Goal: Use online tool/utility: Utilize a website feature to perform a specific function

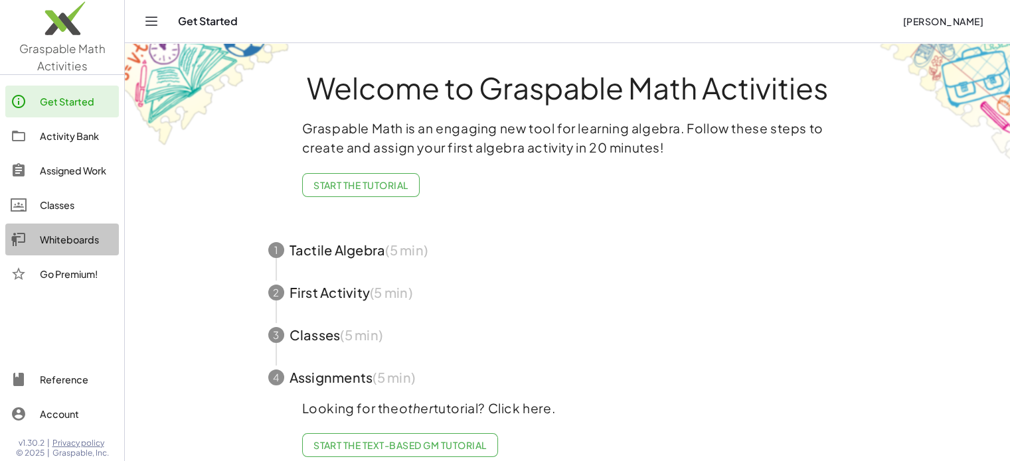
click at [86, 243] on div "Whiteboards" at bounding box center [77, 240] width 74 height 16
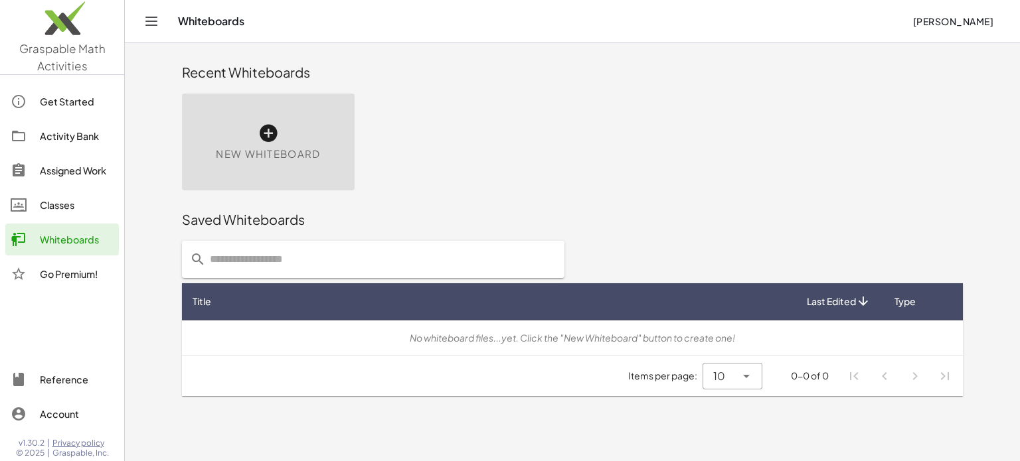
click at [408, 267] on input "text" at bounding box center [381, 259] width 351 height 37
type input "********"
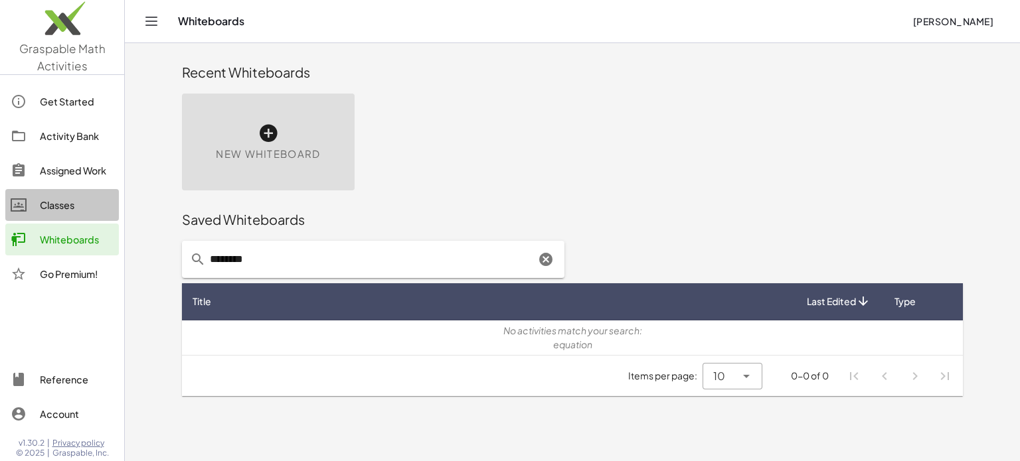
click at [82, 206] on div "Classes" at bounding box center [77, 205] width 74 height 16
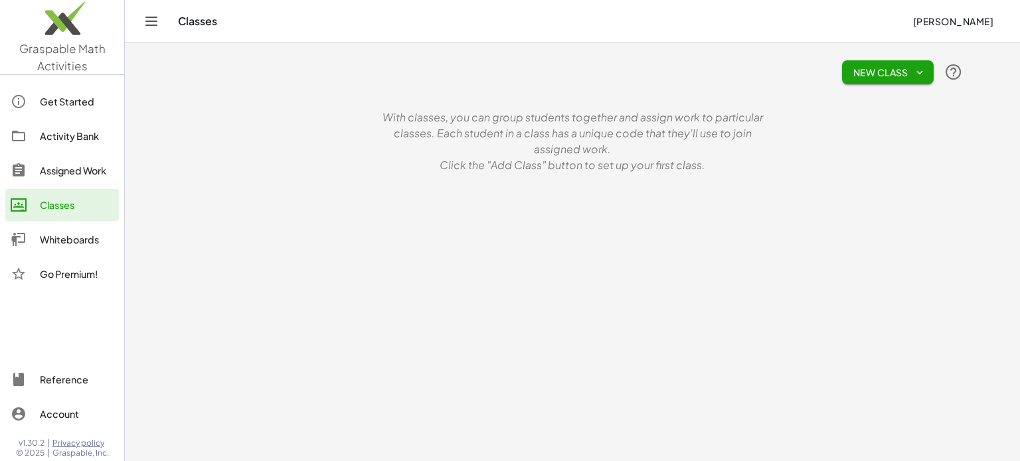
click at [69, 169] on div "Assigned Work" at bounding box center [77, 171] width 74 height 16
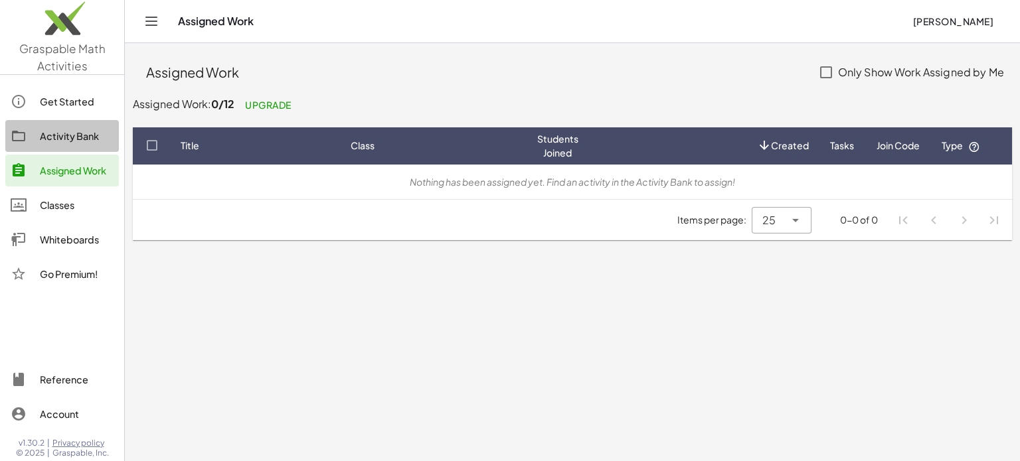
click at [63, 128] on div "Activity Bank" at bounding box center [77, 136] width 74 height 16
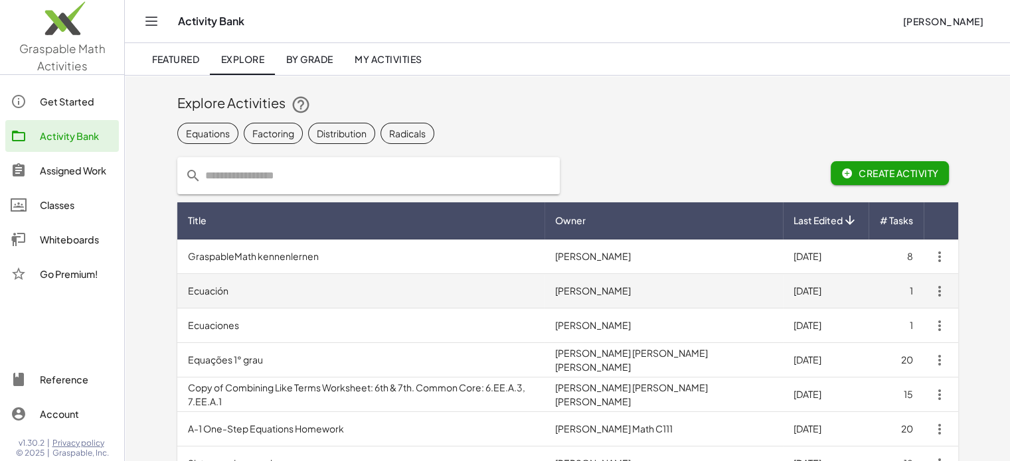
scroll to position [1, 0]
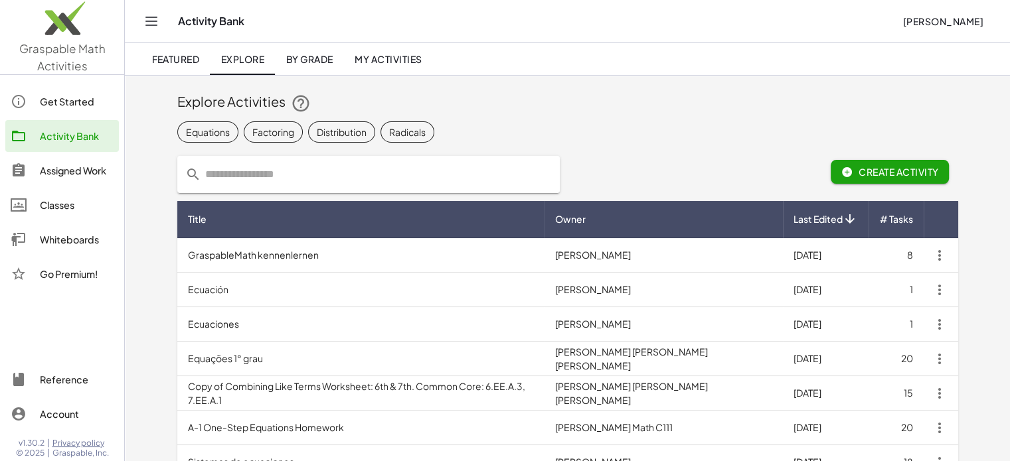
click at [487, 172] on input "text" at bounding box center [376, 174] width 351 height 37
type input "********"
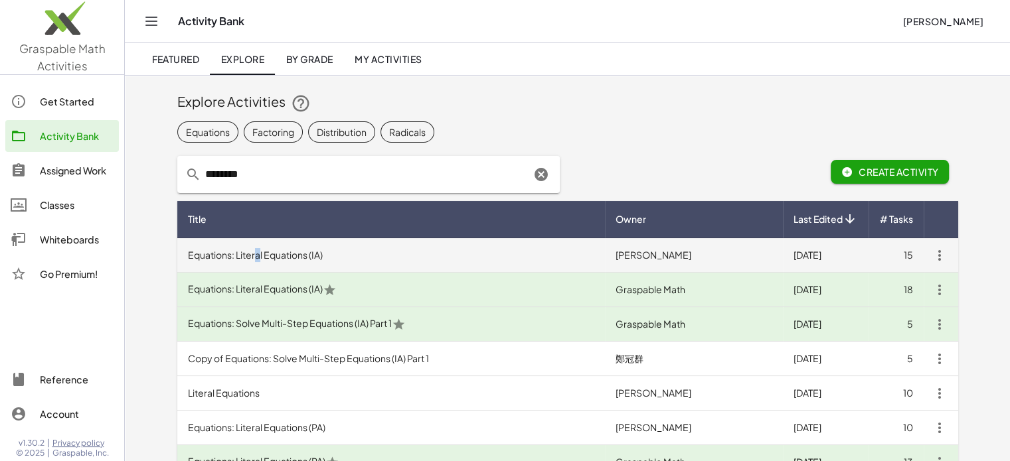
drag, startPoint x: 301, startPoint y: 254, endPoint x: 258, endPoint y: 254, distance: 43.8
click at [258, 254] on td "Equations: Literal Equations (IA)" at bounding box center [391, 255] width 428 height 35
click at [295, 249] on td "Equations: Literal Equations (IA)" at bounding box center [391, 255] width 428 height 35
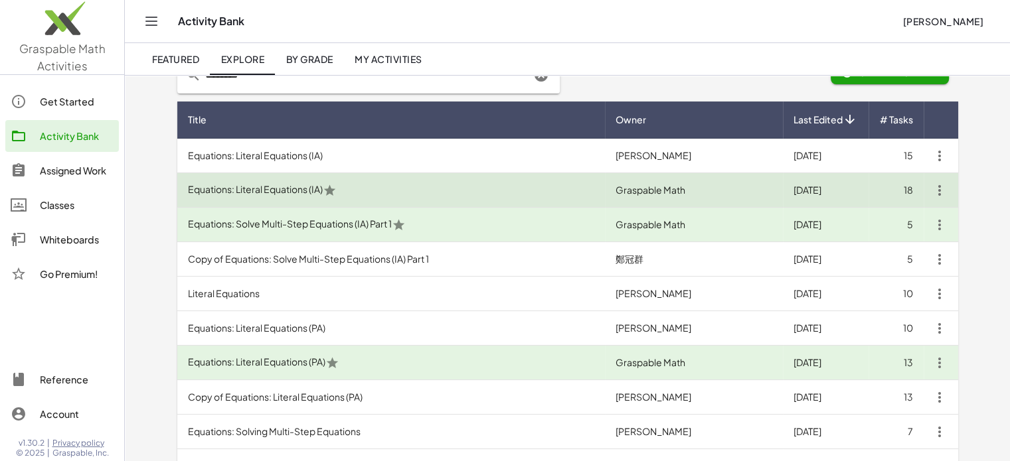
scroll to position [102, 0]
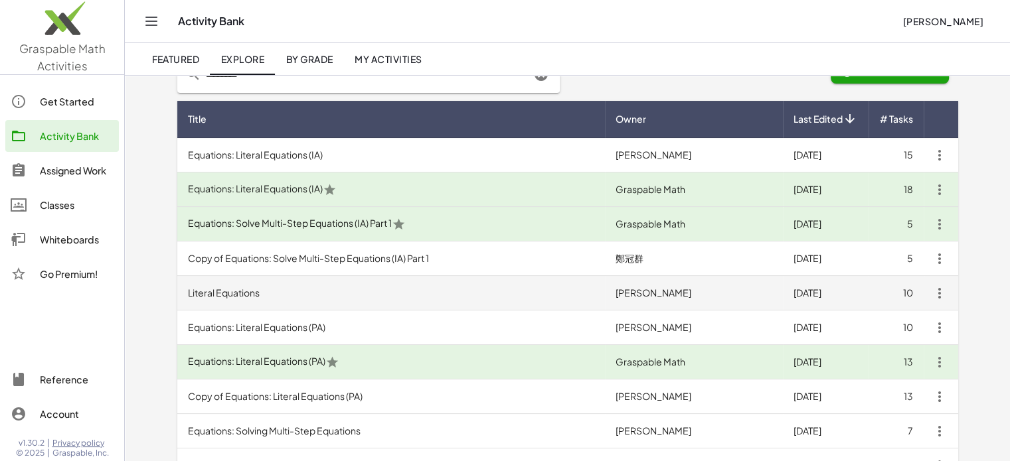
click at [261, 276] on td "Literal Equations" at bounding box center [391, 293] width 428 height 35
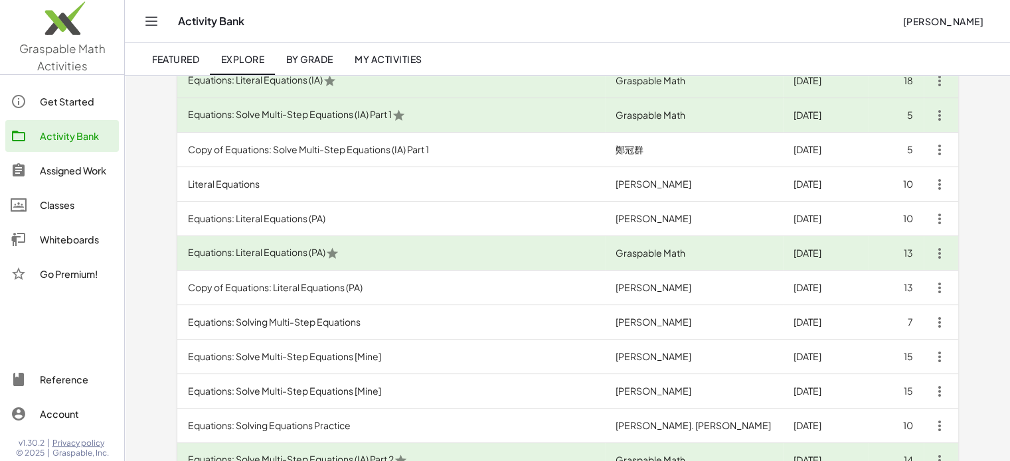
scroll to position [211, 0]
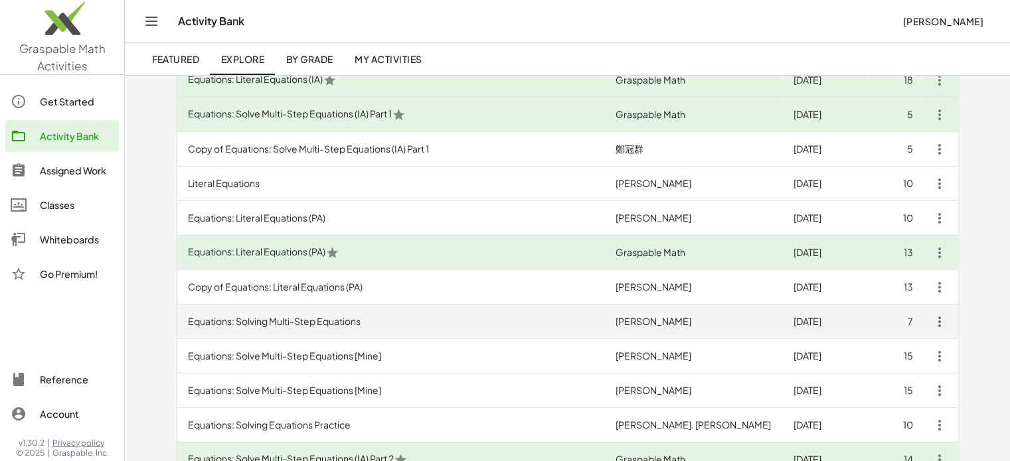
click at [238, 317] on td "Equations: Solving Multi-Step Equations" at bounding box center [391, 322] width 428 height 35
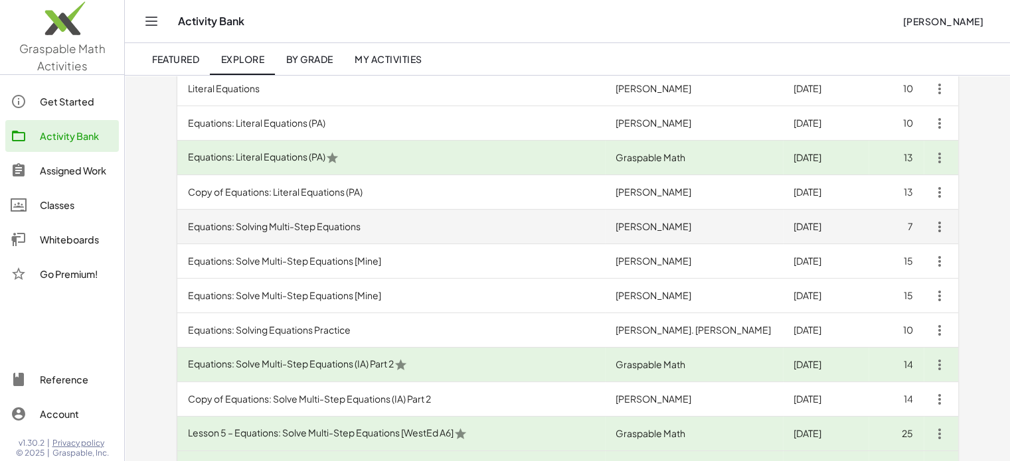
scroll to position [307, 0]
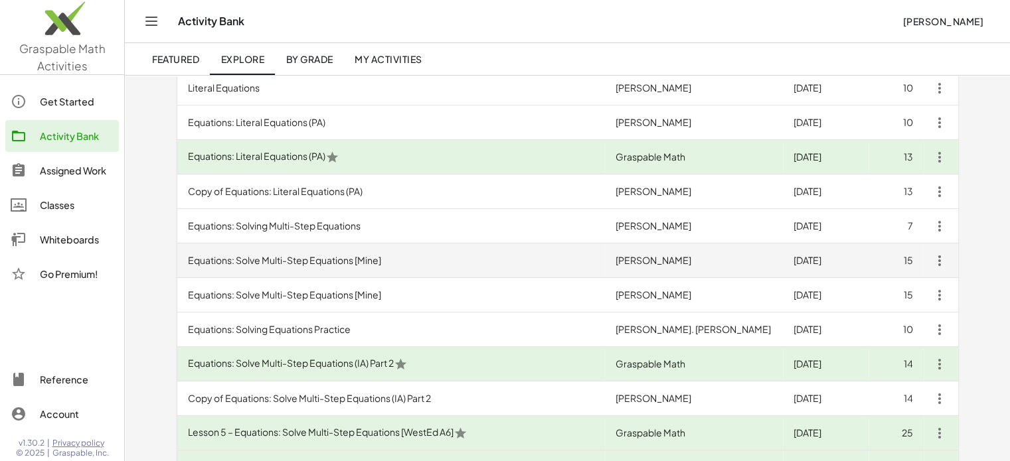
click at [260, 259] on td "Equations: Solve Multi-Step Equations [Mine]" at bounding box center [391, 261] width 428 height 35
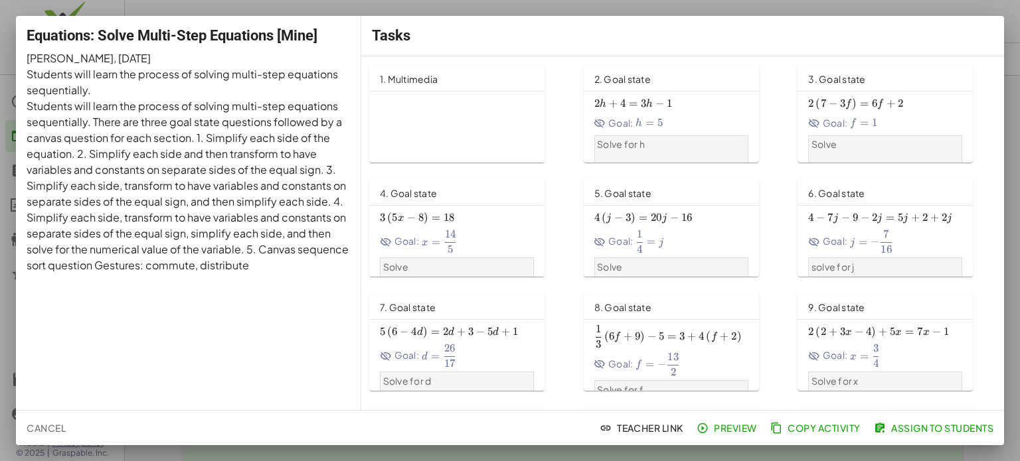
scroll to position [216, 0]
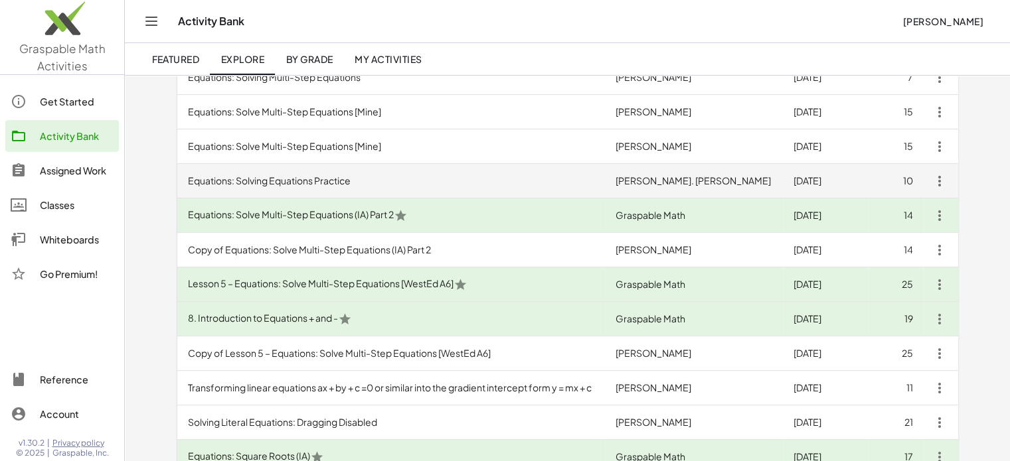
scroll to position [459, 0]
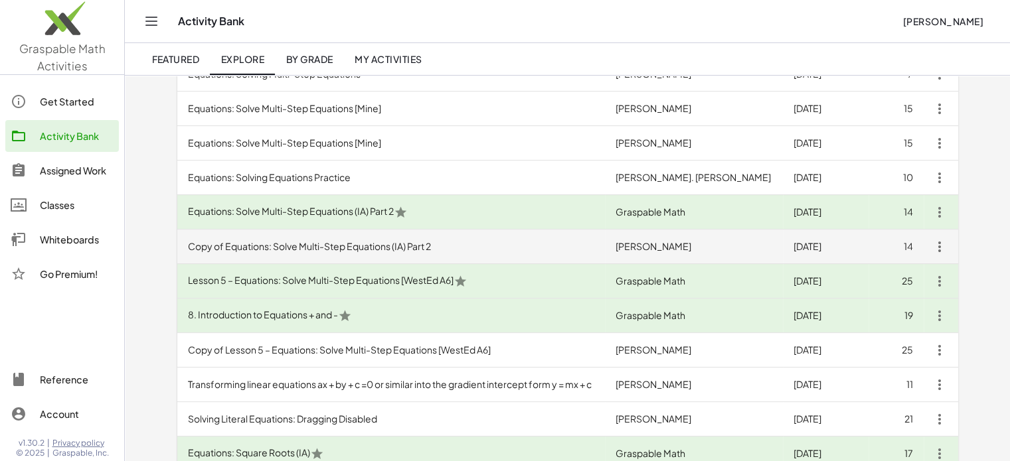
click at [295, 246] on td "Copy of Equations: Solve Multi-Step Equations (IA) Part 2" at bounding box center [391, 247] width 428 height 35
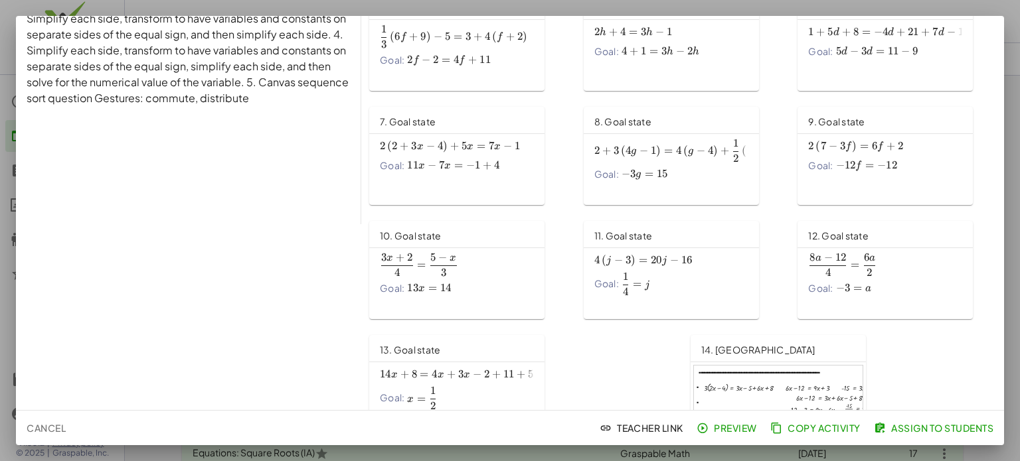
scroll to position [216, 0]
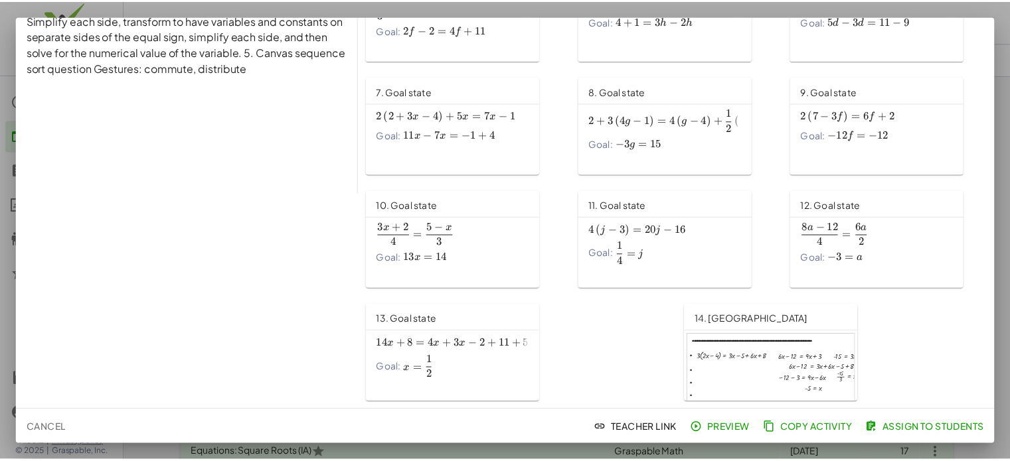
scroll to position [459, 0]
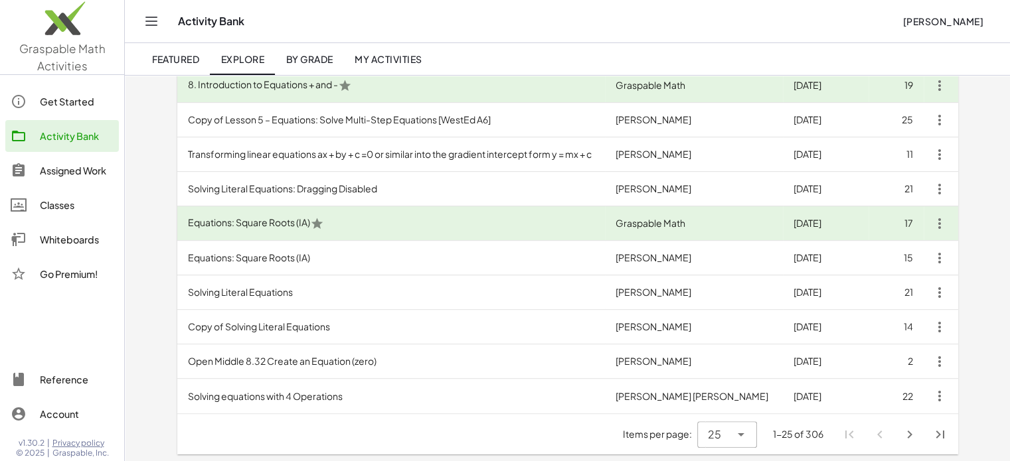
scroll to position [690, 0]
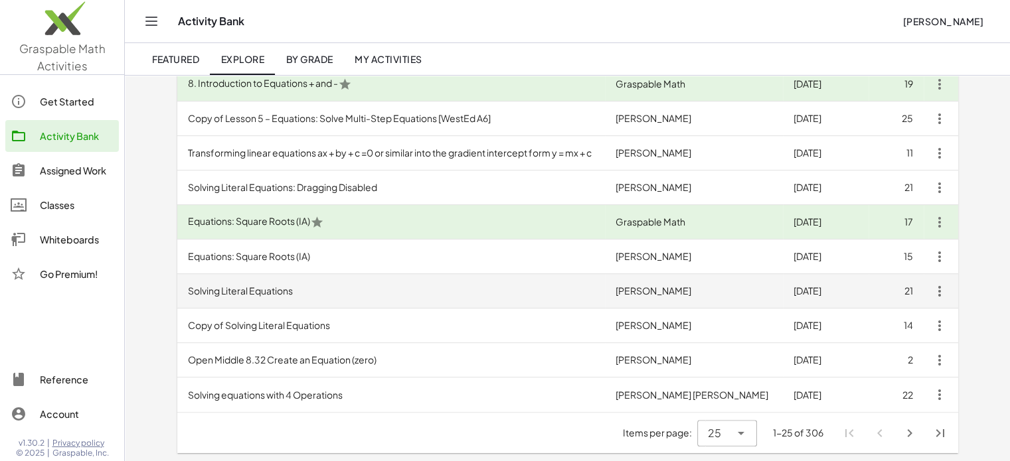
click at [224, 294] on td "Solving Literal Equations" at bounding box center [391, 291] width 428 height 35
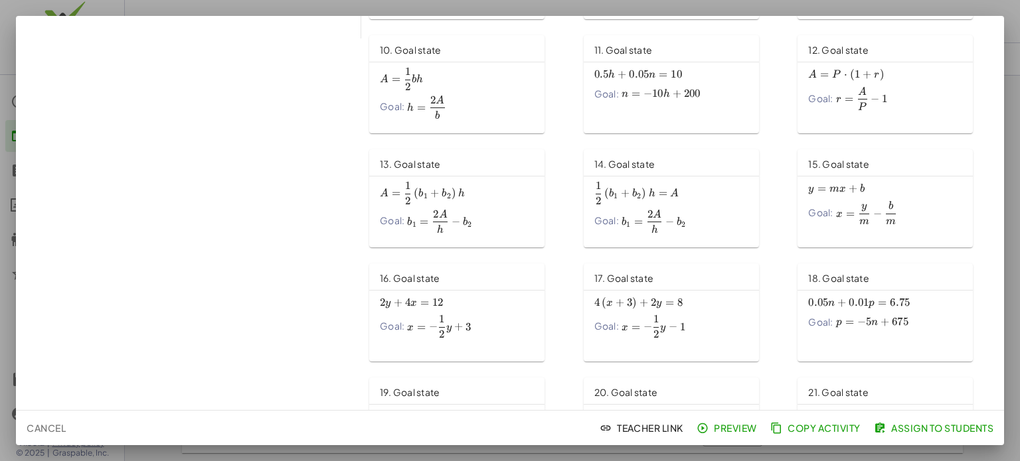
scroll to position [445, 0]
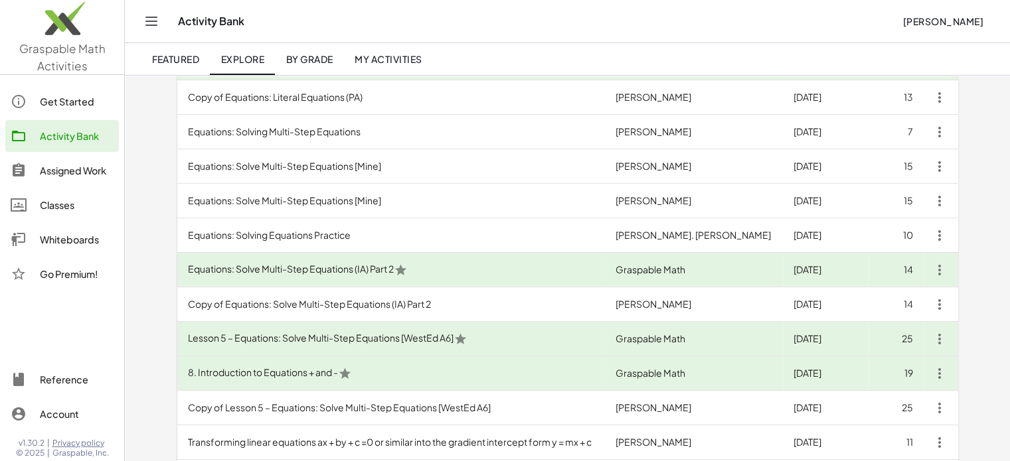
scroll to position [374, 0]
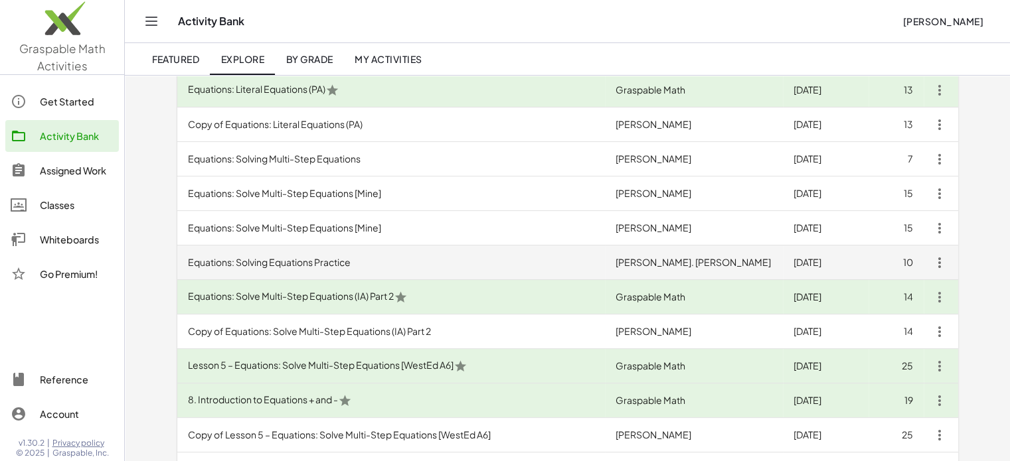
click at [266, 260] on td "Equations: Solving Equations Practice" at bounding box center [391, 263] width 428 height 35
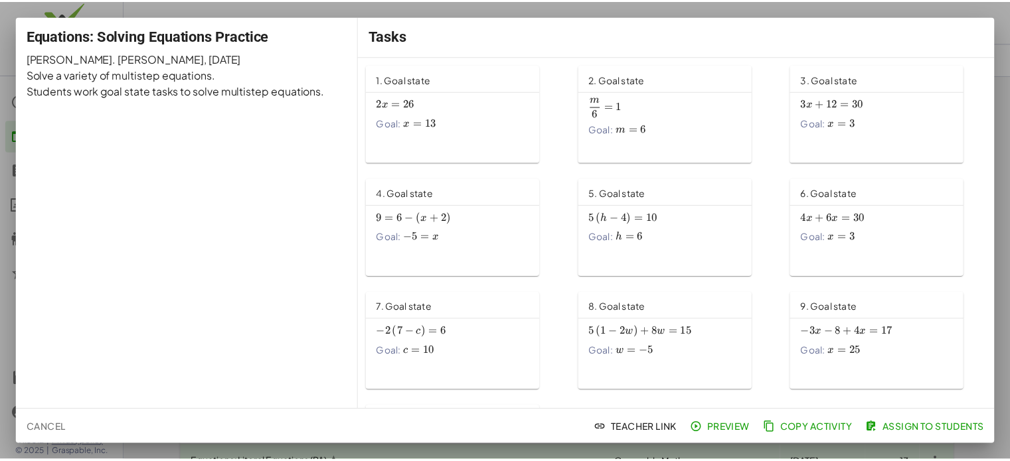
scroll to position [374, 0]
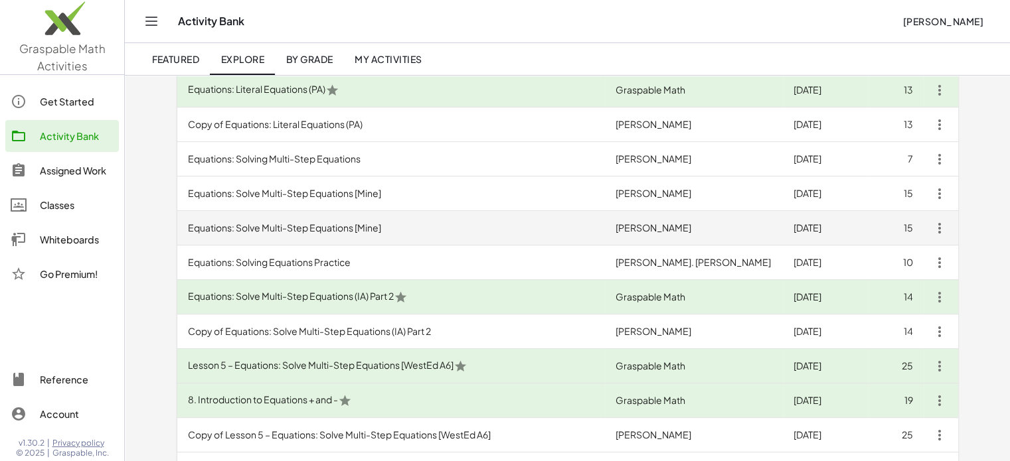
click at [348, 222] on td "Equations: Solve Multi-Step Equations [Mine]" at bounding box center [391, 228] width 428 height 35
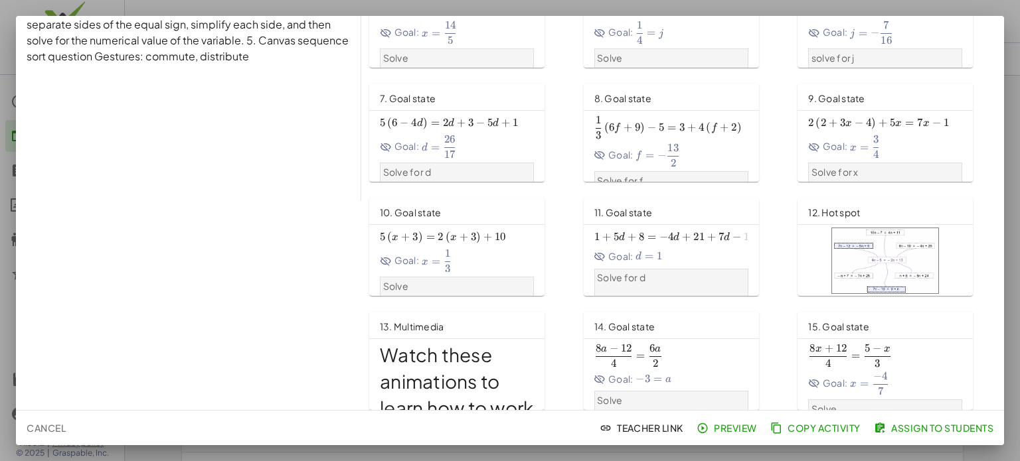
scroll to position [216, 0]
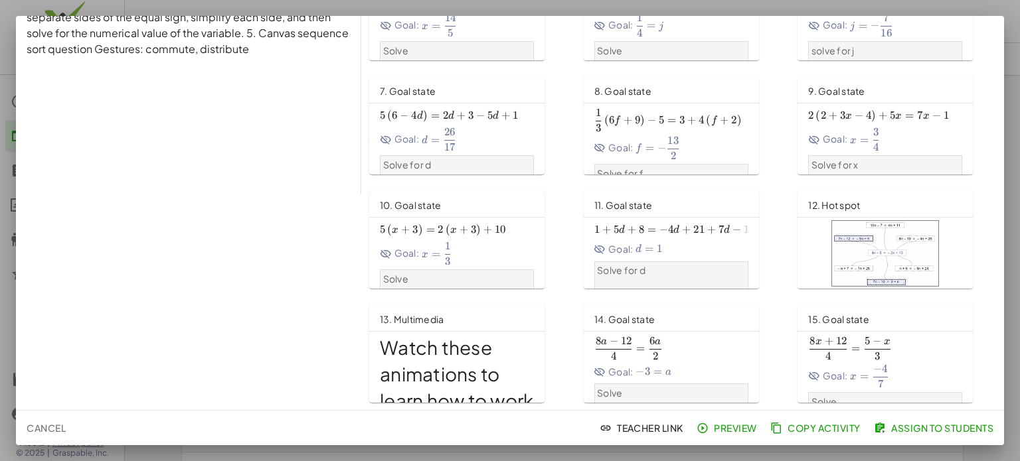
click at [864, 353] on span at bounding box center [877, 356] width 26 height 8
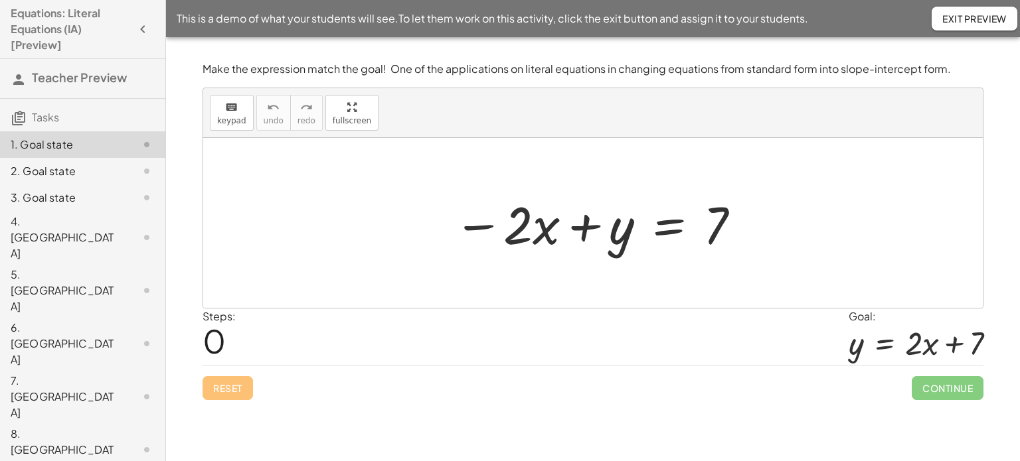
click at [879, 350] on div at bounding box center [916, 343] width 135 height 37
click at [841, 343] on div "Steps: 0 Goal: y = + · 2 · x + 7" at bounding box center [593, 337] width 781 height 57
click at [533, 236] on div at bounding box center [597, 223] width 301 height 68
drag, startPoint x: 527, startPoint y: 230, endPoint x: 543, endPoint y: 257, distance: 31.9
click at [543, 257] on div "· 2 − · 2 · x + y = 7" at bounding box center [593, 223] width 318 height 75
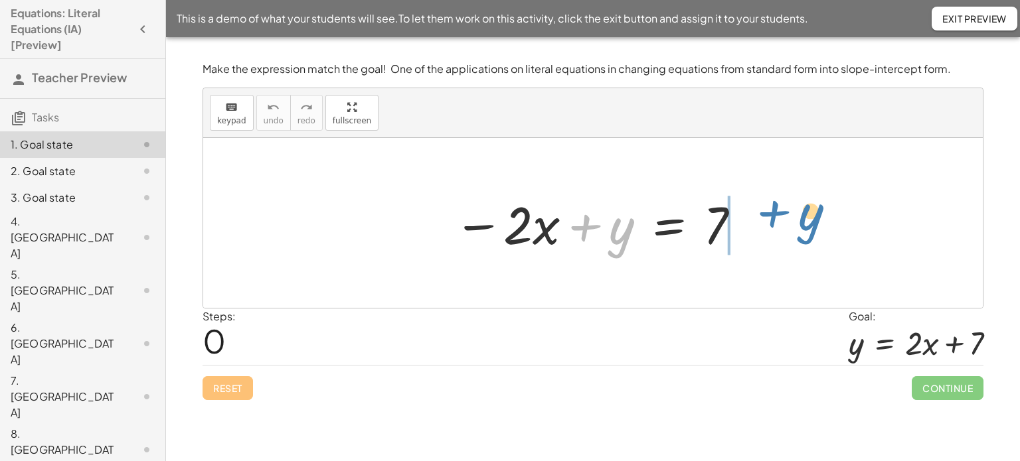
drag, startPoint x: 610, startPoint y: 249, endPoint x: 805, endPoint y: 232, distance: 195.2
click at [805, 232] on div "+ y − · 2 · x + y = 7" at bounding box center [592, 223] width 779 height 170
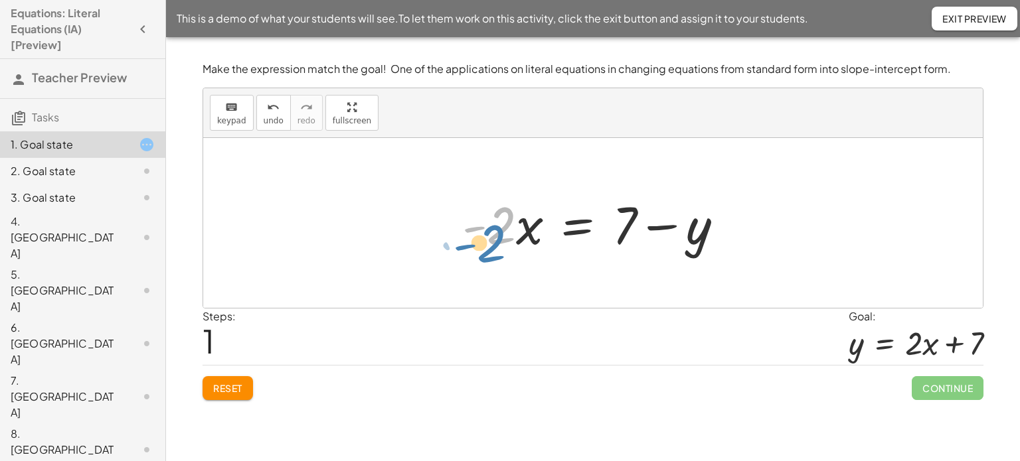
drag, startPoint x: 502, startPoint y: 237, endPoint x: 506, endPoint y: 252, distance: 15.1
click at [506, 252] on div at bounding box center [597, 223] width 285 height 68
drag, startPoint x: 512, startPoint y: 231, endPoint x: 519, endPoint y: 262, distance: 31.4
click at [519, 262] on div "− · 2 · x + y = 7 · - 2 · 2 · x y = 7 - + −" at bounding box center [592, 223] width 779 height 170
drag, startPoint x: 520, startPoint y: 227, endPoint x: 523, endPoint y: 240, distance: 13.0
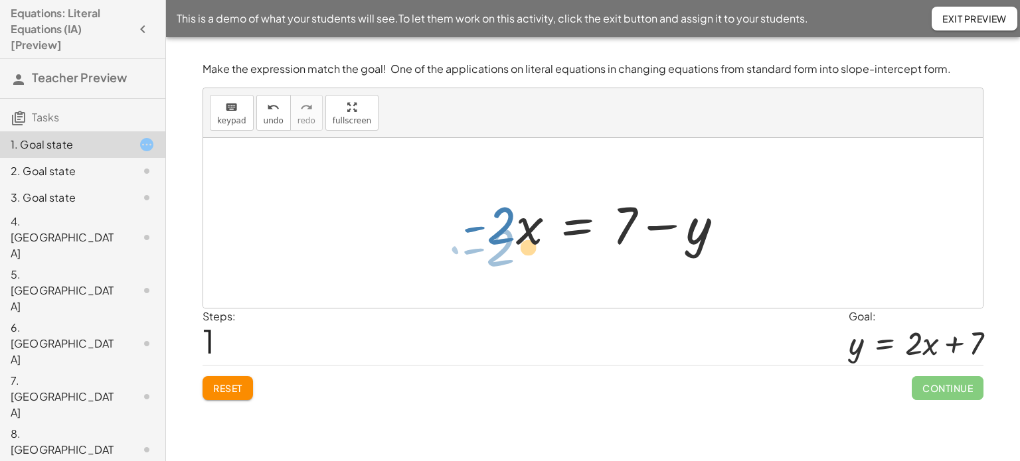
click at [523, 240] on div at bounding box center [597, 223] width 285 height 68
click at [538, 236] on div at bounding box center [597, 223] width 285 height 68
drag, startPoint x: 515, startPoint y: 228, endPoint x: 515, endPoint y: 247, distance: 18.6
click at [515, 247] on div at bounding box center [597, 223] width 285 height 68
drag, startPoint x: 514, startPoint y: 219, endPoint x: 537, endPoint y: 245, distance: 34.8
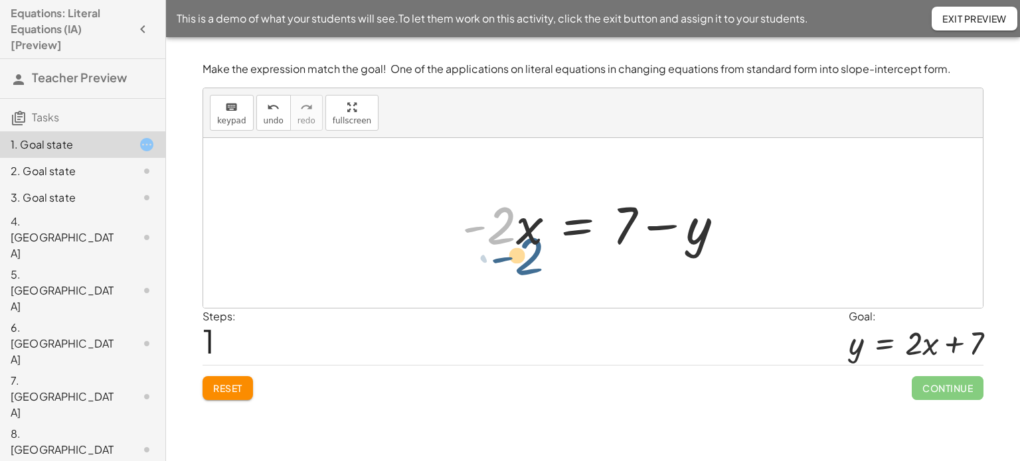
click at [537, 245] on div at bounding box center [597, 223] width 285 height 68
drag, startPoint x: 518, startPoint y: 228, endPoint x: 523, endPoint y: 238, distance: 11.6
click at [523, 238] on div at bounding box center [597, 223] width 285 height 68
drag, startPoint x: 523, startPoint y: 238, endPoint x: 503, endPoint y: 256, distance: 27.2
click at [503, 256] on div at bounding box center [597, 223] width 285 height 68
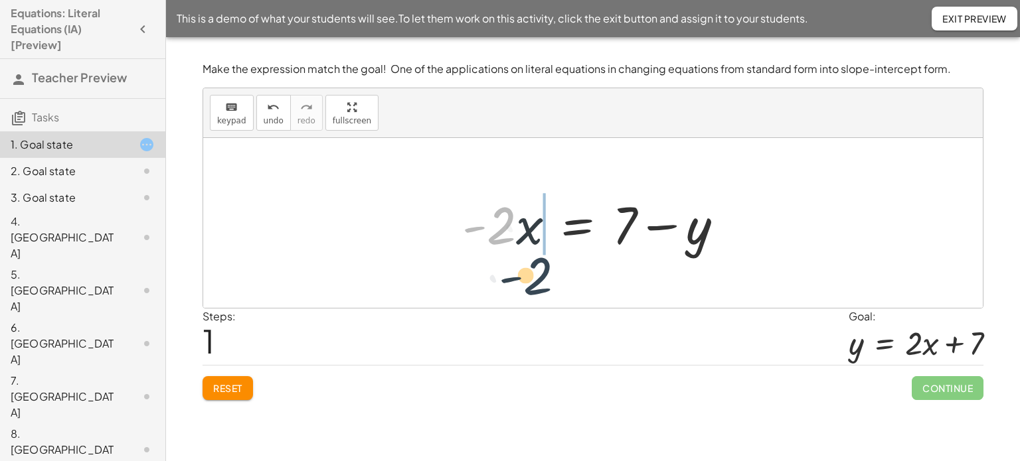
drag, startPoint x: 501, startPoint y: 235, endPoint x: 513, endPoint y: 249, distance: 17.9
click at [513, 249] on div at bounding box center [597, 223] width 285 height 68
click at [518, 231] on div at bounding box center [597, 223] width 285 height 68
drag, startPoint x: 512, startPoint y: 225, endPoint x: 519, endPoint y: 232, distance: 9.9
click at [519, 232] on div at bounding box center [597, 223] width 285 height 68
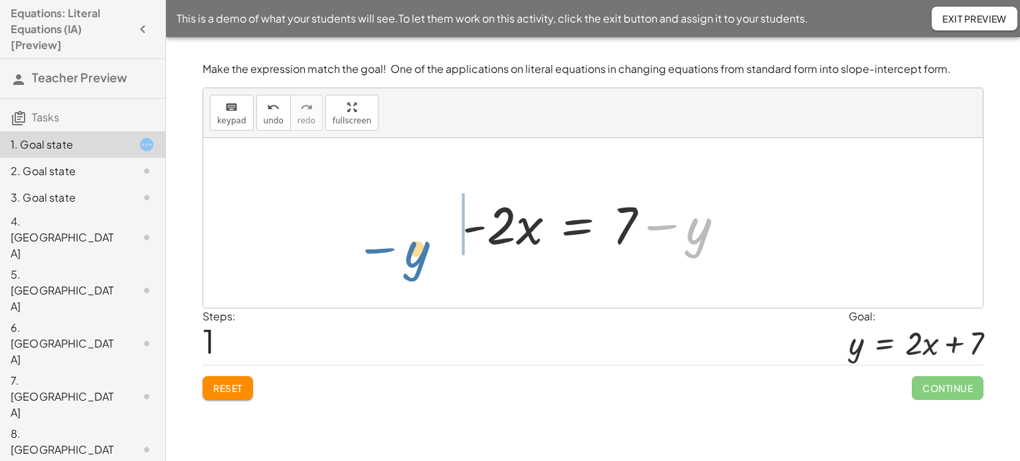
drag, startPoint x: 677, startPoint y: 236, endPoint x: 390, endPoint y: 248, distance: 287.8
click at [390, 248] on div "− · 2 · x + y = 7 − y · 2 · x y = 7 - + −" at bounding box center [592, 223] width 779 height 170
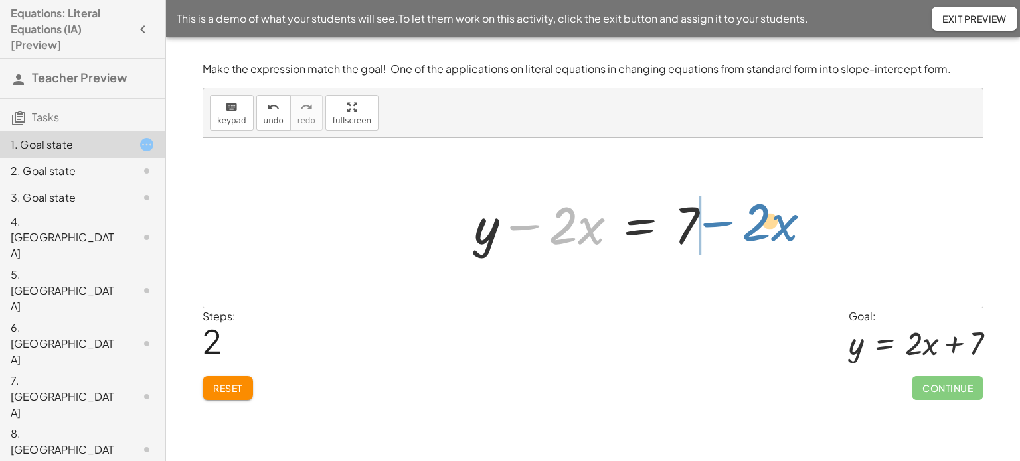
drag, startPoint x: 534, startPoint y: 228, endPoint x: 730, endPoint y: 222, distance: 195.9
click at [730, 222] on div "− · 2 · x + y = 7 · - 2 · x = + 7 − y − · 2 · x · 2 · x y = 7 − +" at bounding box center [593, 223] width 278 height 75
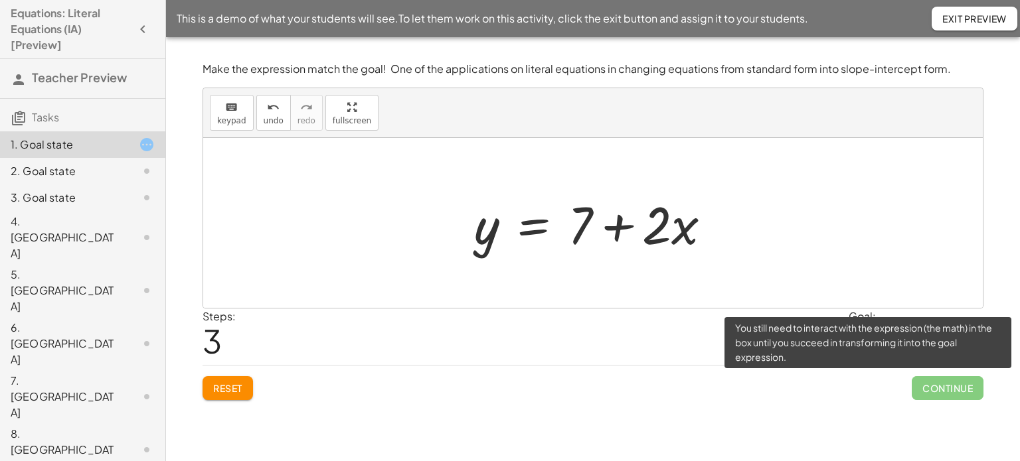
click at [953, 382] on span "Continue" at bounding box center [948, 388] width 72 height 24
click at [926, 388] on span "Continue" at bounding box center [948, 388] width 72 height 24
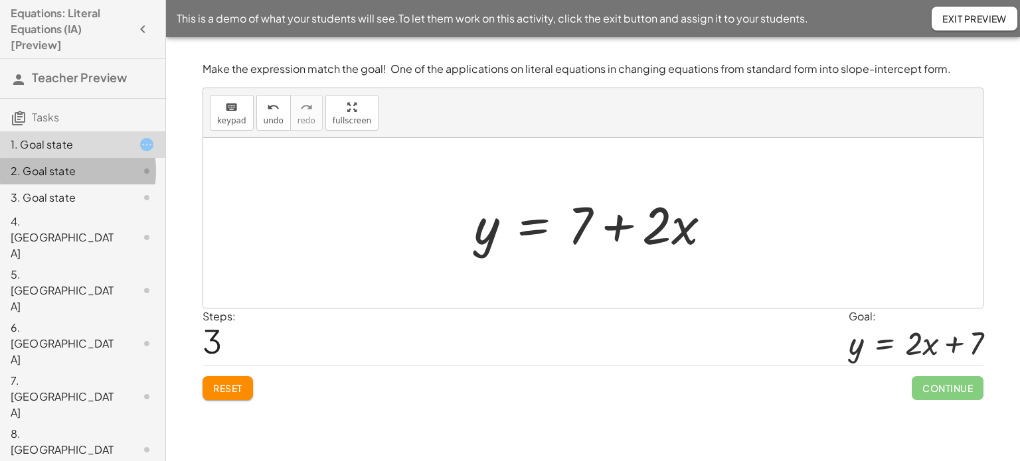
click at [80, 175] on div "2. Goal state" at bounding box center [64, 171] width 107 height 16
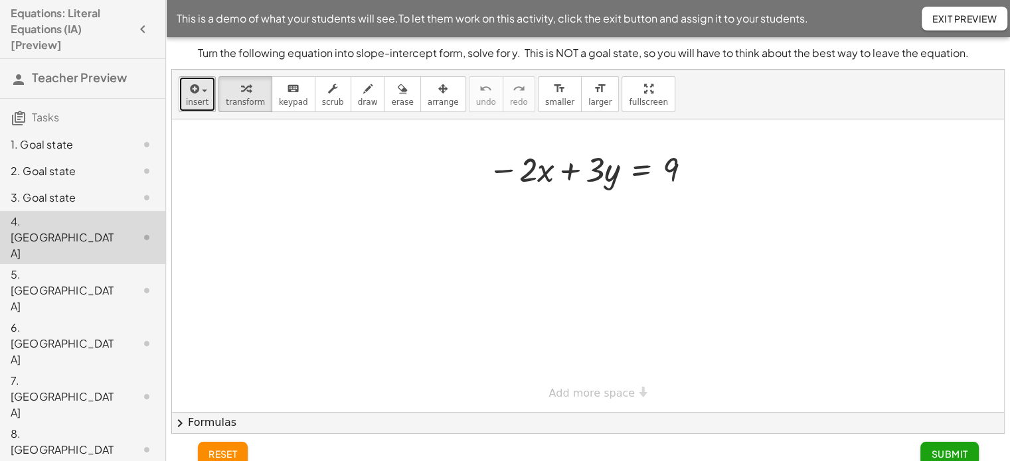
click at [210, 86] on button "insert" at bounding box center [197, 94] width 37 height 36
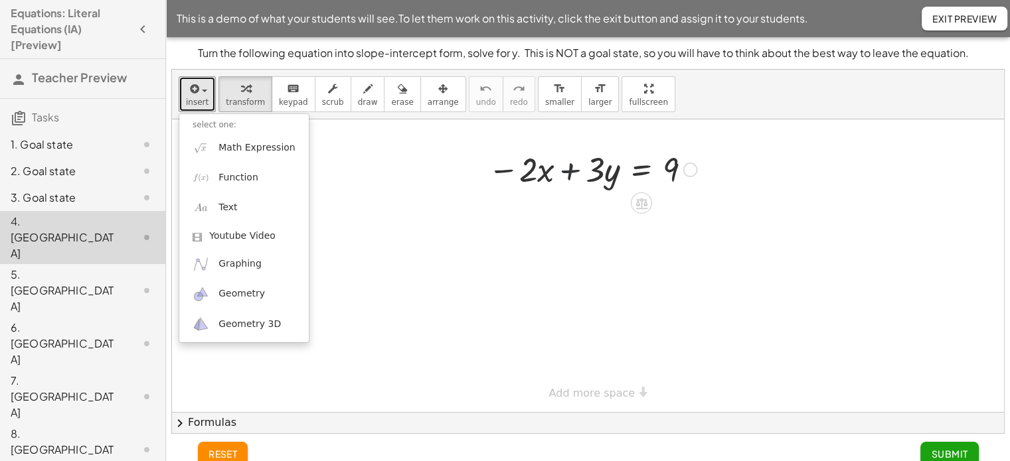
click at [584, 161] on div at bounding box center [592, 168] width 222 height 45
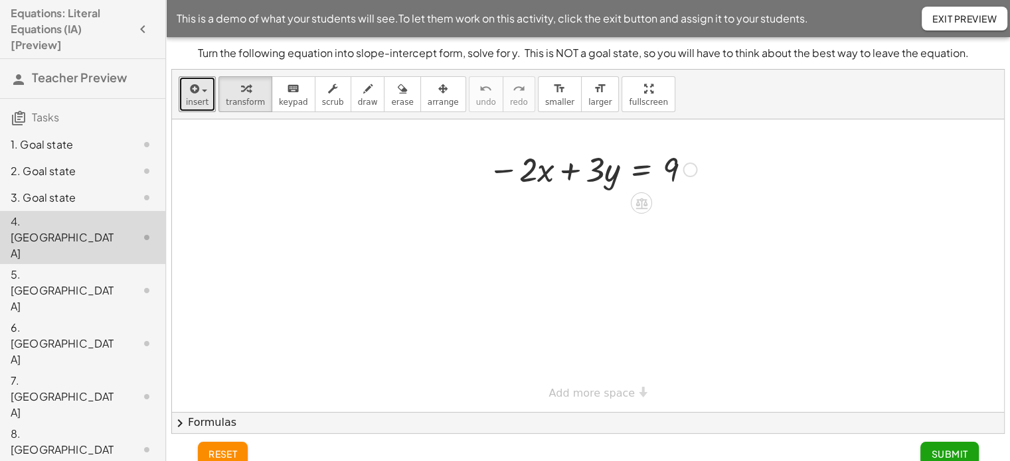
click at [693, 171] on div at bounding box center [690, 170] width 15 height 15
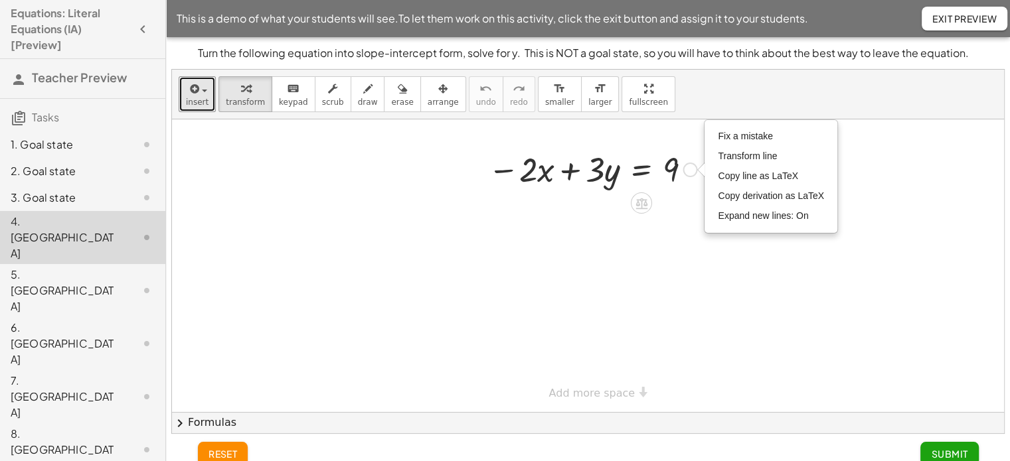
click at [657, 183] on div at bounding box center [592, 168] width 222 height 45
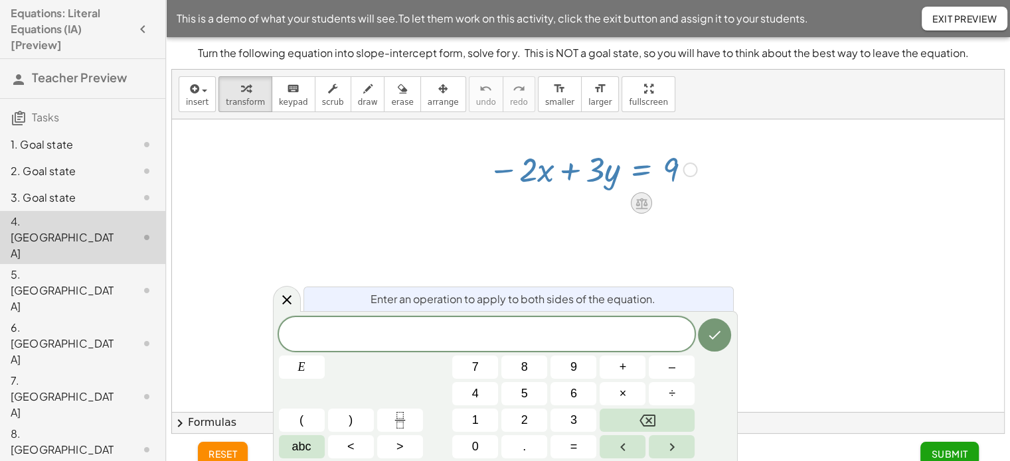
click at [638, 205] on icon at bounding box center [641, 203] width 12 height 11
click at [638, 205] on span "×" at bounding box center [641, 203] width 8 height 19
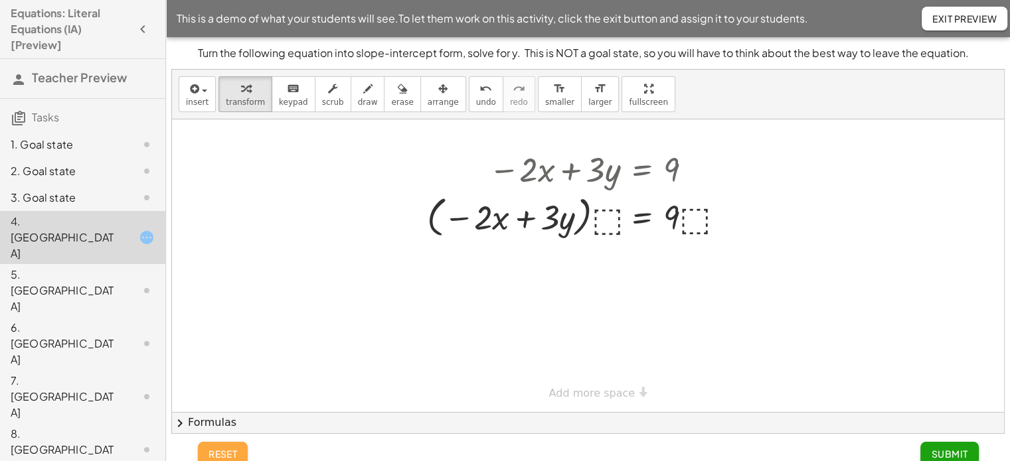
click at [213, 453] on span "reset" at bounding box center [222, 454] width 29 height 12
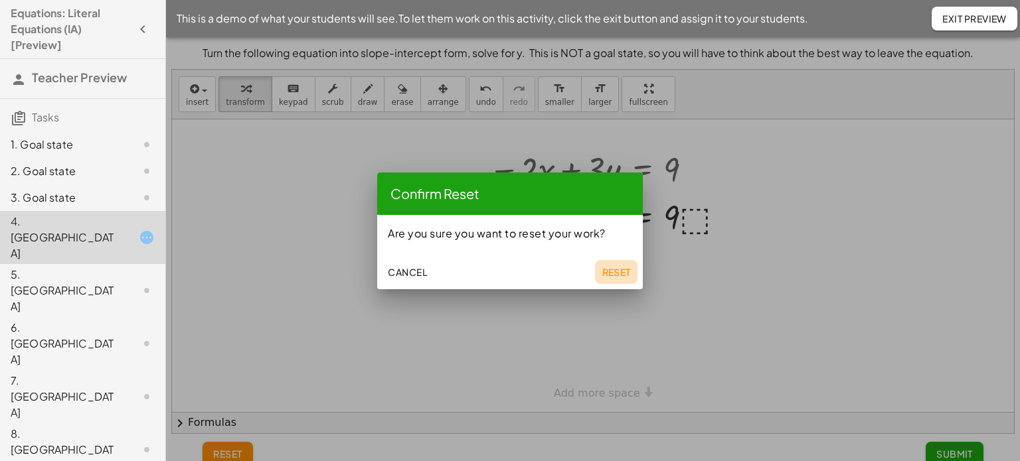
click at [630, 273] on span "Reset" at bounding box center [616, 272] width 29 height 12
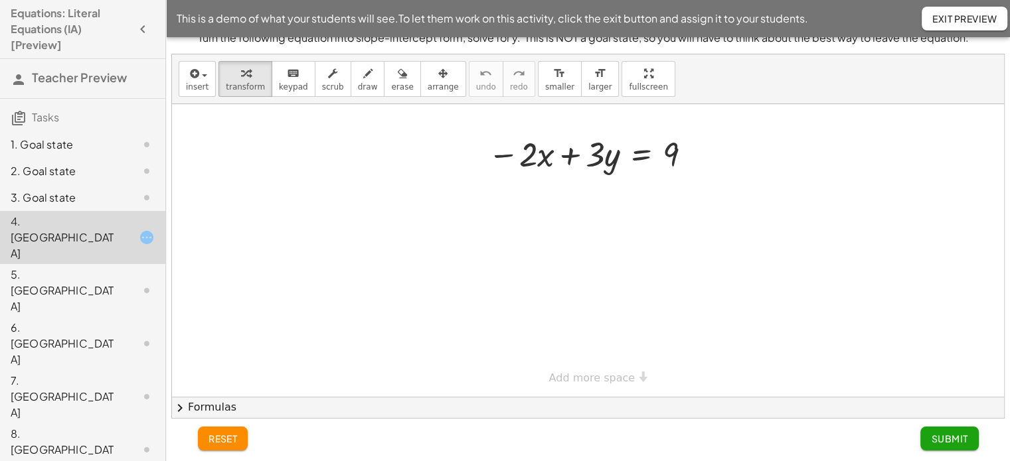
scroll to position [15, 0]
click at [624, 378] on div "− · 2 · x + · 3 · y = 9 × Add more space" at bounding box center [588, 398] width 832 height 587
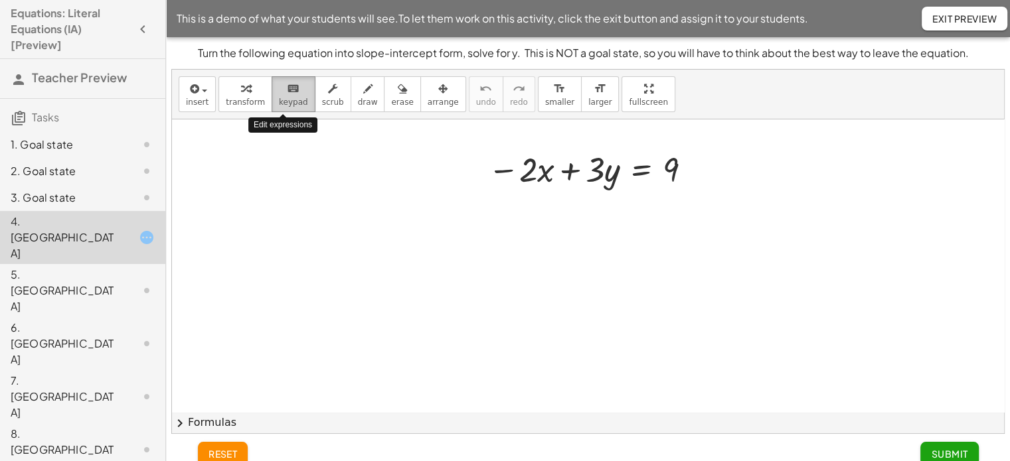
click at [282, 100] on span "keypad" at bounding box center [293, 102] width 29 height 9
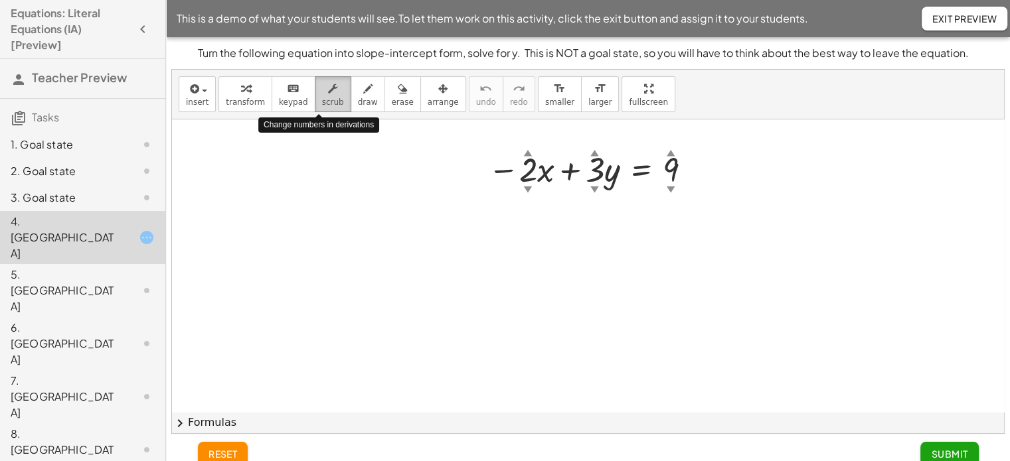
click at [322, 100] on span "scrub" at bounding box center [333, 102] width 22 height 9
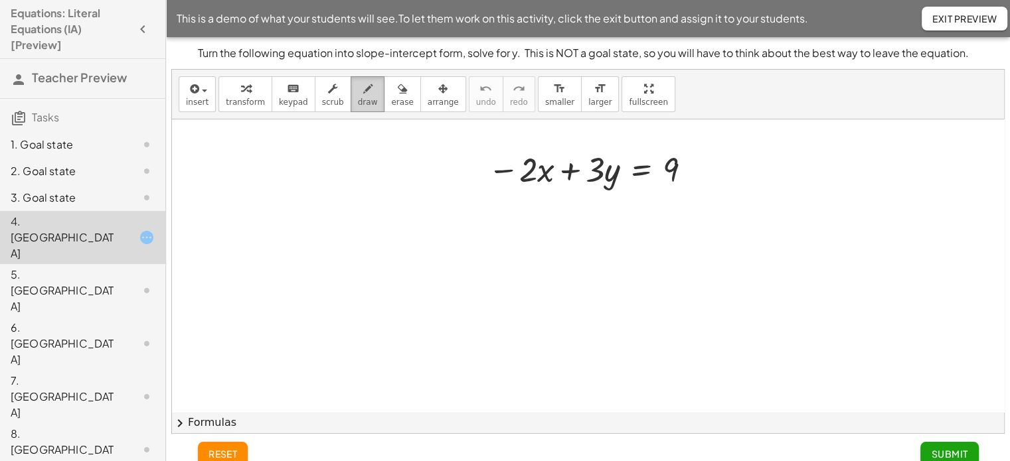
click at [363, 86] on icon "button" at bounding box center [367, 89] width 9 height 16
click at [391, 98] on span "erase" at bounding box center [402, 102] width 22 height 9
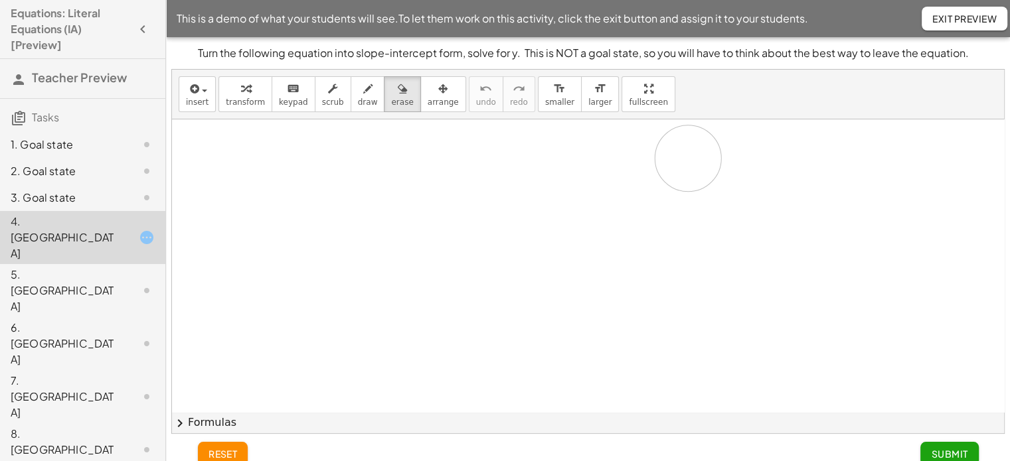
drag, startPoint x: 506, startPoint y: 167, endPoint x: 688, endPoint y: 158, distance: 182.1
click at [688, 158] on div at bounding box center [588, 413] width 832 height 587
drag, startPoint x: 655, startPoint y: 179, endPoint x: 514, endPoint y: 161, distance: 141.9
click at [514, 161] on div at bounding box center [588, 413] width 832 height 587
click at [438, 95] on icon "button" at bounding box center [442, 89] width 9 height 16
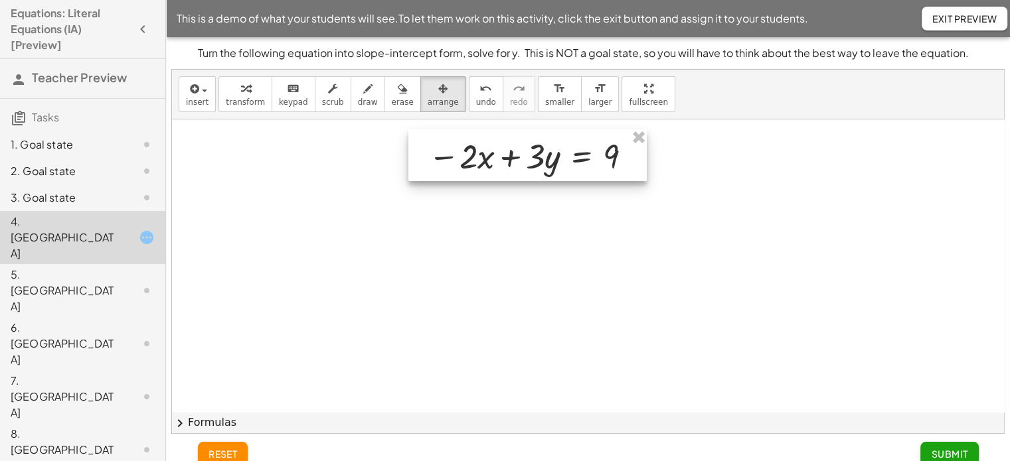
drag, startPoint x: 700, startPoint y: 163, endPoint x: 640, endPoint y: 150, distance: 61.9
click at [640, 150] on div at bounding box center [527, 155] width 238 height 52
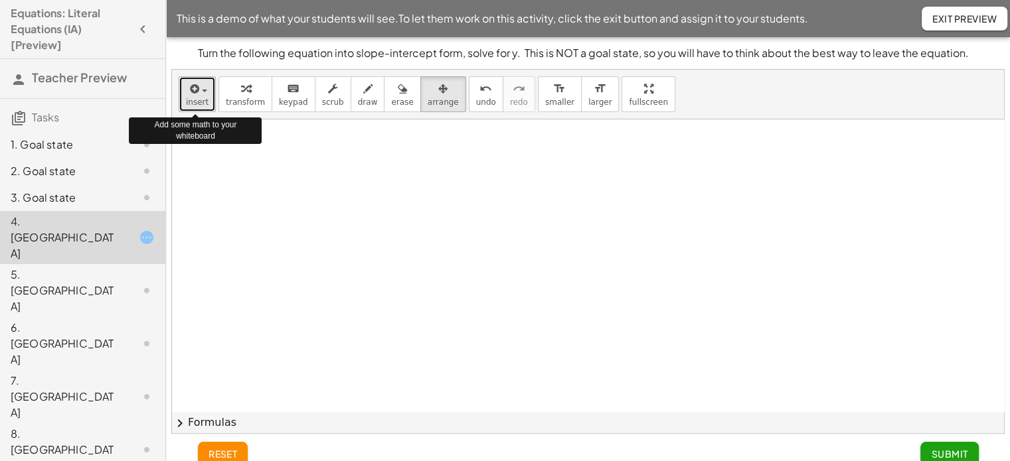
click at [208, 96] on button "insert" at bounding box center [197, 94] width 37 height 36
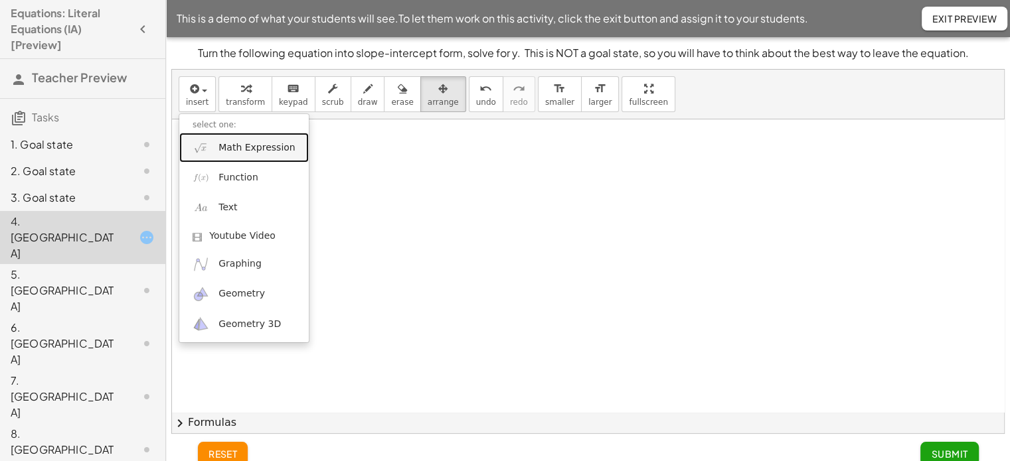
click at [274, 148] on span "Math Expression" at bounding box center [256, 147] width 76 height 13
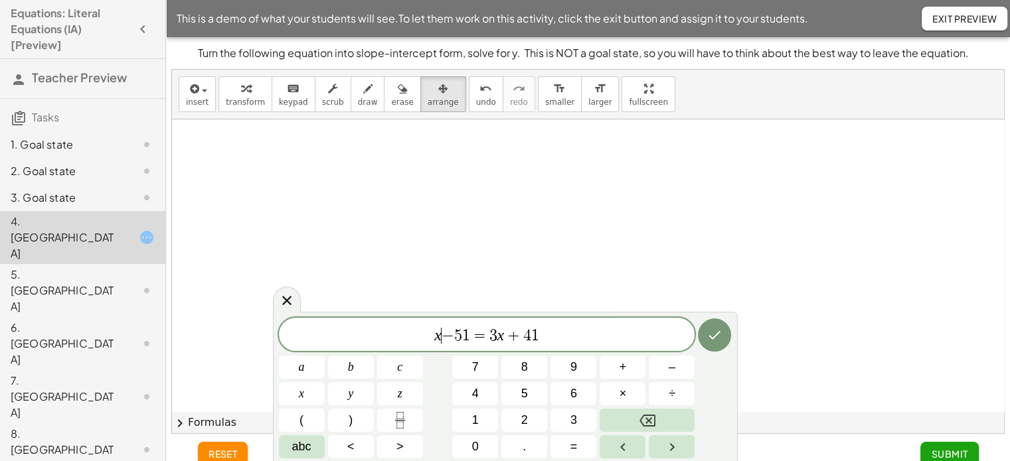
click at [442, 341] on span "−" at bounding box center [448, 336] width 13 height 16
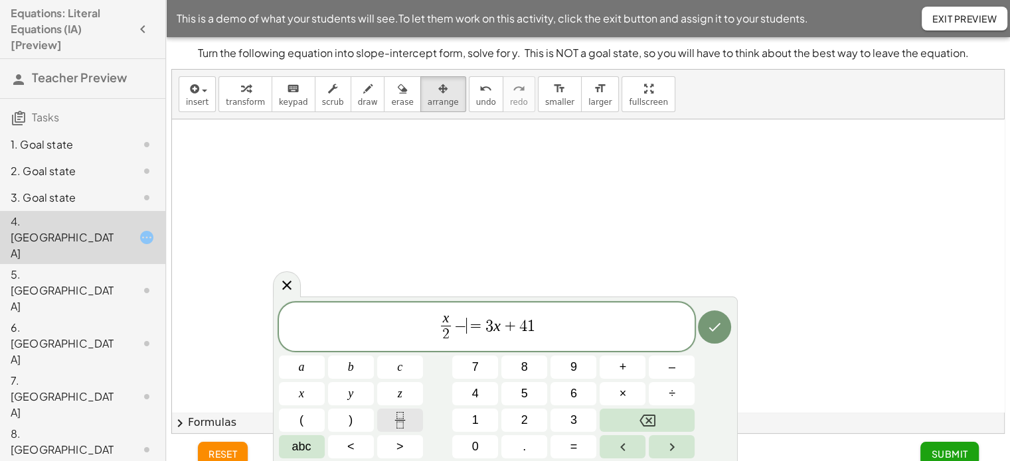
click at [405, 421] on icon "Fraction" at bounding box center [400, 420] width 17 height 17
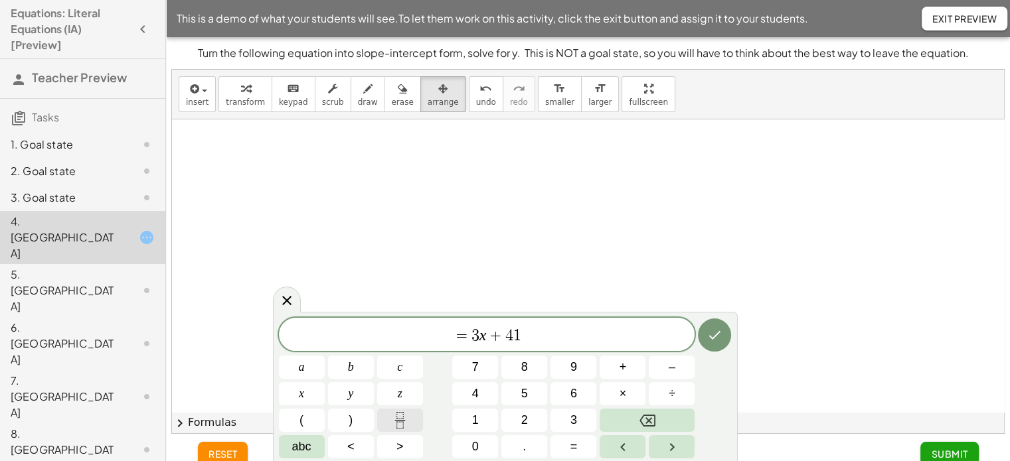
click at [398, 418] on icon "Fraction" at bounding box center [400, 420] width 17 height 17
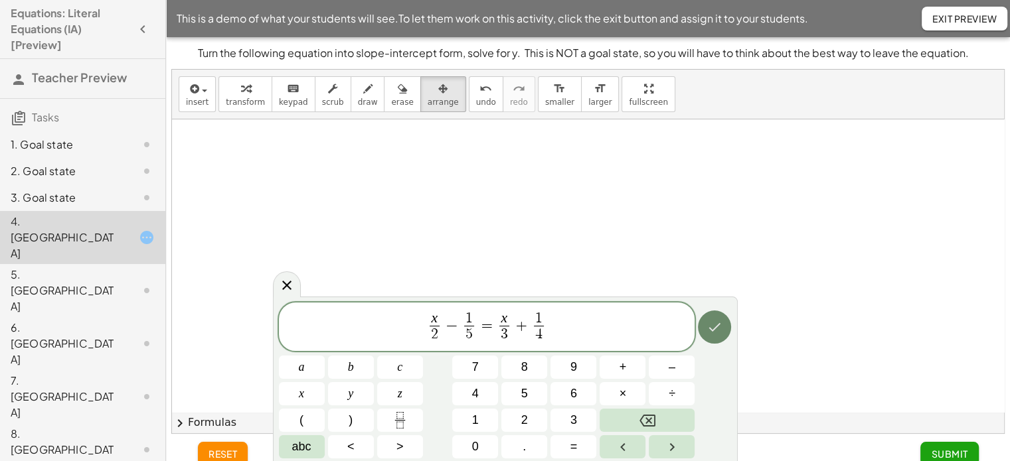
click at [714, 336] on button "Done" at bounding box center [714, 327] width 33 height 33
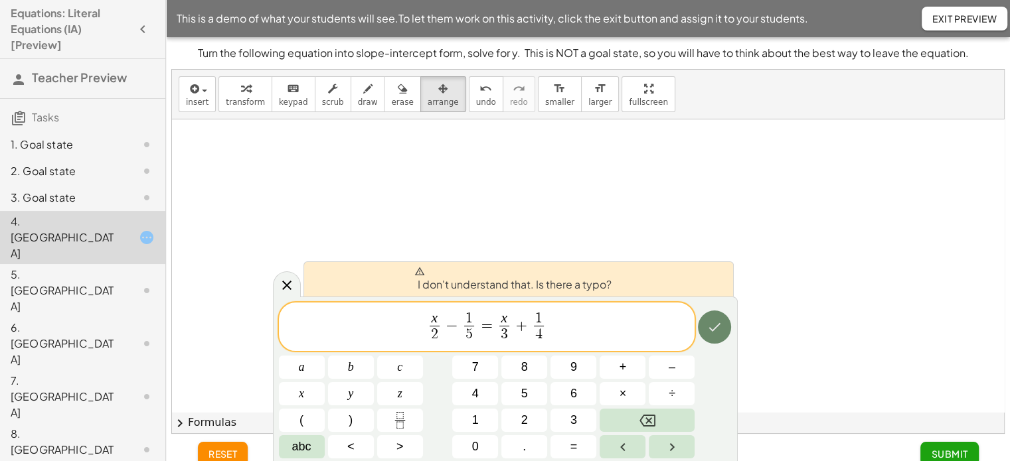
click at [714, 336] on button "Done" at bounding box center [714, 327] width 33 height 33
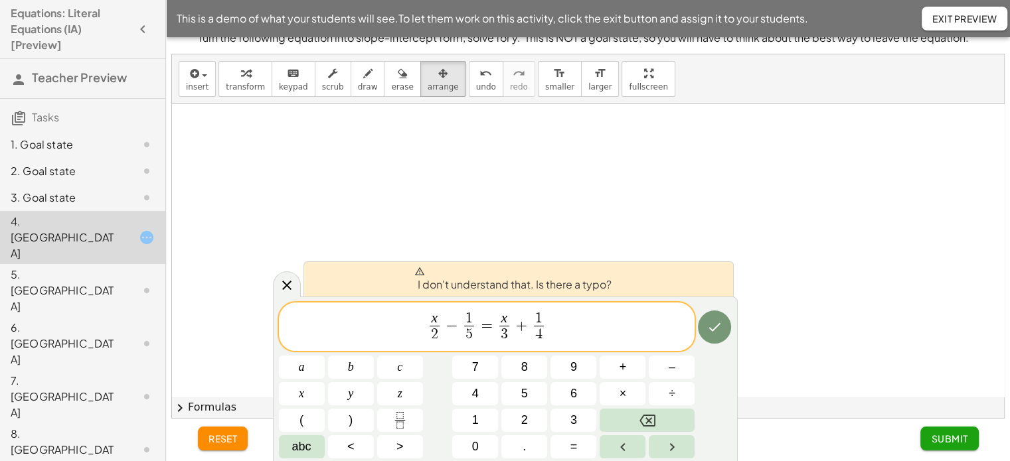
click at [420, 273] on icon at bounding box center [419, 271] width 11 height 11
click at [287, 284] on icon at bounding box center [286, 285] width 9 height 9
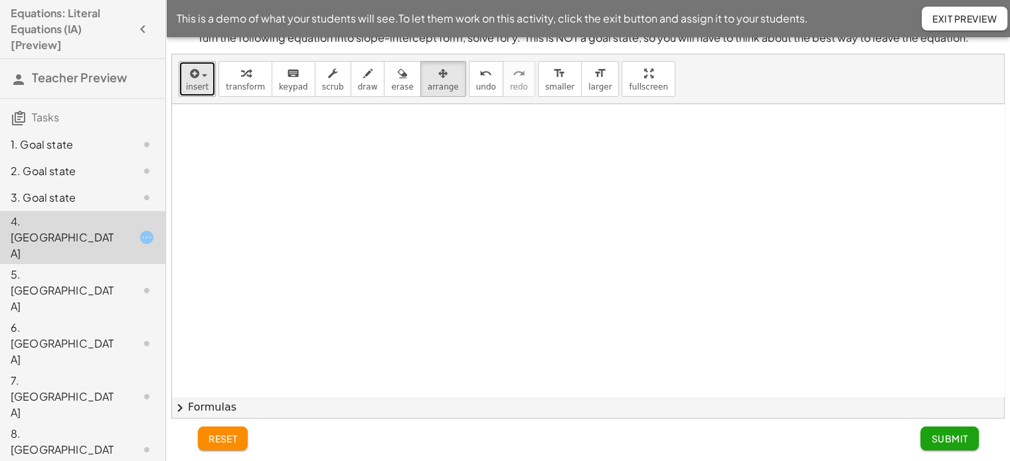
click at [196, 87] on span "insert" at bounding box center [197, 86] width 23 height 9
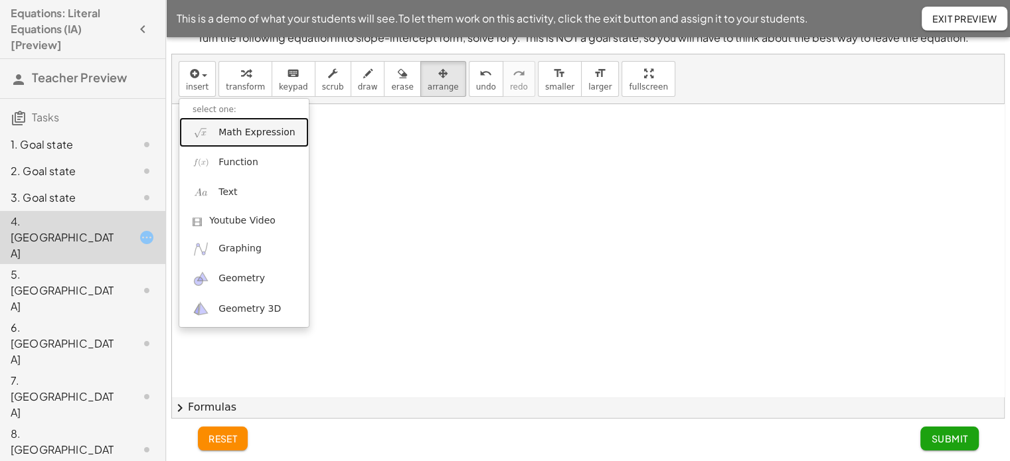
click at [263, 135] on span "Math Expression" at bounding box center [256, 132] width 76 height 13
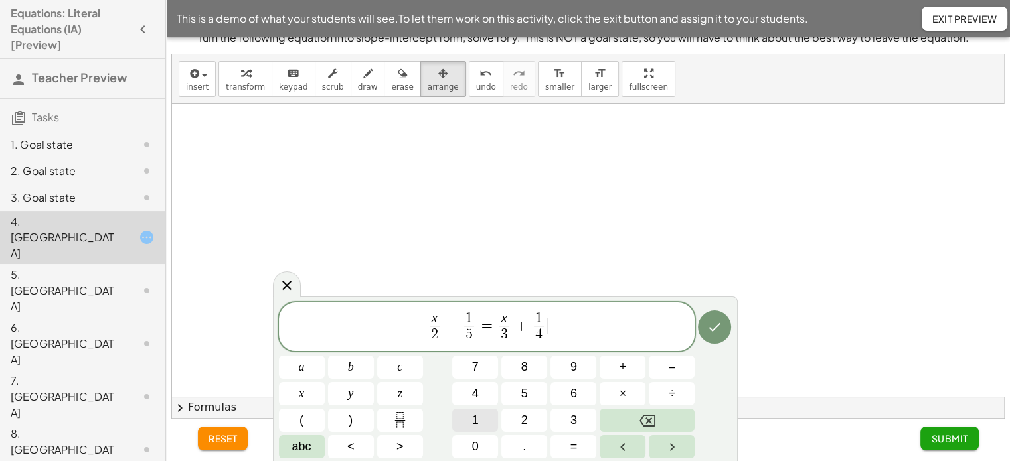
scroll to position [15, 0]
click at [939, 439] on span "Submit" at bounding box center [949, 440] width 37 height 12
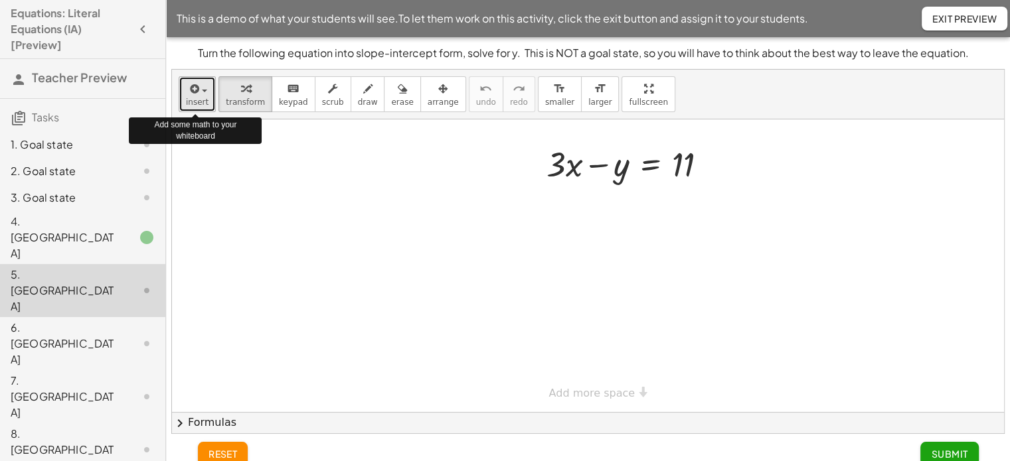
click at [194, 101] on span "insert" at bounding box center [197, 102] width 23 height 9
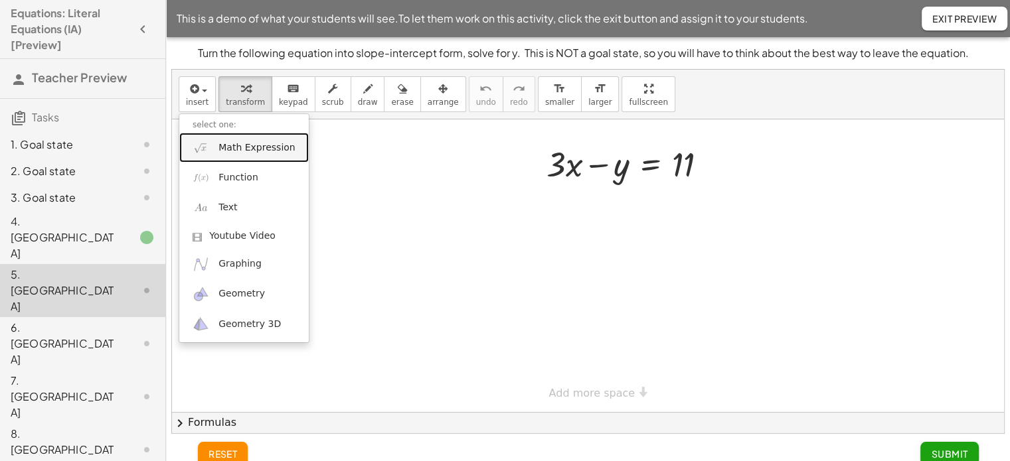
click at [281, 148] on span "Math Expression" at bounding box center [256, 147] width 76 height 13
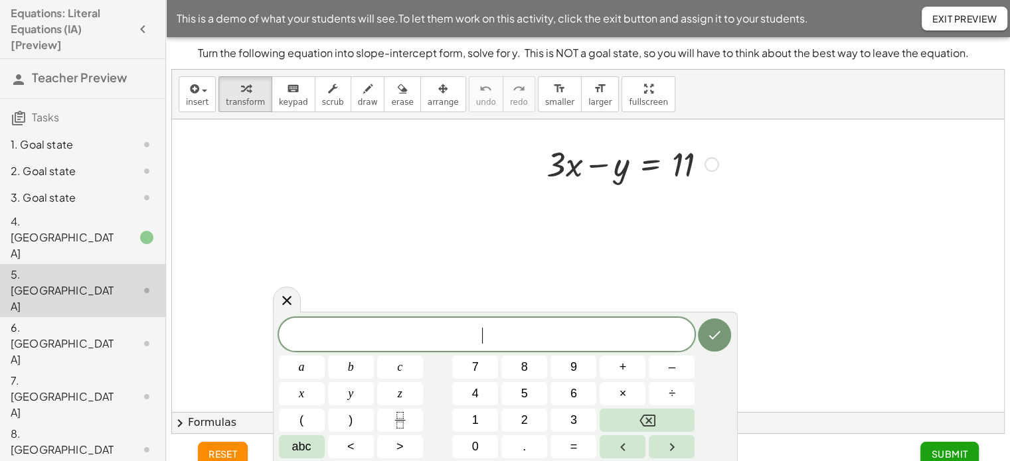
click at [714, 164] on div at bounding box center [711, 164] width 15 height 15
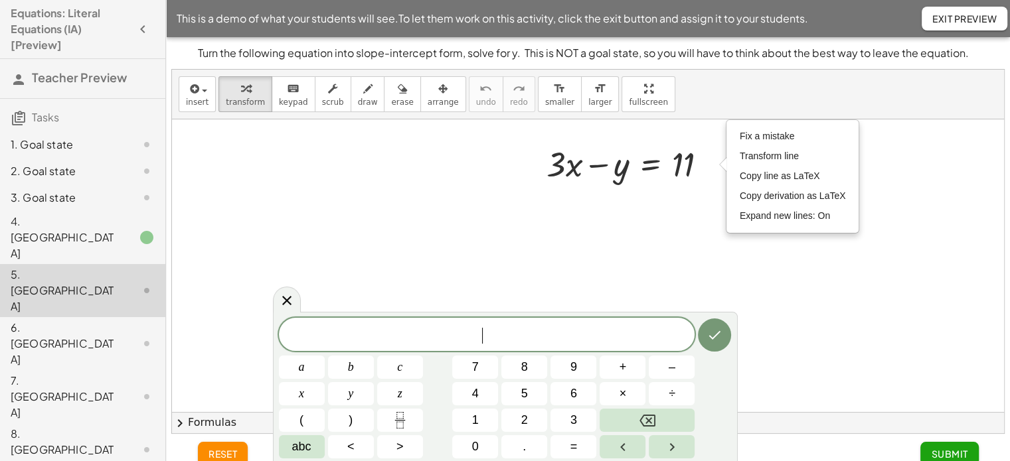
click at [441, 140] on div at bounding box center [588, 266] width 832 height 293
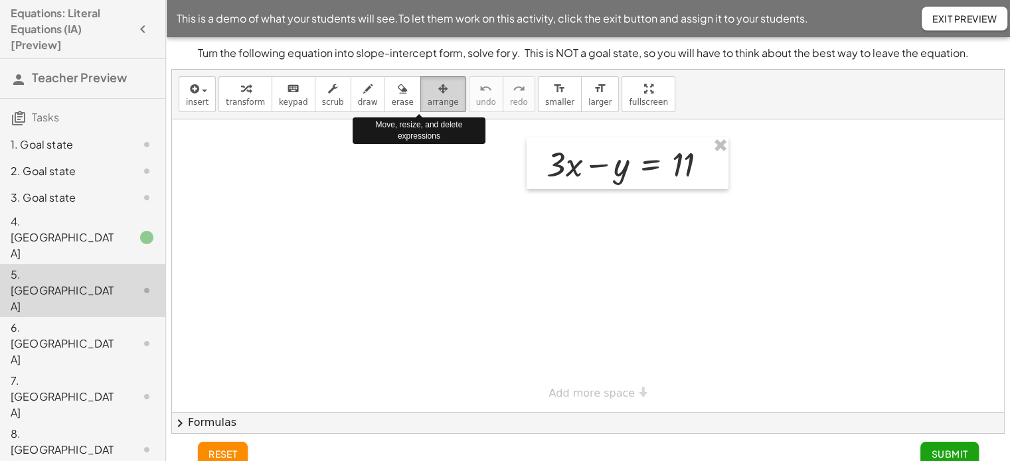
click at [428, 98] on span "arrange" at bounding box center [443, 102] width 31 height 9
click at [720, 143] on div at bounding box center [588, 266] width 832 height 293
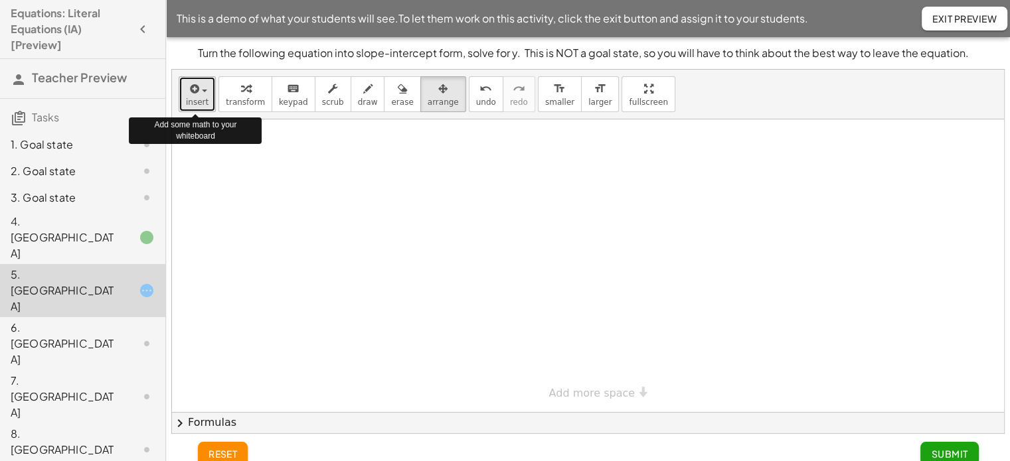
click at [204, 84] on div "button" at bounding box center [197, 88] width 23 height 16
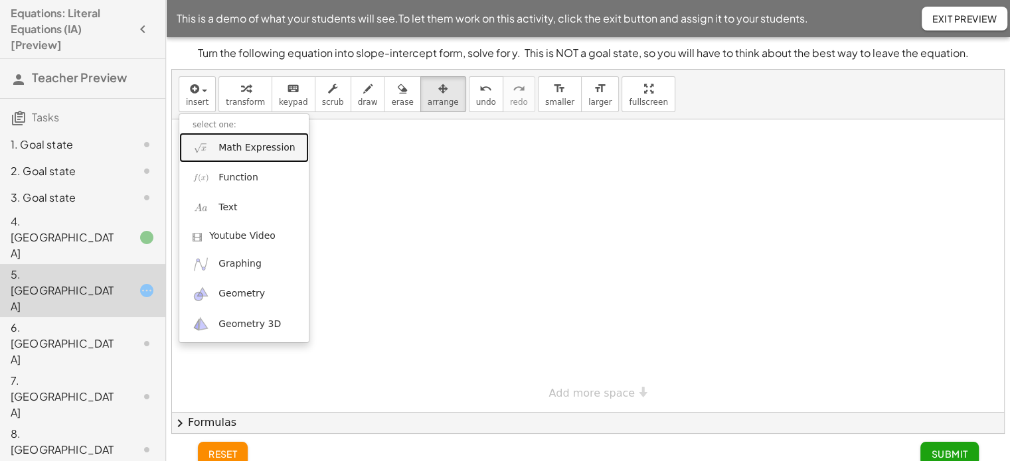
click at [216, 152] on link "Math Expression" at bounding box center [243, 148] width 129 height 30
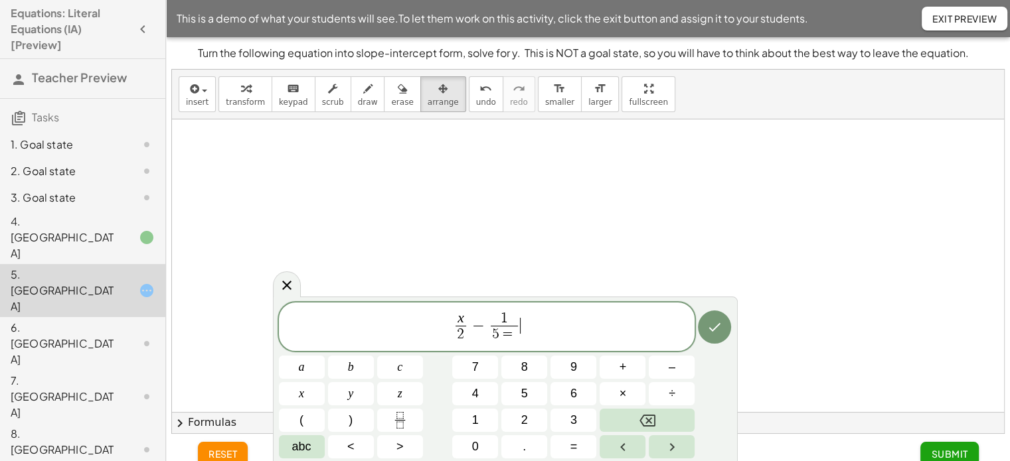
drag, startPoint x: 343, startPoint y: 302, endPoint x: 523, endPoint y: 328, distance: 181.1
click at [523, 328] on span "x 2 ​ − 1 5 = ​ ​" at bounding box center [487, 328] width 416 height 35
click at [716, 336] on button "Done" at bounding box center [714, 327] width 33 height 33
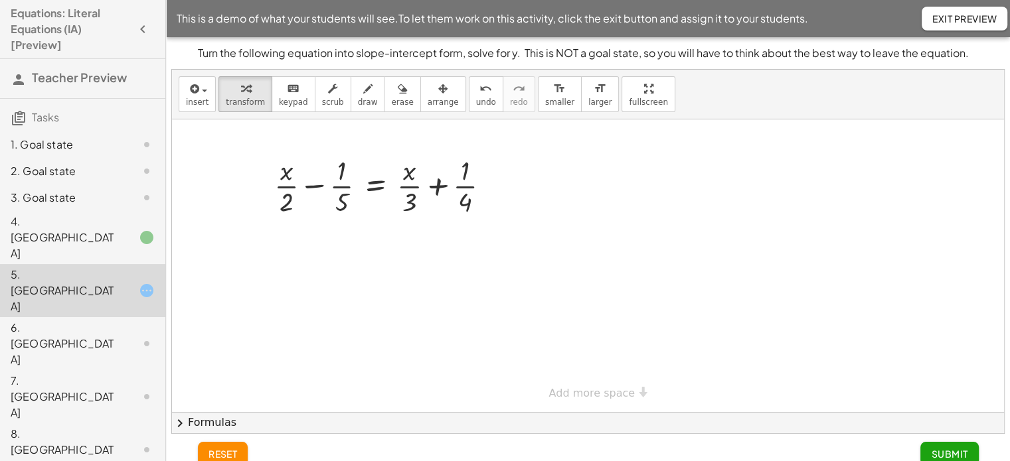
scroll to position [15, 0]
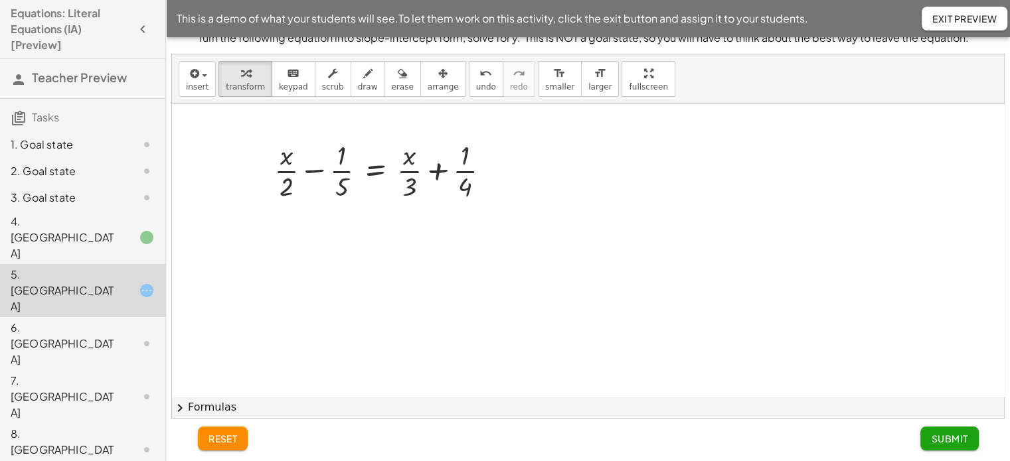
click at [621, 379] on div "+ · x · 2 − · 1 · 5 = + · x · 3 + · 1 · 4 × Add more space" at bounding box center [588, 397] width 832 height 587
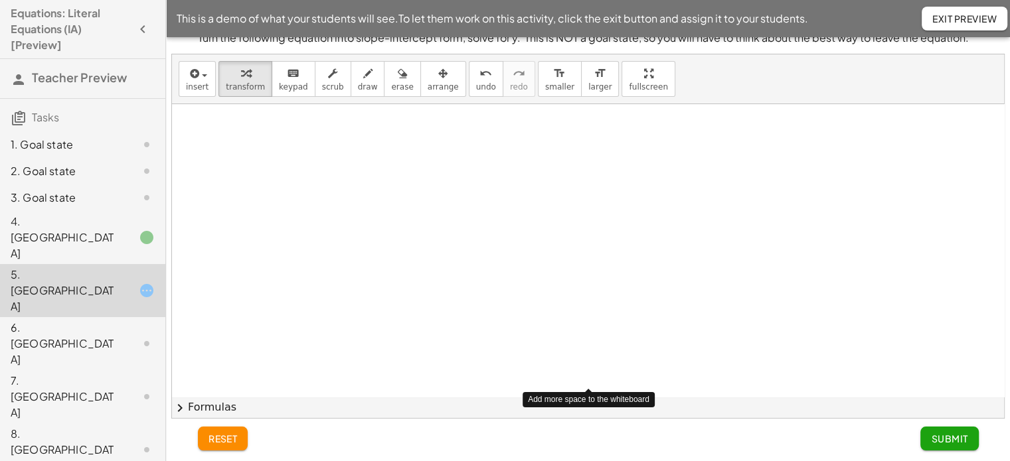
click at [619, 382] on div "+ · x · 2 − · 1 · 5 = + · x · 3 + · 1 · 4 × Add more space" at bounding box center [588, 251] width 832 height 880
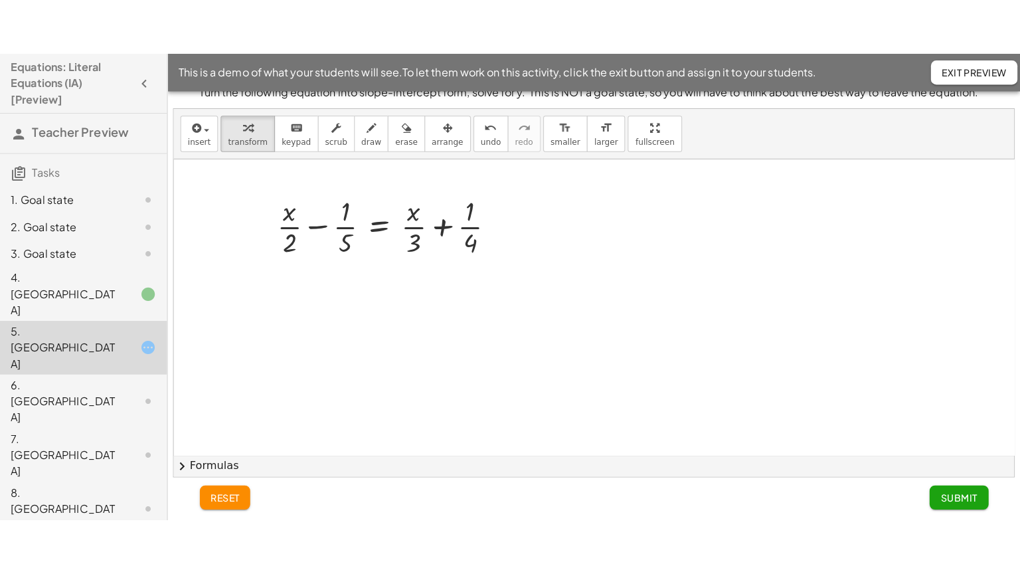
scroll to position [0, 0]
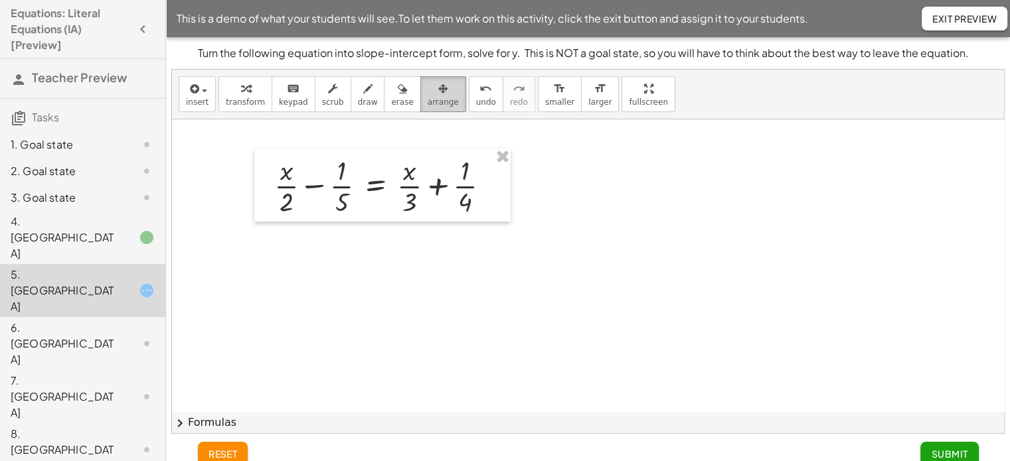
click at [428, 100] on span "arrange" at bounding box center [443, 102] width 31 height 9
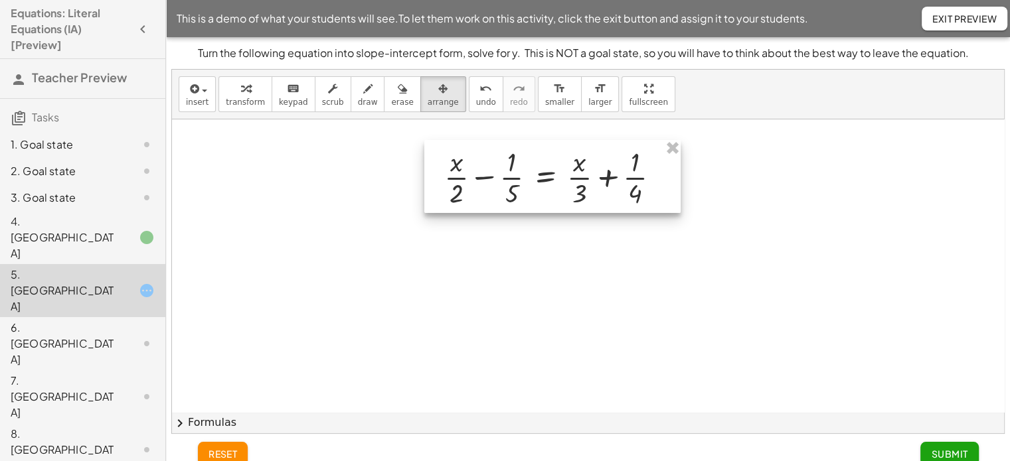
drag, startPoint x: 382, startPoint y: 209, endPoint x: 552, endPoint y: 203, distance: 170.1
click at [552, 203] on div at bounding box center [552, 176] width 256 height 73
click at [552, 203] on div at bounding box center [552, 178] width 256 height 73
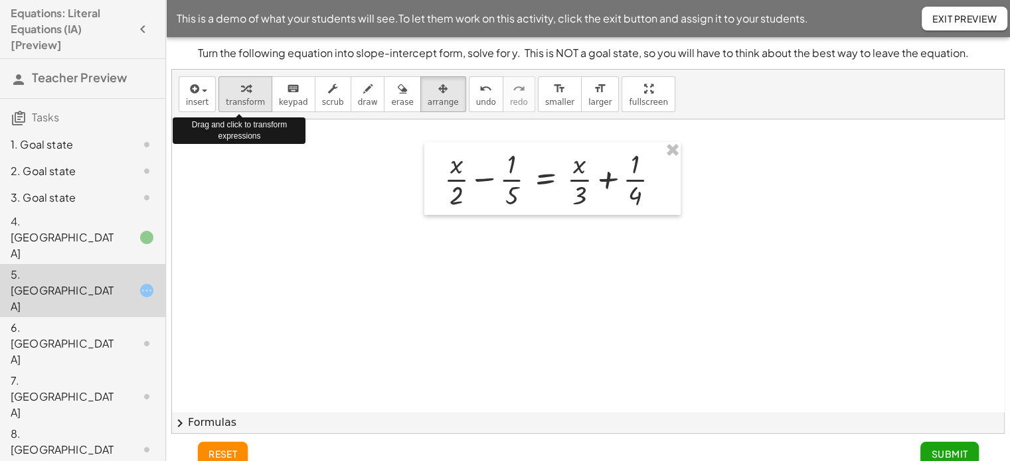
click at [234, 107] on span "transform" at bounding box center [245, 102] width 39 height 9
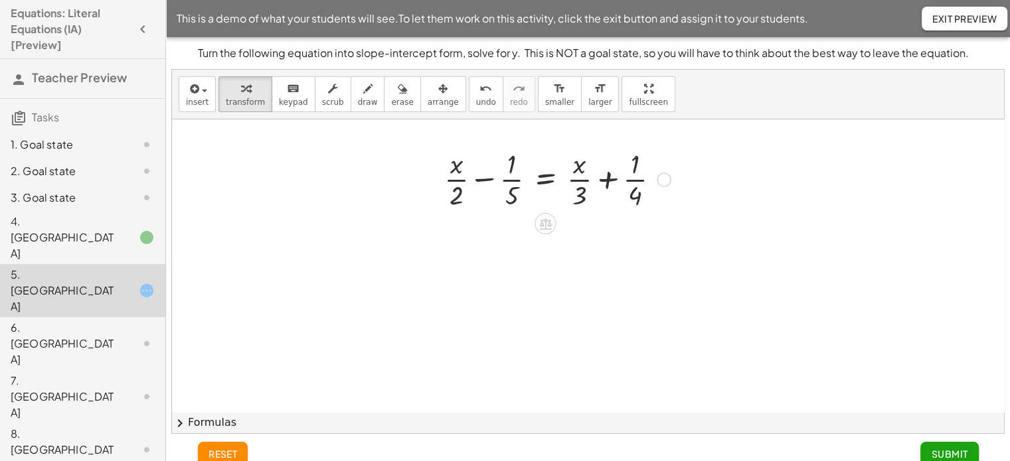
click at [455, 192] on div at bounding box center [558, 178] width 240 height 66
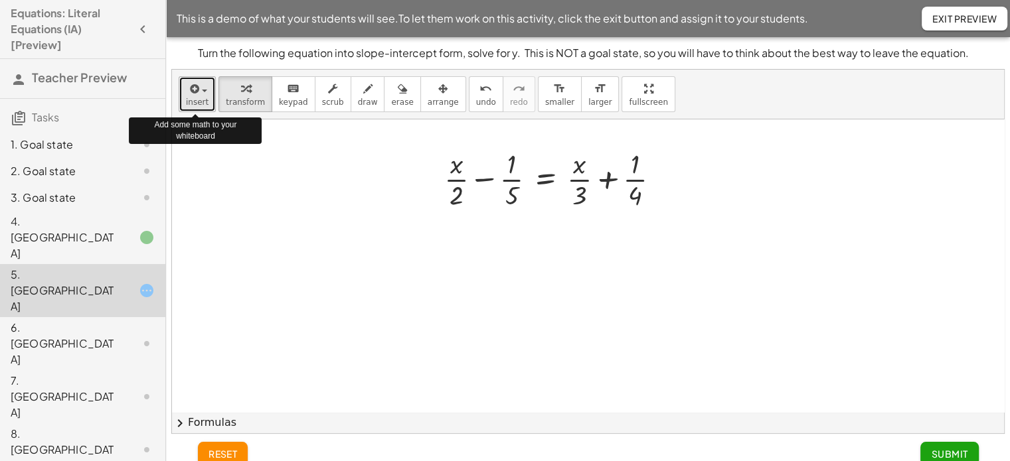
click at [194, 98] on span "insert" at bounding box center [197, 102] width 23 height 9
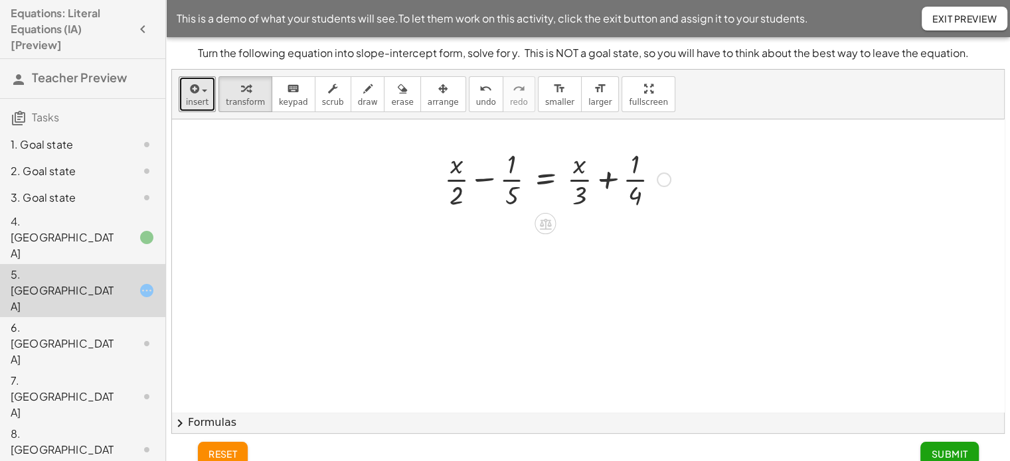
click at [457, 193] on div at bounding box center [558, 178] width 240 height 66
click at [659, 173] on div at bounding box center [664, 180] width 15 height 15
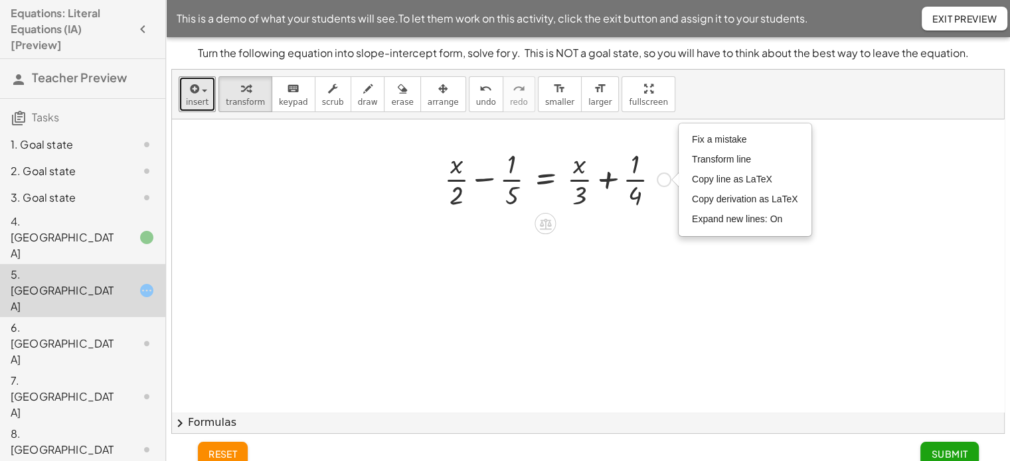
click at [666, 177] on div "Fix a mistake Transform line Copy line as LaTeX Copy derivation as LaTeX Expand…" at bounding box center [664, 180] width 15 height 15
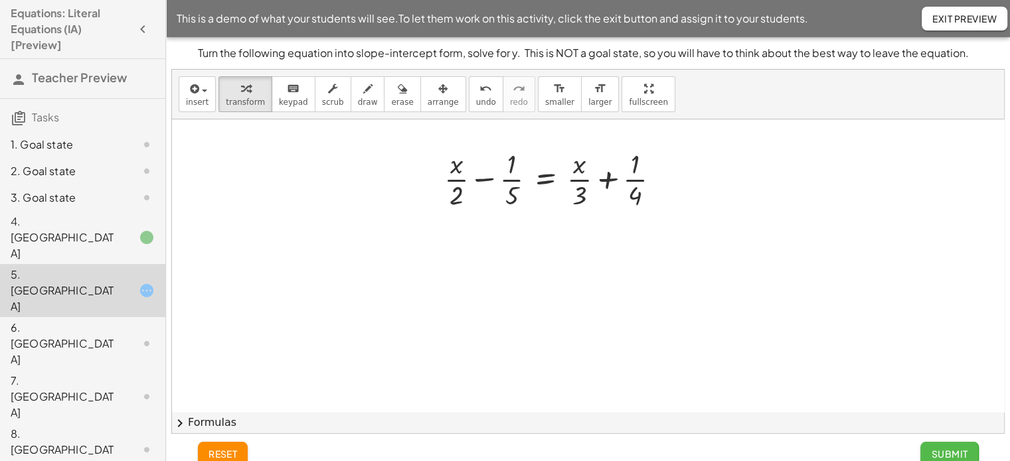
click at [929, 443] on button "Submit" at bounding box center [949, 454] width 58 height 24
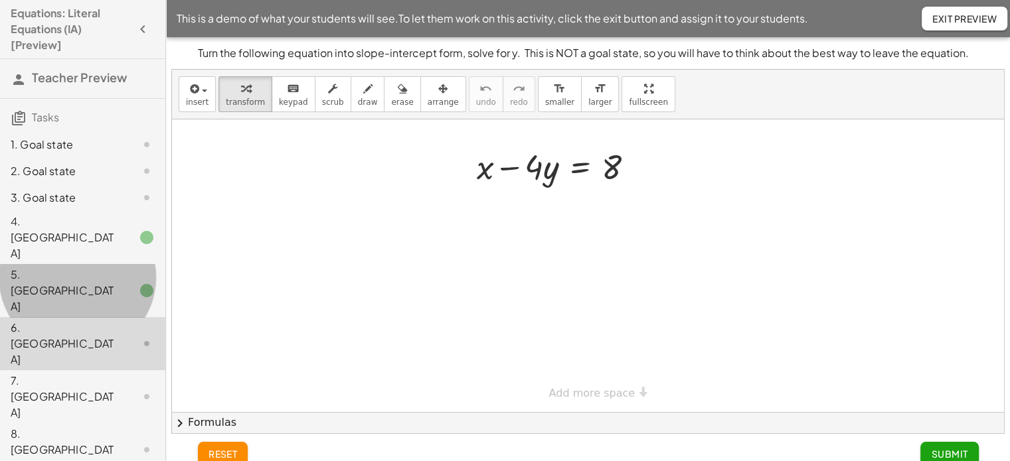
click at [90, 267] on div "5. Canvas" at bounding box center [64, 291] width 107 height 48
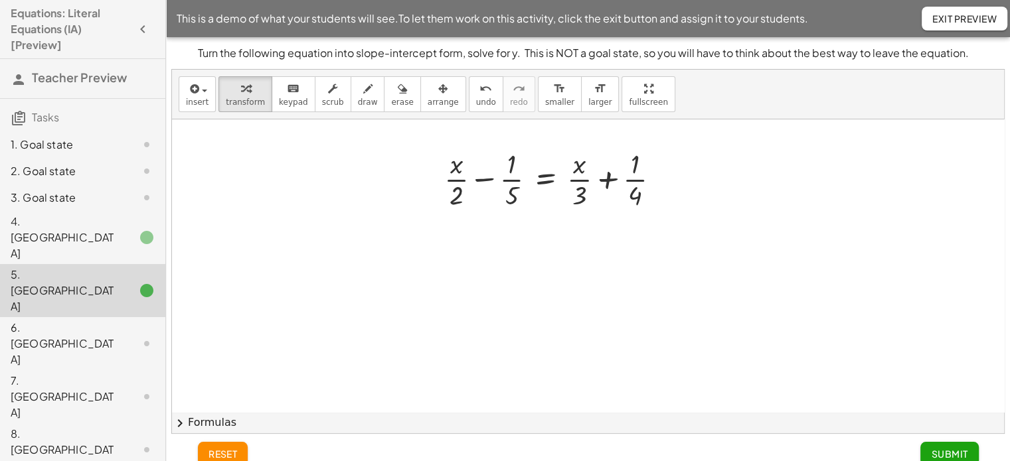
click at [82, 221] on div "4. Canvas" at bounding box center [64, 238] width 107 height 48
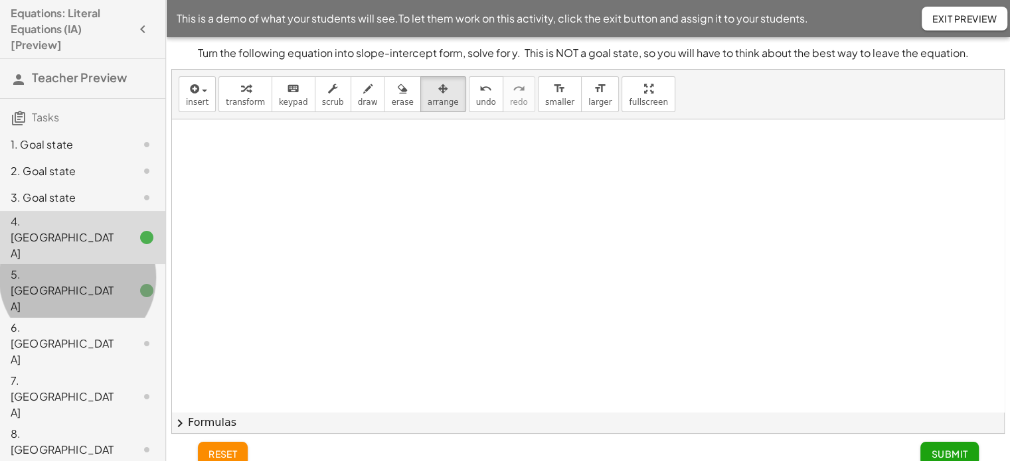
click at [82, 267] on div "5. Canvas" at bounding box center [64, 291] width 107 height 48
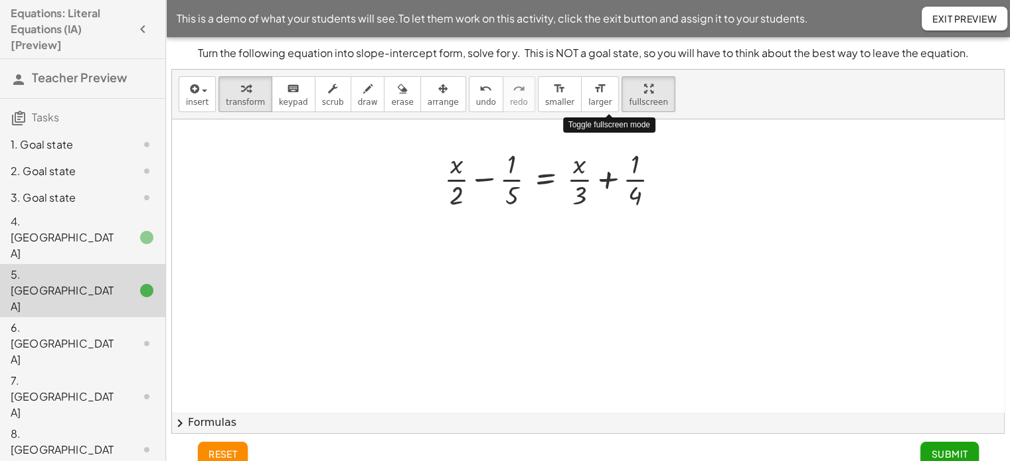
drag, startPoint x: 617, startPoint y: 102, endPoint x: 617, endPoint y: 183, distance: 80.3
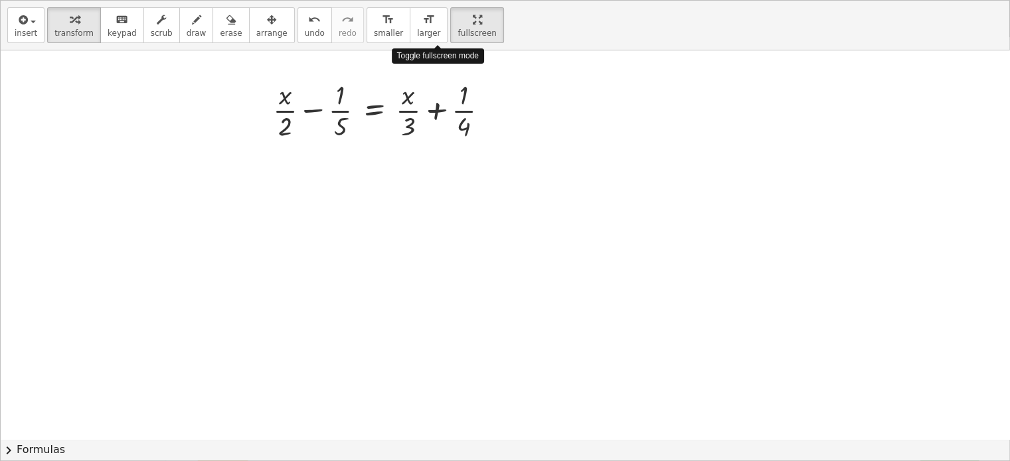
click at [617, 183] on div "insert select one: Math Expression Function Text Youtube Video Graphing Geometr…" at bounding box center [505, 231] width 1009 height 460
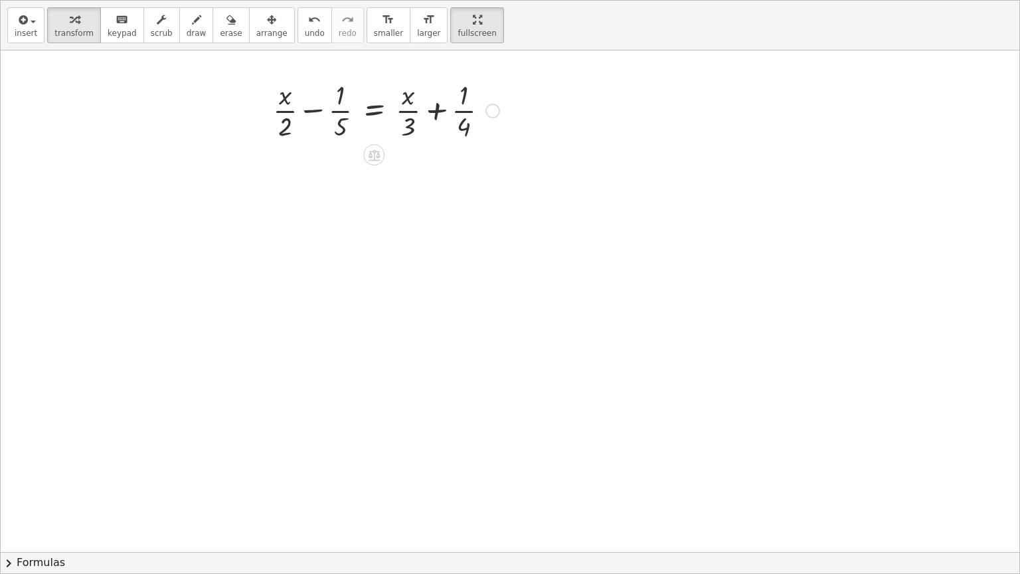
click at [284, 114] on div at bounding box center [386, 109] width 240 height 66
drag, startPoint x: 410, startPoint y: 108, endPoint x: 346, endPoint y: 114, distance: 64.0
click at [346, 114] on div at bounding box center [386, 109] width 240 height 66
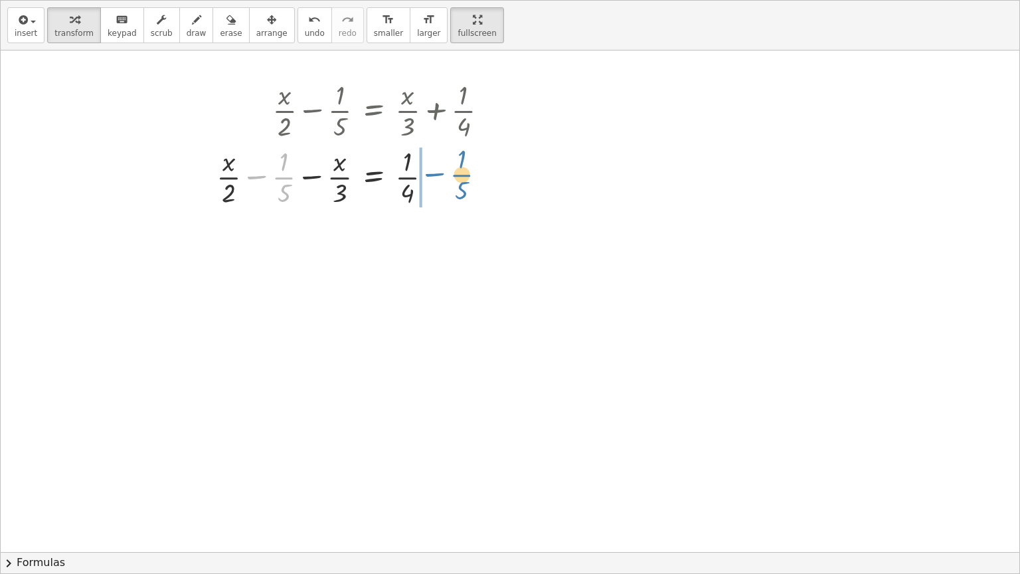
drag, startPoint x: 272, startPoint y: 175, endPoint x: 450, endPoint y: 173, distance: 178.0
click at [450, 173] on div at bounding box center [357, 176] width 295 height 66
click at [344, 190] on div at bounding box center [386, 176] width 240 height 66
drag, startPoint x: 337, startPoint y: 176, endPoint x: 299, endPoint y: 176, distance: 37.8
click at [299, 176] on div at bounding box center [386, 176] width 240 height 66
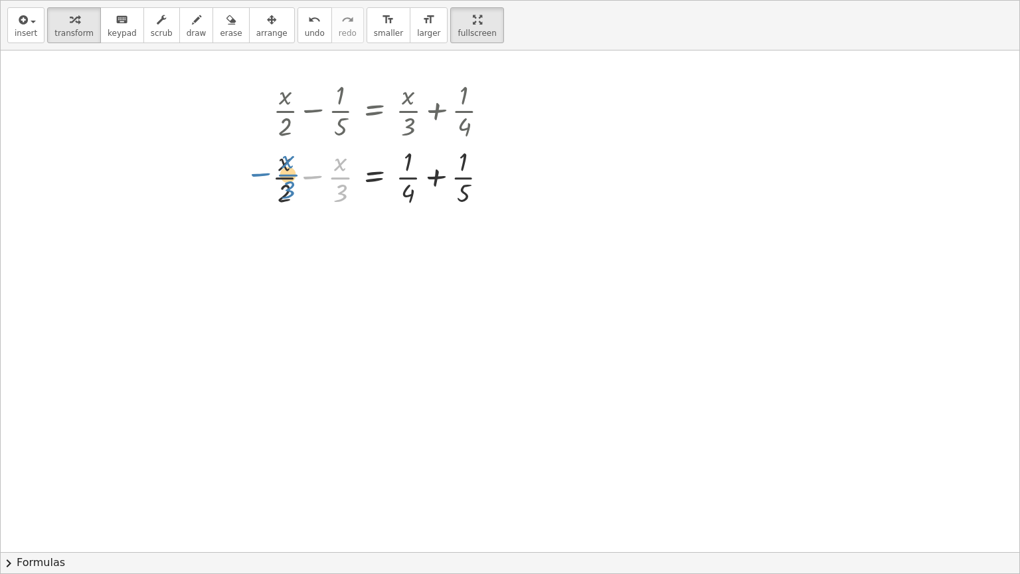
drag, startPoint x: 338, startPoint y: 175, endPoint x: 284, endPoint y: 173, distance: 54.5
click at [284, 173] on div at bounding box center [386, 176] width 240 height 66
drag, startPoint x: 284, startPoint y: 173, endPoint x: 333, endPoint y: 174, distance: 49.1
click at [333, 174] on div at bounding box center [386, 176] width 240 height 66
click at [485, 178] on div at bounding box center [488, 177] width 15 height 15
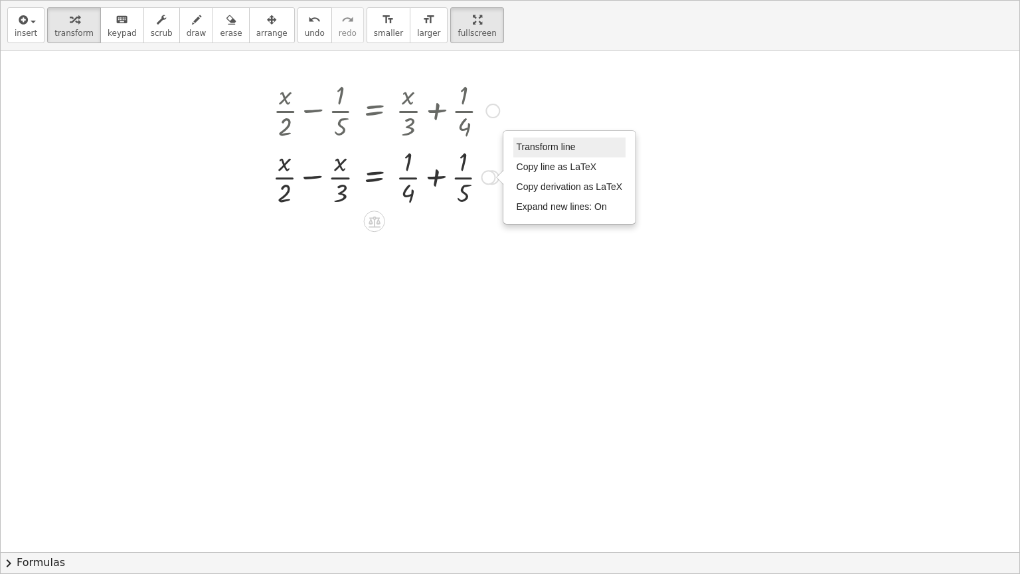
click at [523, 153] on li "Transform line" at bounding box center [569, 147] width 113 height 20
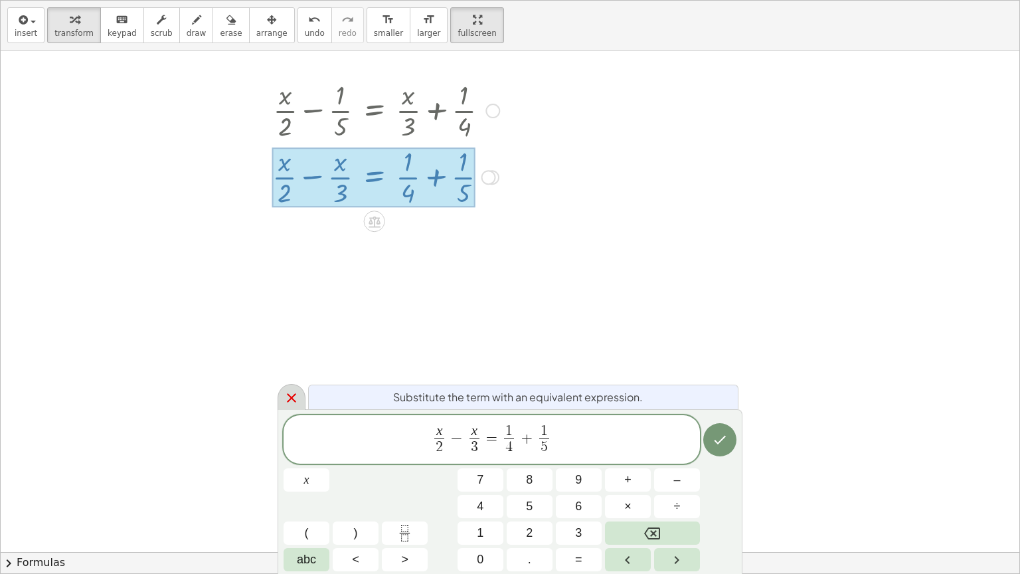
click at [289, 392] on icon at bounding box center [292, 398] width 16 height 16
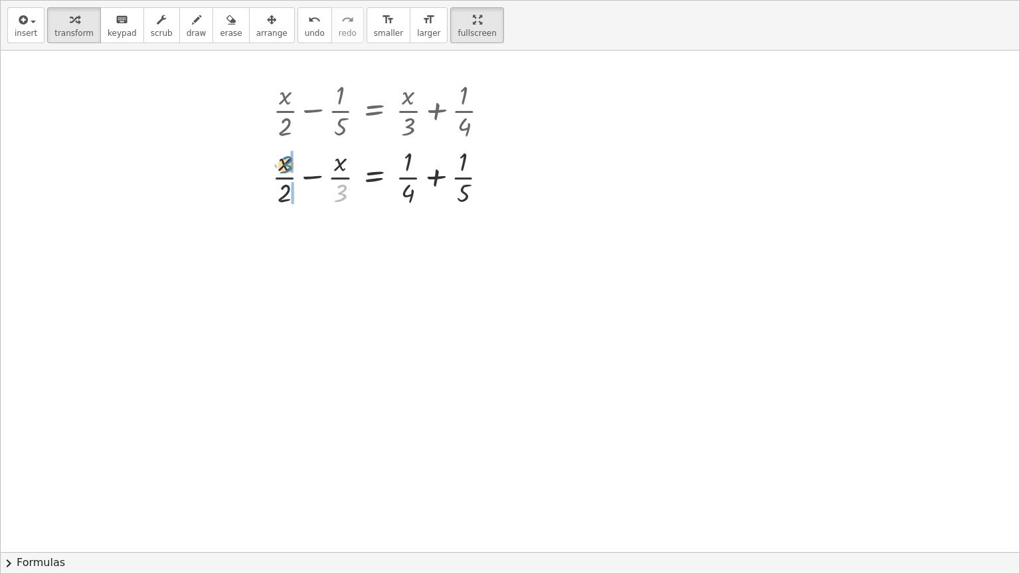
drag, startPoint x: 345, startPoint y: 190, endPoint x: 289, endPoint y: 164, distance: 60.9
click at [289, 164] on div at bounding box center [386, 176] width 240 height 66
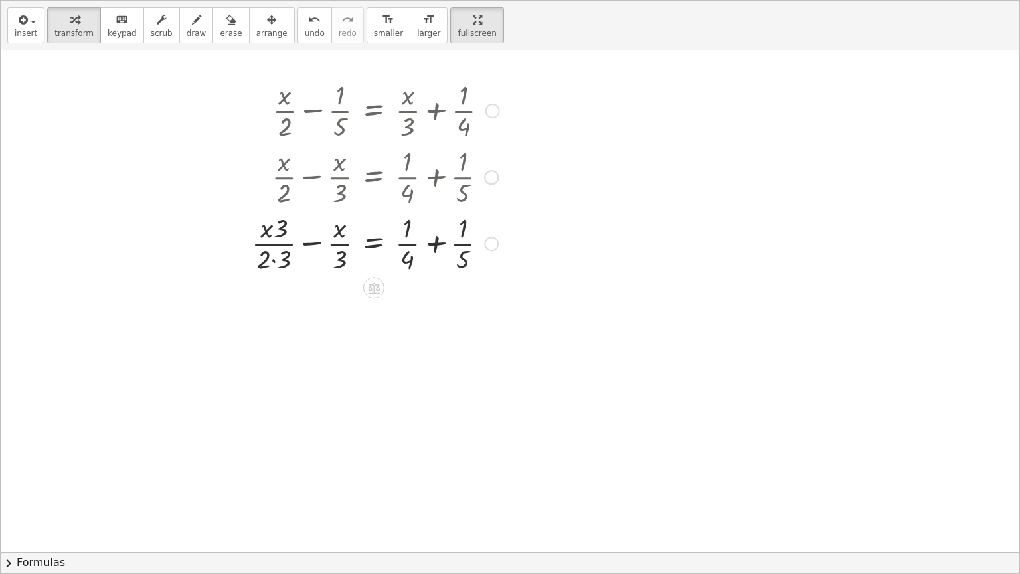
drag, startPoint x: 280, startPoint y: 190, endPoint x: 263, endPoint y: 257, distance: 69.2
click at [374, 111] on div "+ · x · 2 − · 1 · 5 = + · x · 3 + · 1 · 4 + · x · 2 − · 1 · 5 − · x · 3 = · 1 ·…" at bounding box center [374, 111] width 0 height 0
drag, startPoint x: 263, startPoint y: 257, endPoint x: 354, endPoint y: 235, distance: 93.6
click at [354, 235] on div at bounding box center [375, 242] width 261 height 66
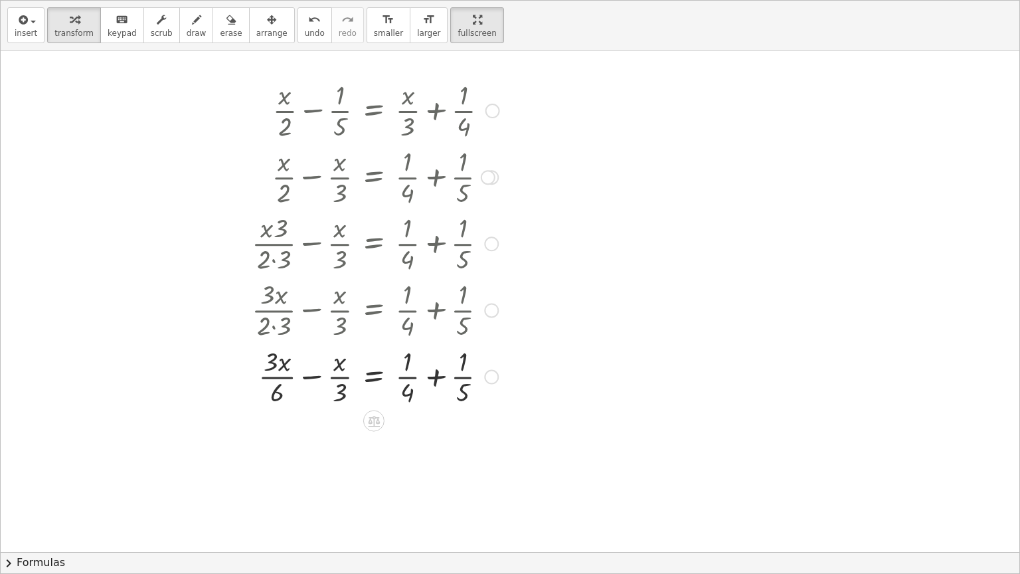
click at [343, 388] on div at bounding box center [375, 376] width 261 height 66
click at [340, 365] on div at bounding box center [375, 376] width 261 height 66
click at [305, 29] on span "undo" at bounding box center [315, 33] width 20 height 9
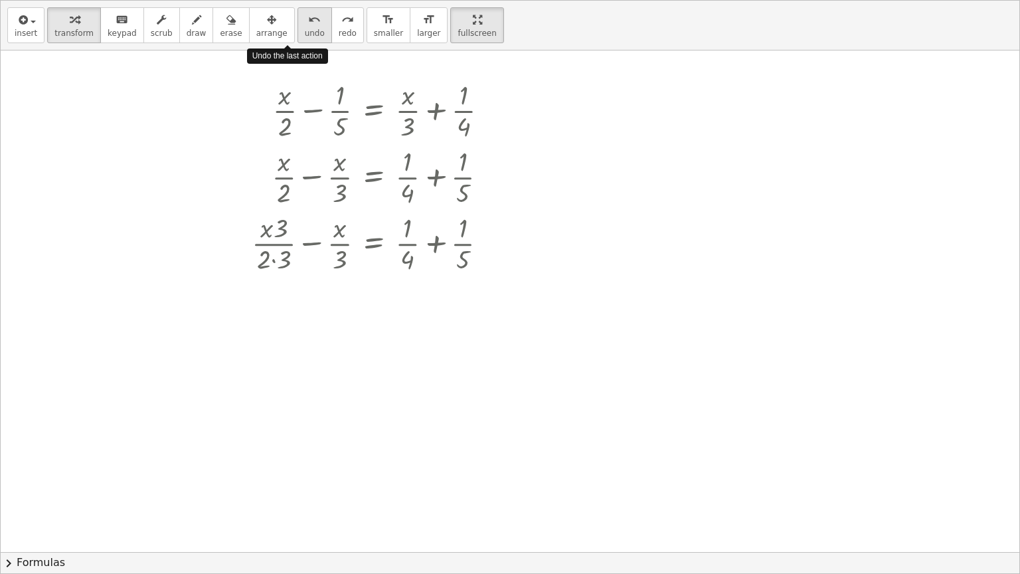
click at [305, 29] on span "undo" at bounding box center [315, 33] width 20 height 9
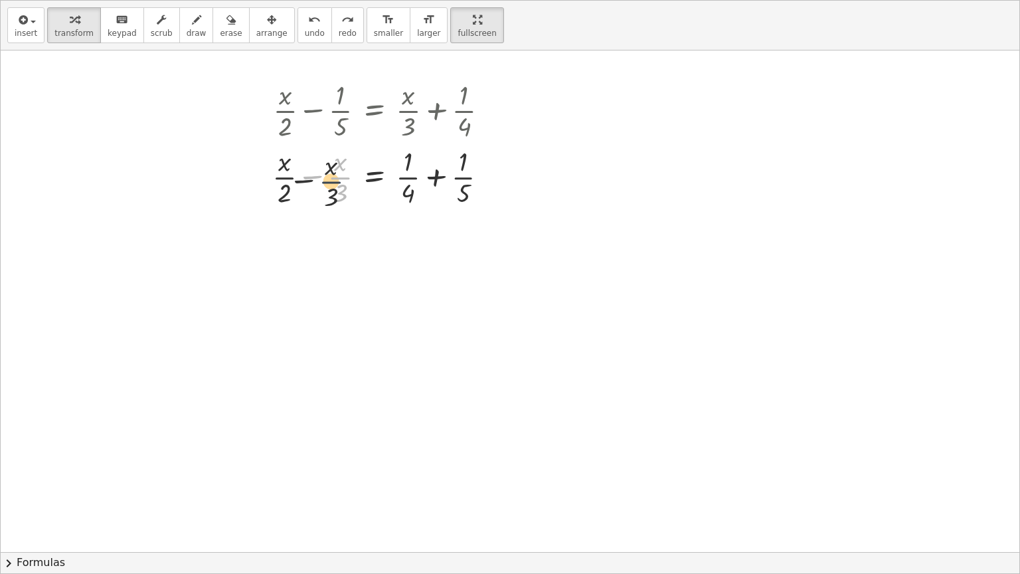
drag, startPoint x: 345, startPoint y: 177, endPoint x: 456, endPoint y: 305, distance: 169.9
click at [286, 174] on div at bounding box center [386, 176] width 240 height 66
click at [297, 41] on button "undo undo" at bounding box center [314, 25] width 35 height 36
click at [367, 214] on icon at bounding box center [374, 221] width 14 height 14
click at [356, 217] on div "−" at bounding box center [347, 220] width 21 height 21
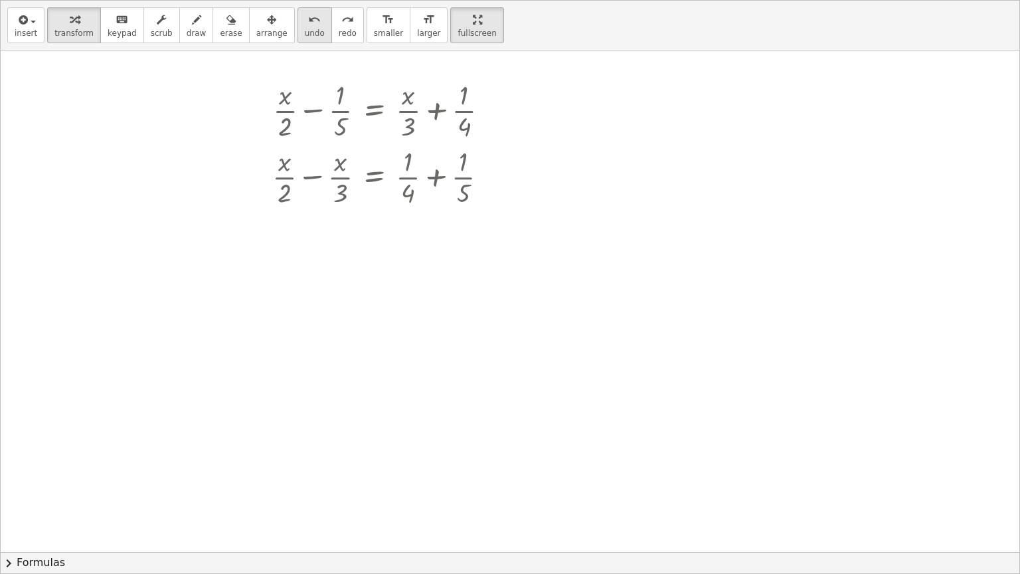
click at [305, 30] on span "undo" at bounding box center [315, 33] width 20 height 9
click at [322, 183] on div at bounding box center [386, 176] width 240 height 66
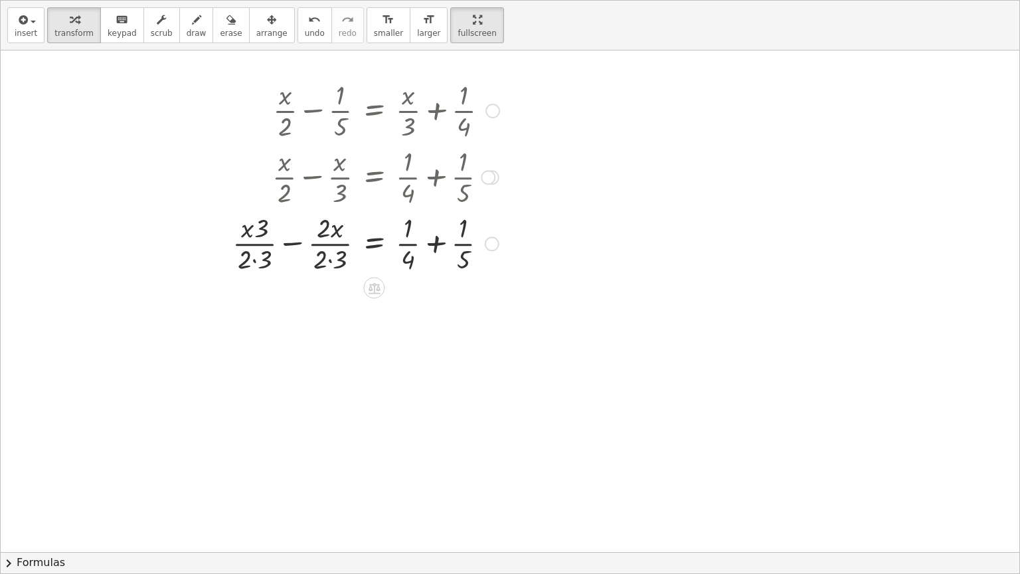
click at [292, 244] on div at bounding box center [366, 242] width 280 height 66
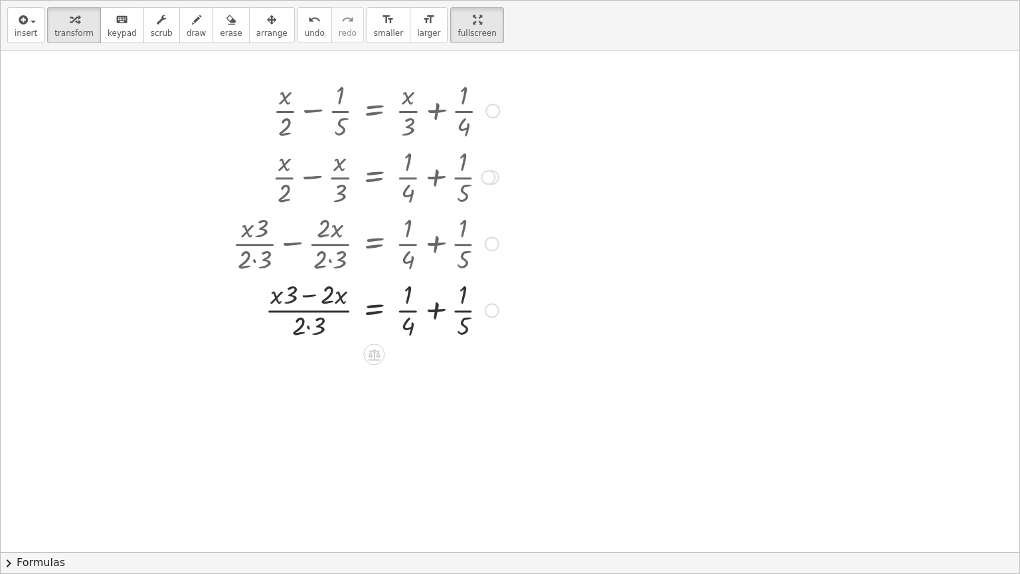
click at [312, 308] on div at bounding box center [366, 309] width 280 height 66
click at [316, 327] on div at bounding box center [366, 309] width 280 height 66
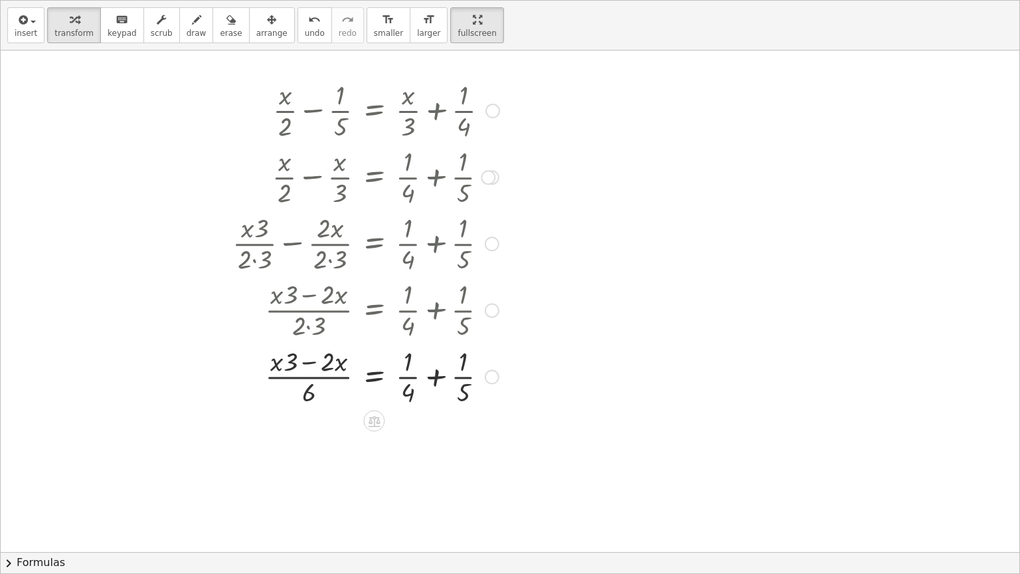
click at [284, 369] on div at bounding box center [366, 376] width 280 height 66
click at [308, 360] on div at bounding box center [366, 376] width 280 height 66
click at [436, 444] on div at bounding box center [366, 442] width 280 height 66
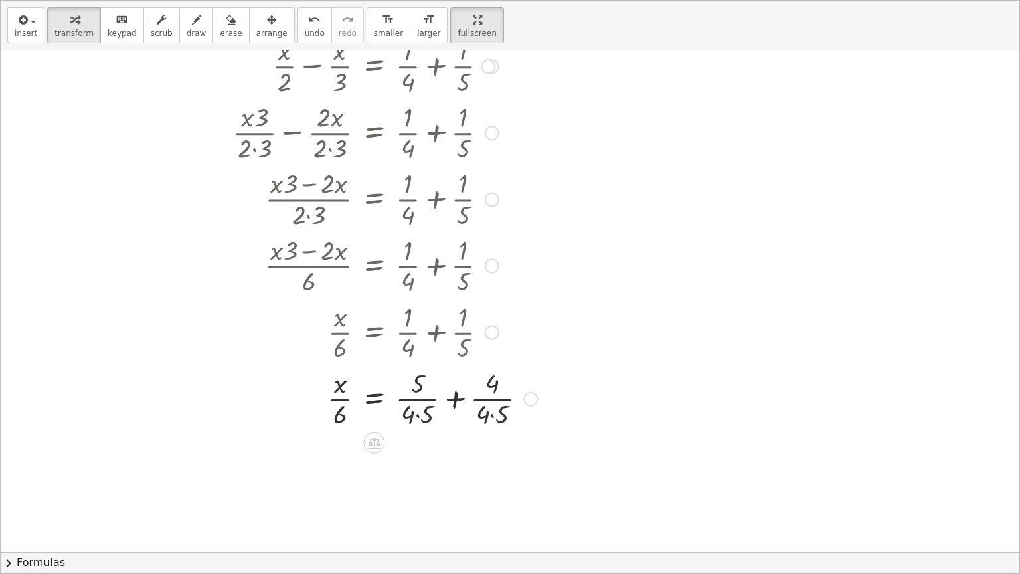
scroll to position [114, 0]
click at [449, 398] on div at bounding box center [385, 394] width 318 height 66
click at [374, 396] on div "· x = + + · 6 · 5 · 4 · 5 · 4 · 4 · 5" at bounding box center [374, 396] width 0 height 0
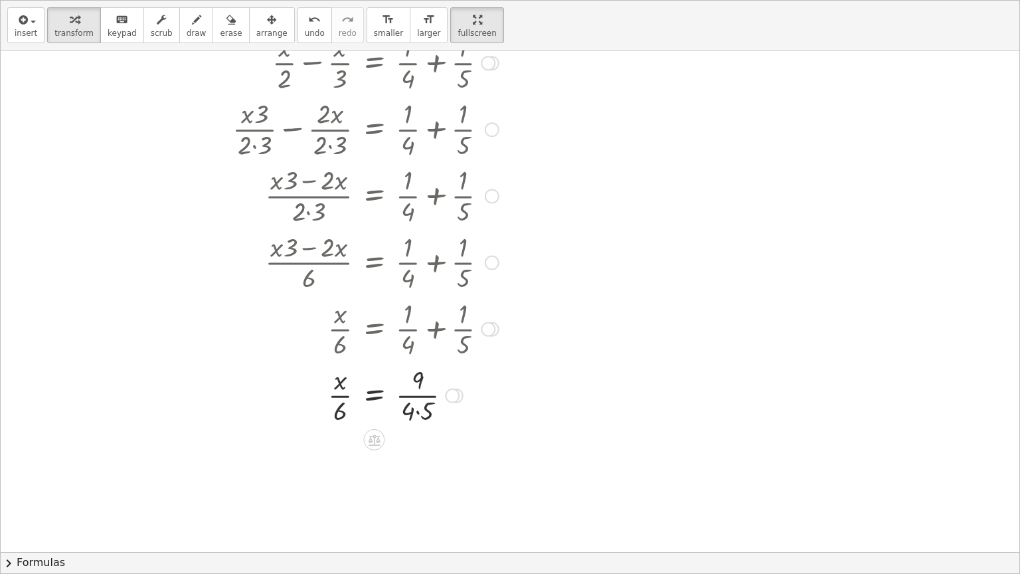
click at [420, 408] on div at bounding box center [366, 394] width 280 height 66
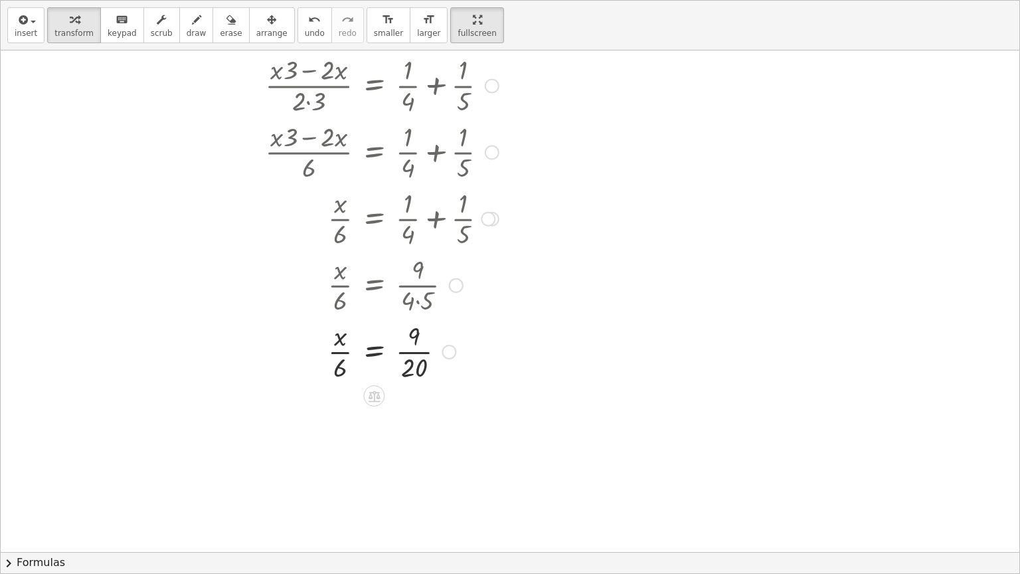
scroll to position [231, 0]
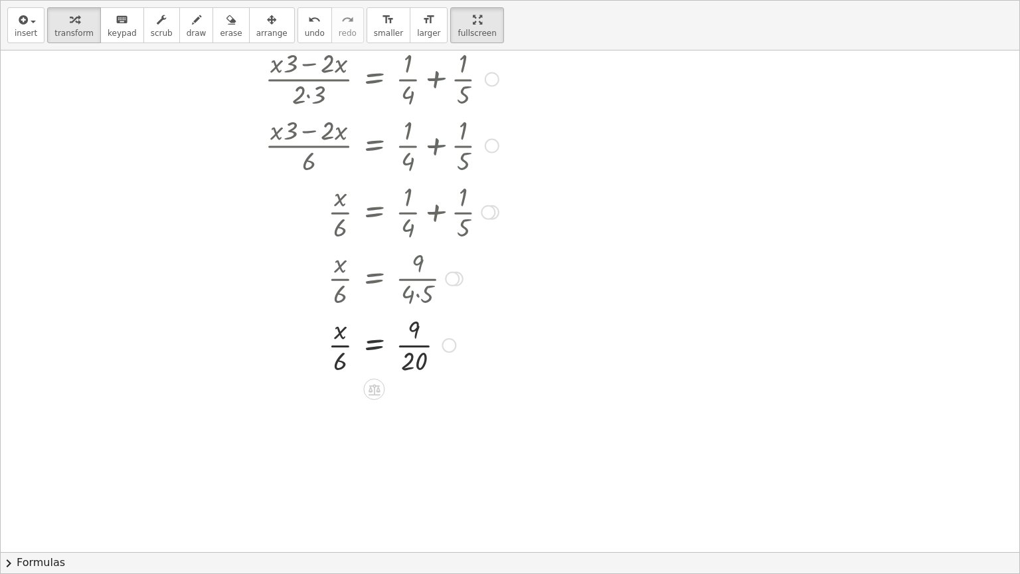
click at [370, 341] on div at bounding box center [366, 344] width 280 height 66
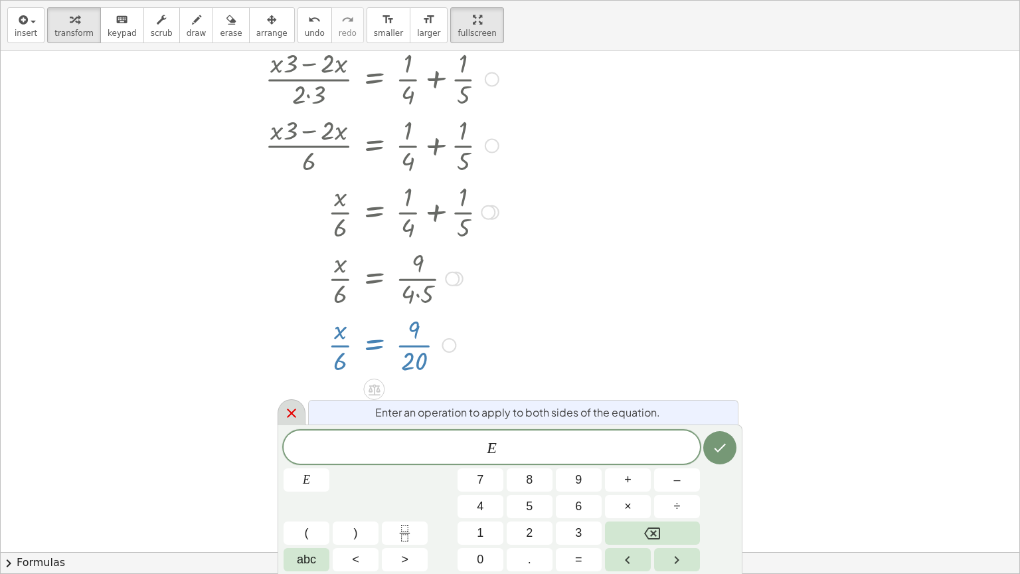
click at [294, 412] on icon at bounding box center [292, 413] width 16 height 16
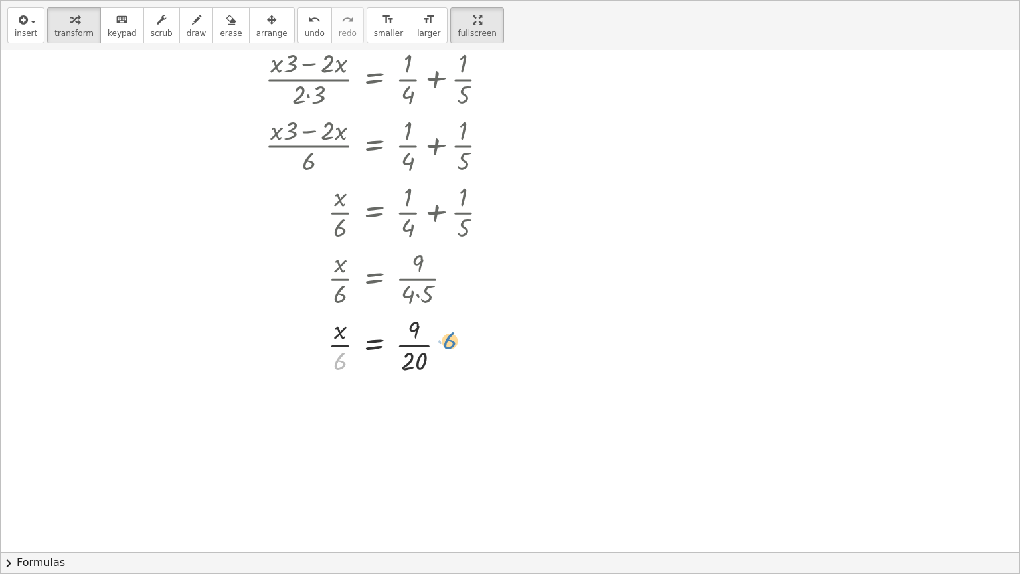
drag, startPoint x: 340, startPoint y: 363, endPoint x: 451, endPoint y: 342, distance: 113.4
click at [451, 342] on div at bounding box center [366, 344] width 280 height 66
drag, startPoint x: 340, startPoint y: 358, endPoint x: 426, endPoint y: 329, distance: 90.3
click at [426, 329] on div at bounding box center [366, 344] width 280 height 66
click at [438, 408] on div at bounding box center [366, 410] width 280 height 66
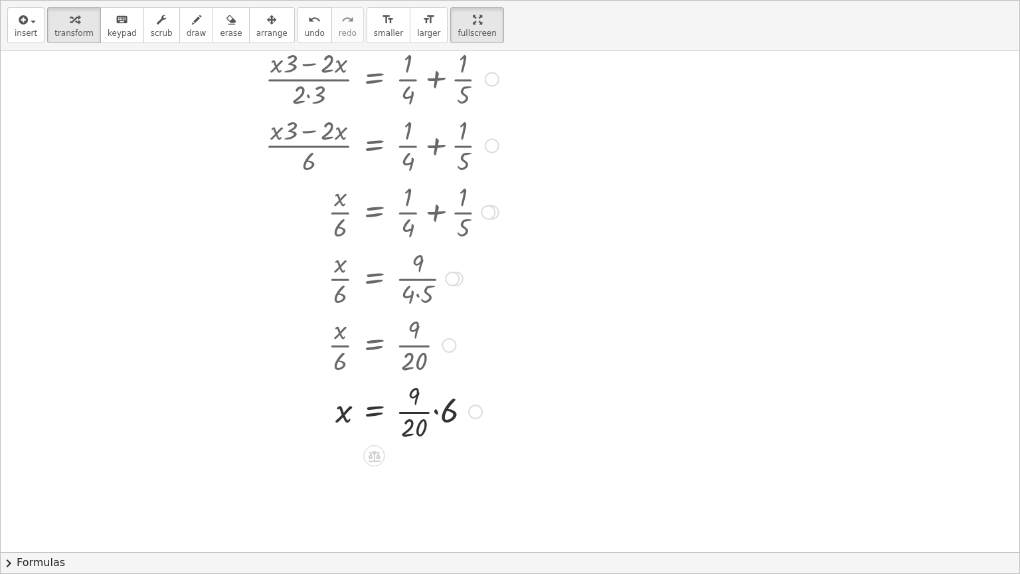
click at [434, 410] on div at bounding box center [366, 410] width 280 height 66
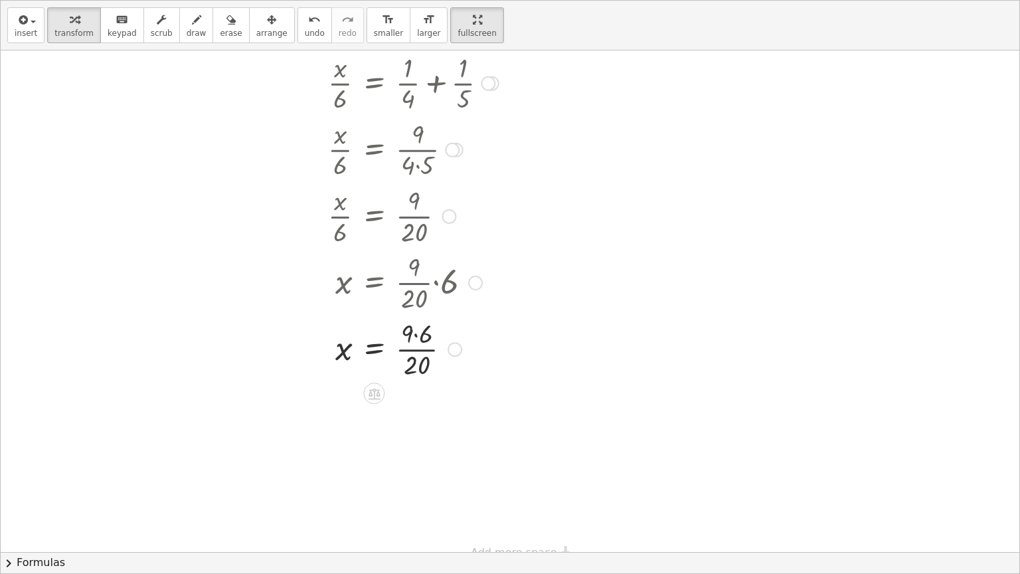
scroll to position [376, 0]
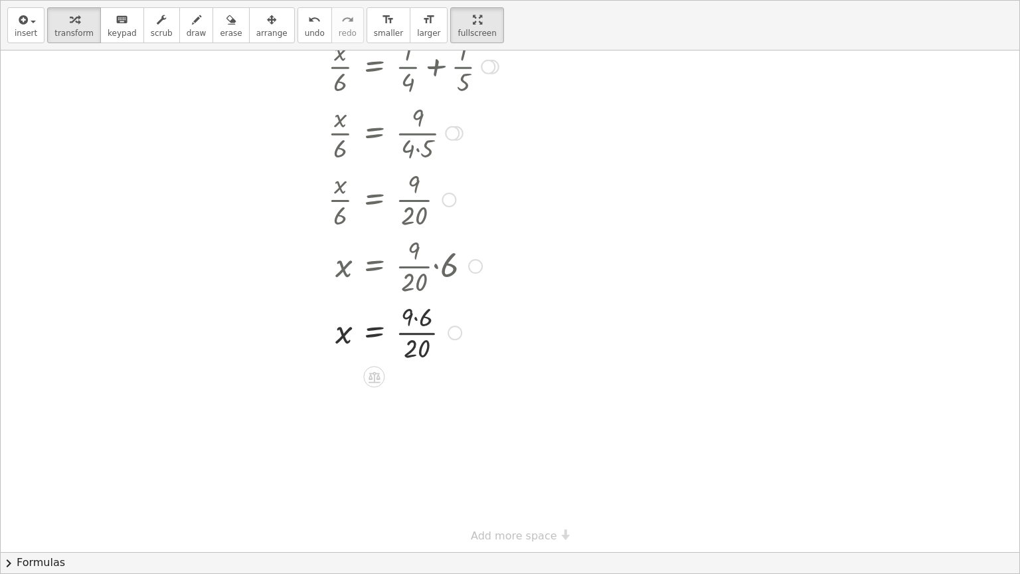
click at [414, 319] on div at bounding box center [366, 331] width 280 height 66
click at [420, 388] on div at bounding box center [366, 398] width 280 height 66
click at [422, 382] on div at bounding box center [366, 398] width 280 height 66
click at [426, 412] on div at bounding box center [366, 398] width 280 height 66
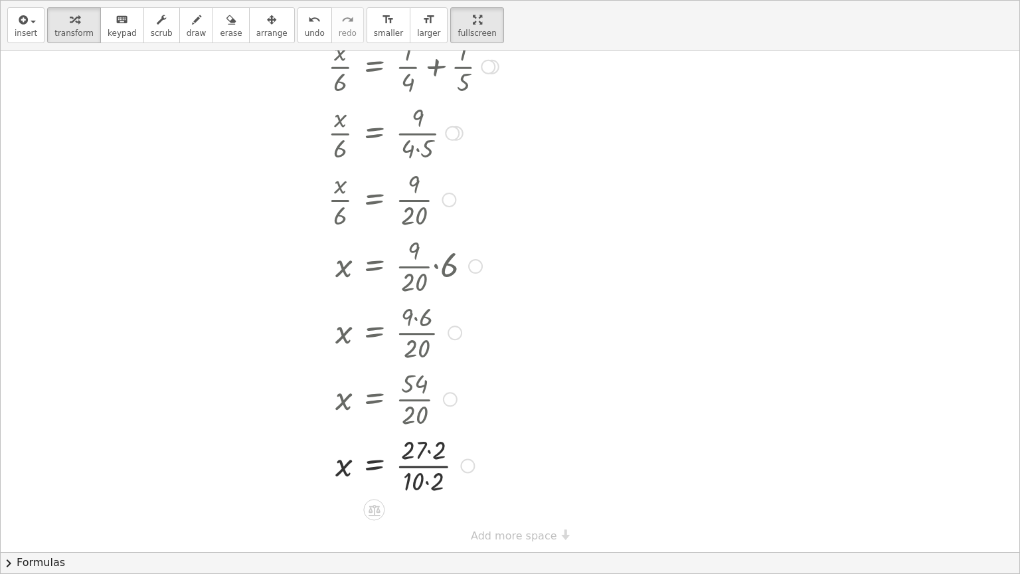
scroll to position [378, 0]
click at [438, 450] on div at bounding box center [366, 462] width 280 height 66
click at [305, 31] on span "undo" at bounding box center [315, 33] width 20 height 9
drag, startPoint x: 436, startPoint y: 478, endPoint x: 445, endPoint y: 453, distance: 26.0
drag, startPoint x: 415, startPoint y: 485, endPoint x: 416, endPoint y: 461, distance: 23.9
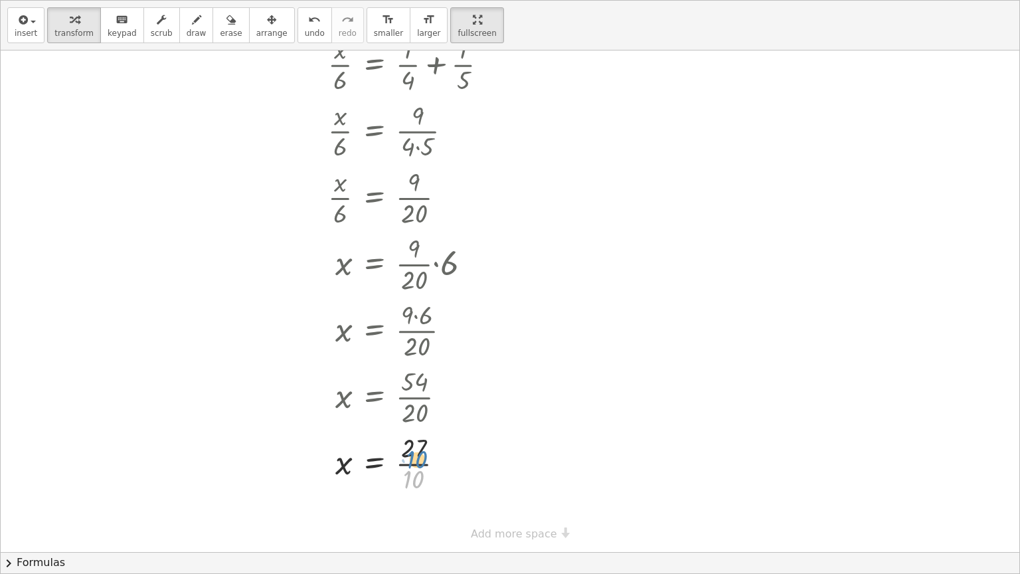
click at [416, 461] on div at bounding box center [366, 462] width 280 height 66
drag, startPoint x: 414, startPoint y: 481, endPoint x: 417, endPoint y: 451, distance: 30.0
click at [417, 451] on div at bounding box center [366, 462] width 280 height 66
drag, startPoint x: 415, startPoint y: 448, endPoint x: 416, endPoint y: 458, distance: 10.0
click at [416, 458] on div at bounding box center [366, 462] width 280 height 66
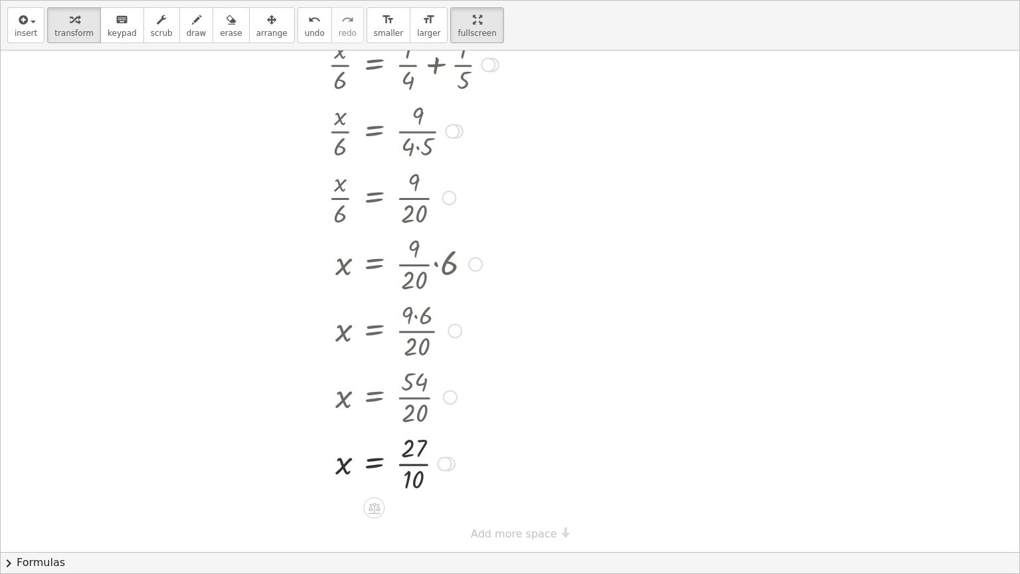
click at [414, 458] on div at bounding box center [366, 462] width 280 height 66
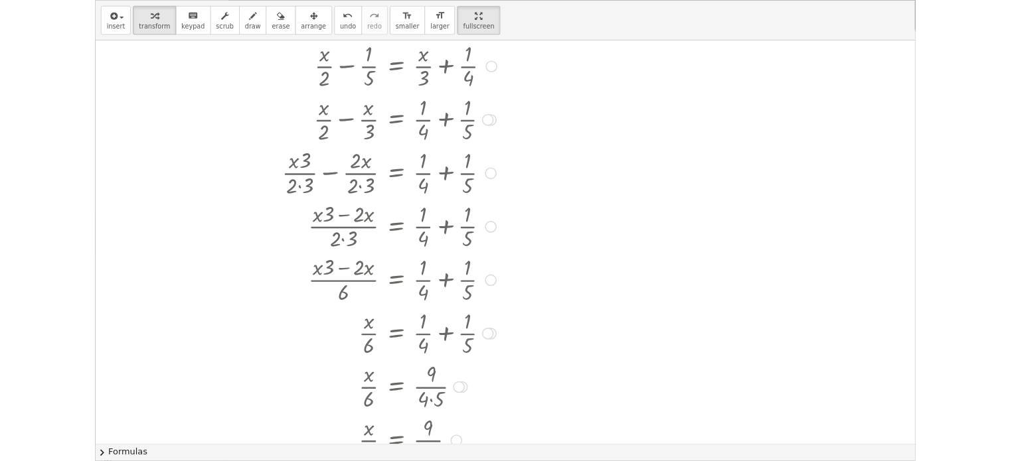
scroll to position [0, 0]
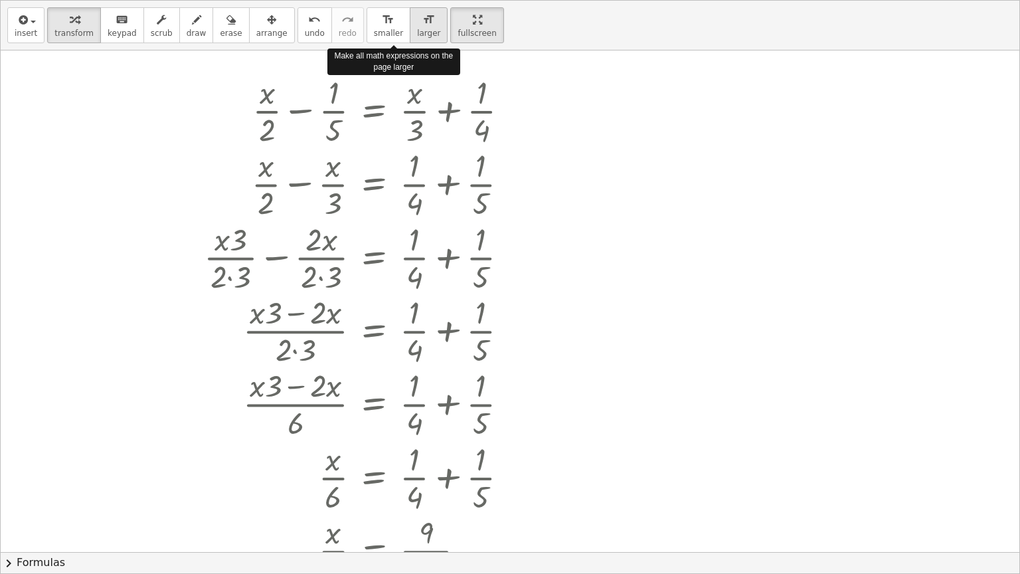
click at [410, 8] on button "format_size larger" at bounding box center [429, 25] width 38 height 36
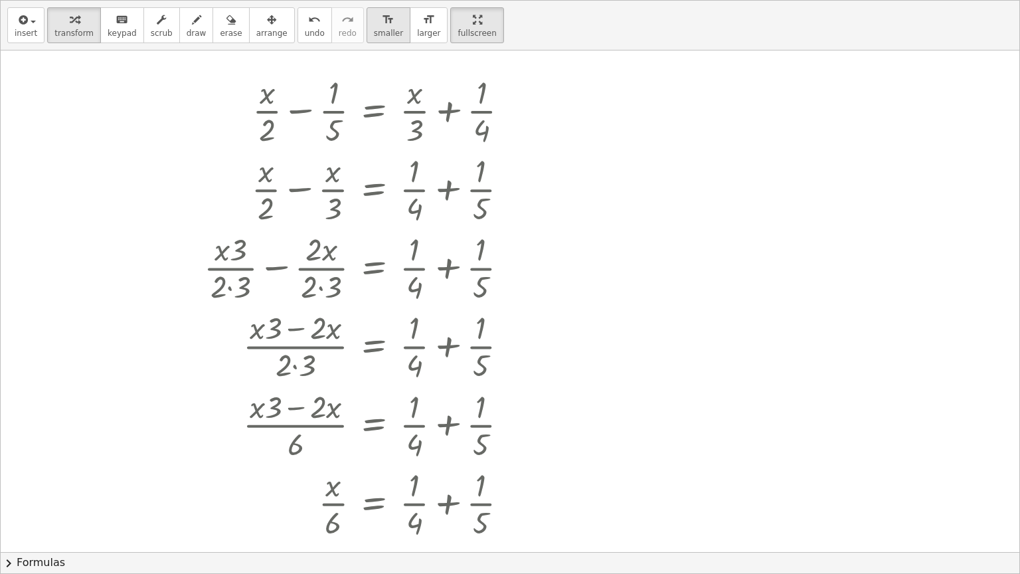
click at [374, 29] on span "smaller" at bounding box center [388, 33] width 29 height 9
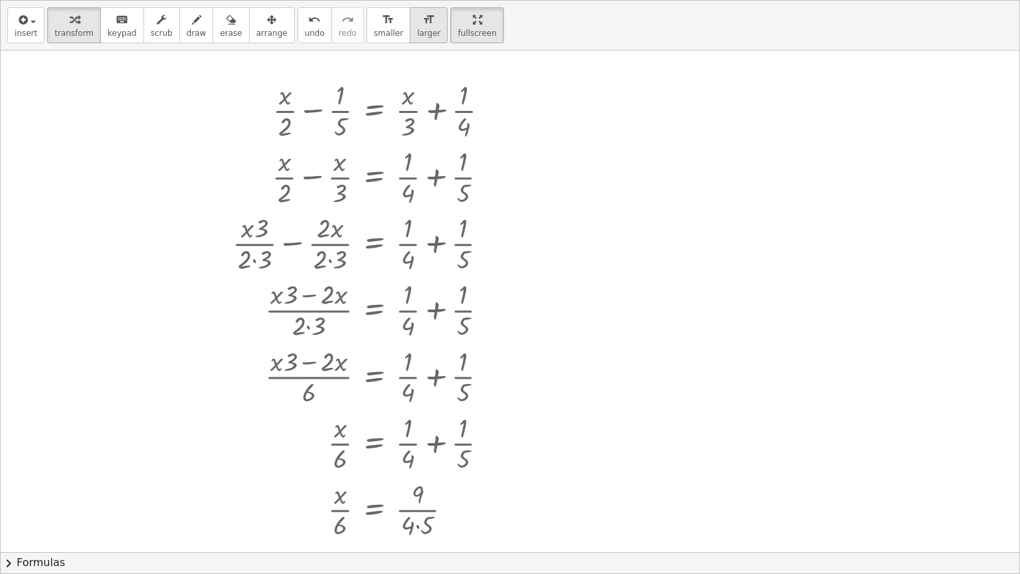
click at [422, 25] on icon "format_size" at bounding box center [428, 20] width 13 height 16
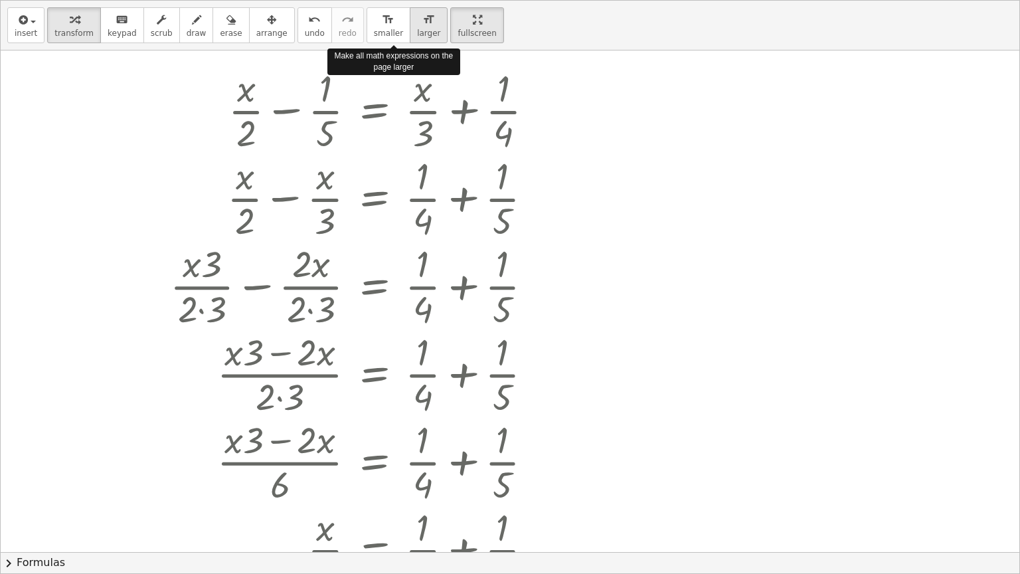
click at [422, 25] on icon "format_size" at bounding box center [428, 20] width 13 height 16
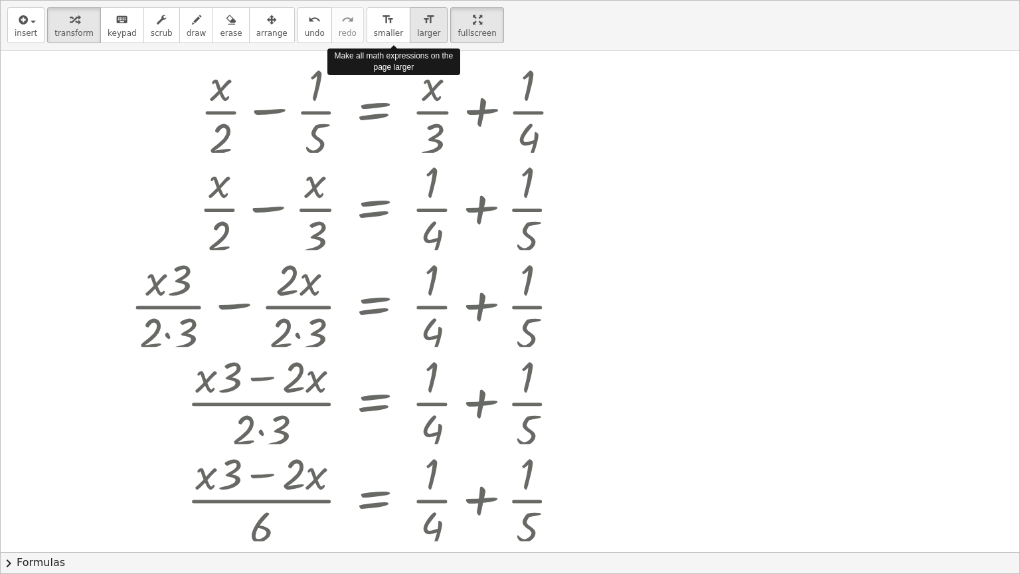
click at [422, 25] on icon "format_size" at bounding box center [428, 20] width 13 height 16
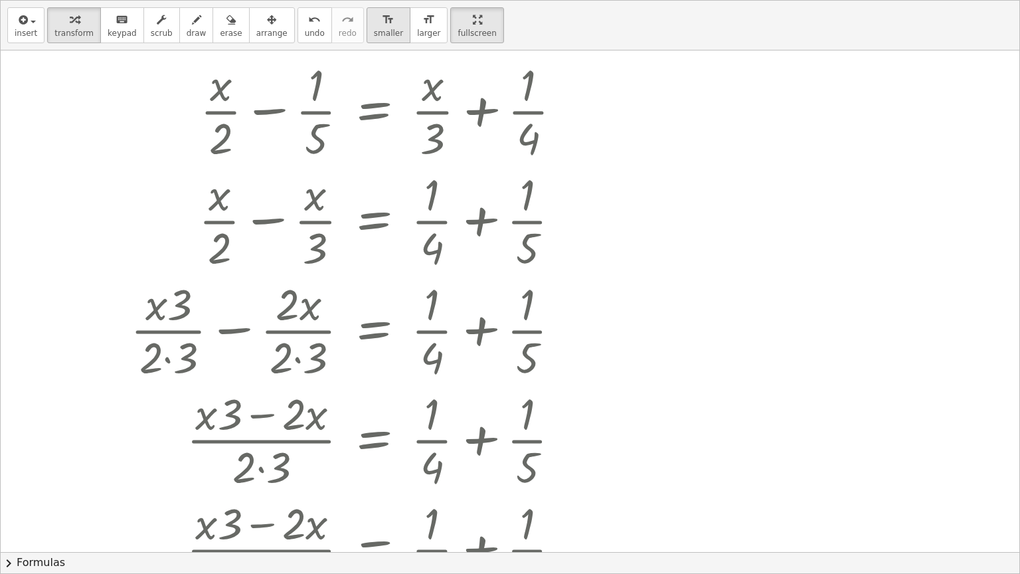
click at [371, 25] on button "format_size smaller" at bounding box center [388, 25] width 44 height 36
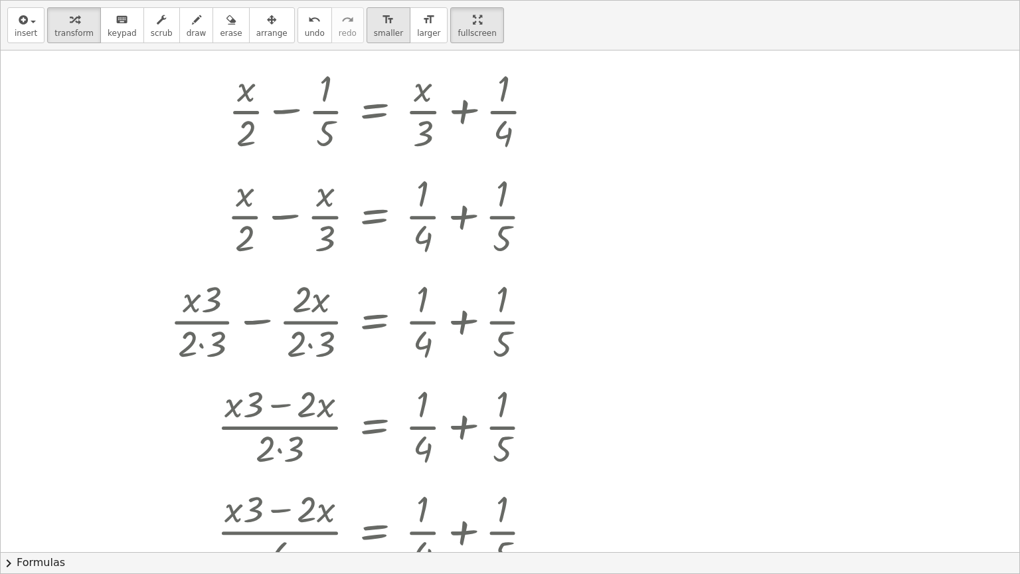
click at [371, 25] on button "format_size smaller" at bounding box center [388, 25] width 44 height 36
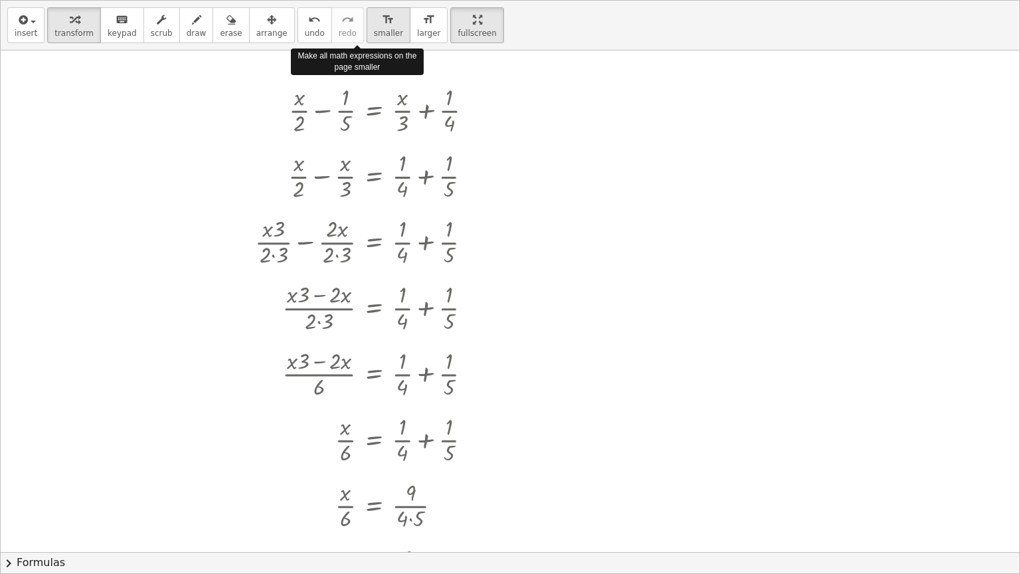
click at [371, 25] on button "format_size smaller" at bounding box center [388, 25] width 44 height 36
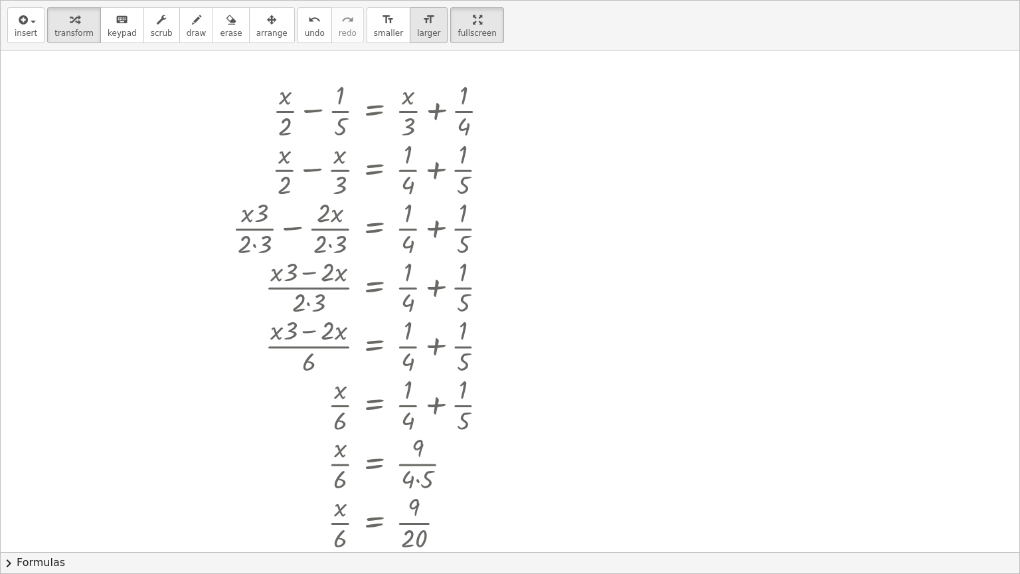
click at [417, 29] on span "larger" at bounding box center [428, 33] width 23 height 9
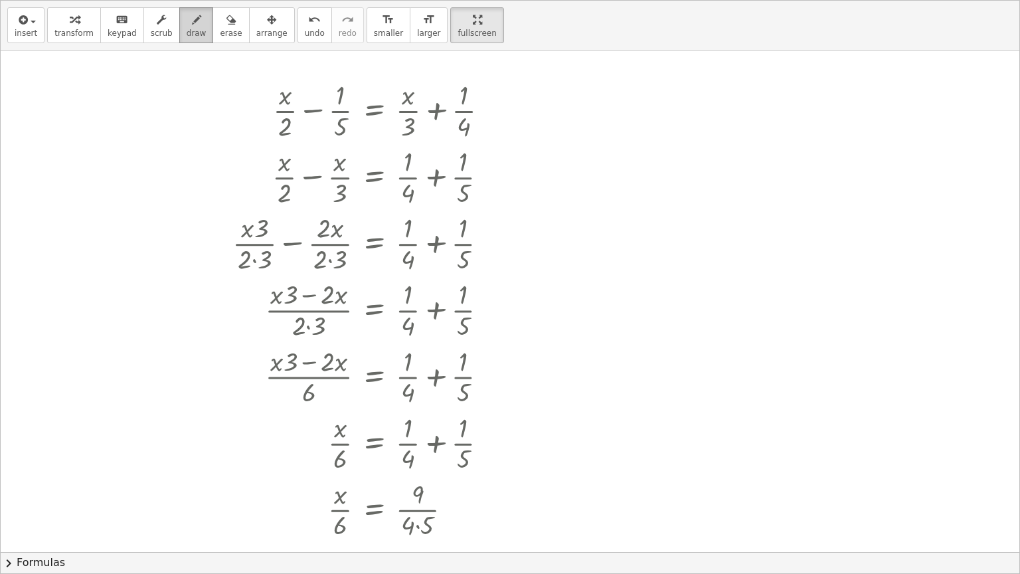
click at [187, 31] on span "draw" at bounding box center [197, 33] width 20 height 9
drag, startPoint x: 13, startPoint y: 100, endPoint x: 108, endPoint y: 167, distance: 116.2
click at [108, 167] on div at bounding box center [510, 490] width 1018 height 880
click at [94, 127] on div at bounding box center [510, 490] width 1018 height 880
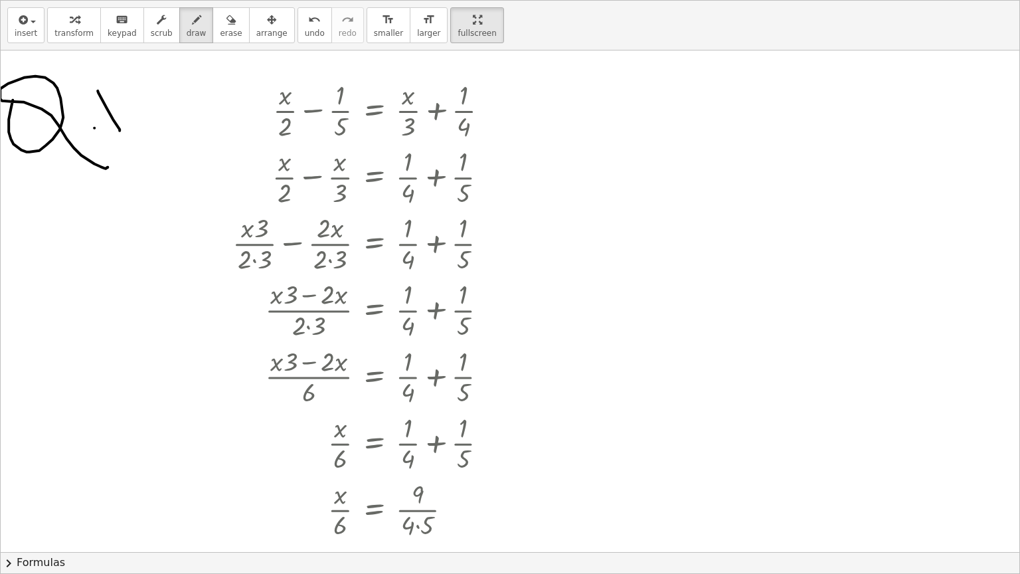
drag, startPoint x: 98, startPoint y: 90, endPoint x: 120, endPoint y: 131, distance: 46.9
click at [120, 131] on div at bounding box center [510, 490] width 1018 height 880
drag, startPoint x: 46, startPoint y: 178, endPoint x: 145, endPoint y: 139, distance: 105.8
click at [145, 139] on div at bounding box center [510, 490] width 1018 height 880
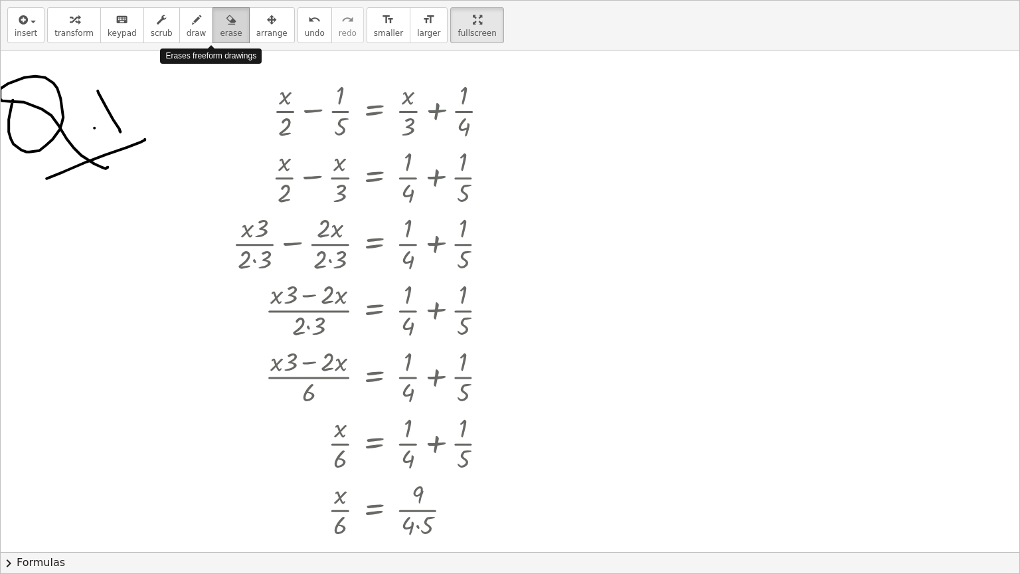
click at [220, 35] on span "erase" at bounding box center [231, 33] width 22 height 9
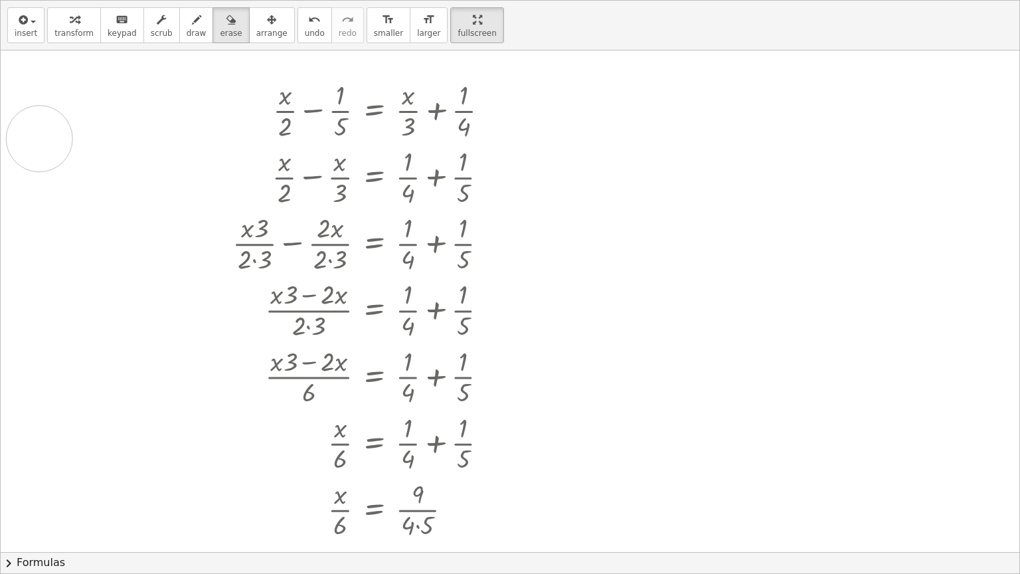
drag, startPoint x: 114, startPoint y: 165, endPoint x: 39, endPoint y: 138, distance: 79.0
click at [39, 138] on div at bounding box center [510, 490] width 1018 height 880
click at [108, 29] on span "keypad" at bounding box center [122, 33] width 29 height 9
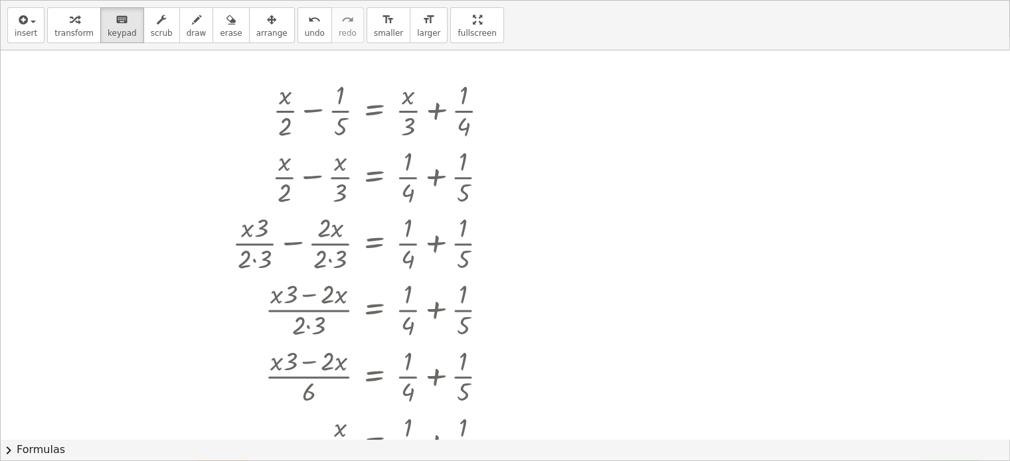
drag, startPoint x: 420, startPoint y: 34, endPoint x: 420, endPoint y: -46, distance: 80.3
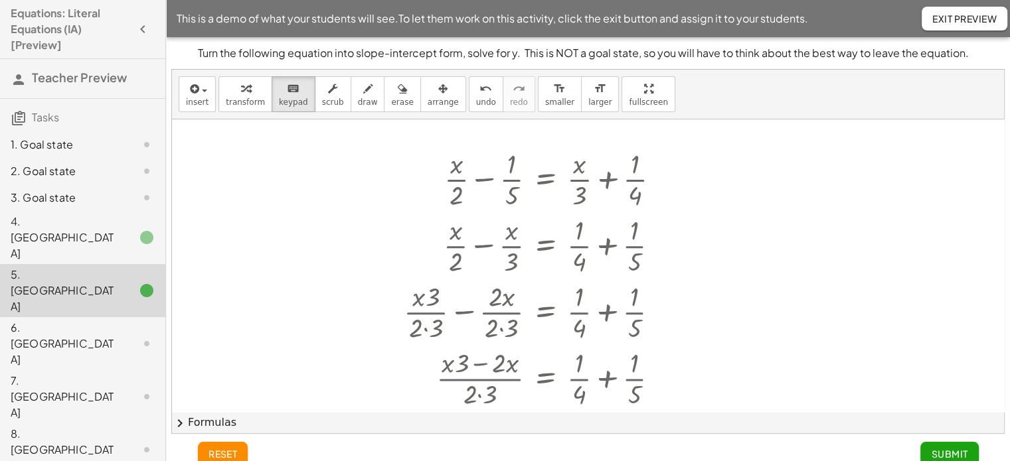
click at [420, 0] on html "Equations: Literal Equations (IA) [Preview] Teacher Preview Tasks 1. Goal state…" at bounding box center [505, 238] width 1010 height 477
click at [280, 100] on span "keypad" at bounding box center [293, 102] width 29 height 9
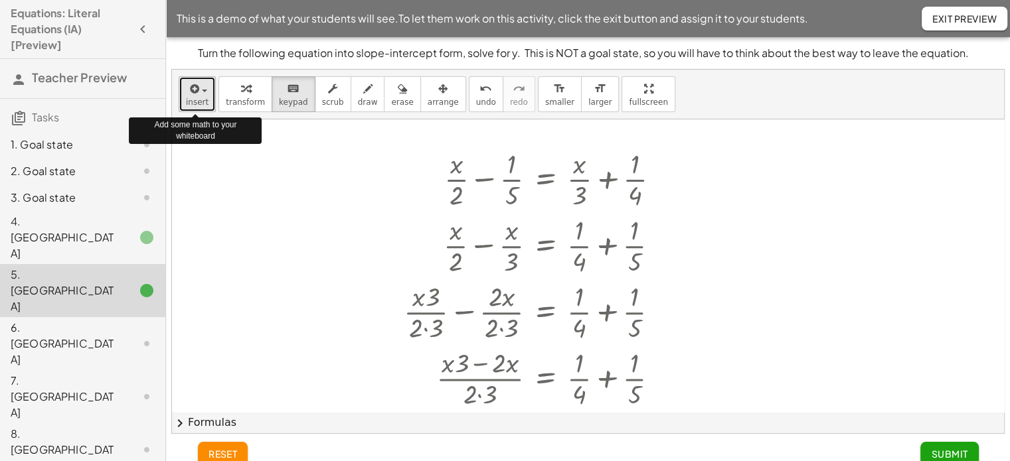
click at [204, 90] on span "button" at bounding box center [204, 91] width 5 height 3
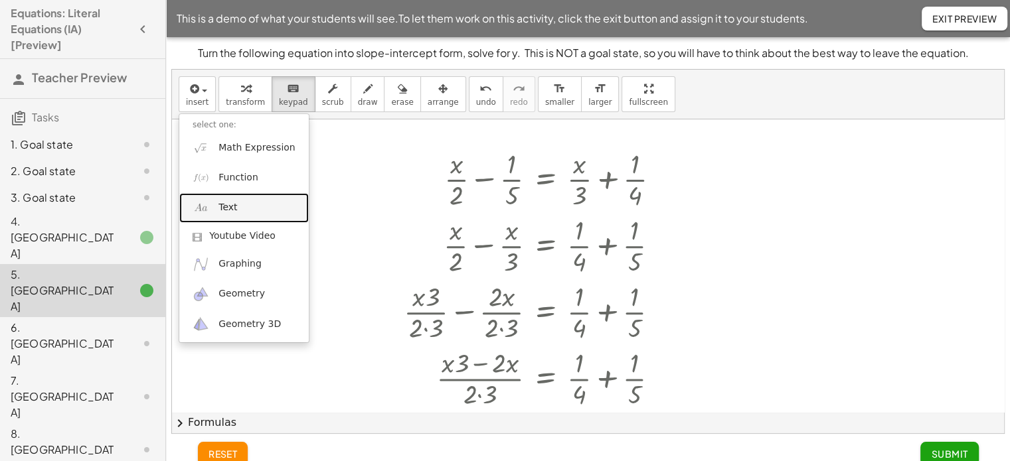
click at [268, 203] on link "Text" at bounding box center [243, 208] width 129 height 30
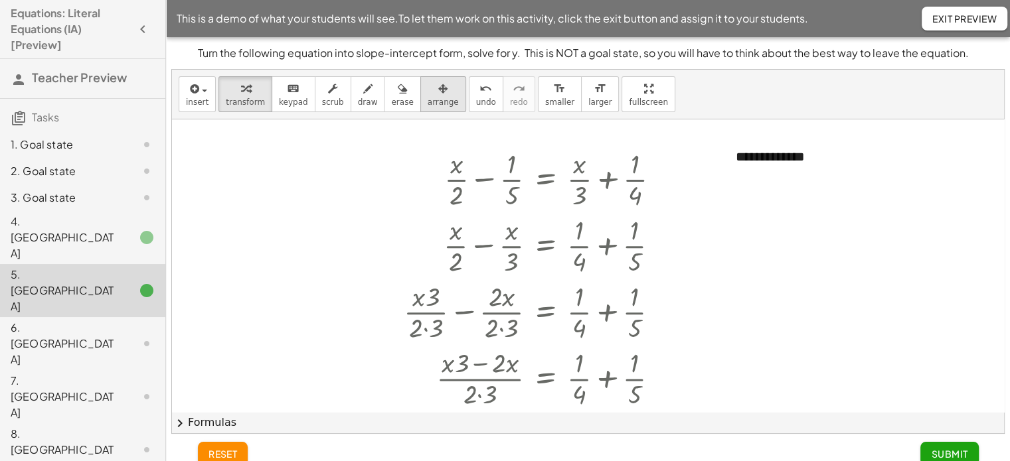
click at [428, 102] on span "arrange" at bounding box center [443, 102] width 31 height 9
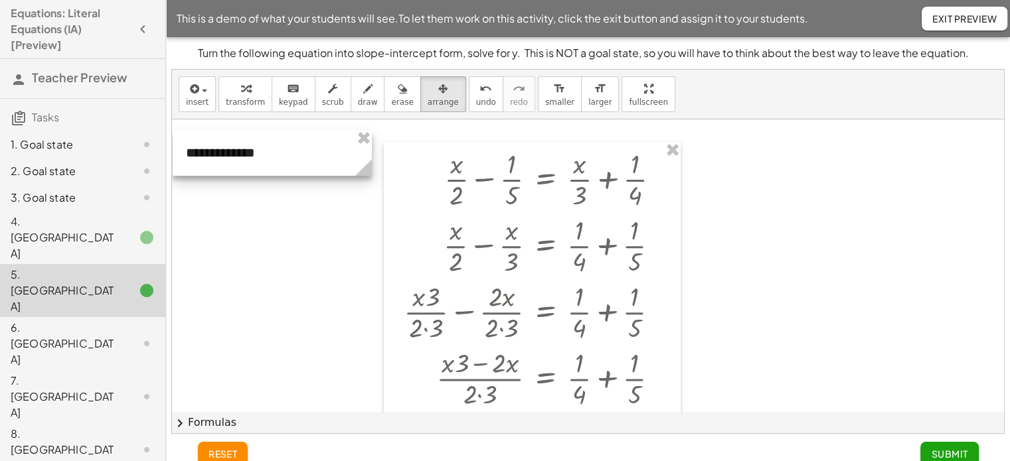
drag, startPoint x: 790, startPoint y: 175, endPoint x: 240, endPoint y: 171, distance: 549.8
click at [240, 171] on div at bounding box center [272, 153] width 199 height 46
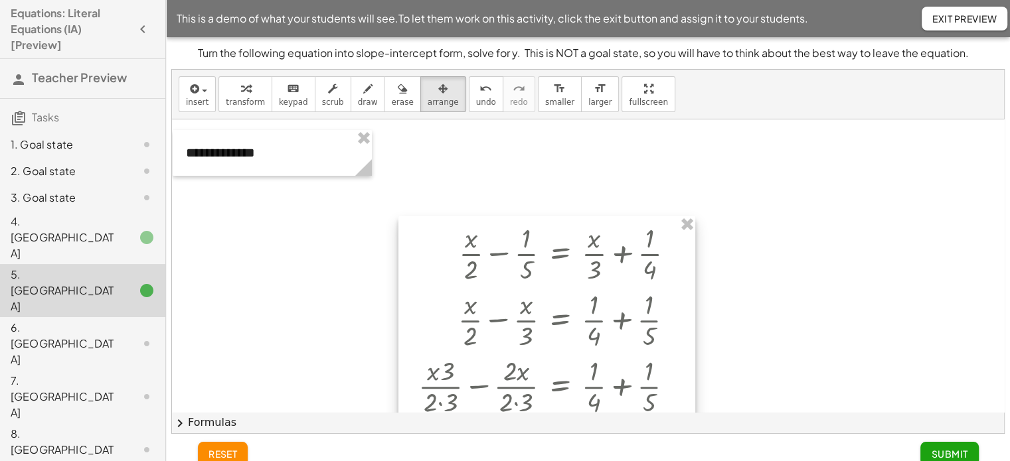
drag, startPoint x: 492, startPoint y: 154, endPoint x: 507, endPoint y: 228, distance: 75.8
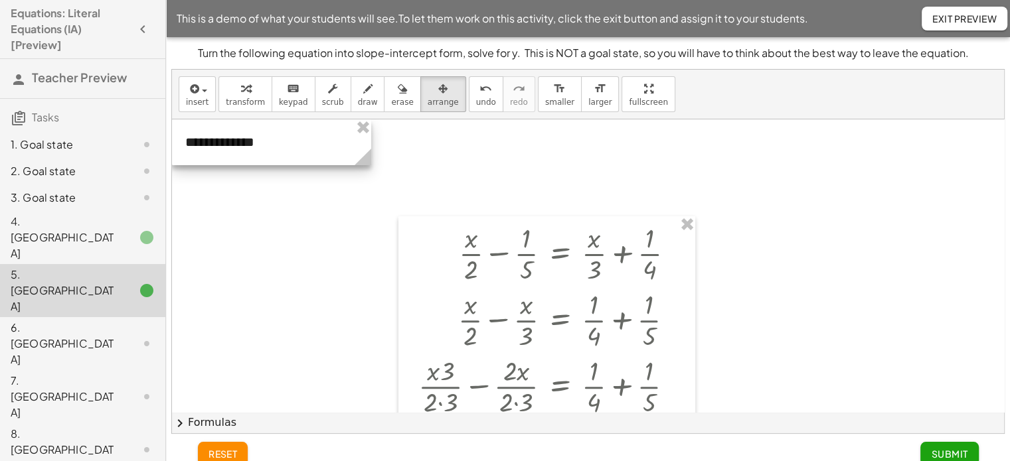
drag, startPoint x: 303, startPoint y: 161, endPoint x: 297, endPoint y: 147, distance: 14.9
click at [297, 147] on div at bounding box center [271, 143] width 199 height 46
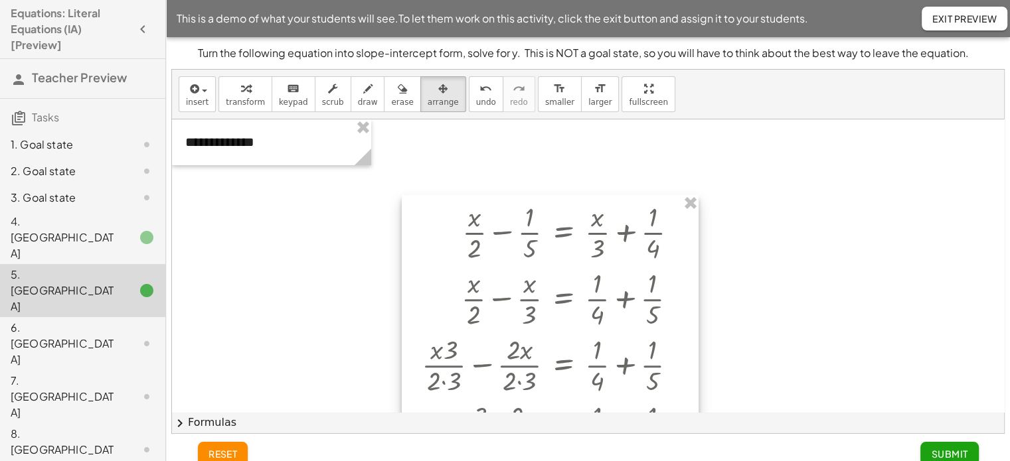
drag, startPoint x: 584, startPoint y: 228, endPoint x: 587, endPoint y: 206, distance: 21.5
click at [926, 451] on button "Submit" at bounding box center [949, 454] width 58 height 24
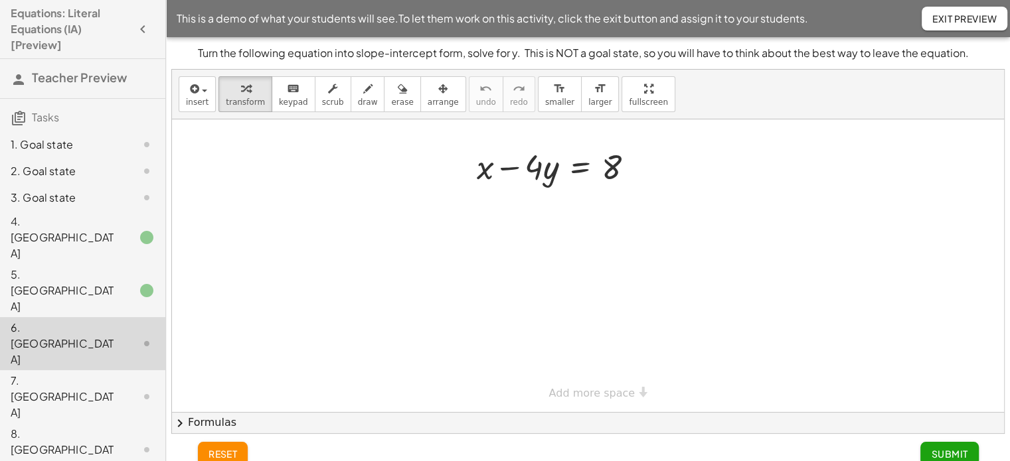
click at [72, 226] on div "4. Canvas" at bounding box center [64, 238] width 107 height 48
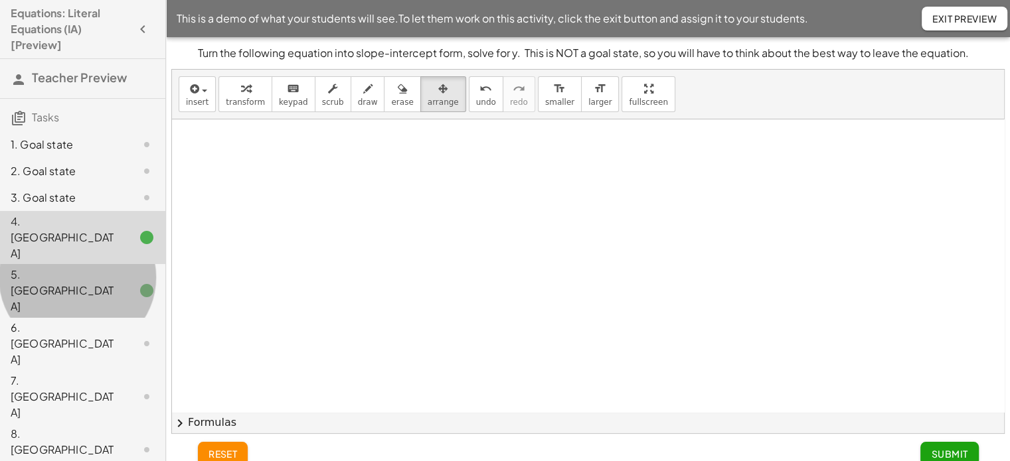
click at [66, 267] on div "5. Canvas" at bounding box center [64, 291] width 107 height 48
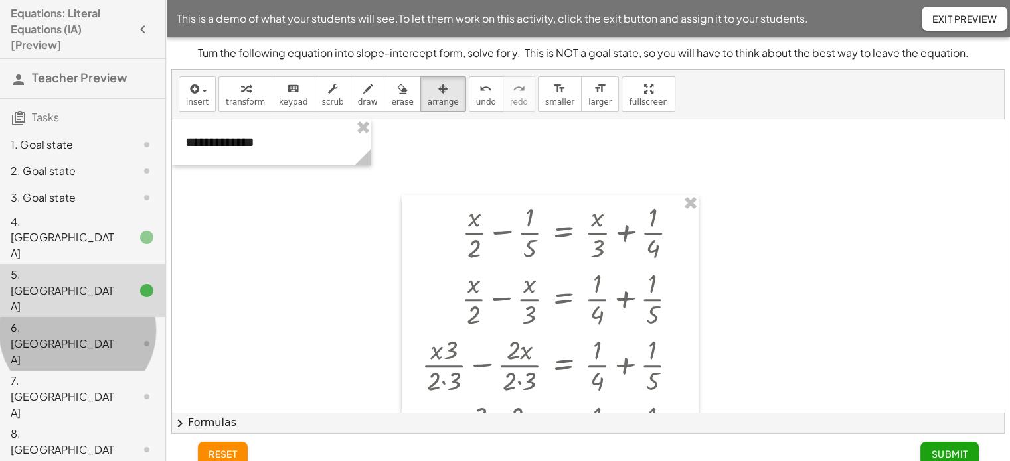
click at [63, 320] on div "6. Canvas" at bounding box center [64, 344] width 107 height 48
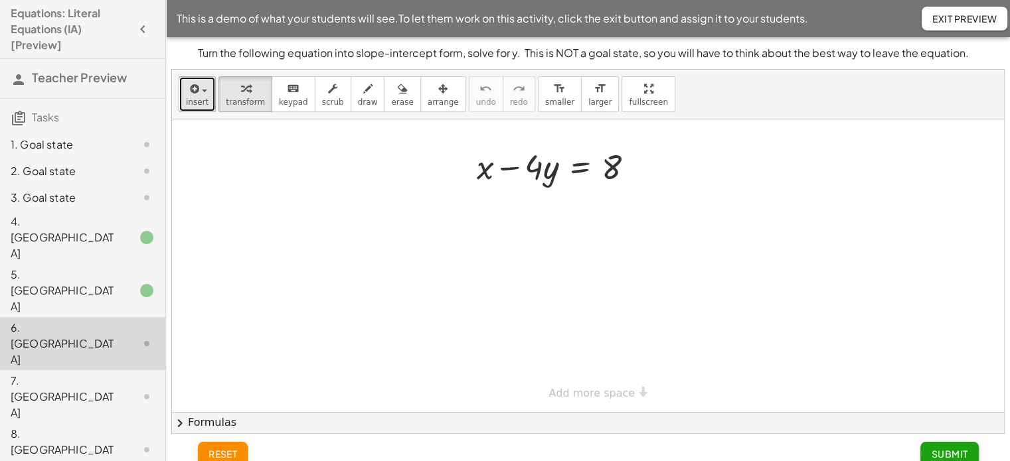
click at [200, 96] on button "insert" at bounding box center [197, 94] width 37 height 36
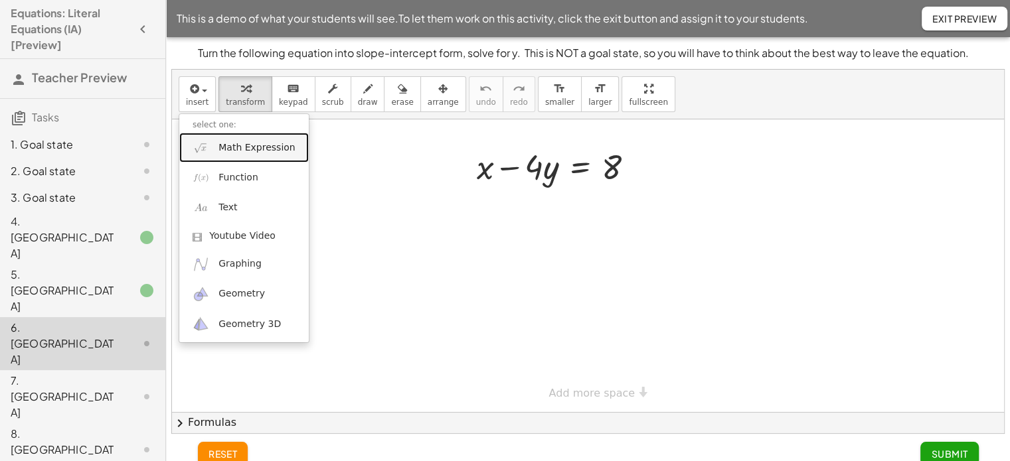
click at [253, 148] on span "Math Expression" at bounding box center [256, 147] width 76 height 13
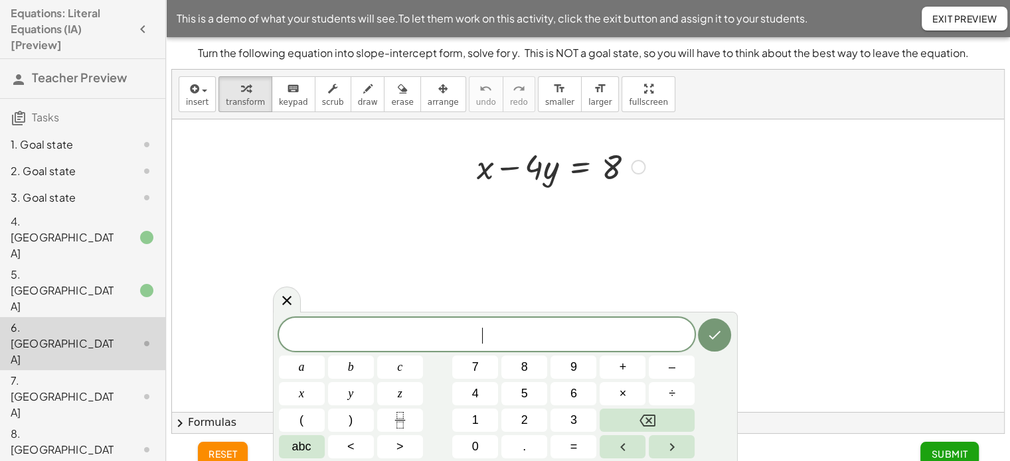
click at [635, 167] on div at bounding box center [638, 167] width 15 height 15
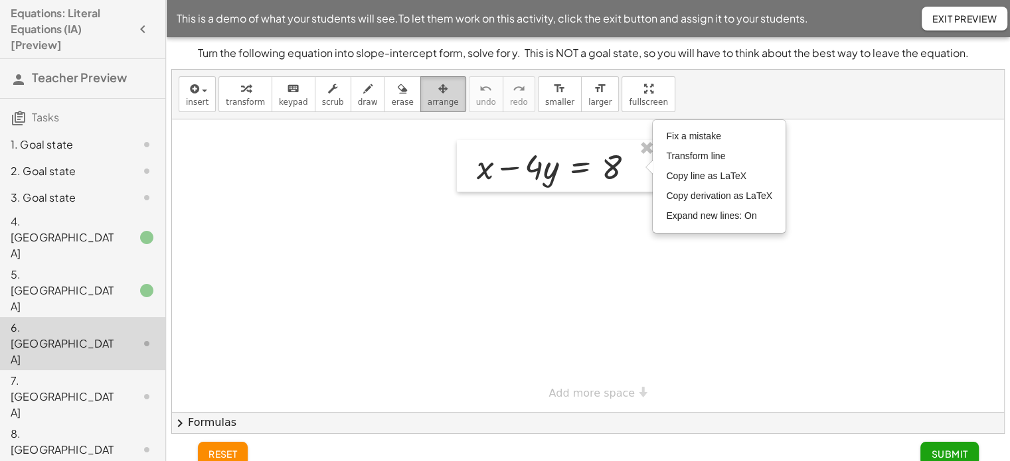
click at [428, 105] on span "arrange" at bounding box center [443, 102] width 31 height 9
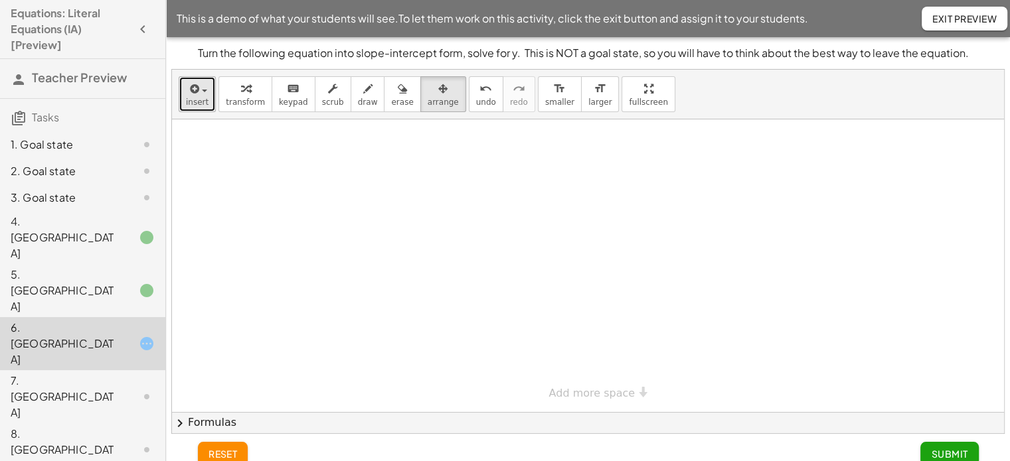
click at [191, 105] on span "insert" at bounding box center [197, 102] width 23 height 9
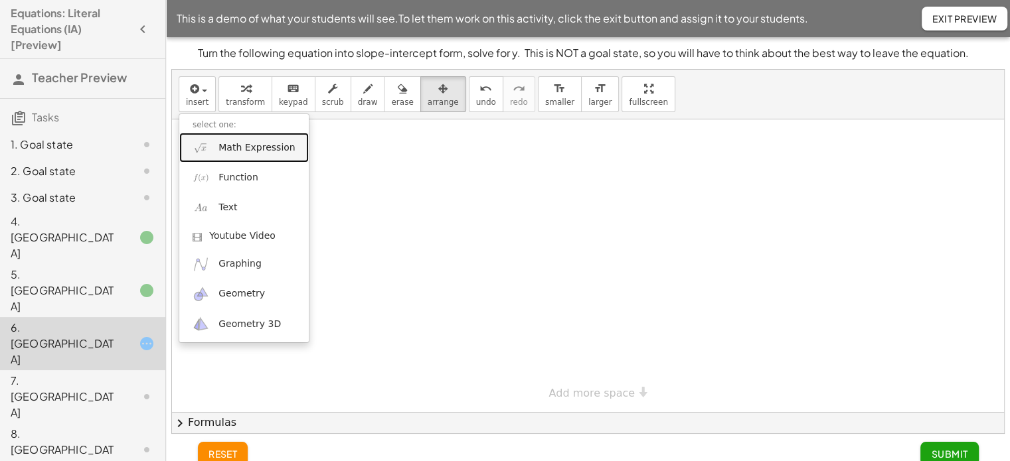
click at [244, 146] on span "Math Expression" at bounding box center [256, 147] width 76 height 13
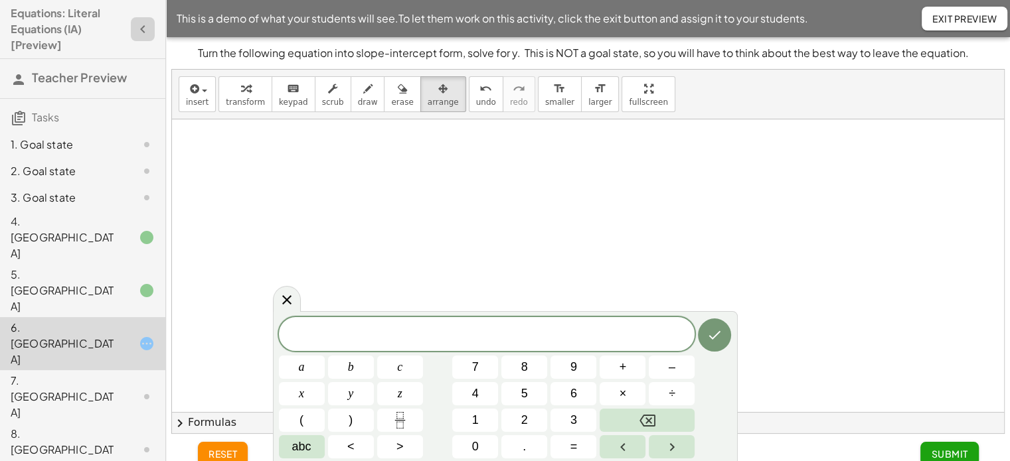
click at [135, 29] on icon "button" at bounding box center [143, 29] width 16 height 16
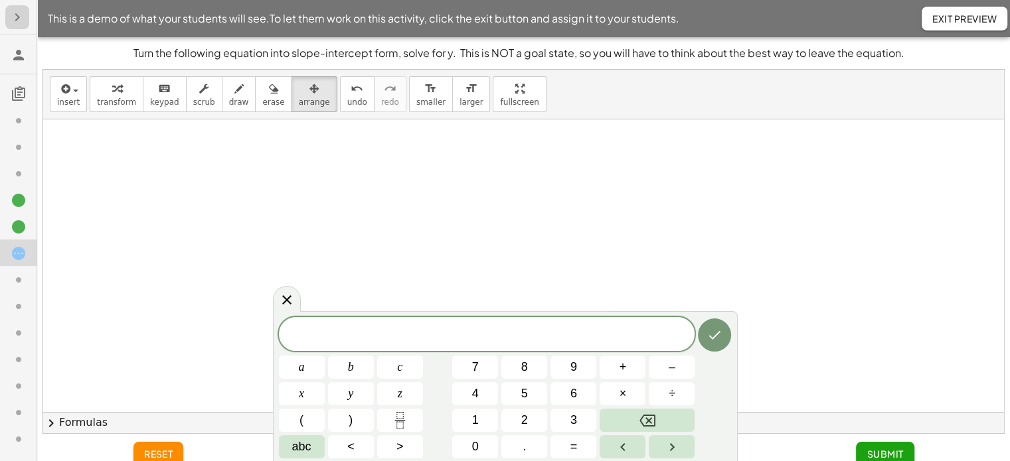
click at [13, 17] on icon "button" at bounding box center [17, 17] width 16 height 16
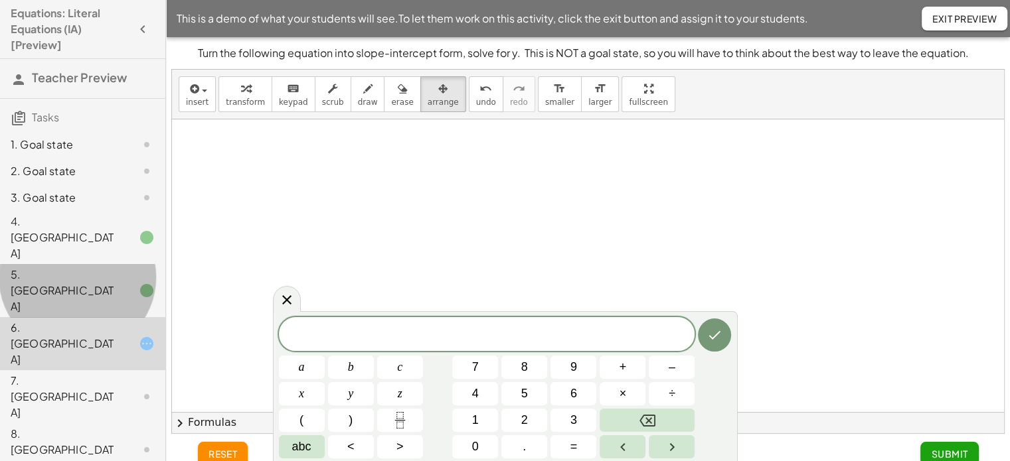
click at [97, 267] on div "5. Canvas" at bounding box center [64, 291] width 107 height 48
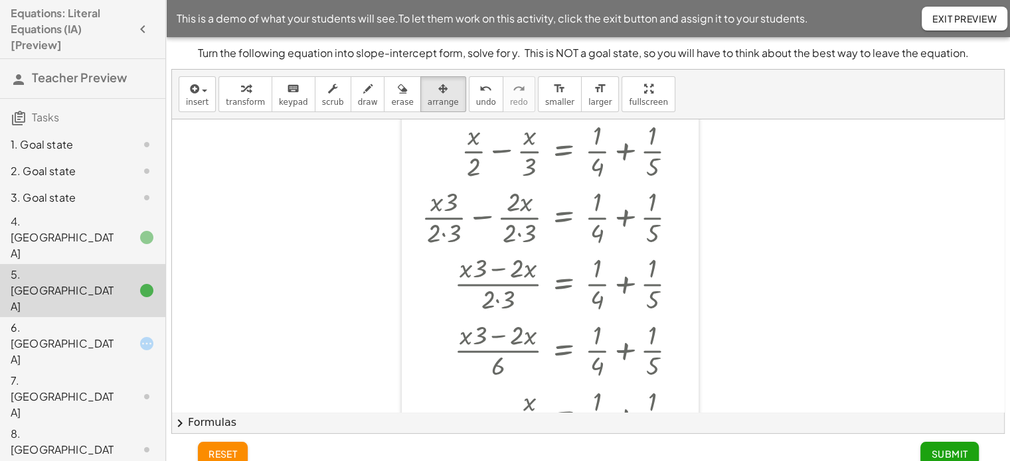
scroll to position [146, 0]
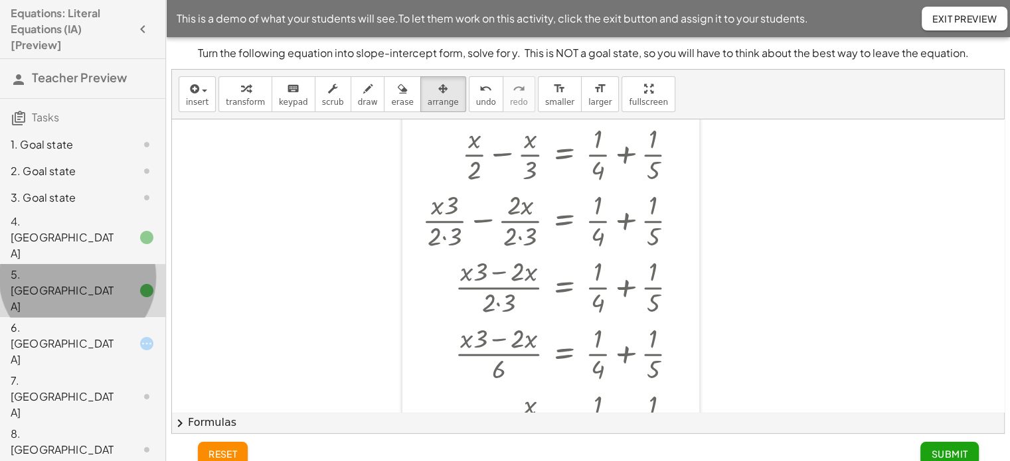
drag, startPoint x: 139, startPoint y: 252, endPoint x: 130, endPoint y: 249, distance: 9.7
click at [139, 283] on icon at bounding box center [147, 291] width 16 height 16
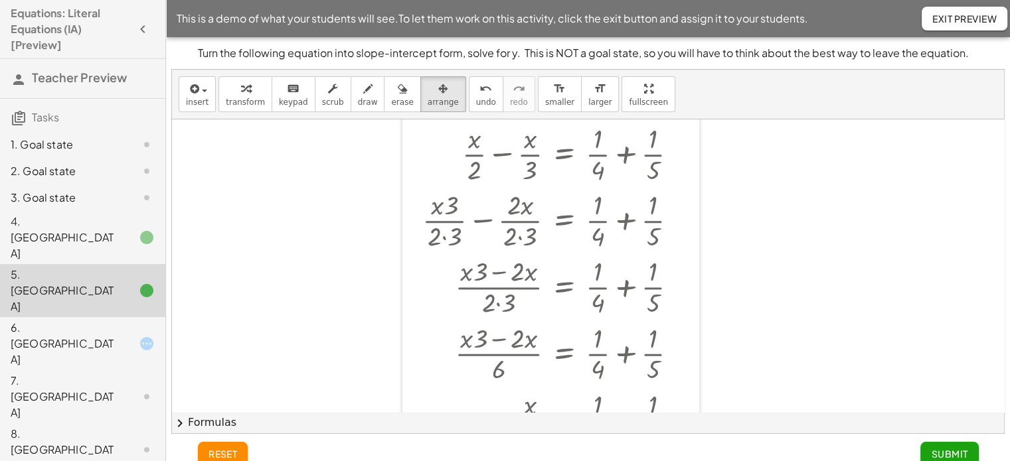
scroll to position [0, 0]
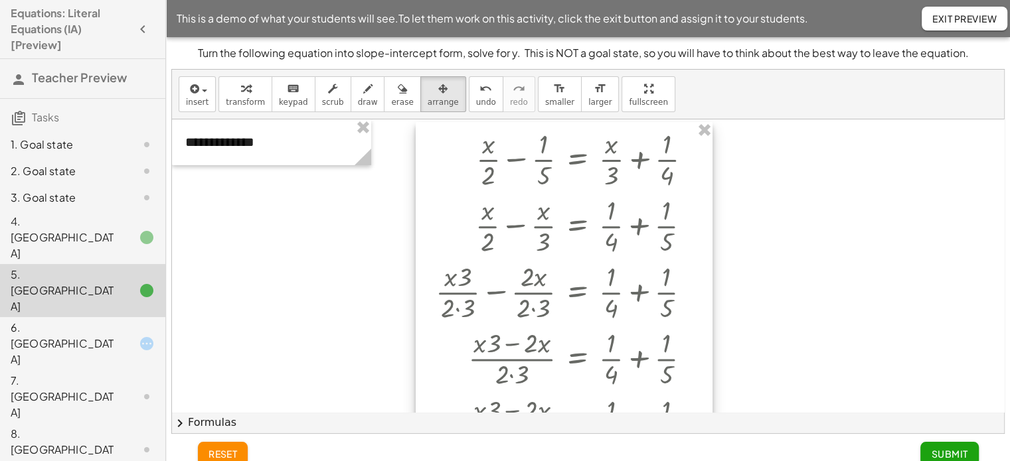
drag, startPoint x: 438, startPoint y: 222, endPoint x: 451, endPoint y: 148, distance: 75.5
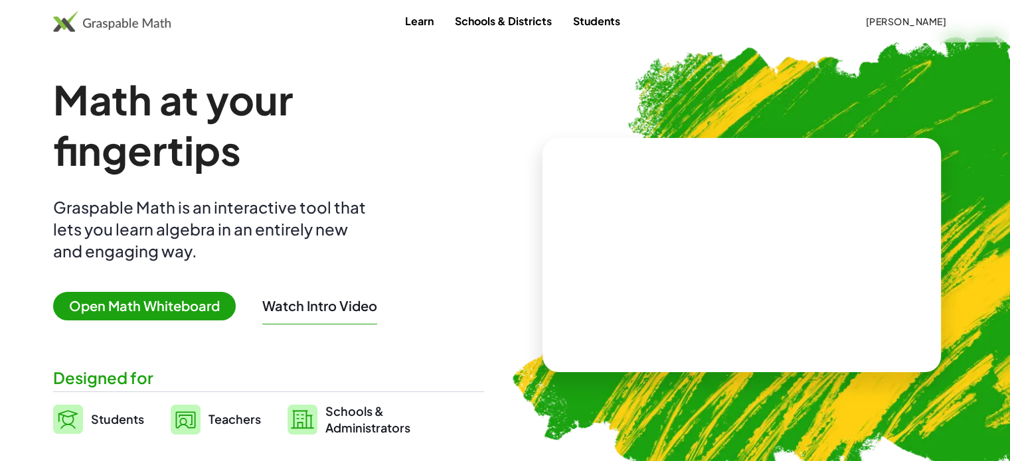
click at [196, 301] on span "Open Math Whiteboard" at bounding box center [144, 306] width 183 height 29
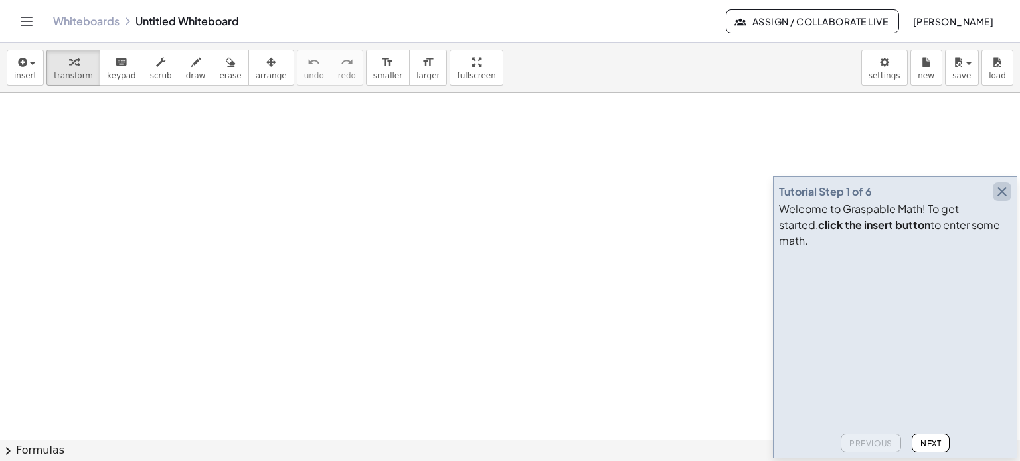
click at [1002, 200] on icon "button" at bounding box center [1002, 192] width 16 height 16
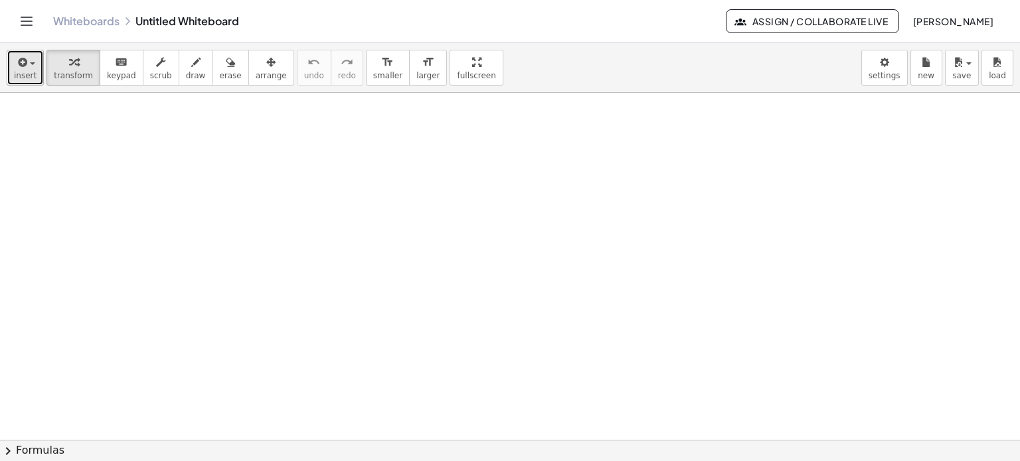
click at [23, 82] on button "insert" at bounding box center [25, 68] width 37 height 36
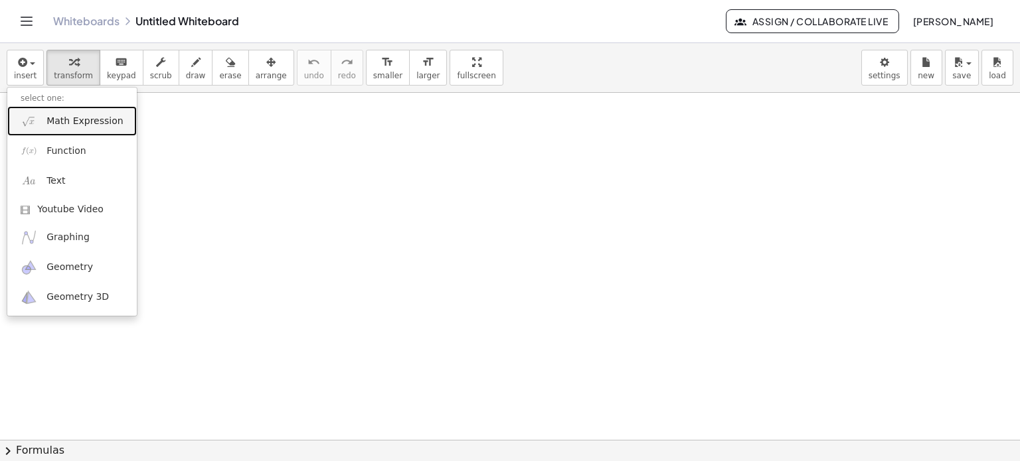
click at [73, 121] on span "Math Expression" at bounding box center [84, 121] width 76 height 13
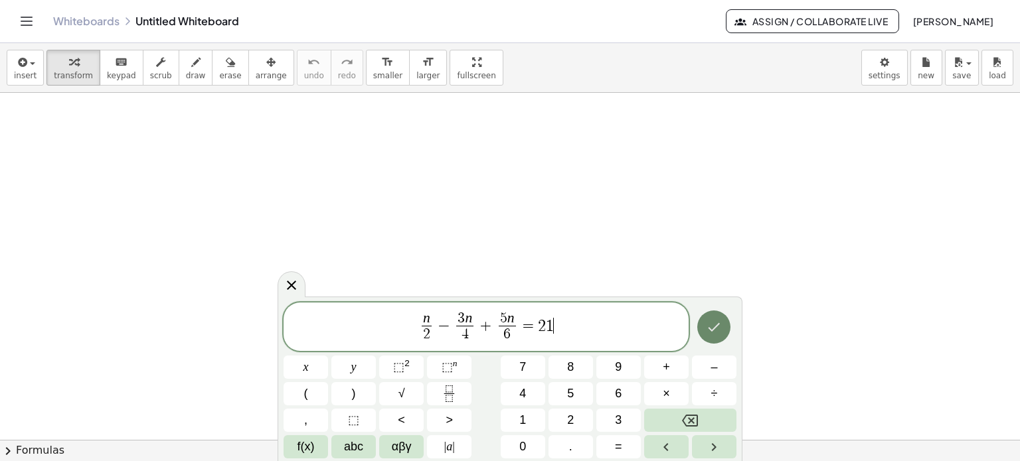
click at [725, 326] on button "Done" at bounding box center [713, 327] width 33 height 33
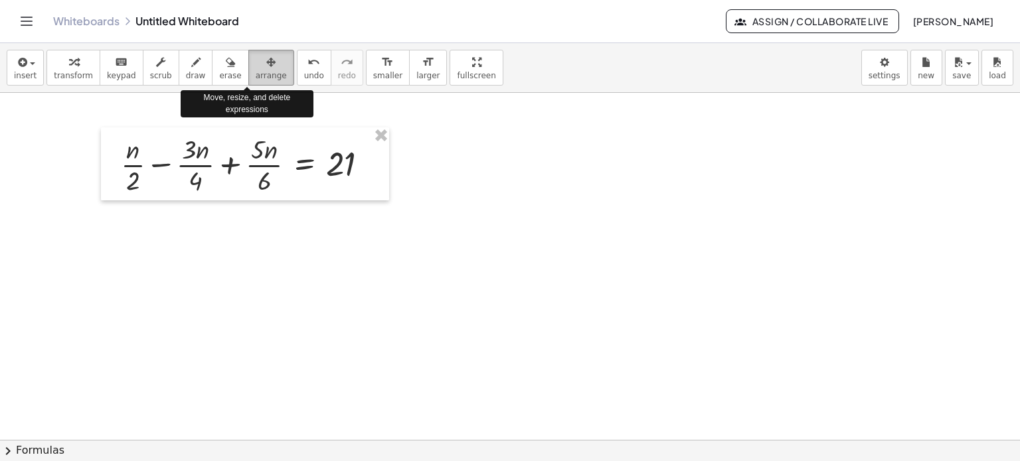
click at [256, 80] on span "arrange" at bounding box center [271, 75] width 31 height 9
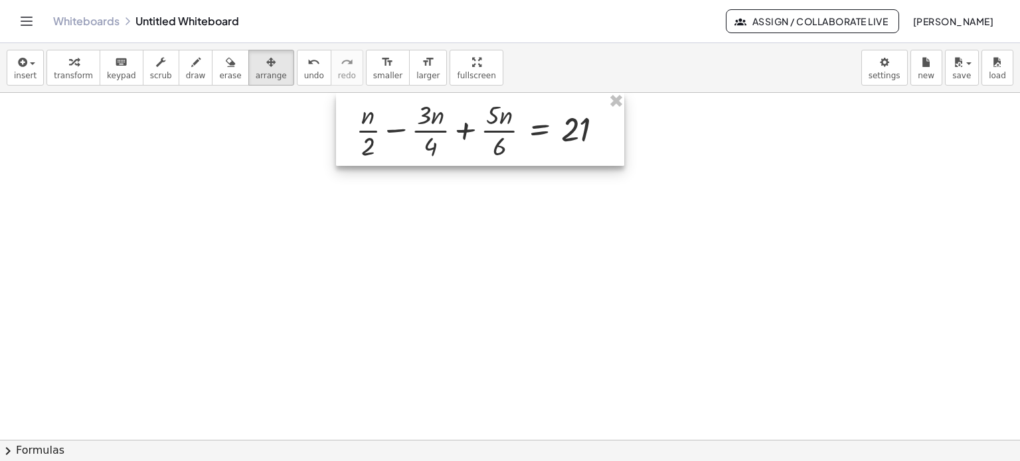
drag, startPoint x: 231, startPoint y: 167, endPoint x: 466, endPoint y: 128, distance: 238.3
click at [466, 128] on div at bounding box center [480, 129] width 288 height 73
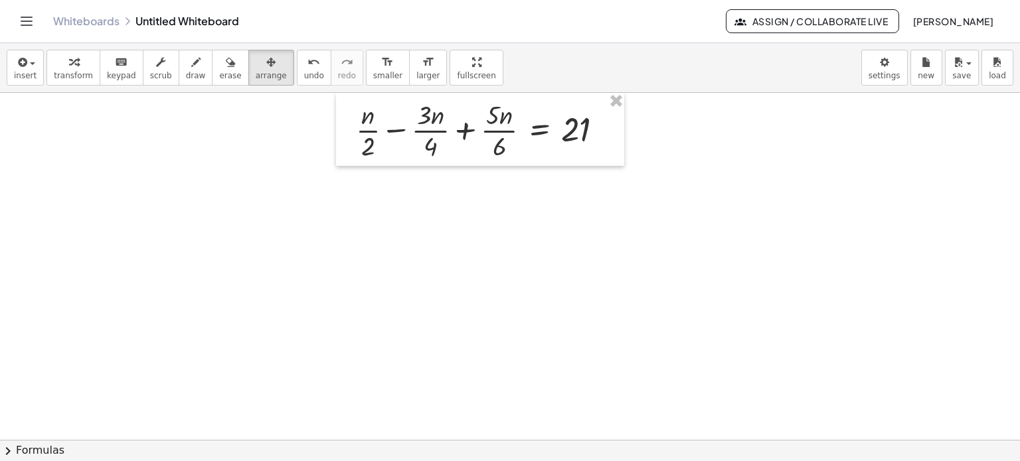
click at [386, 149] on div at bounding box center [480, 129] width 288 height 73
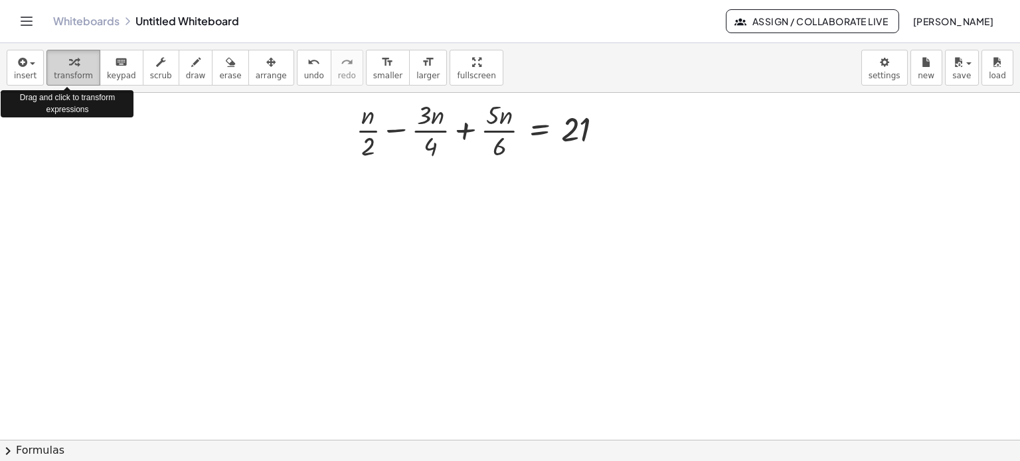
click at [54, 60] on div "button" at bounding box center [73, 62] width 39 height 16
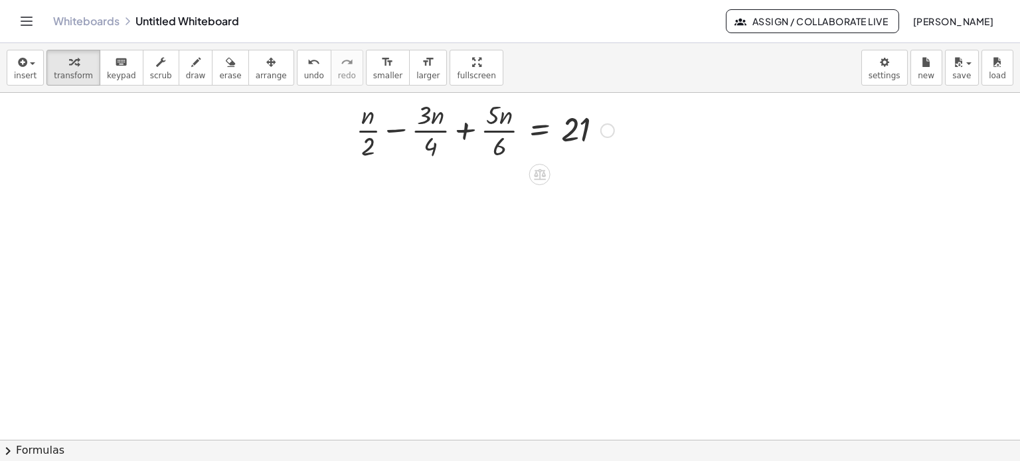
click at [463, 131] on div at bounding box center [485, 129] width 272 height 66
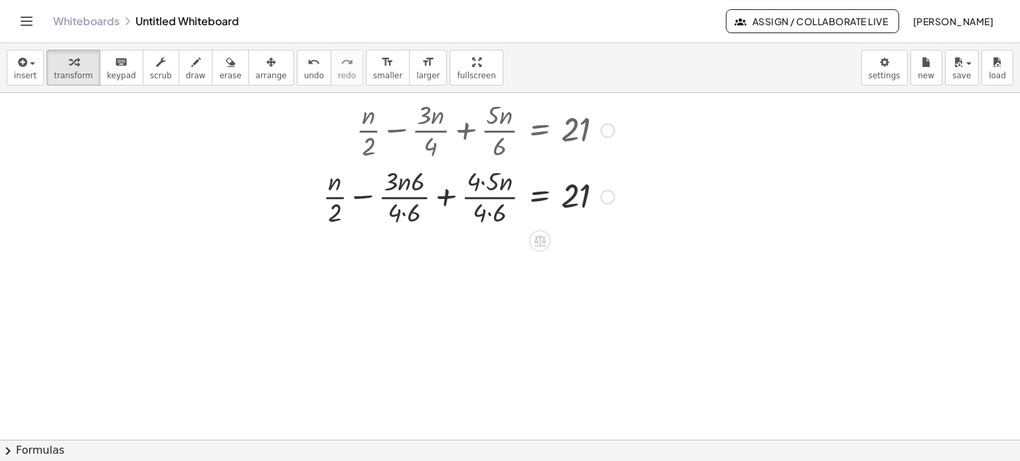
click at [366, 196] on div at bounding box center [468, 196] width 305 height 66
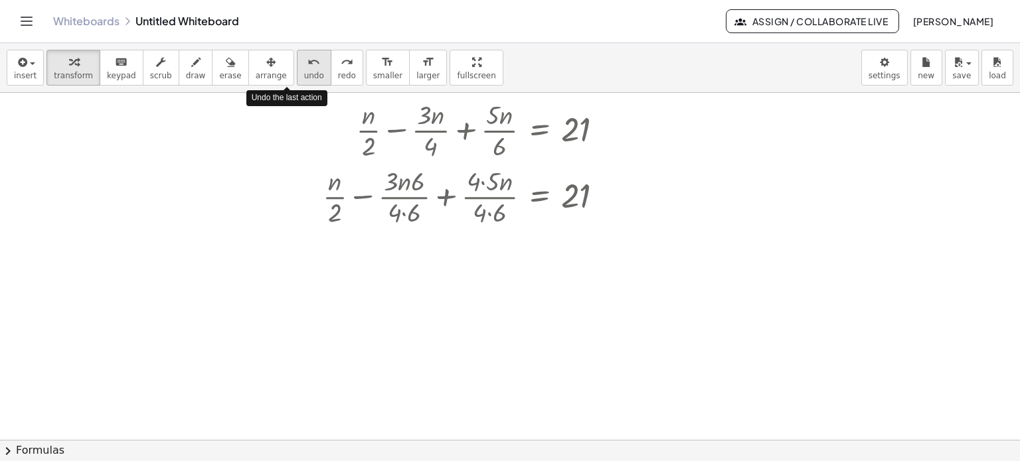
click at [298, 73] on button "undo undo" at bounding box center [314, 68] width 35 height 36
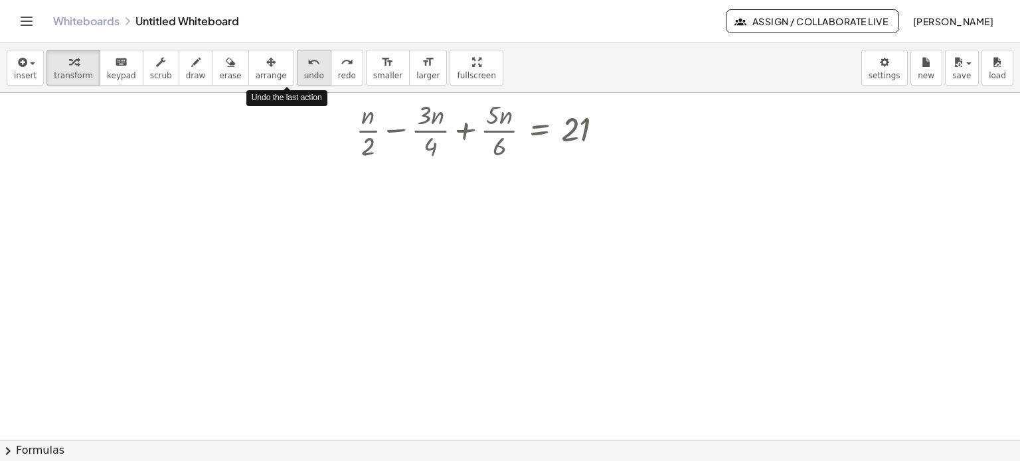
click at [298, 73] on button "undo undo" at bounding box center [314, 68] width 35 height 36
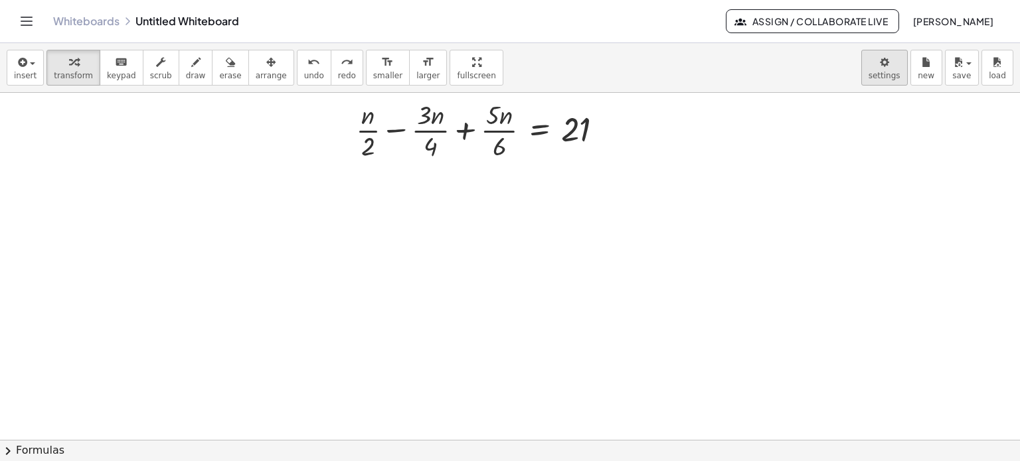
click at [898, 70] on body "Graspable Math Activities Get Started Activity Bank Assigned Work Classes White…" at bounding box center [510, 230] width 1020 height 461
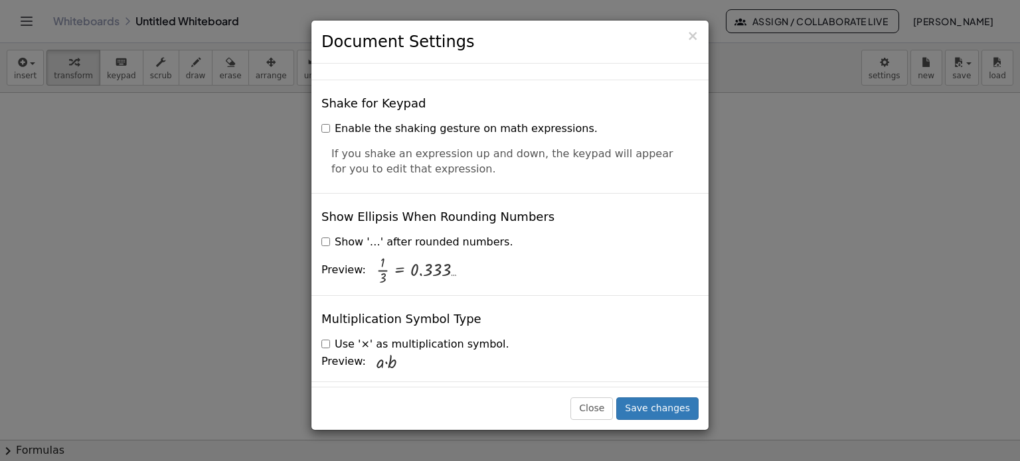
scroll to position [3216, 0]
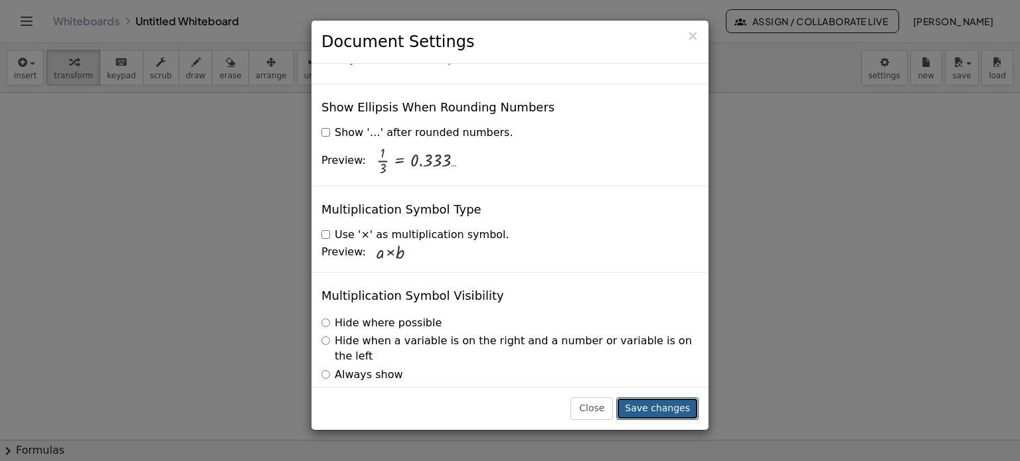
click at [673, 409] on button "Save changes" at bounding box center [657, 409] width 82 height 23
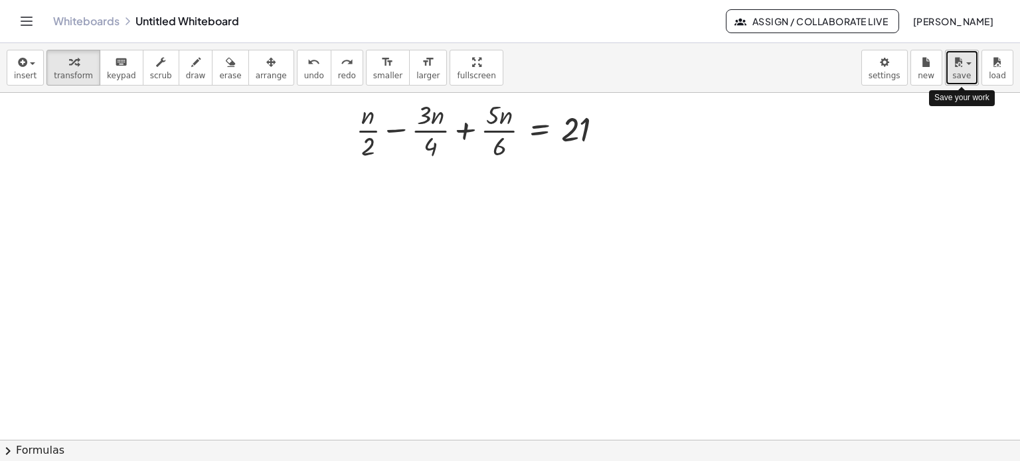
click at [970, 63] on span "button" at bounding box center [968, 63] width 5 height 3
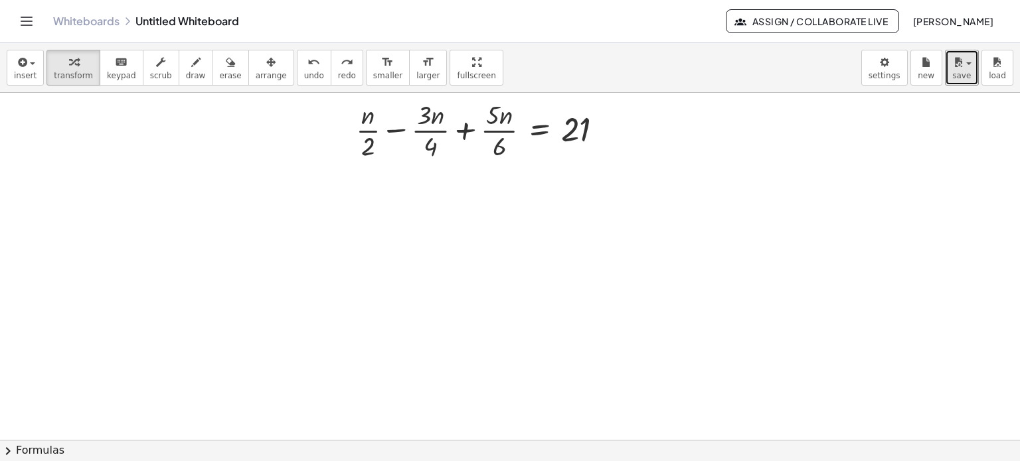
drag, startPoint x: 636, startPoint y: 289, endPoint x: 544, endPoint y: 270, distance: 94.1
click at [372, 145] on div at bounding box center [485, 129] width 272 height 66
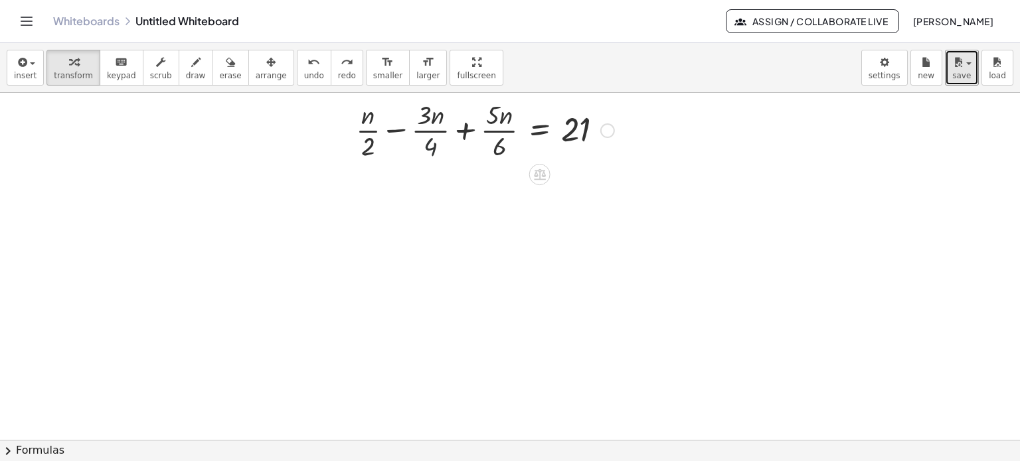
click at [432, 150] on div at bounding box center [485, 129] width 272 height 66
click at [498, 151] on div at bounding box center [485, 129] width 272 height 66
click at [398, 127] on div at bounding box center [485, 129] width 272 height 66
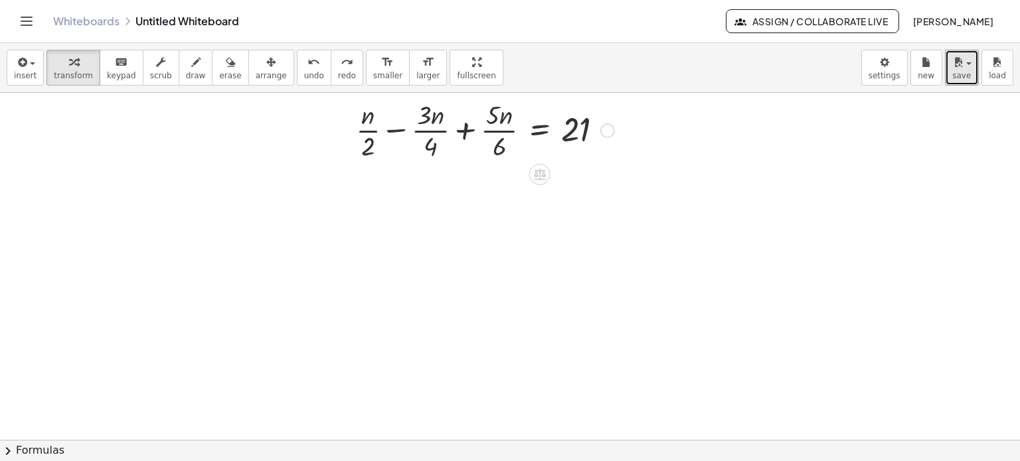
click at [398, 127] on div at bounding box center [485, 129] width 272 height 66
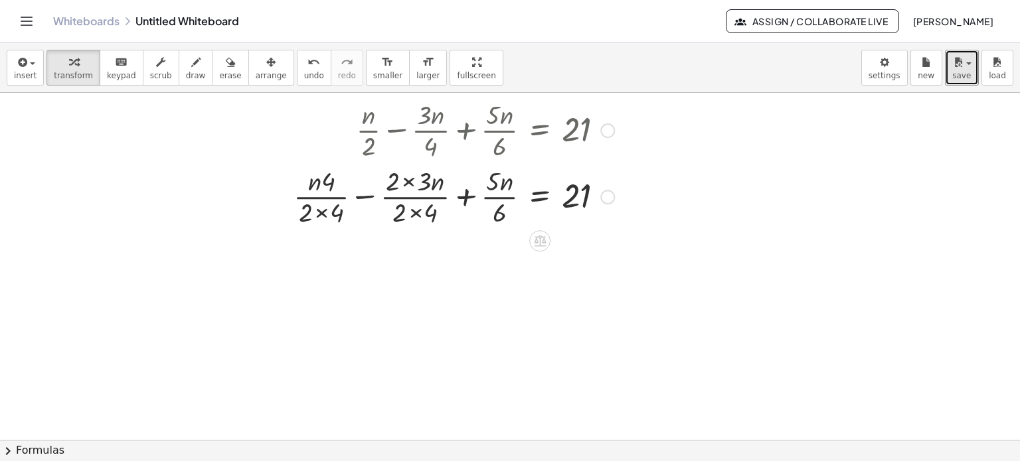
click at [459, 195] on div at bounding box center [454, 196] width 334 height 66
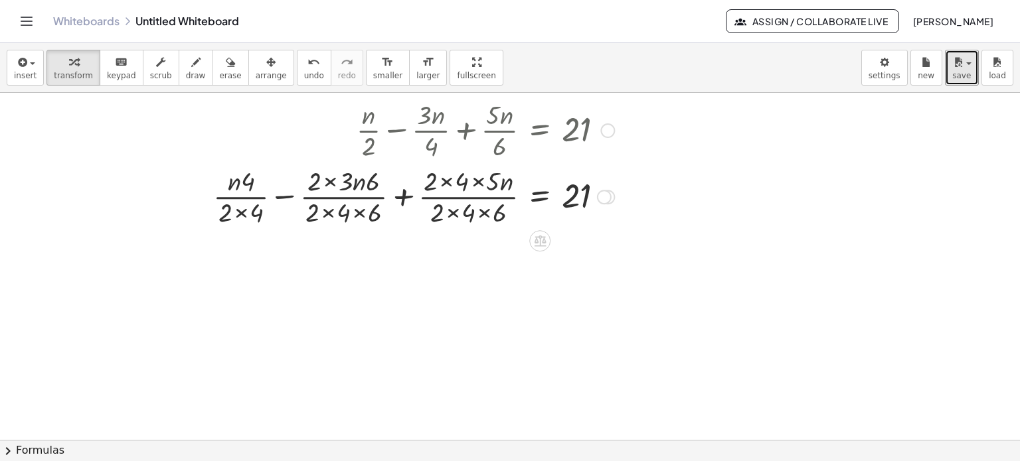
click at [289, 196] on div at bounding box center [413, 196] width 414 height 66
click at [230, 180] on div at bounding box center [398, 196] width 446 height 66
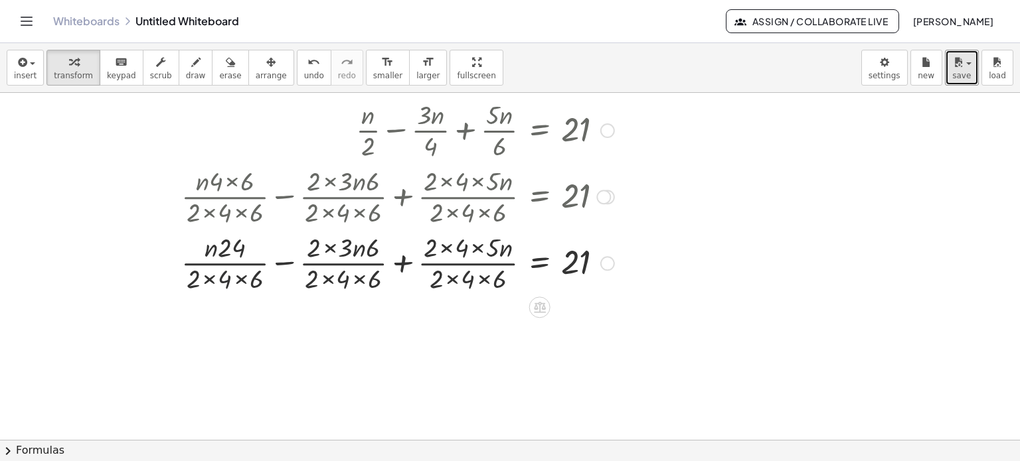
click at [228, 285] on div at bounding box center [398, 262] width 446 height 66
click at [237, 281] on div at bounding box center [398, 262] width 446 height 66
click at [334, 249] on div at bounding box center [398, 262] width 446 height 66
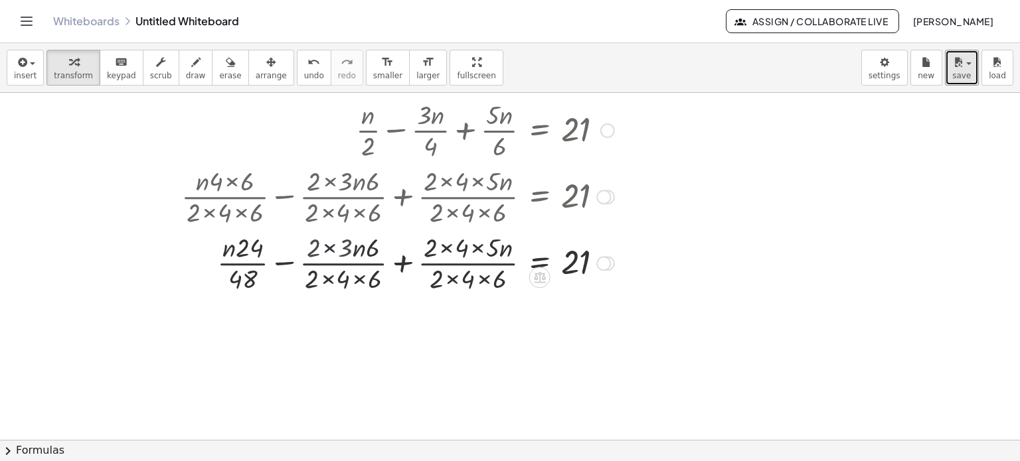
click at [334, 249] on div at bounding box center [398, 262] width 446 height 66
click at [341, 252] on div at bounding box center [398, 262] width 446 height 66
click at [353, 252] on div at bounding box center [398, 262] width 446 height 66
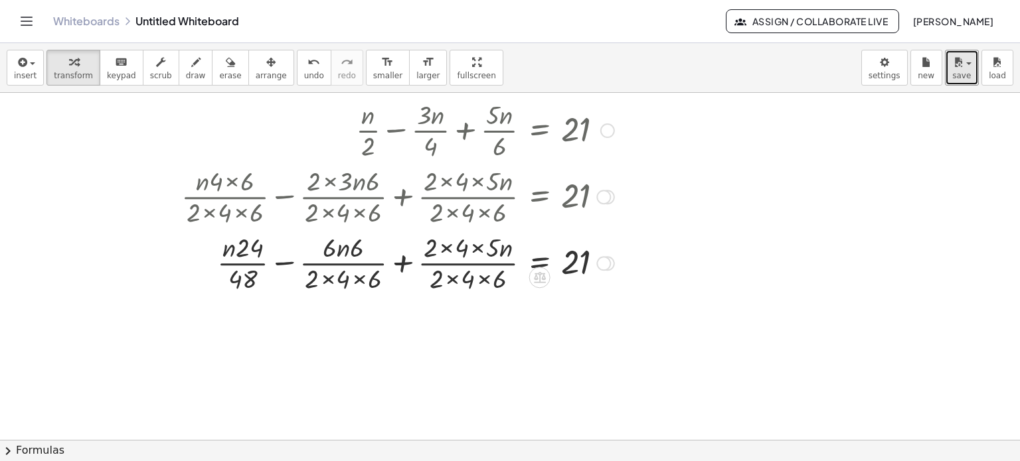
click at [335, 253] on div at bounding box center [398, 262] width 446 height 66
drag, startPoint x: 332, startPoint y: 249, endPoint x: 364, endPoint y: 253, distance: 32.1
click at [364, 253] on div at bounding box center [398, 262] width 446 height 66
click at [339, 282] on div at bounding box center [398, 262] width 446 height 66
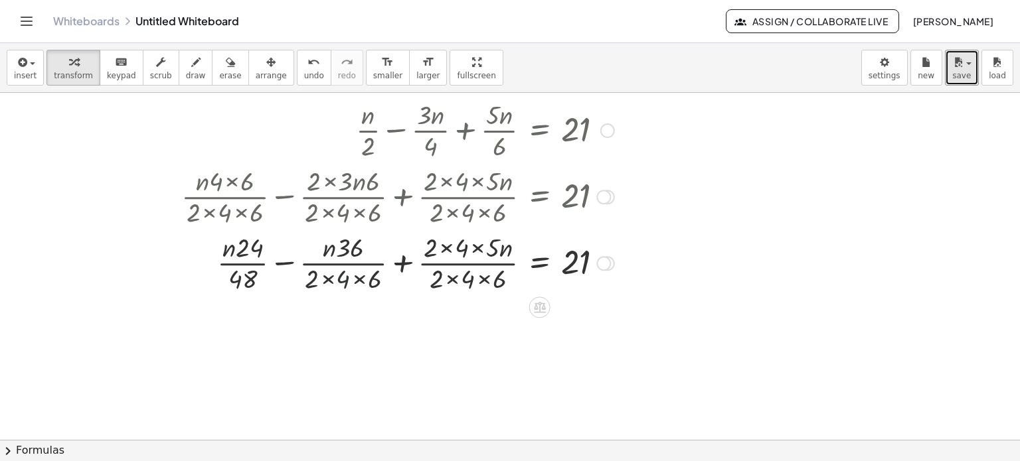
click at [339, 282] on div at bounding box center [398, 262] width 446 height 66
click at [361, 284] on div at bounding box center [398, 262] width 446 height 66
click at [454, 248] on div at bounding box center [398, 262] width 446 height 66
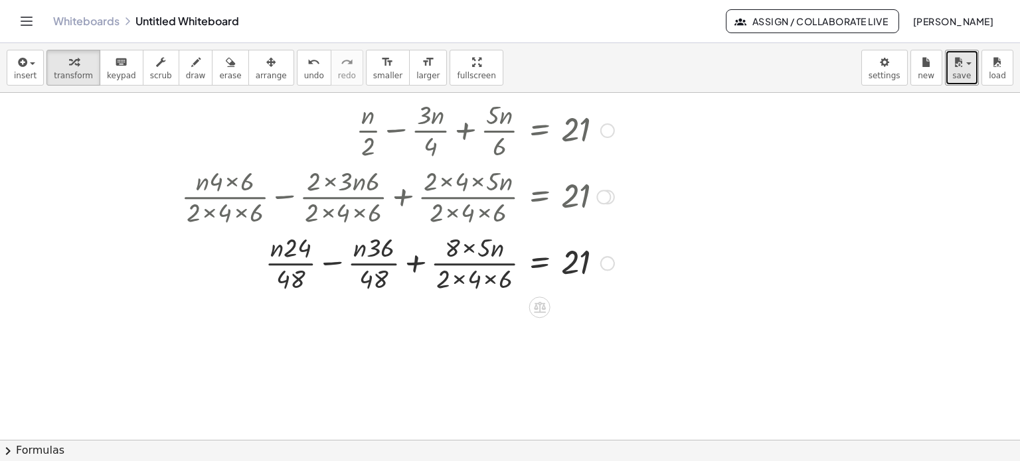
click at [459, 246] on div at bounding box center [398, 262] width 446 height 66
click at [467, 244] on div at bounding box center [398, 262] width 446 height 66
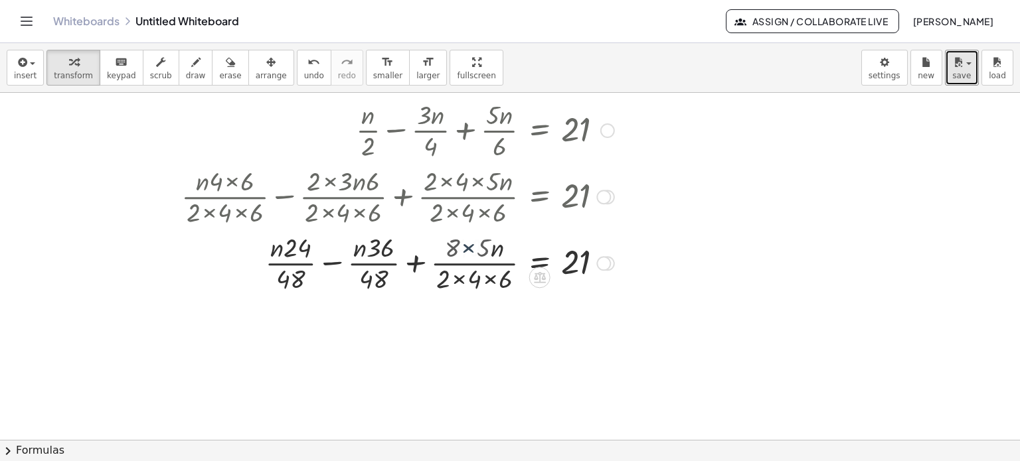
click at [467, 244] on div at bounding box center [398, 262] width 446 height 66
click at [477, 283] on div at bounding box center [398, 262] width 446 height 66
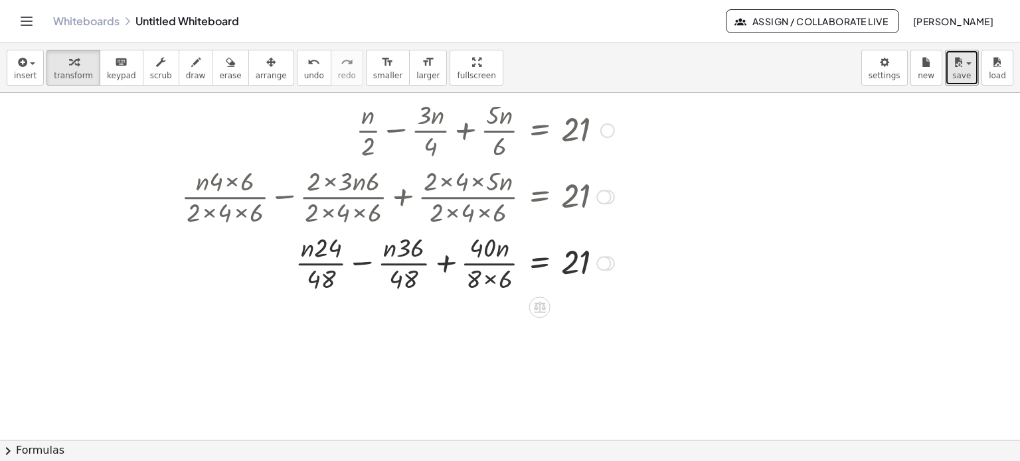
click at [494, 281] on div at bounding box center [398, 262] width 446 height 66
click at [369, 262] on div at bounding box center [398, 262] width 446 height 66
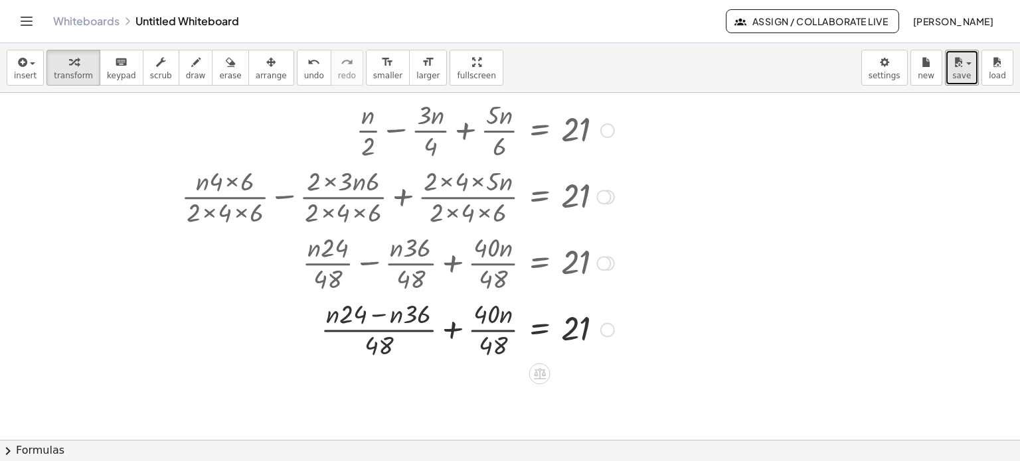
click at [449, 323] on div at bounding box center [398, 328] width 446 height 66
click at [401, 315] on div at bounding box center [398, 328] width 446 height 66
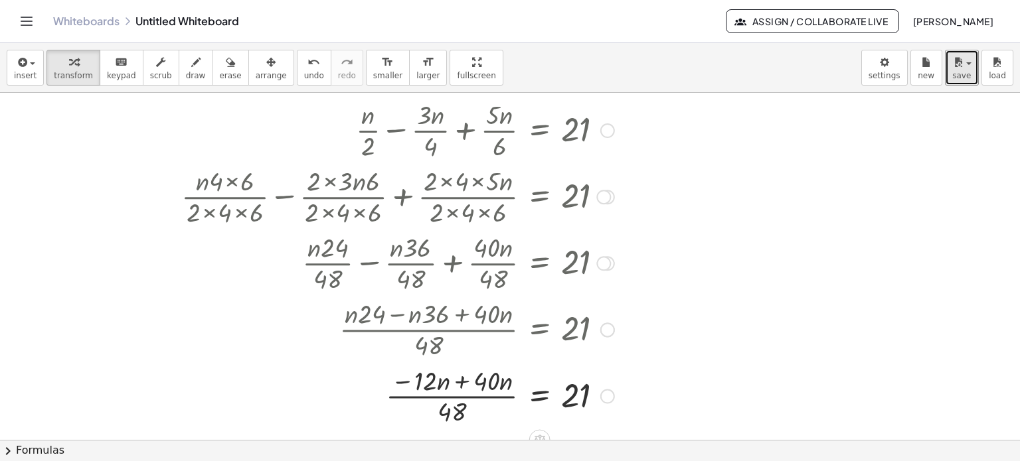
click at [461, 382] on div at bounding box center [398, 395] width 446 height 66
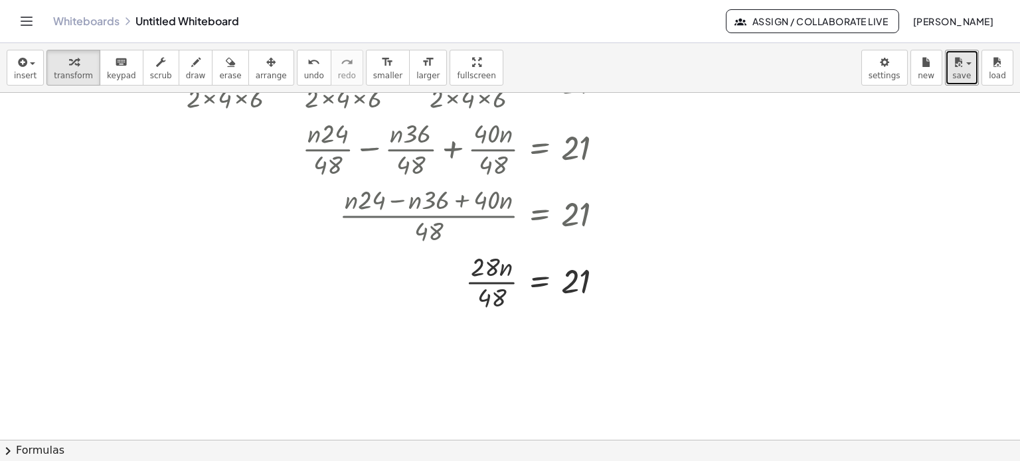
scroll to position [113, 0]
drag, startPoint x: 490, startPoint y: 303, endPoint x: 594, endPoint y: 284, distance: 106.1
click at [594, 284] on div at bounding box center [398, 282] width 446 height 66
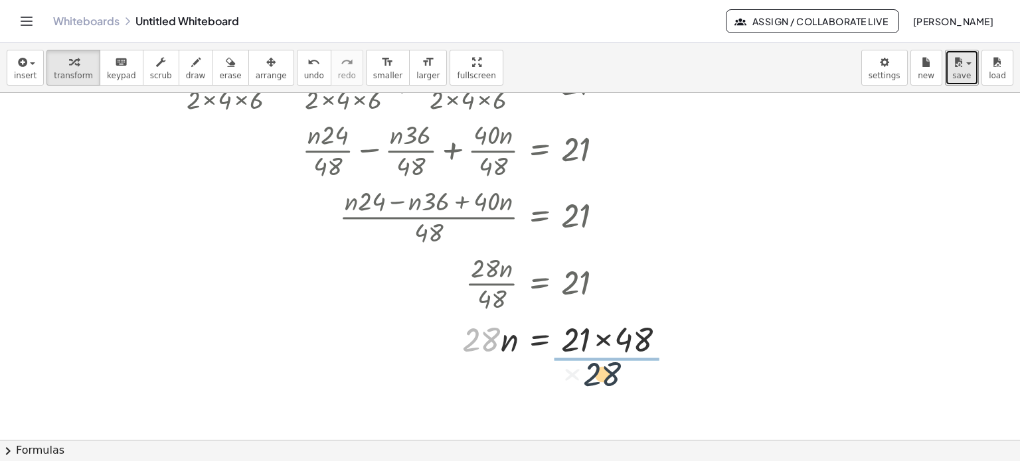
drag, startPoint x: 484, startPoint y: 347, endPoint x: 621, endPoint y: 376, distance: 140.0
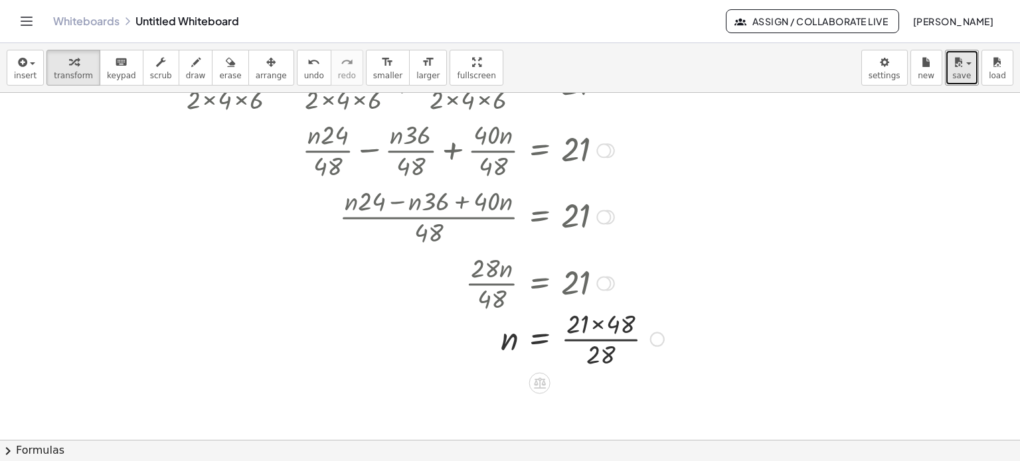
click at [599, 320] on div at bounding box center [423, 338] width 496 height 66
click at [599, 320] on div at bounding box center [415, 338] width 481 height 66
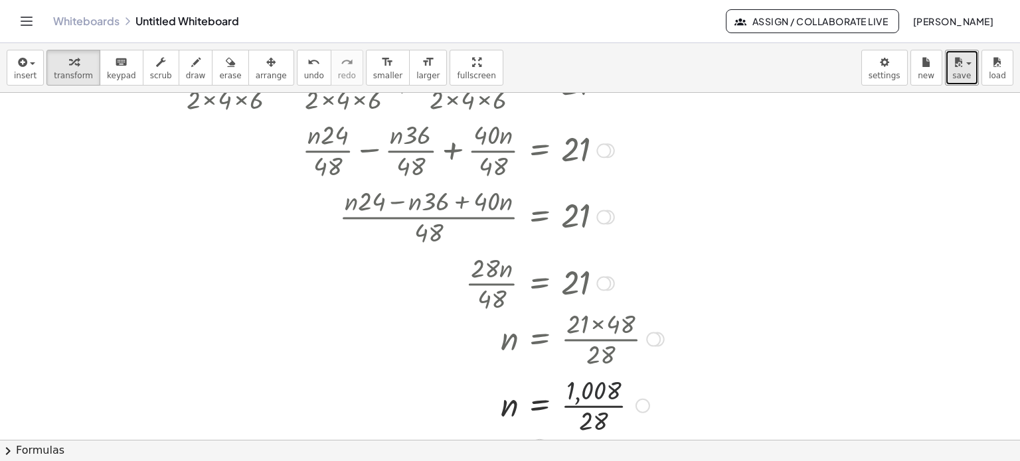
click at [592, 395] on div at bounding box center [423, 404] width 496 height 66
click at [592, 401] on div at bounding box center [423, 404] width 496 height 66
click at [592, 401] on div at bounding box center [423, 405] width 496 height 44
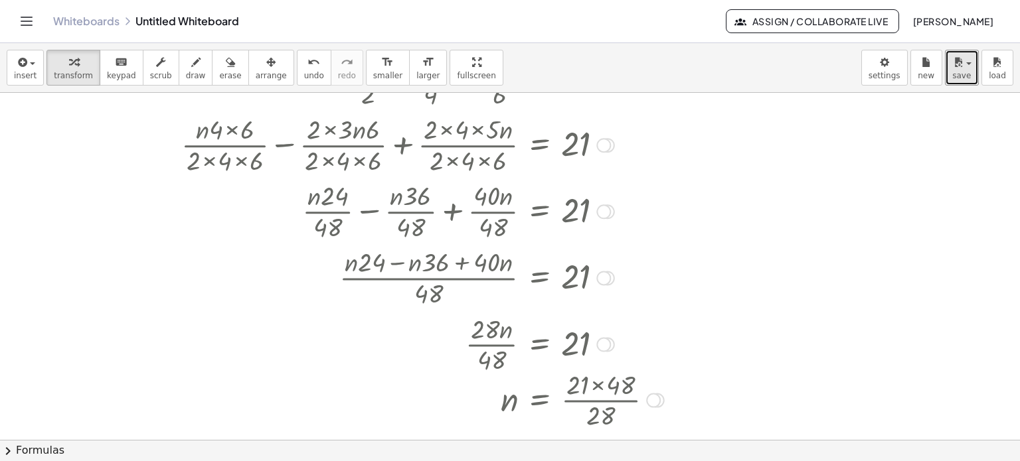
scroll to position [0, 0]
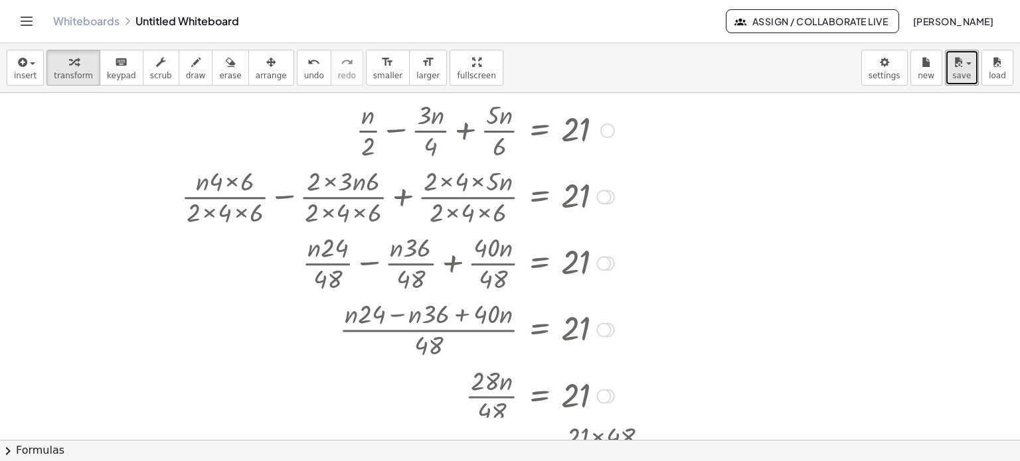
click at [603, 191] on div at bounding box center [603, 197] width 15 height 15
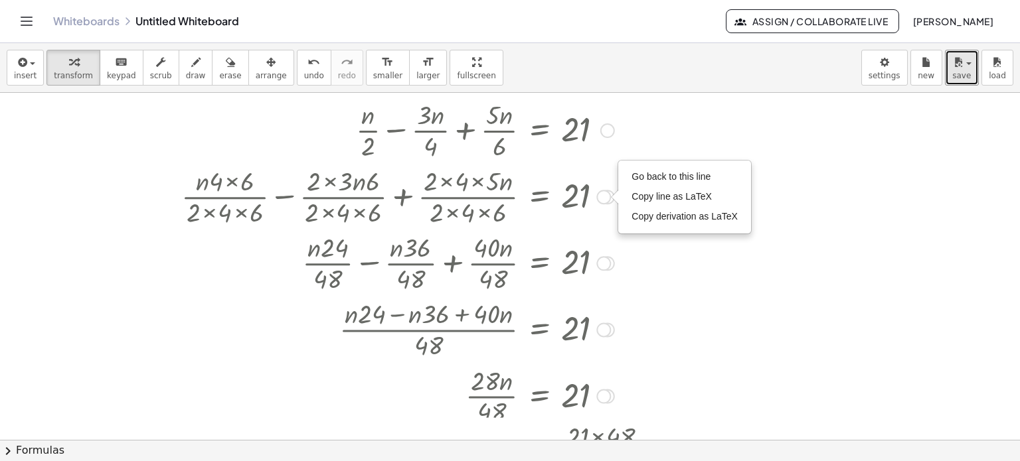
click at [603, 191] on div "Go back to this line Copy line as LaTeX Copy derivation as LaTeX" at bounding box center [603, 197] width 15 height 15
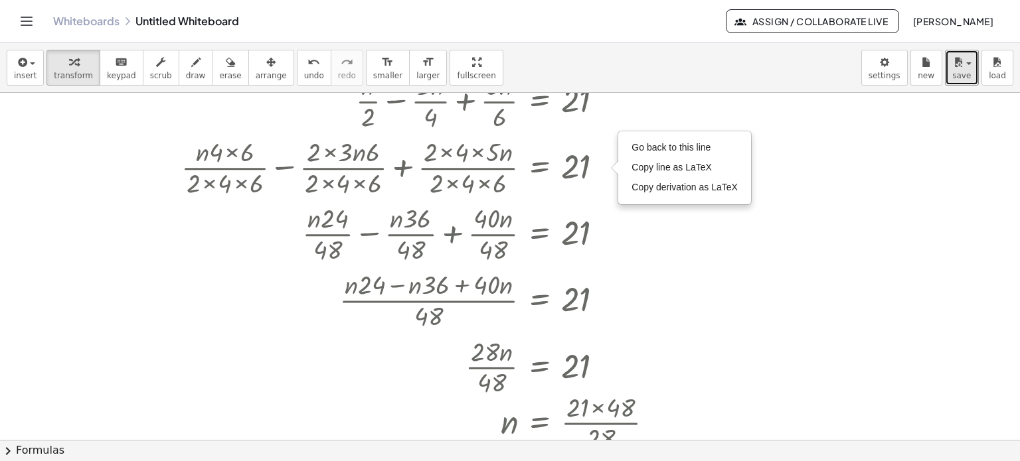
scroll to position [29, 0]
click at [680, 339] on div at bounding box center [510, 411] width 1020 height 694
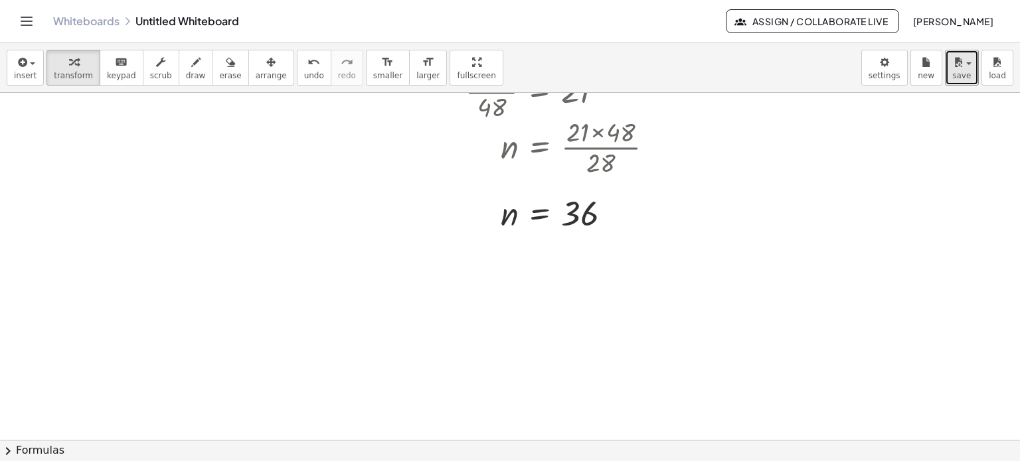
scroll to position [0, 0]
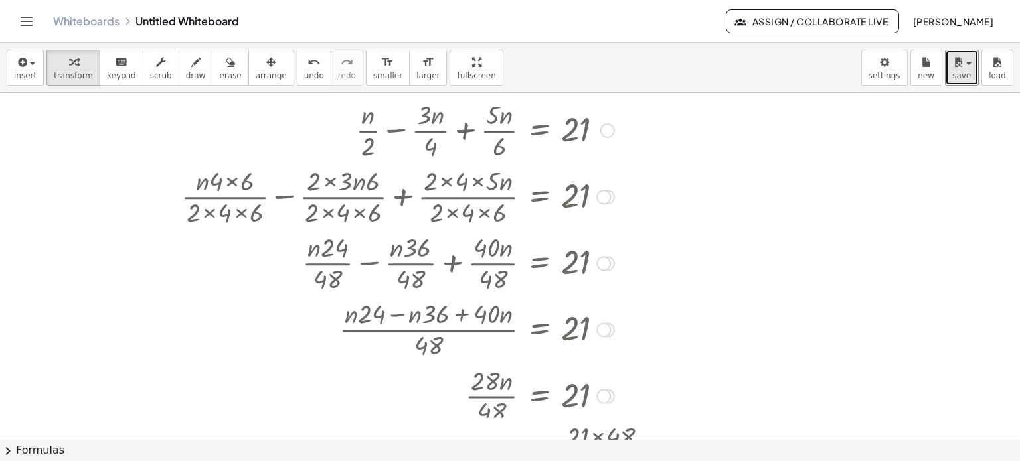
click at [607, 127] on div at bounding box center [607, 130] width 15 height 15
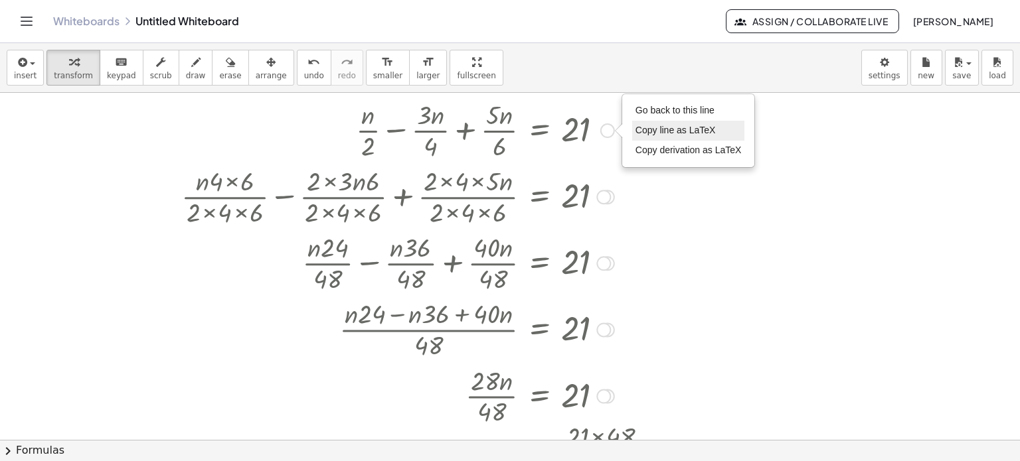
click at [661, 132] on span "Copy line as LaTeX" at bounding box center [675, 130] width 80 height 11
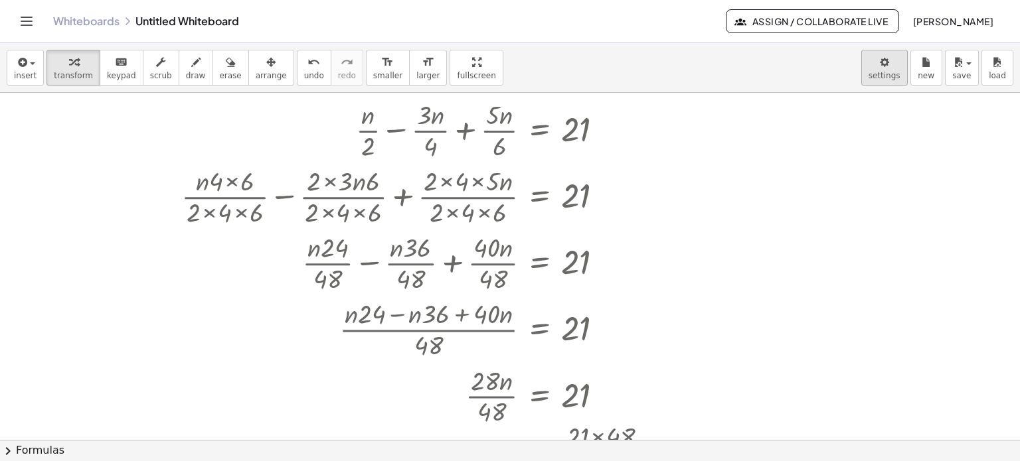
click at [904, 64] on body "**********" at bounding box center [510, 230] width 1020 height 461
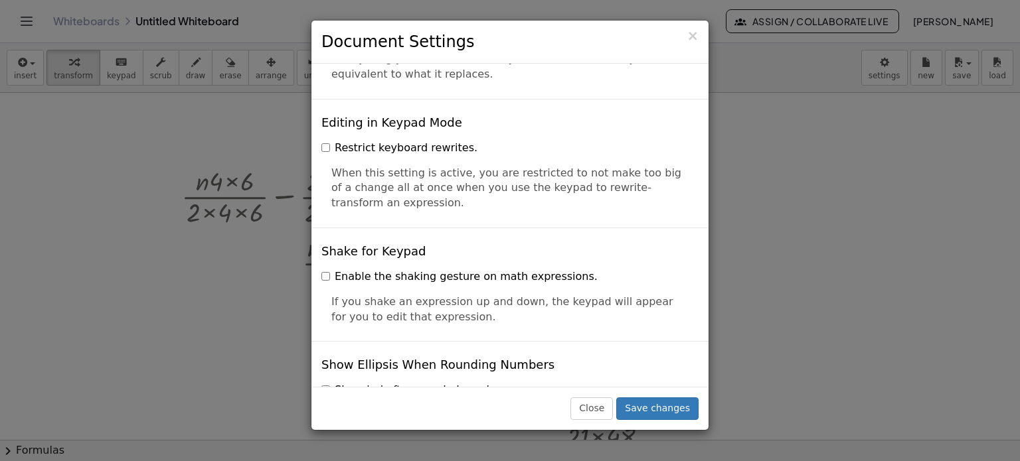
scroll to position [3216, 0]
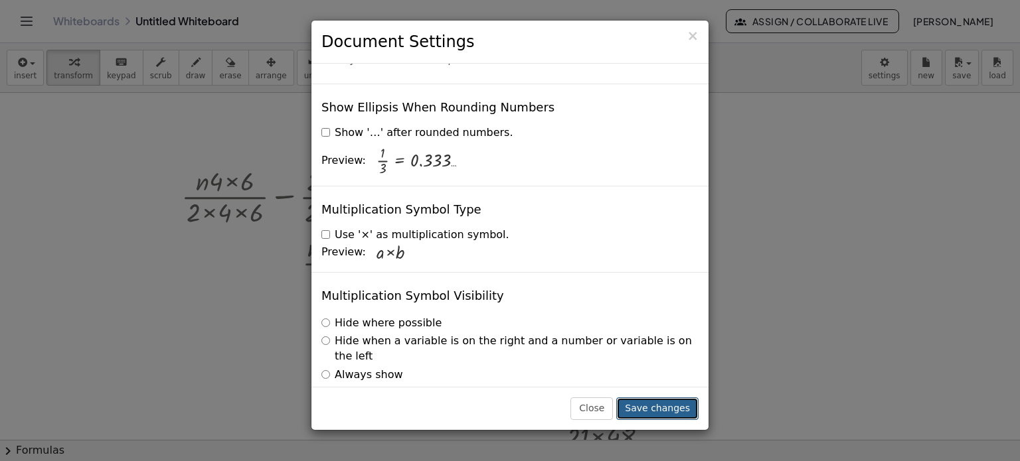
click at [661, 413] on button "Save changes" at bounding box center [657, 409] width 82 height 23
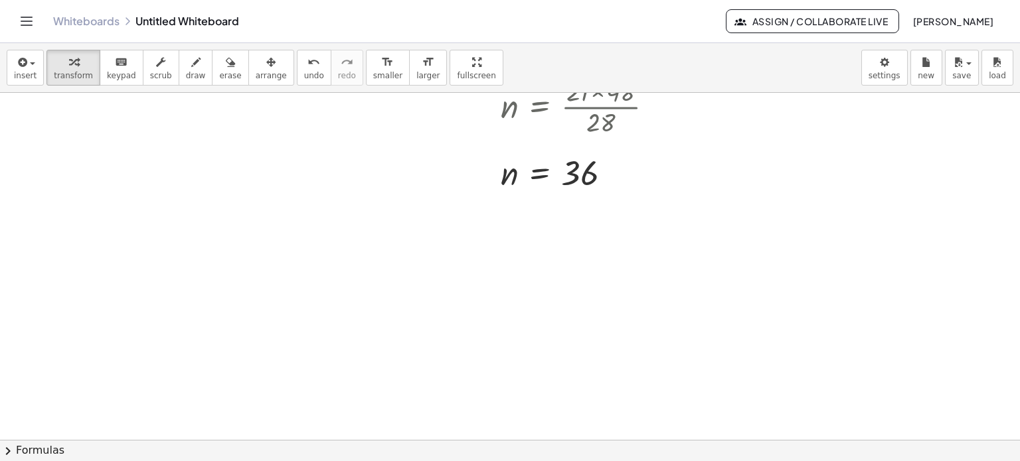
scroll to position [0, 0]
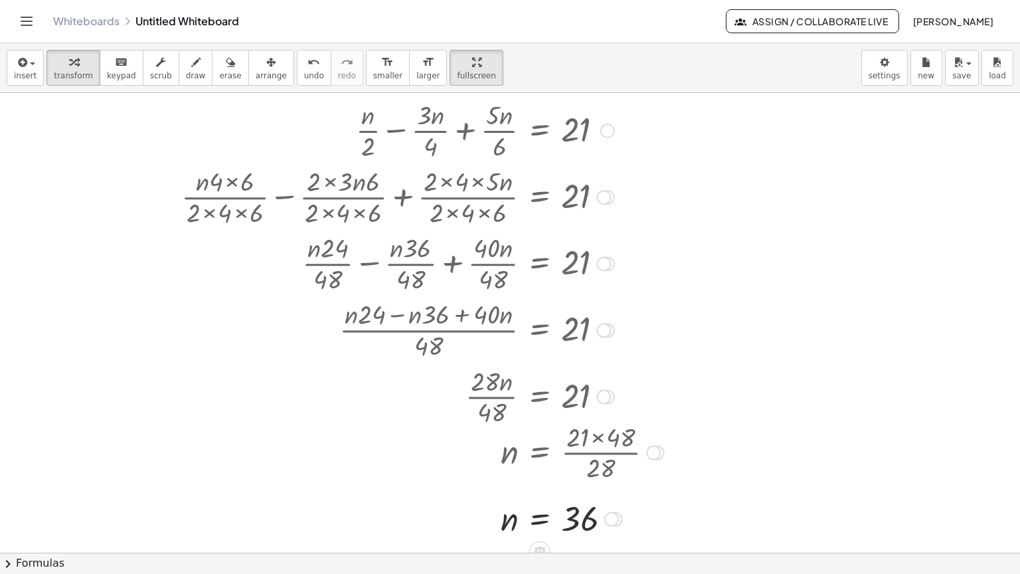
drag, startPoint x: 449, startPoint y: 72, endPoint x: 449, endPoint y: 152, distance: 80.3
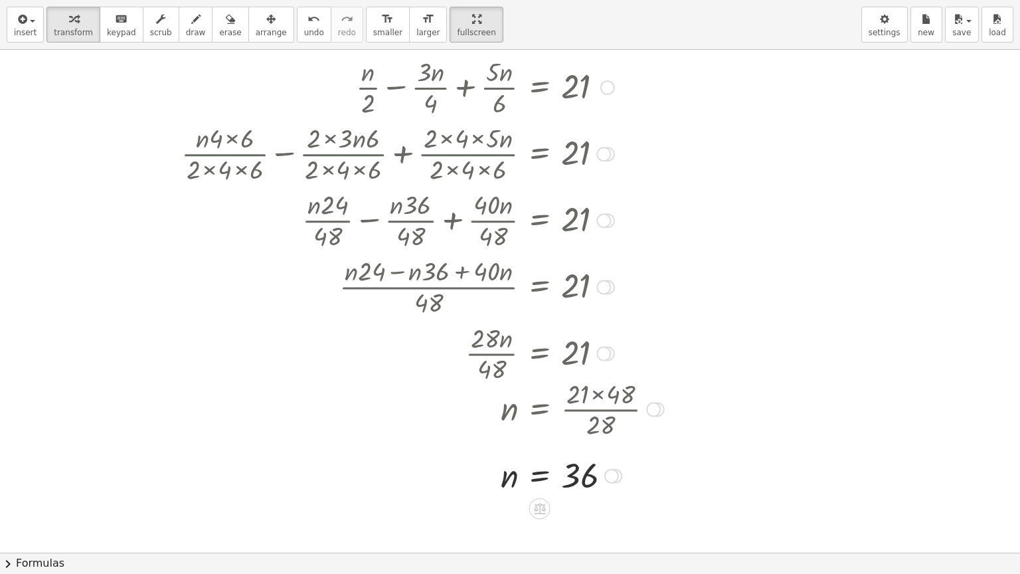
click at [449, 152] on div "**********" at bounding box center [510, 287] width 1020 height 574
click at [28, 30] on span "insert" at bounding box center [25, 32] width 23 height 9
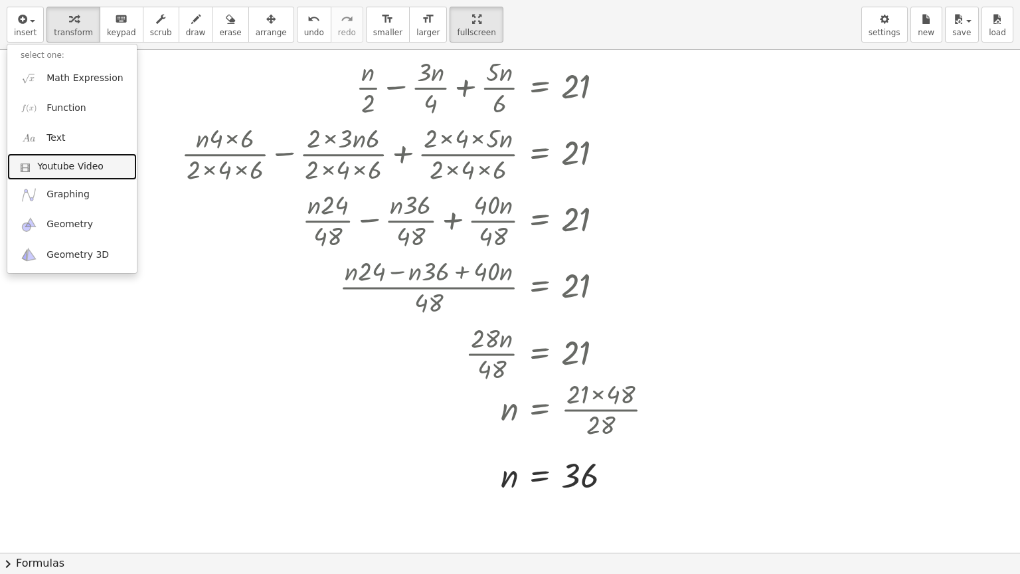
click at [76, 167] on span "Youtube Video" at bounding box center [70, 166] width 66 height 13
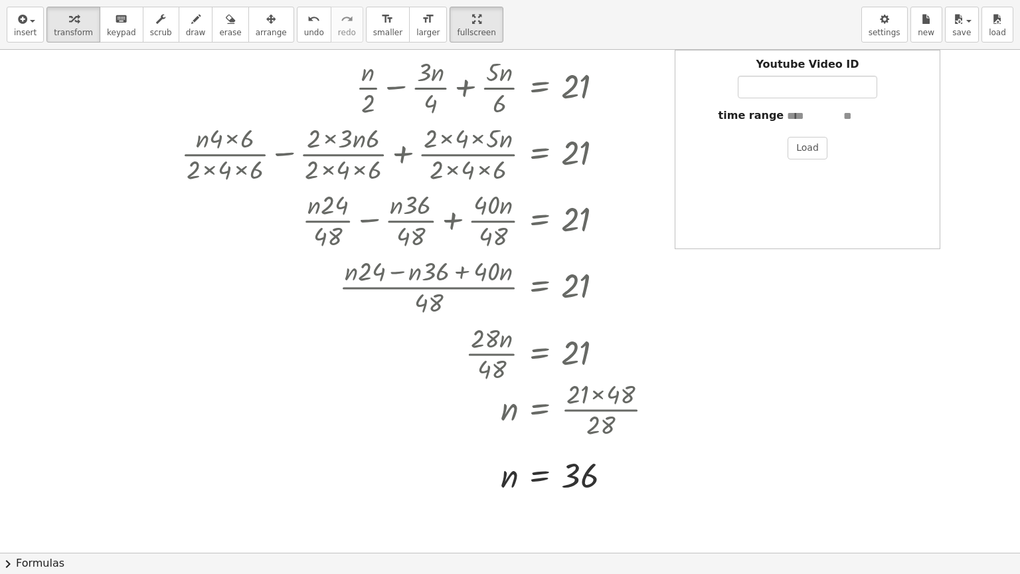
click at [848, 361] on div at bounding box center [510, 552] width 1020 height 1005
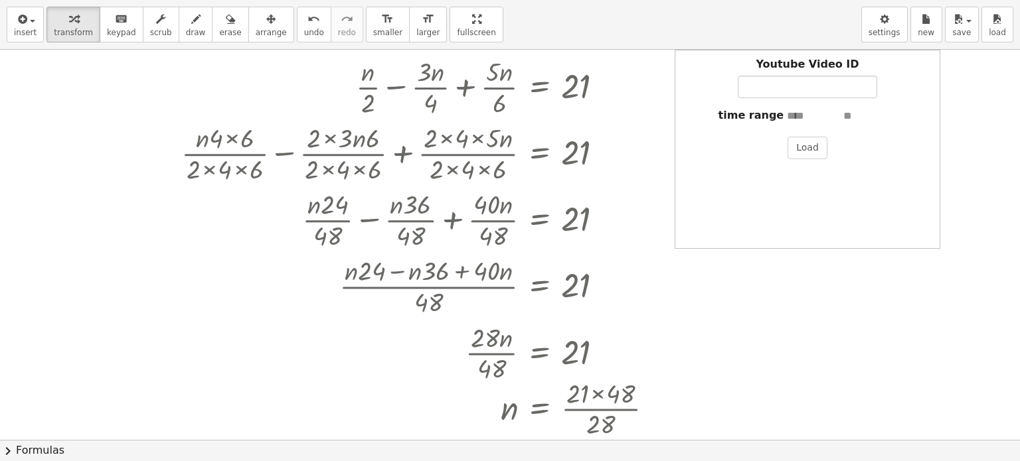
drag, startPoint x: 443, startPoint y: 27, endPoint x: 443, endPoint y: -53, distance: 80.3
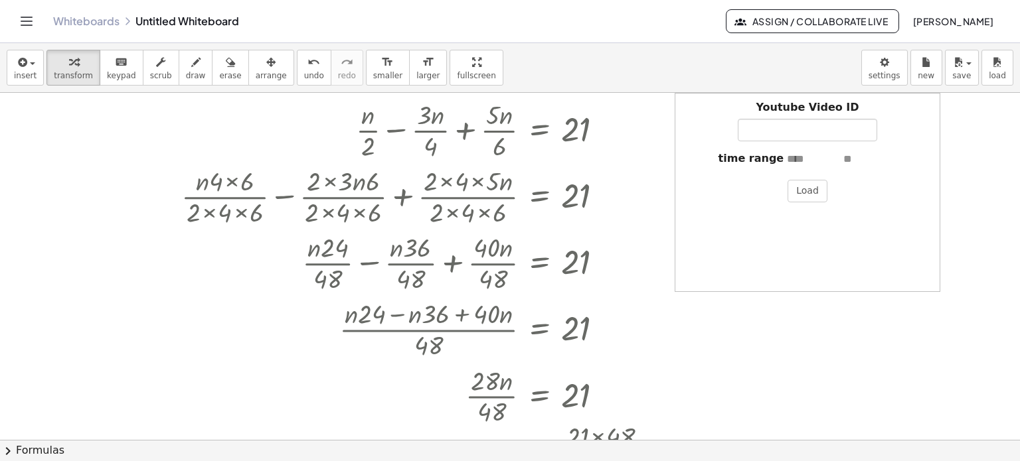
click at [443, 0] on html "**********" at bounding box center [510, 230] width 1020 height 461
click at [813, 185] on button "Load" at bounding box center [807, 190] width 40 height 23
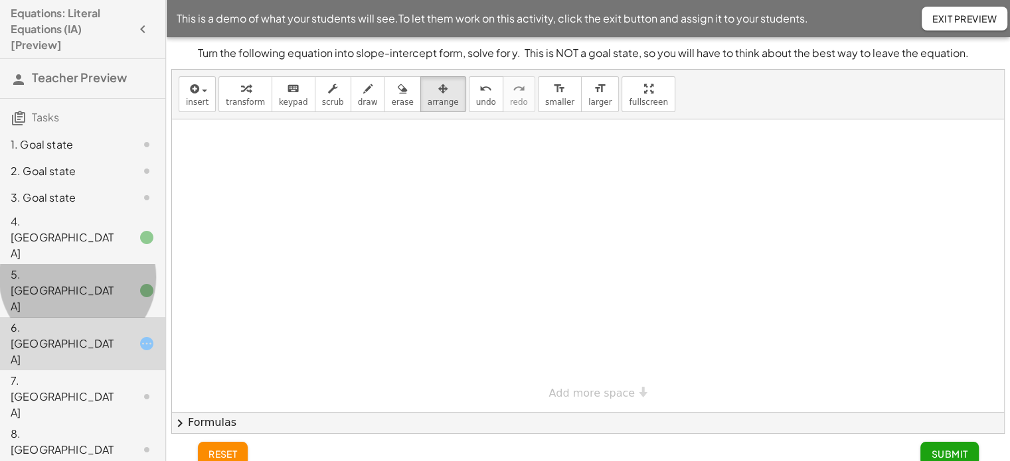
click at [72, 267] on div "5. [GEOGRAPHIC_DATA]" at bounding box center [64, 291] width 107 height 48
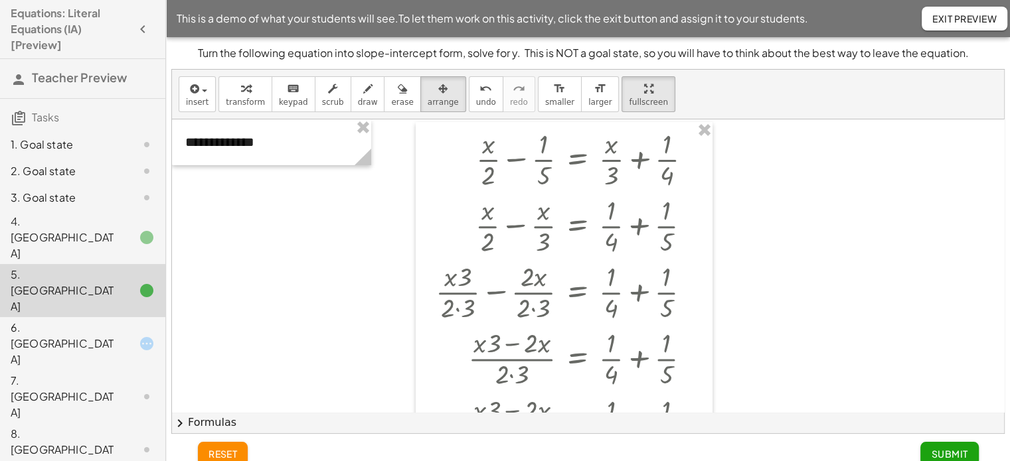
drag, startPoint x: 616, startPoint y: 96, endPoint x: 616, endPoint y: 177, distance: 80.3
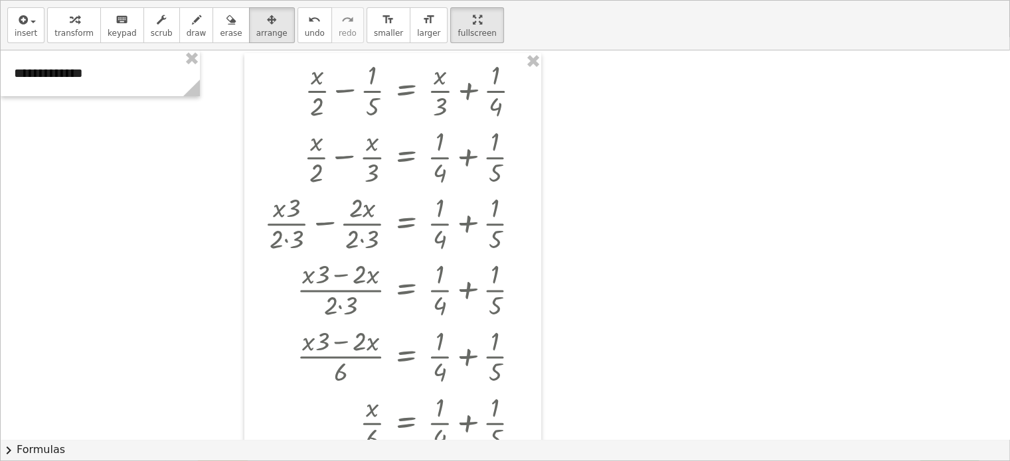
click at [616, 177] on div "**********" at bounding box center [505, 231] width 1009 height 460
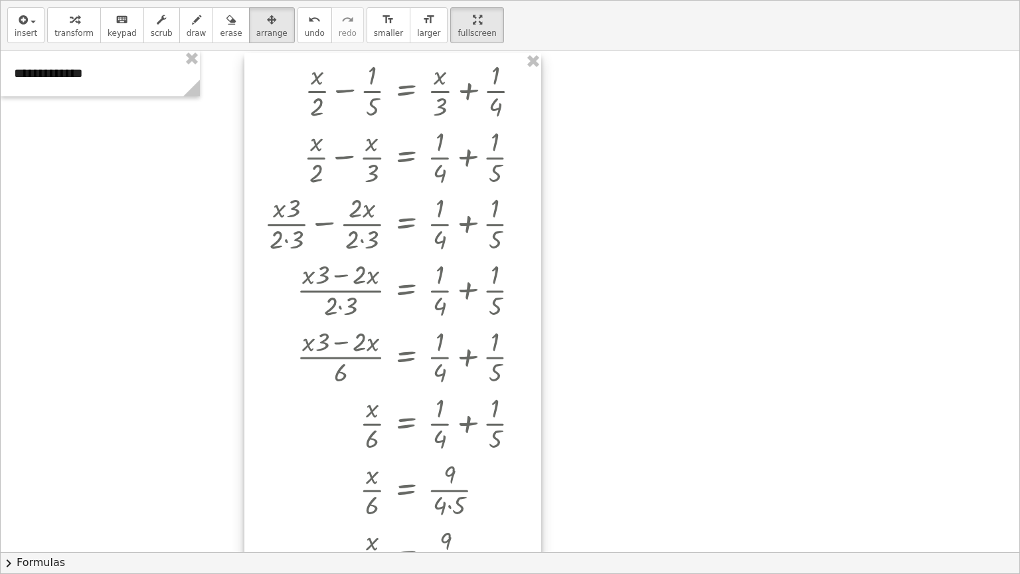
click at [387, 104] on div at bounding box center [392, 477] width 297 height 848
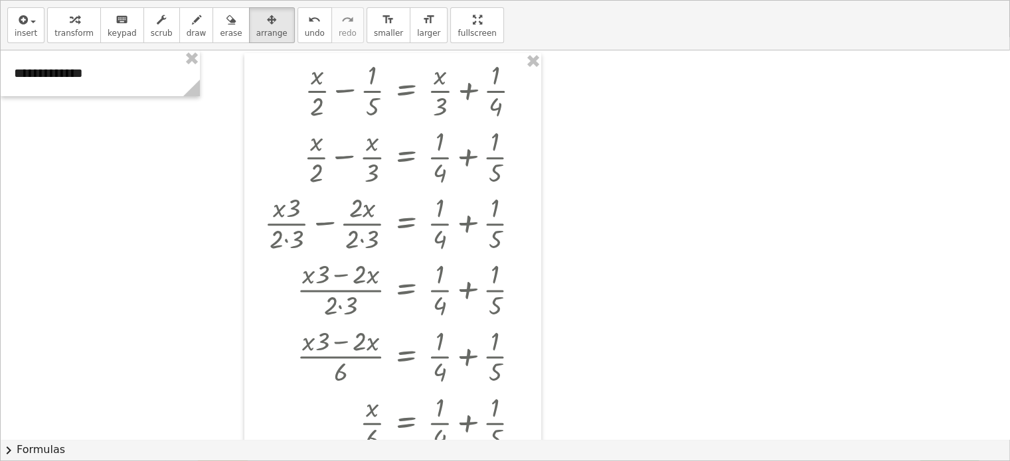
drag, startPoint x: 440, startPoint y: 20, endPoint x: 440, endPoint y: -60, distance: 80.3
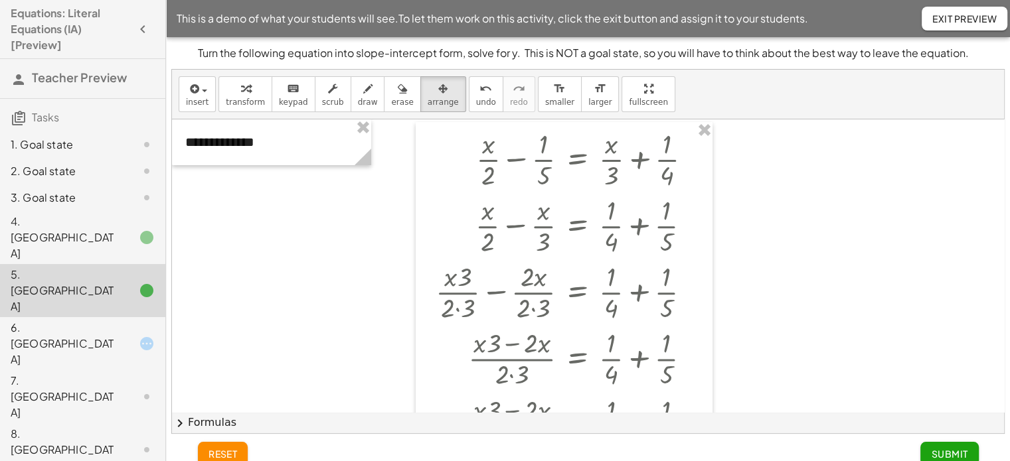
click at [440, 0] on html "Equations: Literal Equations (IA) [Preview] Teacher Preview Tasks 1. Goal state…" at bounding box center [505, 238] width 1010 height 477
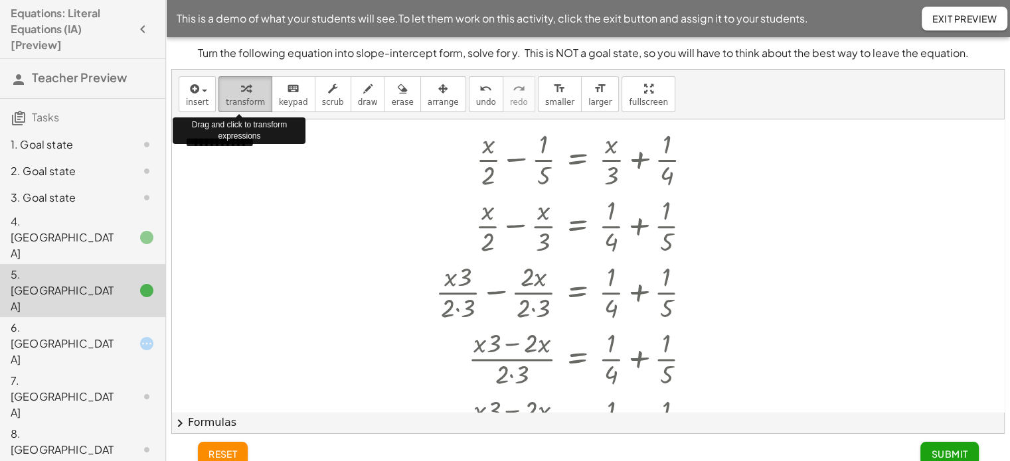
click at [226, 104] on span "transform" at bounding box center [245, 102] width 39 height 9
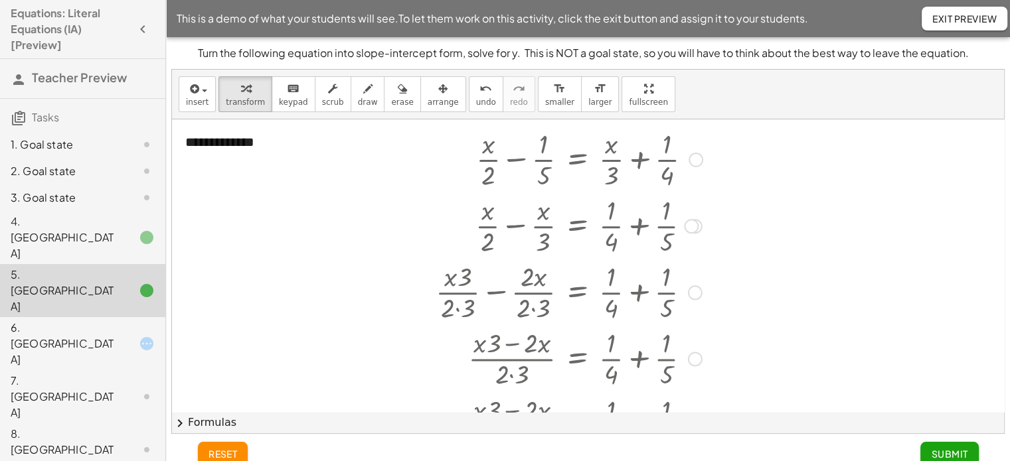
click at [519, 159] on div at bounding box center [569, 158] width 280 height 66
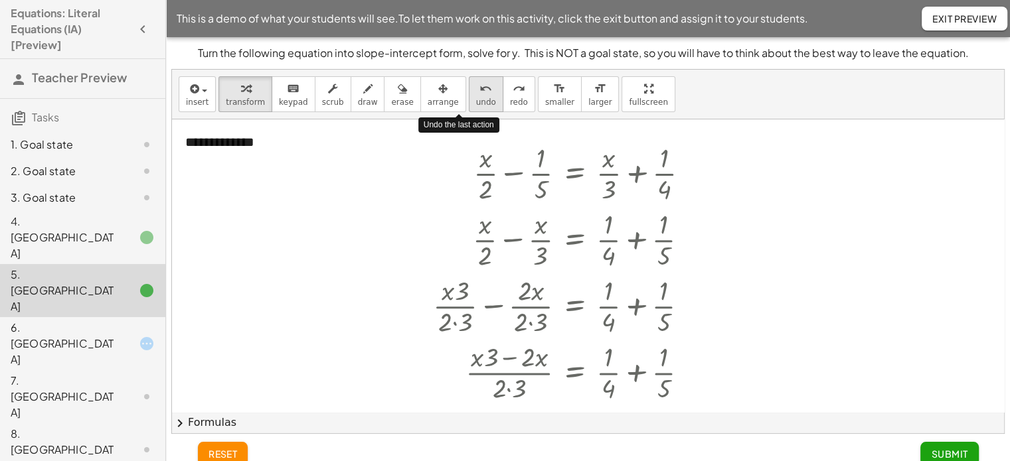
click at [476, 103] on span "undo" at bounding box center [486, 102] width 20 height 9
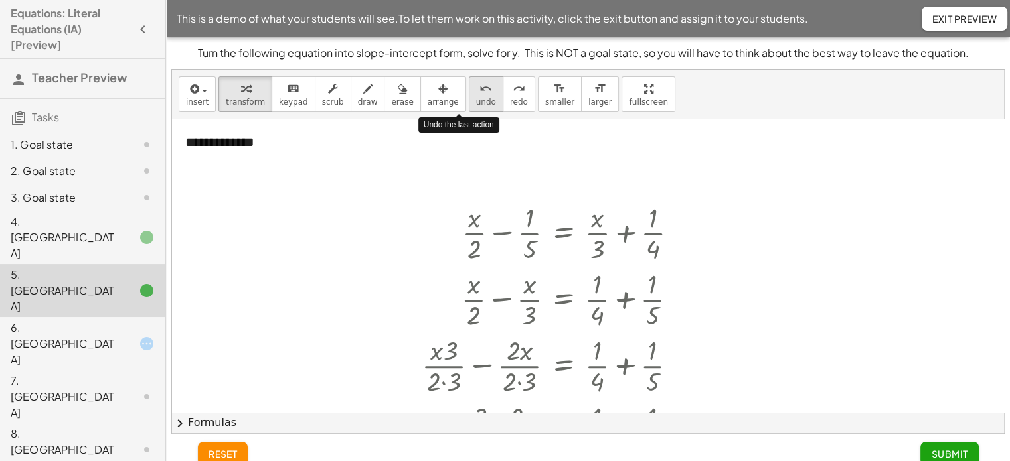
click at [476, 103] on span "undo" at bounding box center [486, 102] width 20 height 9
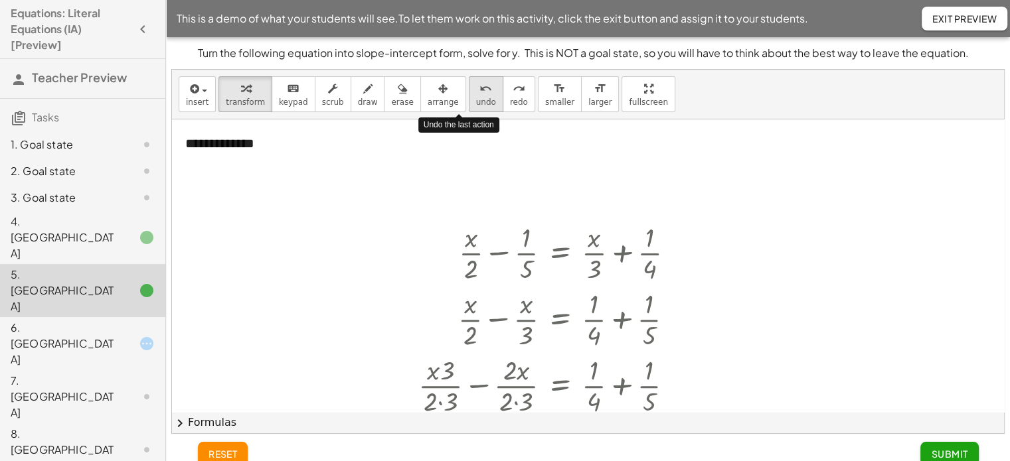
click at [476, 103] on span "undo" at bounding box center [486, 102] width 20 height 9
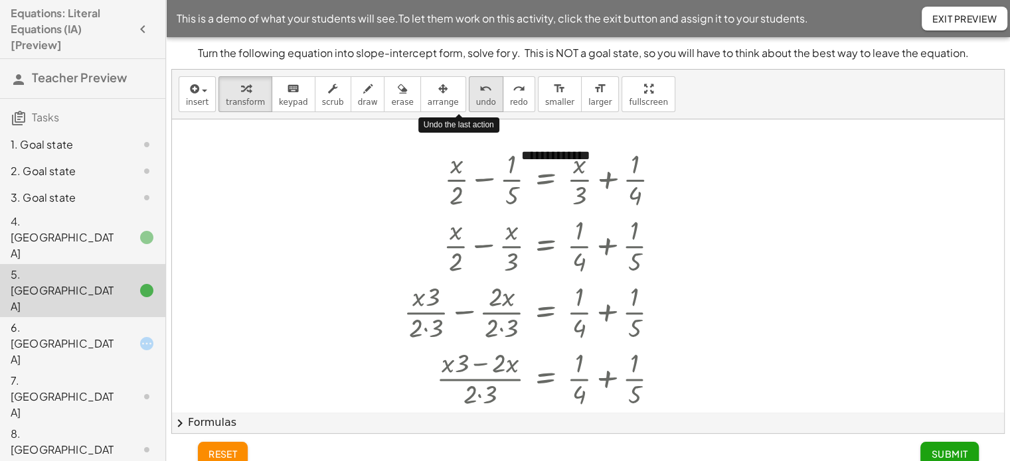
click at [476, 103] on span "undo" at bounding box center [486, 102] width 20 height 9
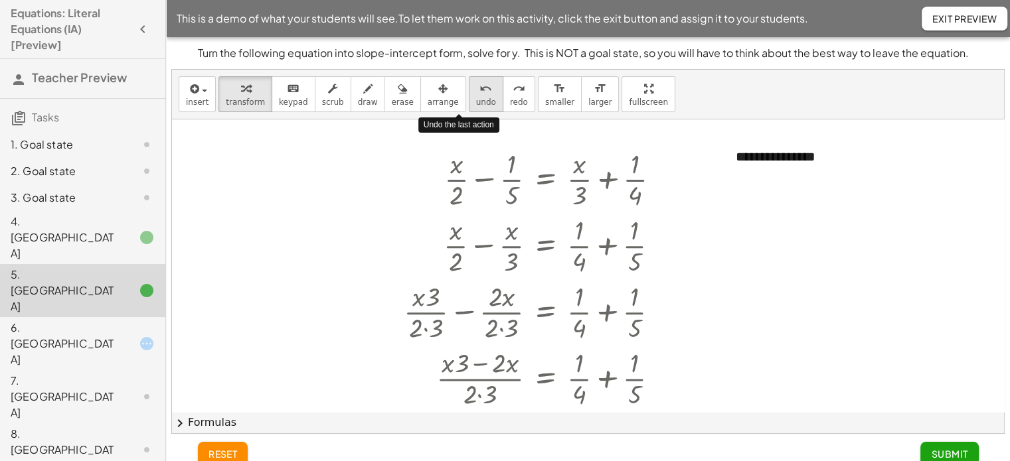
click at [476, 103] on span "undo" at bounding box center [486, 102] width 20 height 9
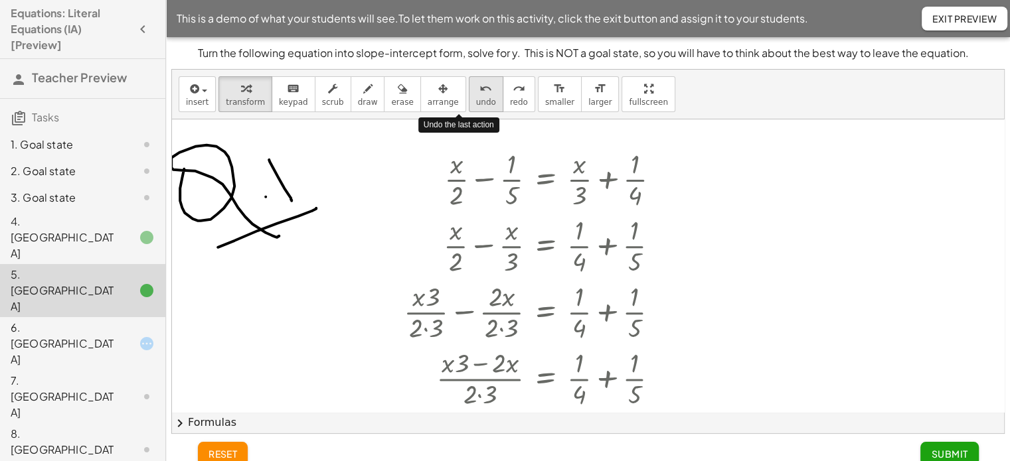
click at [476, 103] on span "undo" at bounding box center [486, 102] width 20 height 9
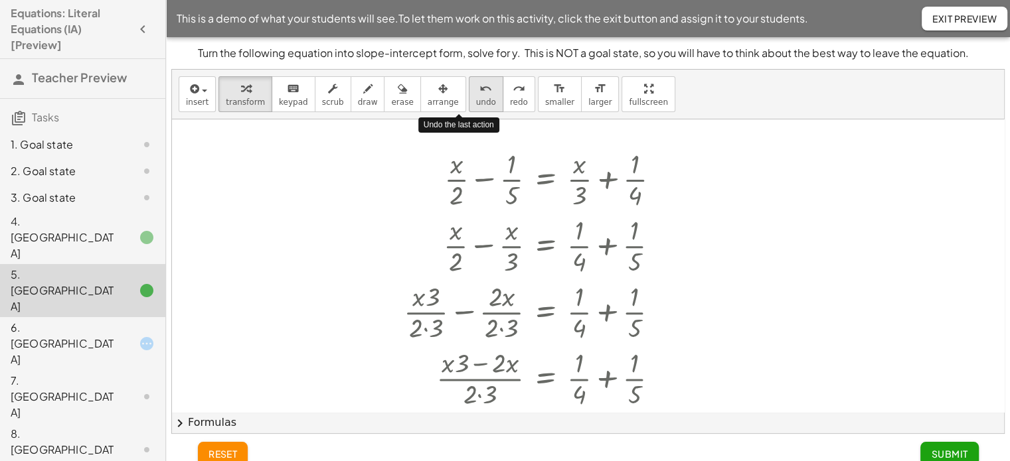
click at [476, 103] on span "undo" at bounding box center [486, 102] width 20 height 9
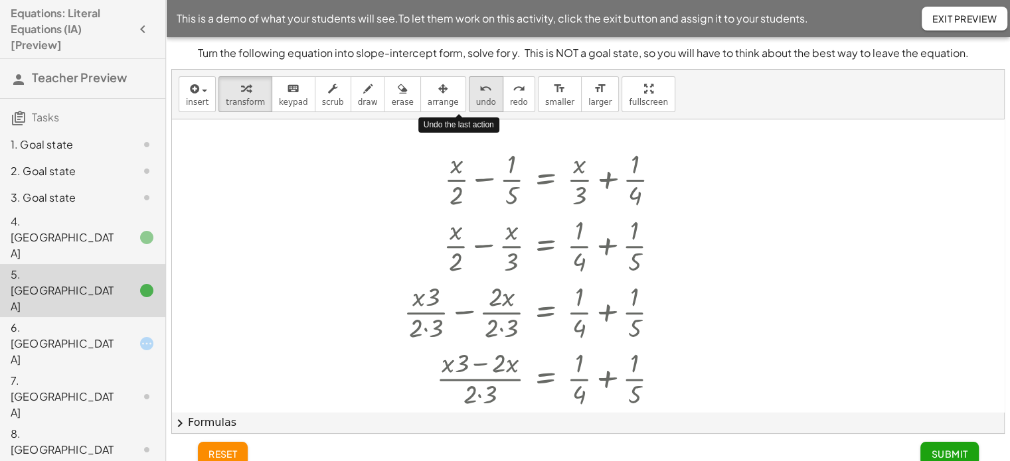
click at [476, 103] on span "undo" at bounding box center [486, 102] width 20 height 9
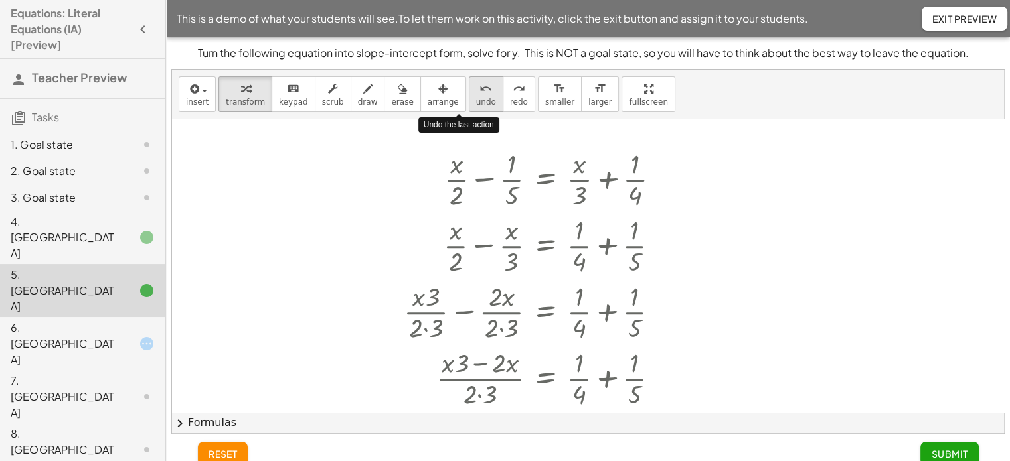
click at [476, 103] on span "undo" at bounding box center [486, 102] width 20 height 9
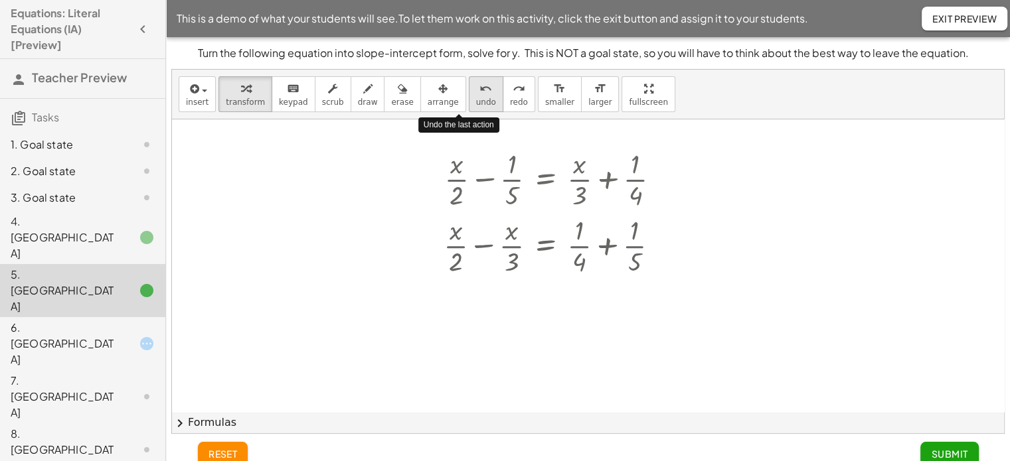
click at [476, 103] on span "undo" at bounding box center [486, 102] width 20 height 9
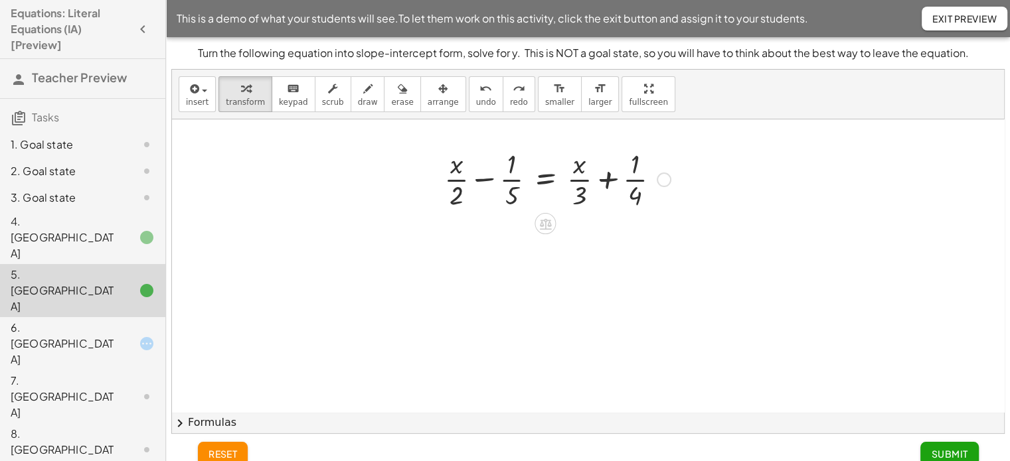
click at [481, 178] on div at bounding box center [558, 178] width 240 height 66
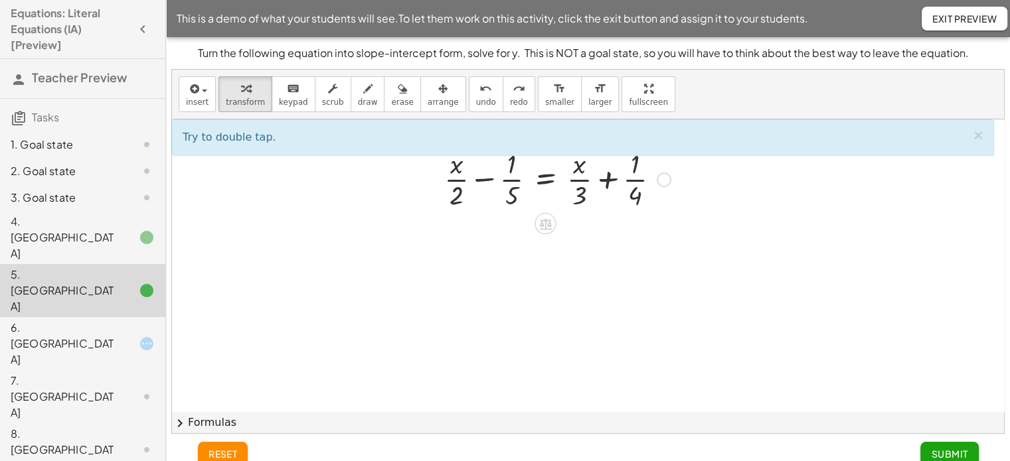
click at [481, 178] on div at bounding box center [558, 178] width 240 height 66
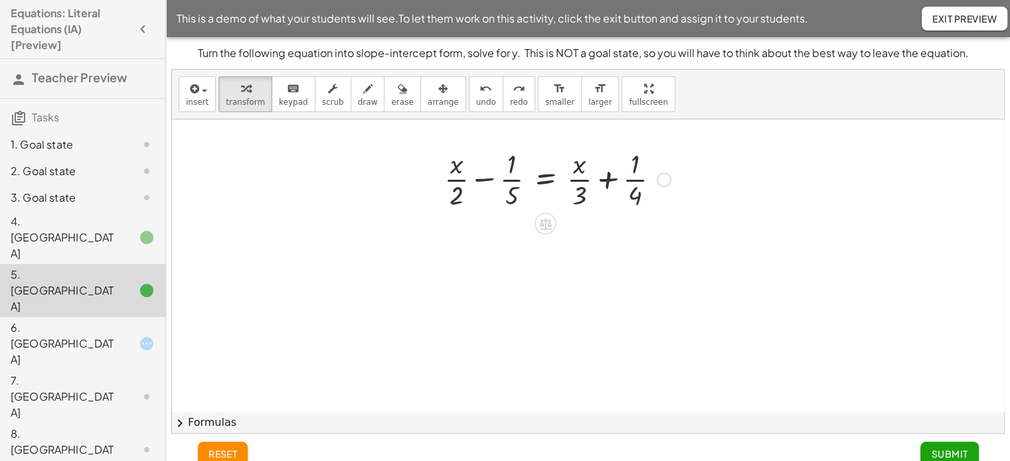
click at [481, 178] on div at bounding box center [558, 178] width 240 height 66
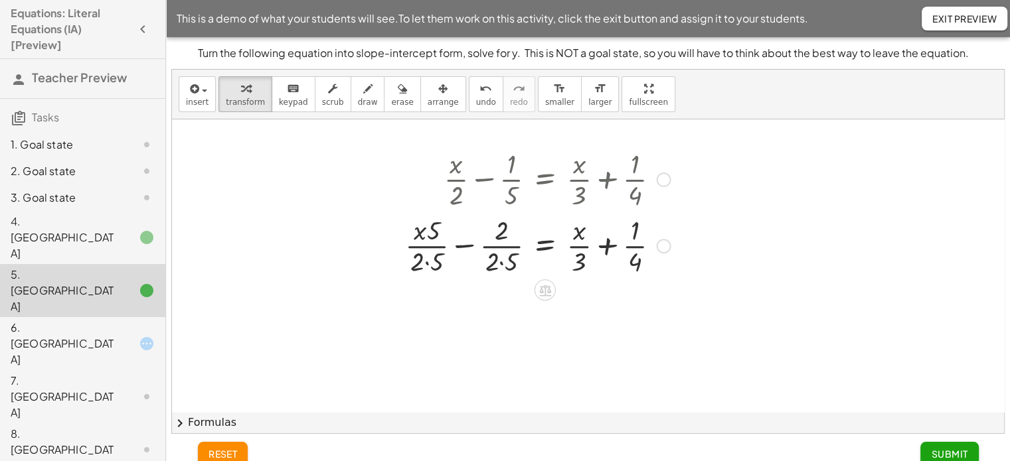
click at [465, 244] on div at bounding box center [537, 245] width 279 height 66
click at [465, 244] on div at bounding box center [558, 245] width 240 height 66
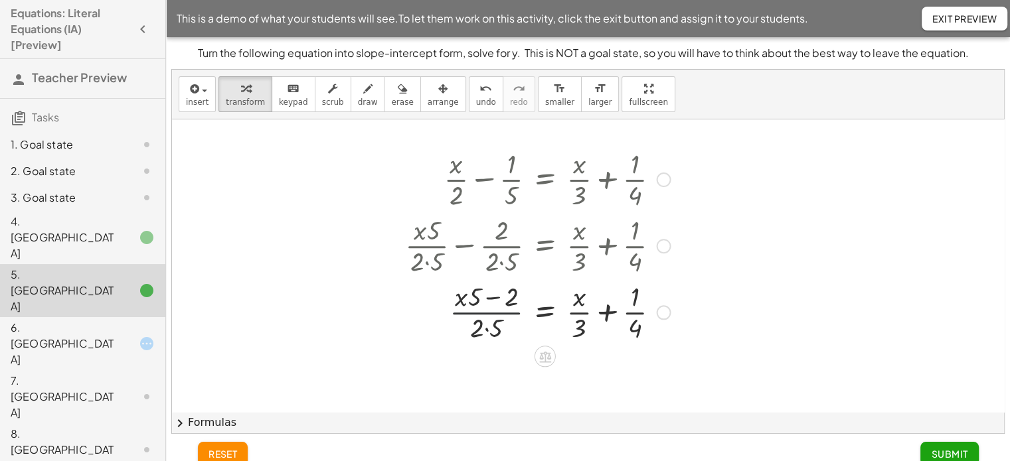
click at [489, 310] on div at bounding box center [537, 311] width 279 height 66
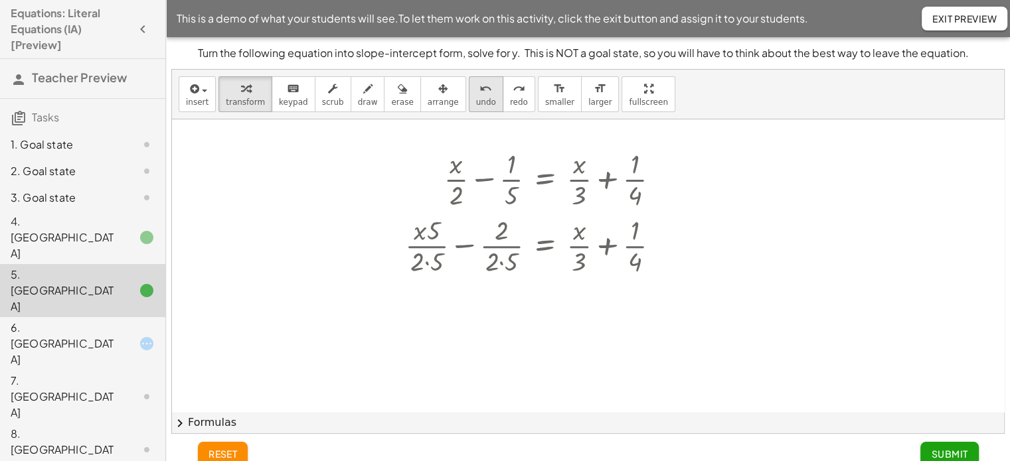
click at [476, 98] on span "undo" at bounding box center [486, 102] width 20 height 9
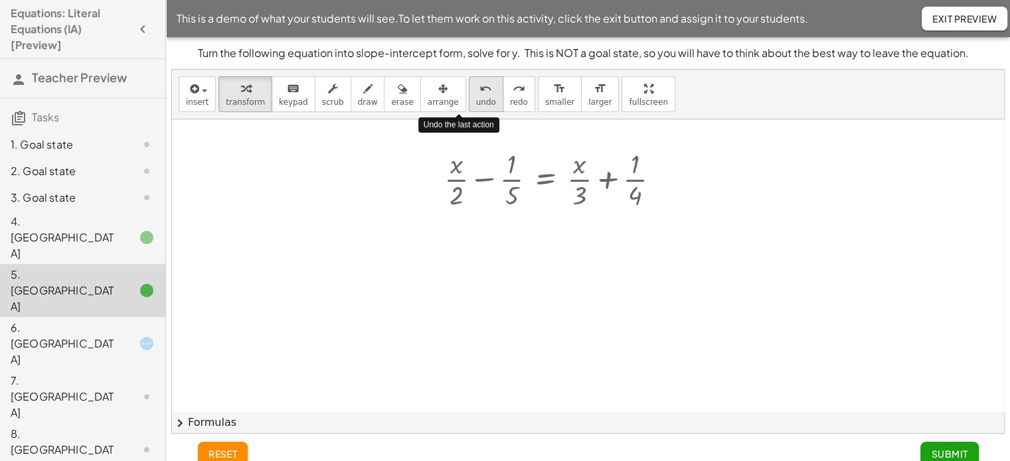
click at [476, 98] on span "undo" at bounding box center [486, 102] width 20 height 9
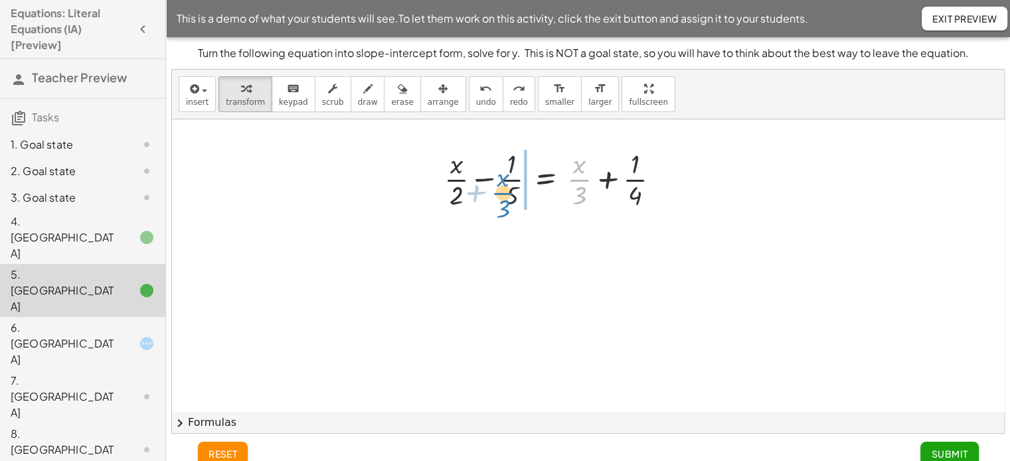
drag, startPoint x: 577, startPoint y: 180, endPoint x: 502, endPoint y: 193, distance: 76.2
click at [502, 193] on div at bounding box center [558, 178] width 240 height 66
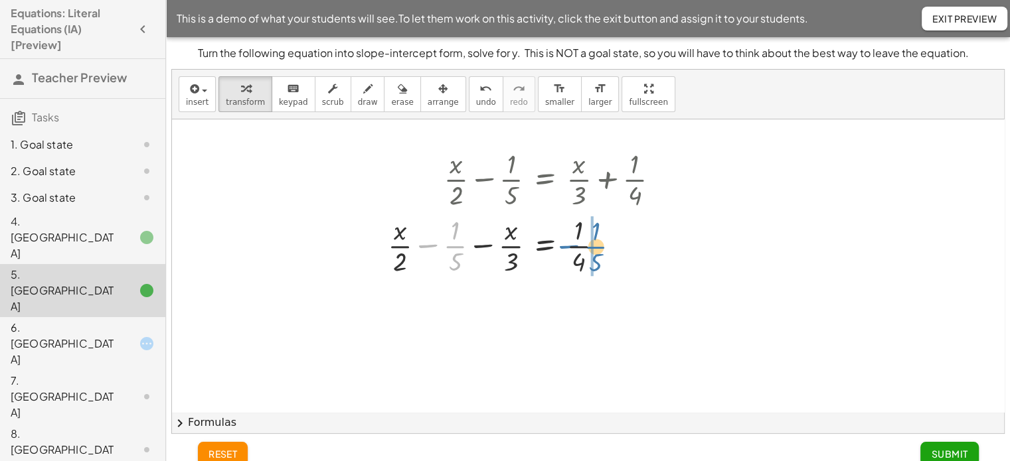
drag, startPoint x: 450, startPoint y: 245, endPoint x: 635, endPoint y: 236, distance: 184.8
click at [635, 236] on div at bounding box center [528, 245] width 295 height 66
click at [486, 249] on div at bounding box center [557, 245] width 240 height 66
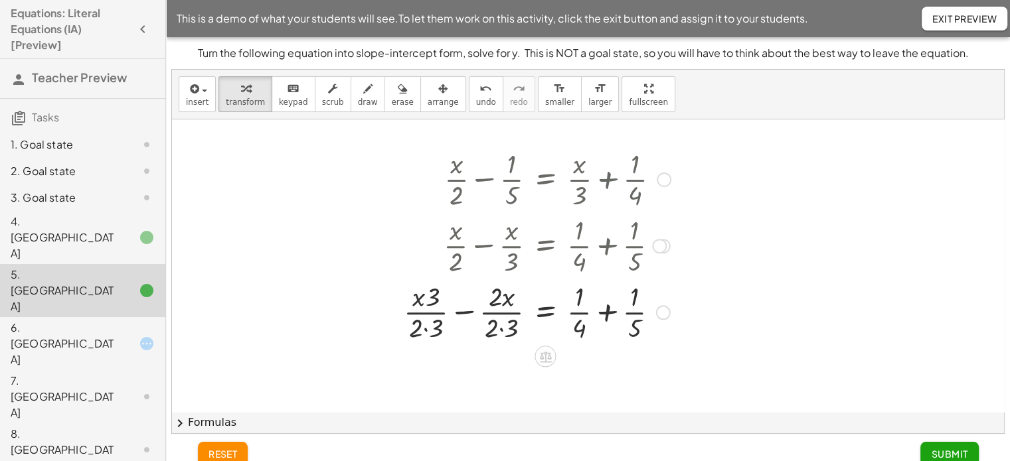
click at [465, 311] on div at bounding box center [537, 311] width 280 height 66
click at [465, 311] on div at bounding box center [554, 311] width 248 height 66
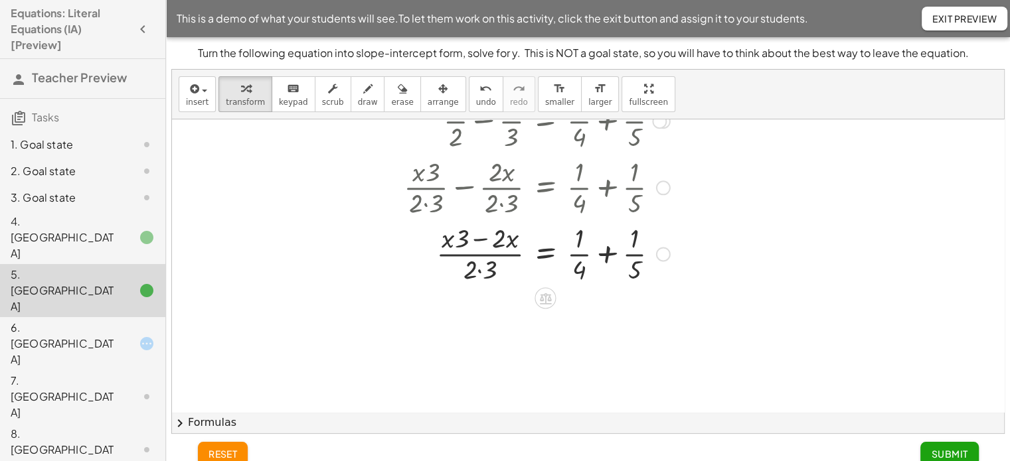
scroll to position [126, 0]
click at [478, 252] on div at bounding box center [537, 251] width 280 height 66
click at [606, 252] on div at bounding box center [537, 251] width 280 height 66
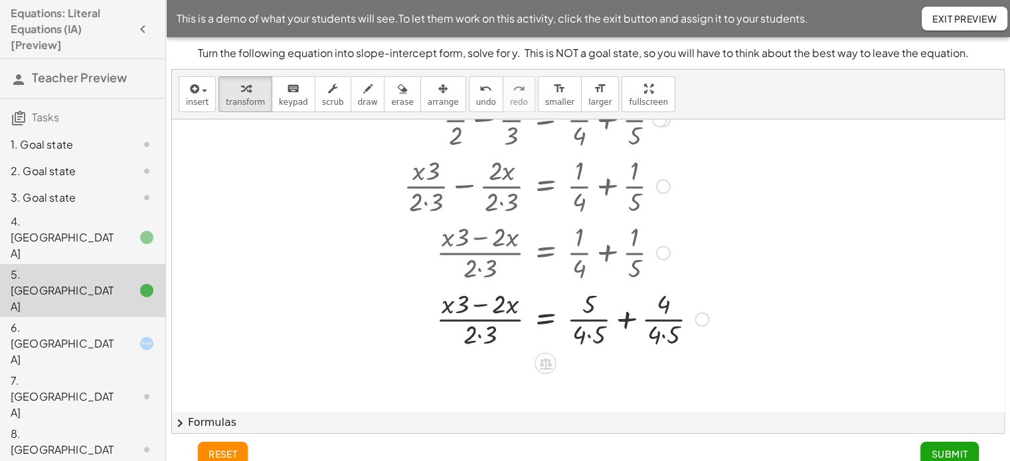
click at [627, 317] on div at bounding box center [556, 318] width 318 height 66
click at [627, 317] on div at bounding box center [627, 320] width 15 height 15
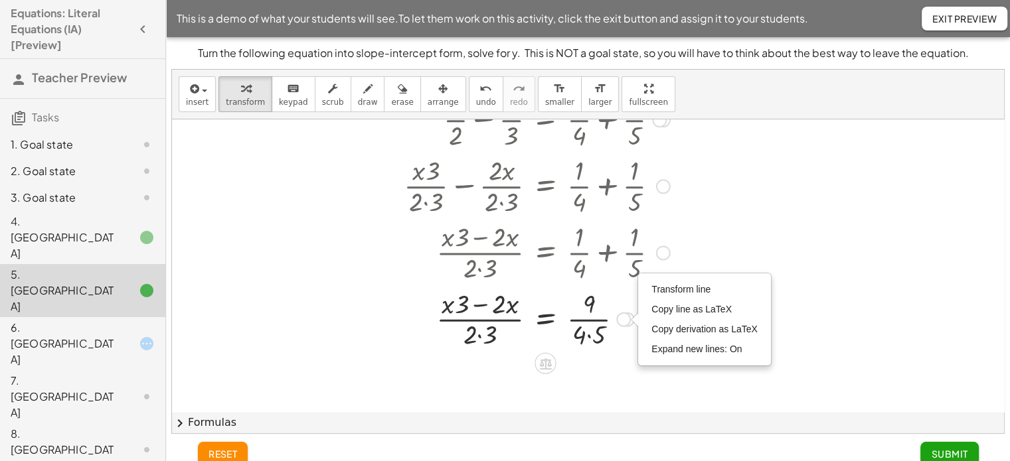
click at [587, 319] on div at bounding box center [537, 318] width 280 height 66
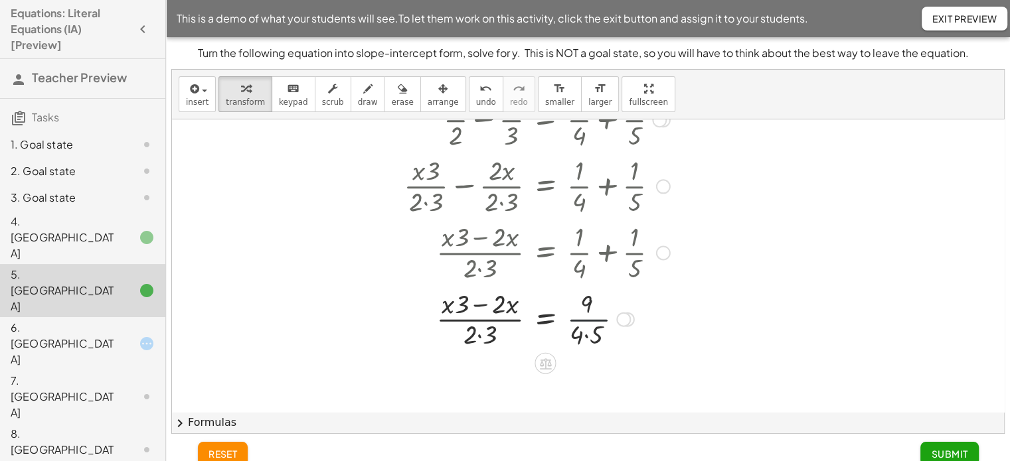
click at [587, 319] on div at bounding box center [537, 318] width 280 height 66
click at [590, 335] on div at bounding box center [537, 318] width 280 height 66
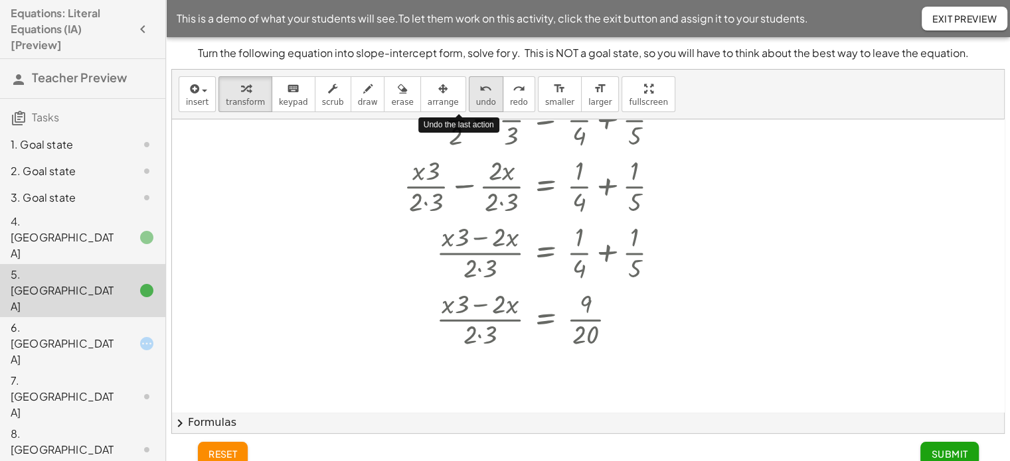
click at [469, 95] on button "undo undo" at bounding box center [486, 94] width 35 height 36
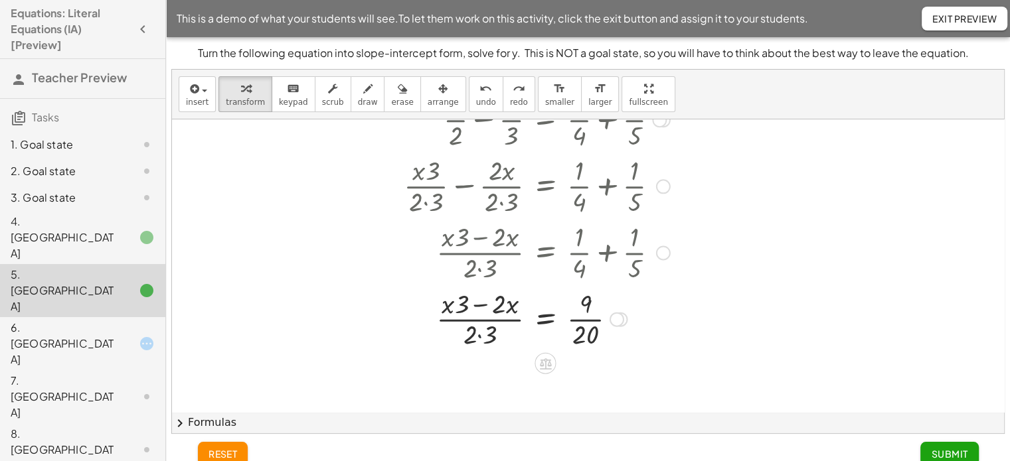
click at [481, 333] on div at bounding box center [525, 318] width 256 height 66
drag, startPoint x: 481, startPoint y: 333, endPoint x: 609, endPoint y: 311, distance: 130.5
click at [609, 311] on div at bounding box center [525, 318] width 256 height 66
click at [470, 319] on div at bounding box center [537, 318] width 280 height 66
click at [606, 319] on div at bounding box center [537, 318] width 280 height 66
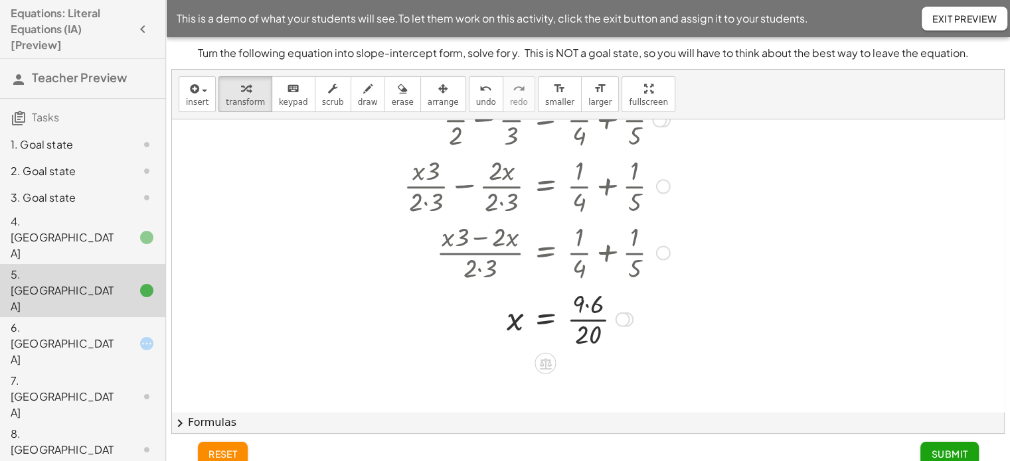
click at [589, 303] on div at bounding box center [537, 318] width 280 height 66
click at [589, 318] on div at bounding box center [537, 318] width 280 height 66
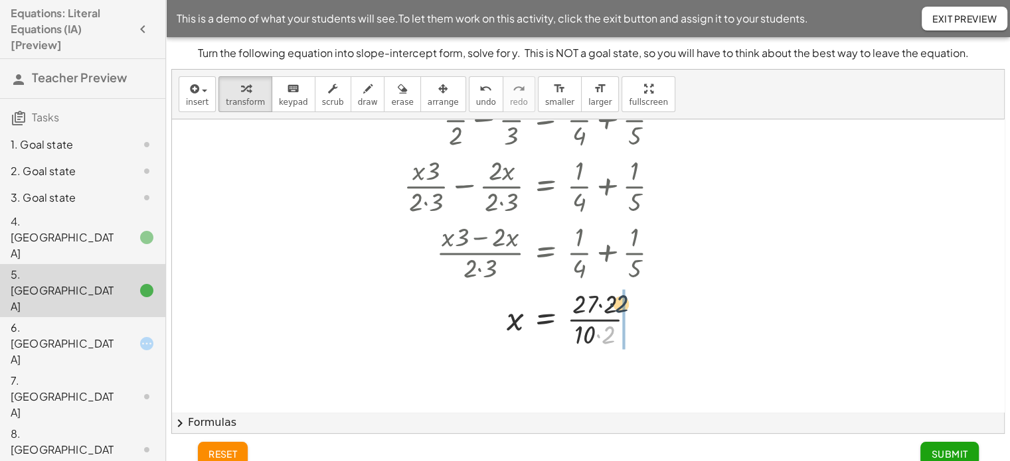
drag, startPoint x: 606, startPoint y: 337, endPoint x: 619, endPoint y: 305, distance: 34.5
click at [619, 305] on div at bounding box center [537, 318] width 280 height 66
click at [476, 100] on span "undo" at bounding box center [486, 102] width 20 height 9
drag, startPoint x: 606, startPoint y: 335, endPoint x: 609, endPoint y: 315, distance: 20.1
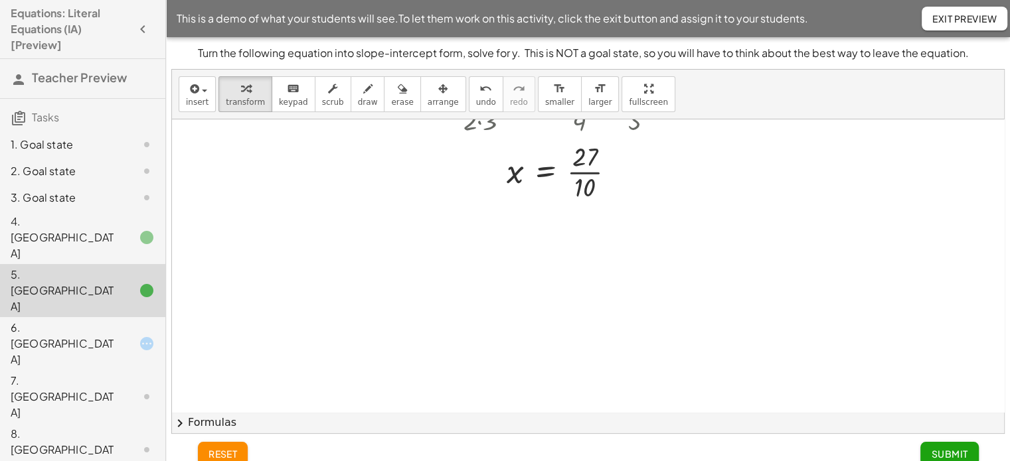
scroll to position [0, 0]
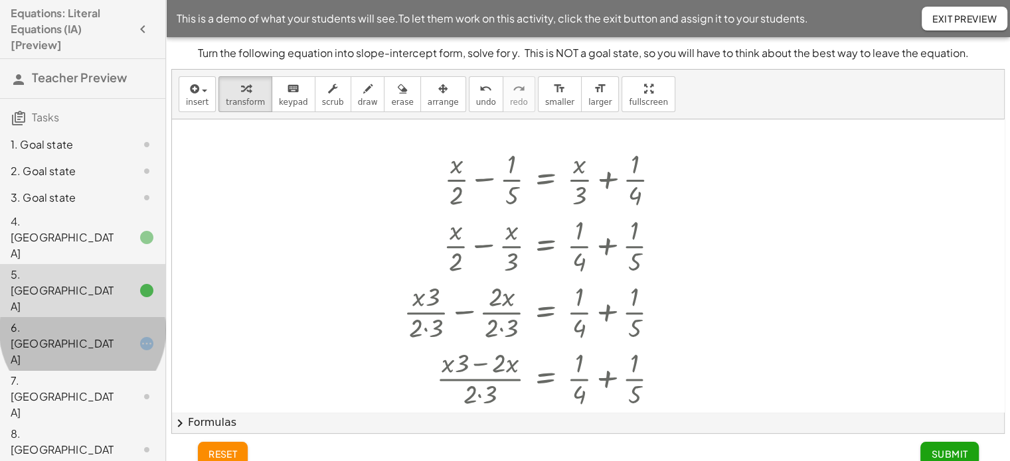
click at [56, 320] on div "6. Canvas" at bounding box center [64, 344] width 107 height 48
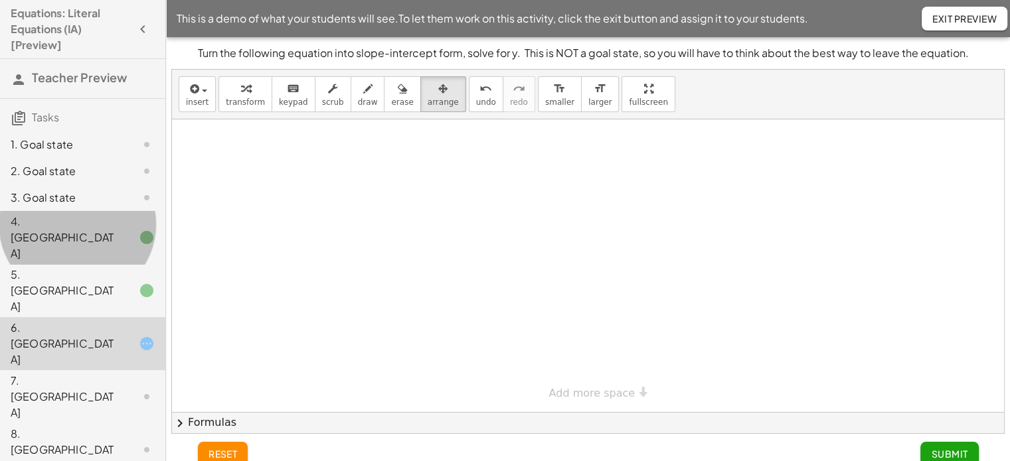
click at [48, 221] on div "4. Canvas" at bounding box center [64, 238] width 107 height 48
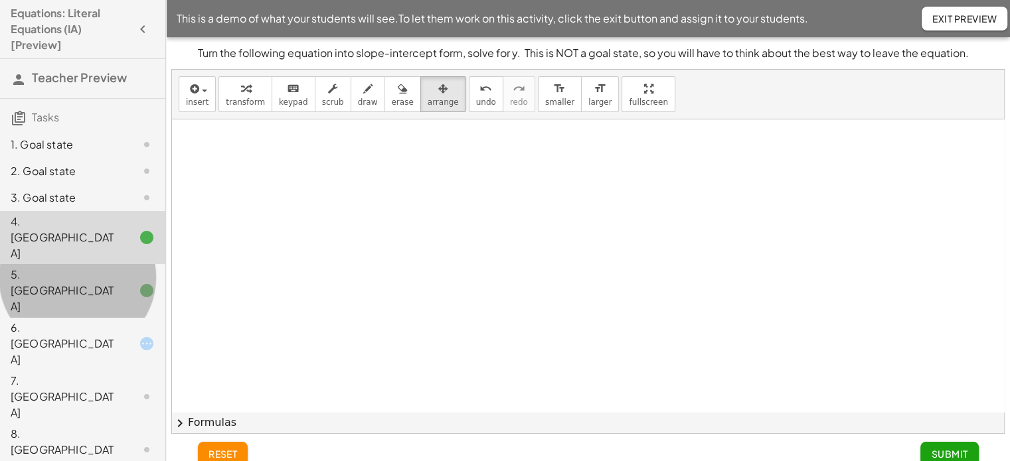
click at [53, 370] on div "5. Canvas" at bounding box center [82, 396] width 165 height 53
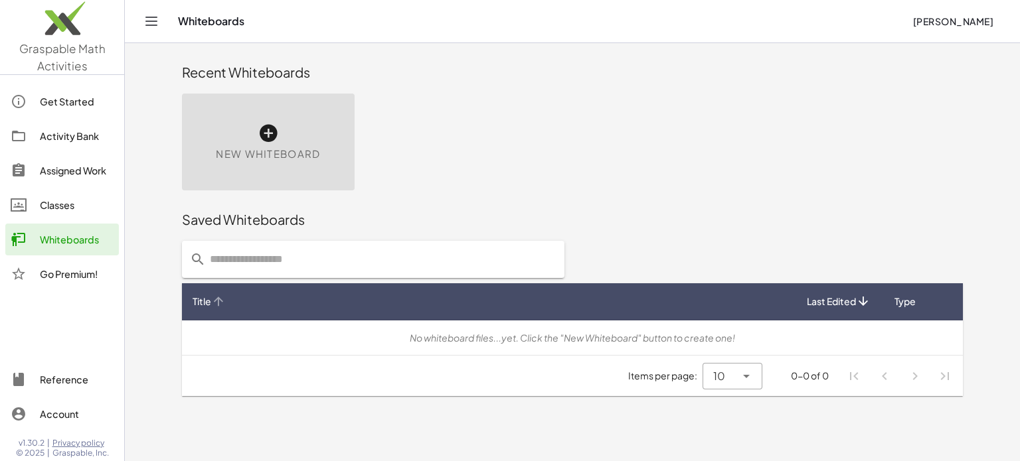
click at [216, 304] on icon at bounding box center [218, 302] width 14 height 14
click at [286, 142] on div "New Whiteboard" at bounding box center [268, 142] width 173 height 97
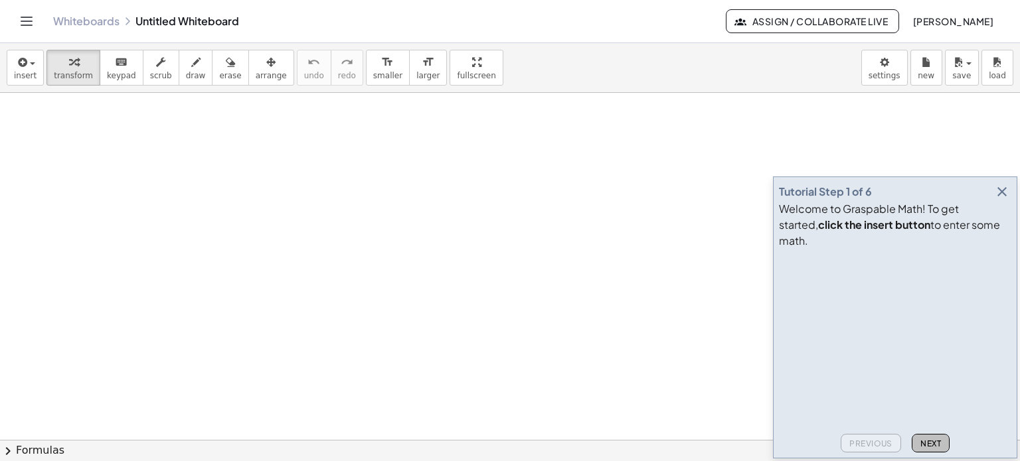
click at [926, 446] on span "Next" at bounding box center [930, 444] width 21 height 10
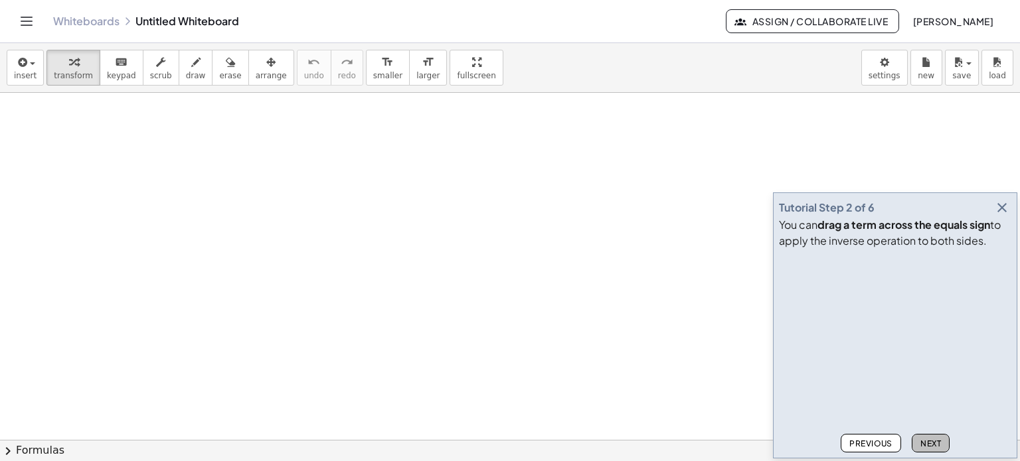
click at [926, 446] on span "Next" at bounding box center [930, 444] width 21 height 10
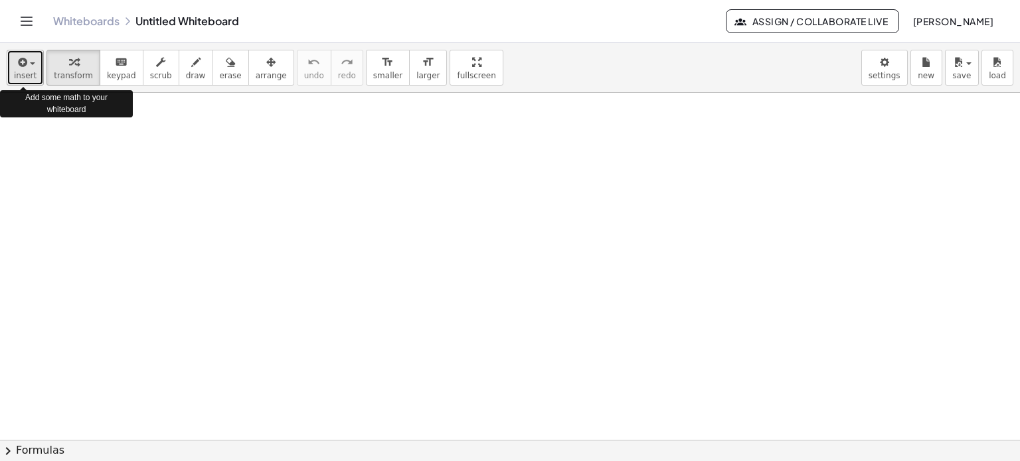
click at [33, 72] on span "insert" at bounding box center [25, 75] width 23 height 9
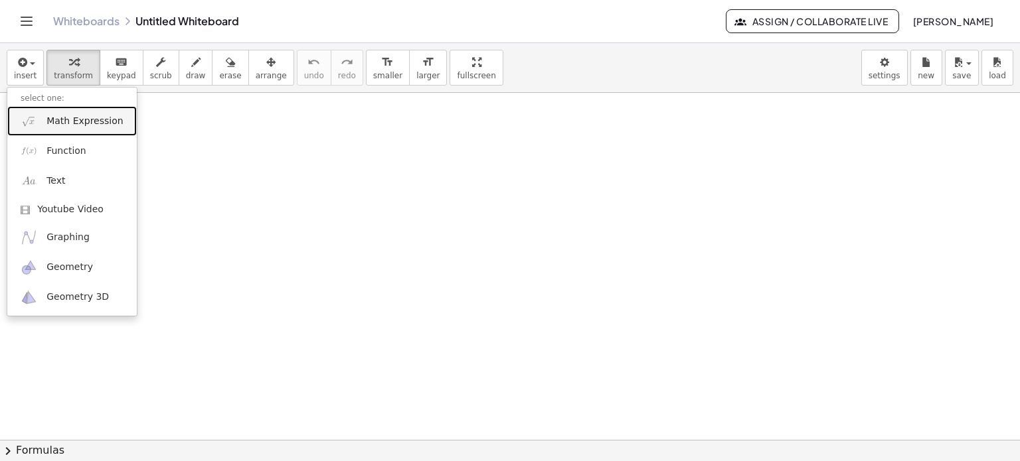
click at [105, 110] on link "Math Expression" at bounding box center [71, 121] width 129 height 30
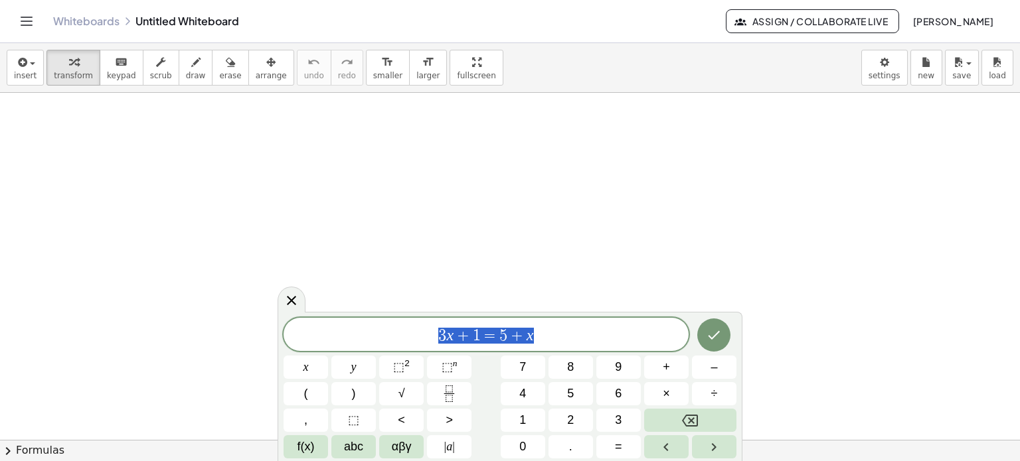
drag, startPoint x: 552, startPoint y: 343, endPoint x: 386, endPoint y: 345, distance: 166.0
click at [386, 345] on div "******** 3 x + 1 = 5 + x" at bounding box center [486, 334] width 405 height 33
click at [441, 396] on icon "Fraction" at bounding box center [449, 394] width 17 height 17
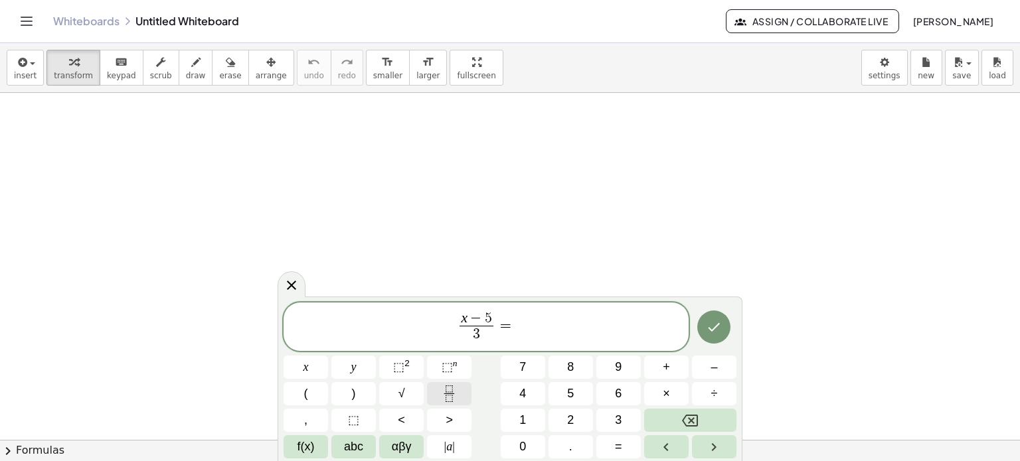
click at [451, 387] on icon "Fraction" at bounding box center [449, 394] width 17 height 17
click at [703, 330] on button "Done" at bounding box center [713, 327] width 33 height 33
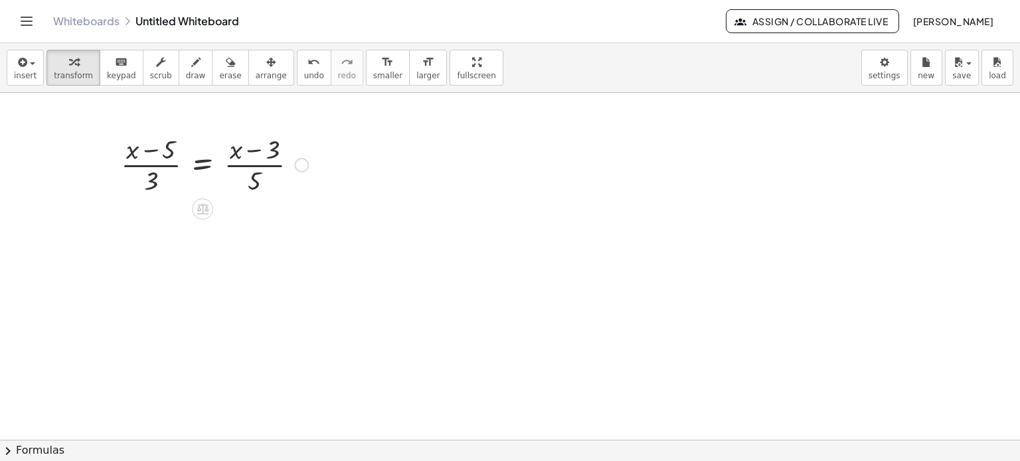
click at [149, 163] on div at bounding box center [214, 164] width 201 height 66
click at [202, 163] on div at bounding box center [214, 164] width 201 height 66
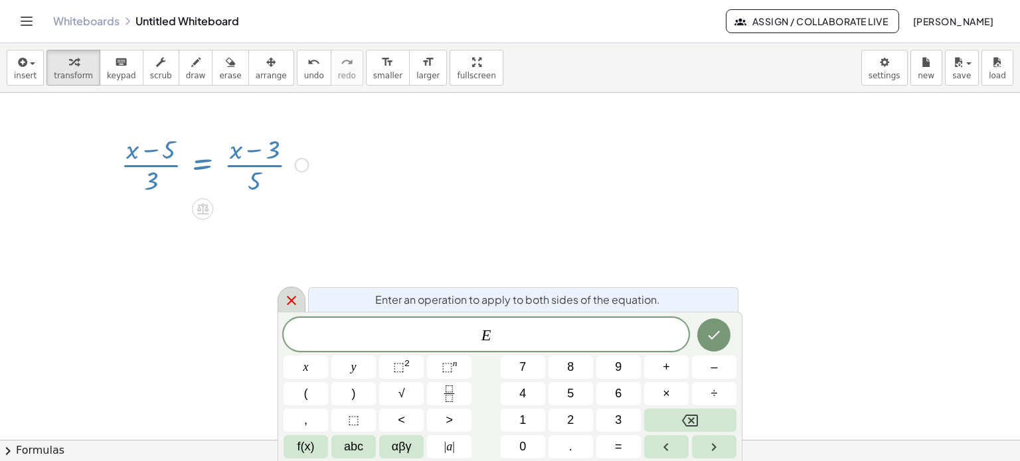
click at [287, 295] on icon at bounding box center [292, 301] width 16 height 16
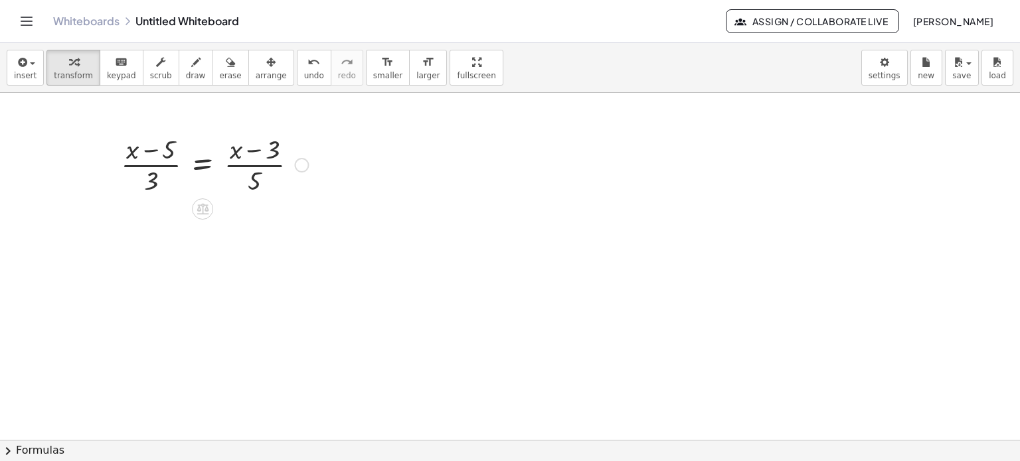
click at [153, 165] on div at bounding box center [214, 164] width 201 height 66
click at [260, 164] on div at bounding box center [214, 164] width 201 height 66
drag, startPoint x: 254, startPoint y: 182, endPoint x: 102, endPoint y: 161, distance: 153.4
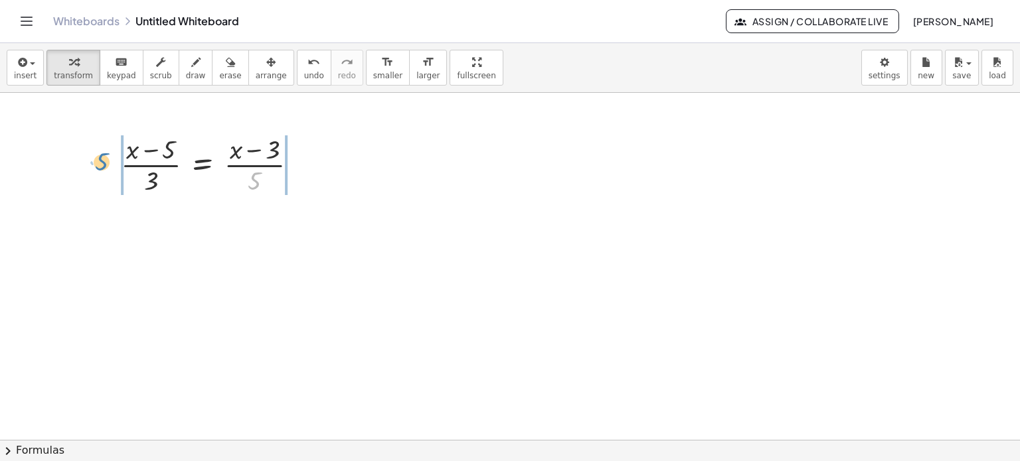
click at [102, 161] on div "· 5 · ( + x − 5 ) · 3 = · ( + x − 3 ) · 5" at bounding box center [209, 163] width 217 height 73
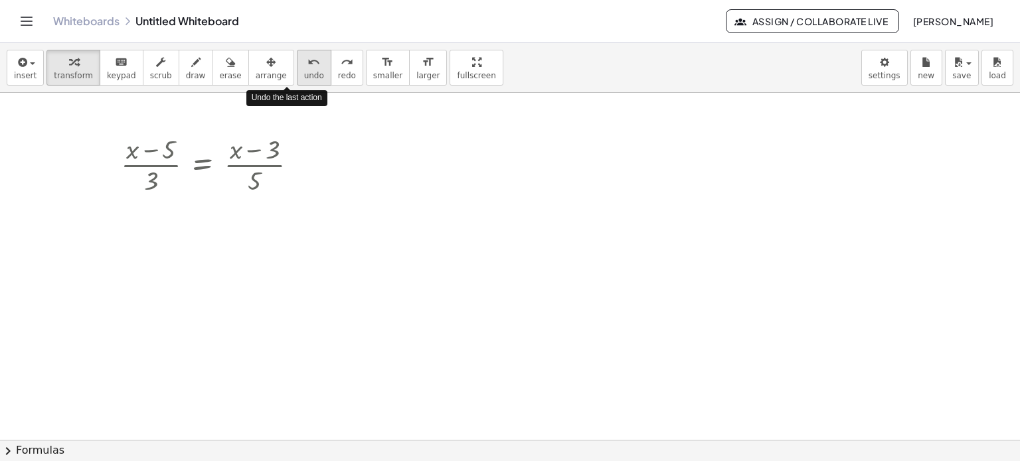
click at [300, 67] on button "undo undo" at bounding box center [314, 68] width 35 height 36
click at [146, 162] on div at bounding box center [214, 164] width 201 height 66
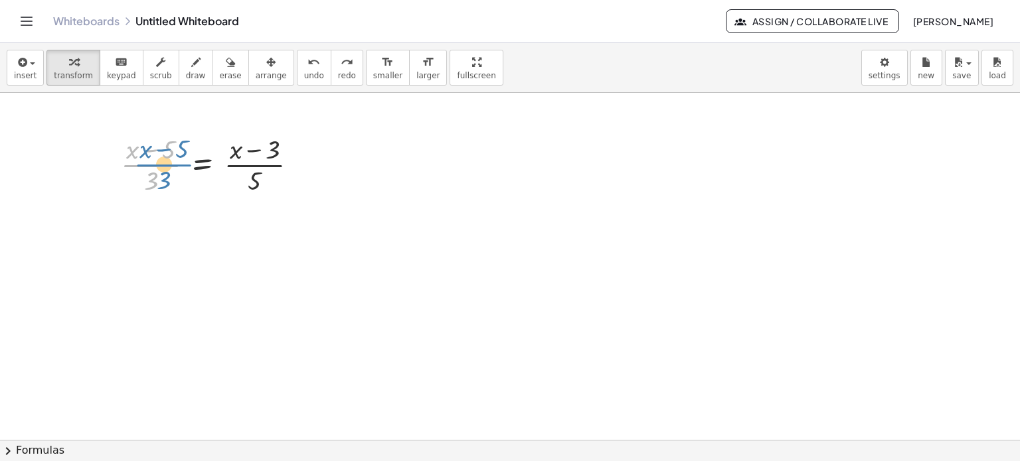
click at [143, 162] on div at bounding box center [214, 164] width 201 height 66
click at [191, 169] on div at bounding box center [214, 164] width 201 height 66
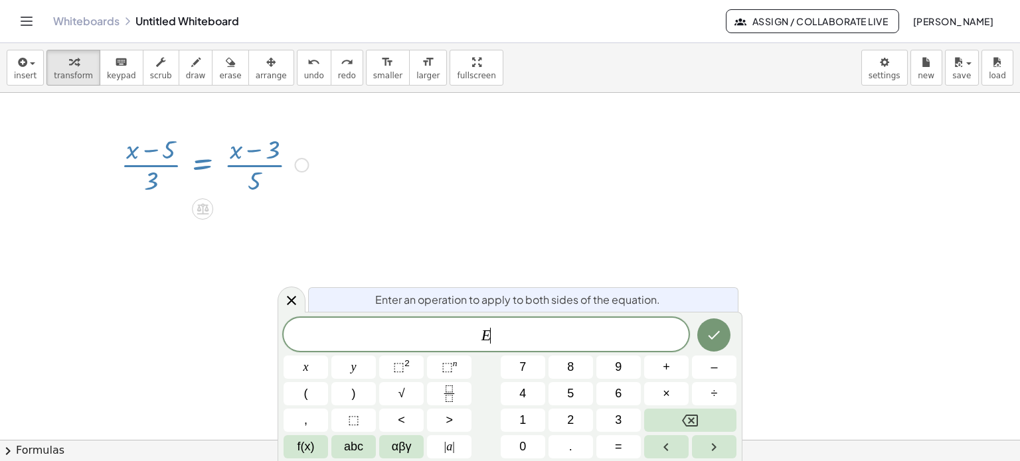
click at [191, 169] on div at bounding box center [214, 164] width 201 height 66
click at [289, 295] on icon at bounding box center [292, 301] width 16 height 16
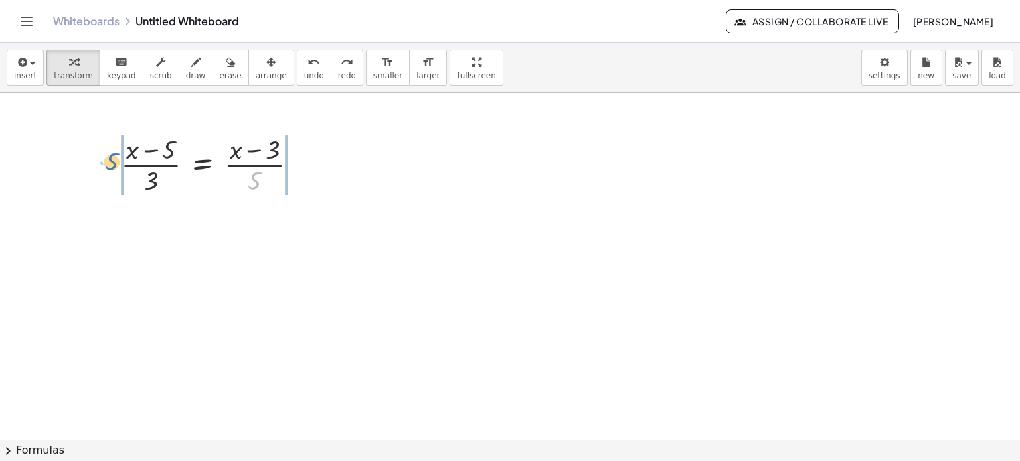
drag, startPoint x: 253, startPoint y: 183, endPoint x: 108, endPoint y: 164, distance: 145.9
click at [108, 164] on div "· 5 · ( + x − 5 ) · 3 = · ( + x − 3 ) · 5" at bounding box center [209, 163] width 217 height 73
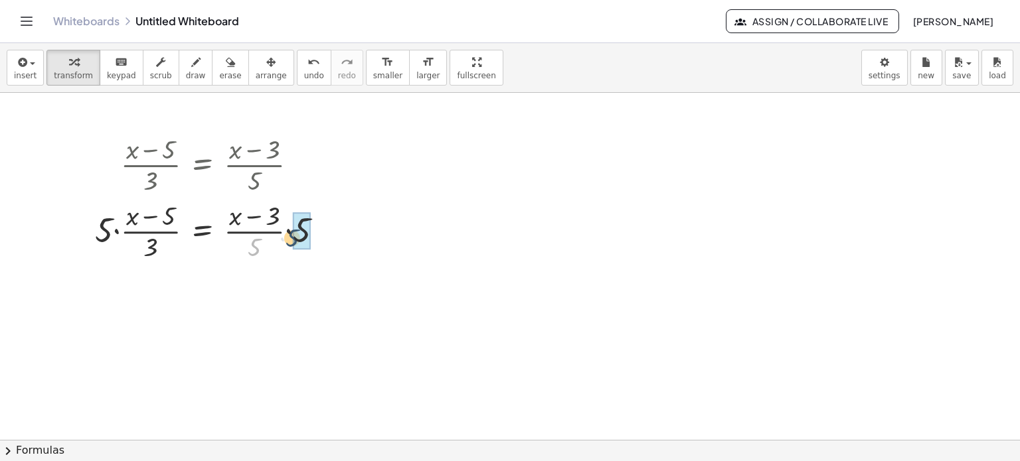
drag, startPoint x: 260, startPoint y: 246, endPoint x: 303, endPoint y: 236, distance: 43.8
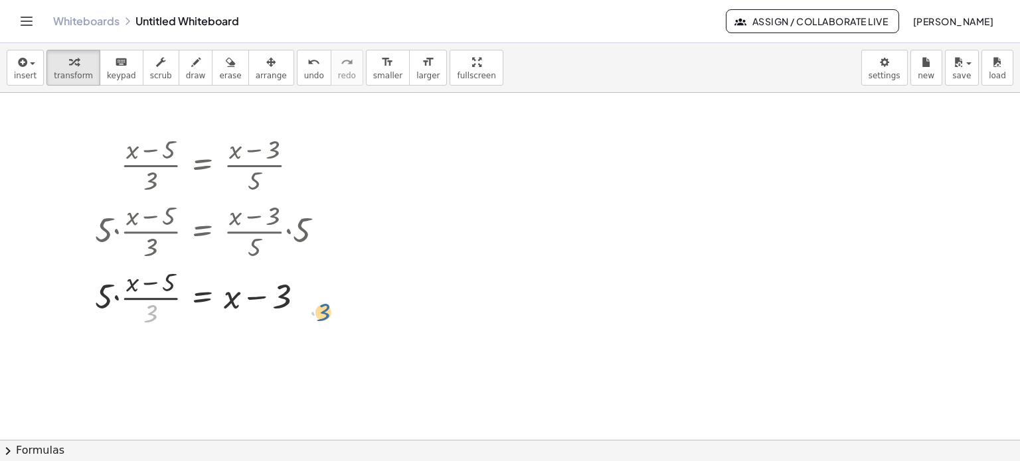
drag, startPoint x: 153, startPoint y: 315, endPoint x: 328, endPoint y: 314, distance: 174.6
click at [328, 314] on div at bounding box center [214, 297] width 252 height 66
drag, startPoint x: 151, startPoint y: 317, endPoint x: 303, endPoint y: 307, distance: 152.3
click at [303, 307] on div at bounding box center [214, 297] width 252 height 66
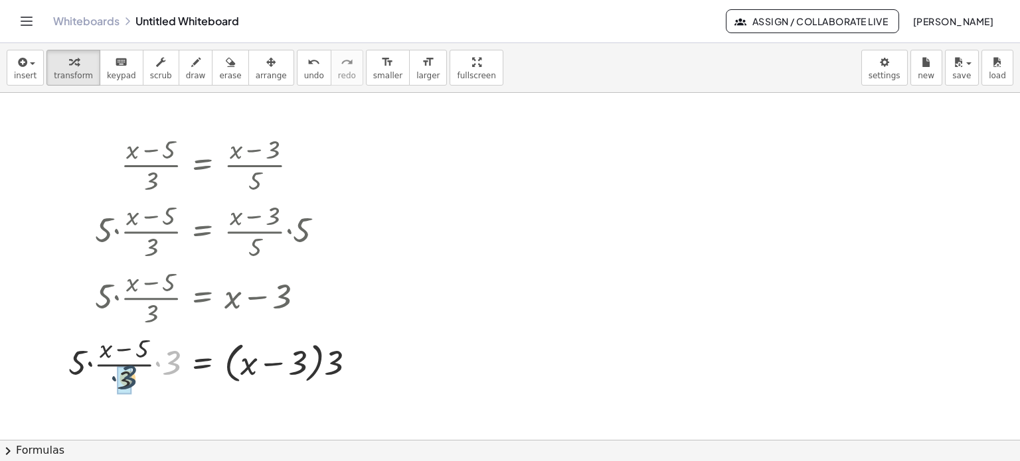
drag, startPoint x: 169, startPoint y: 366, endPoint x: 123, endPoint y: 380, distance: 47.5
drag, startPoint x: 71, startPoint y: 366, endPoint x: 100, endPoint y: 367, distance: 28.6
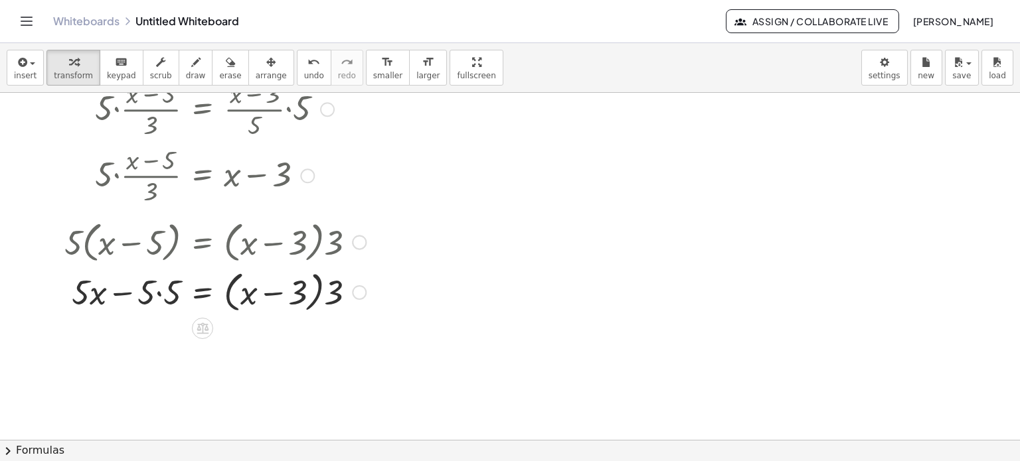
scroll to position [122, 0]
drag, startPoint x: 328, startPoint y: 301, endPoint x: 276, endPoint y: 303, distance: 51.8
click at [276, 303] on div at bounding box center [215, 291] width 315 height 50
click at [157, 297] on div at bounding box center [215, 291] width 315 height 45
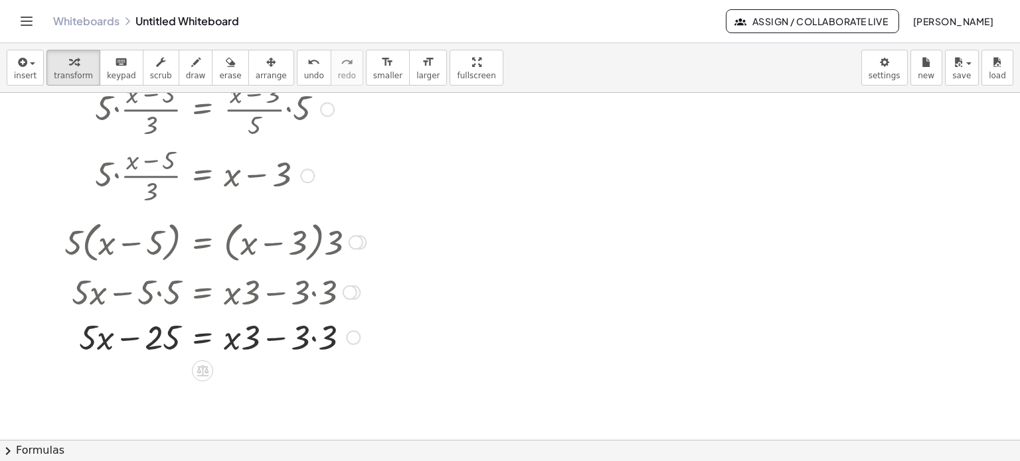
click at [313, 333] on div at bounding box center [215, 336] width 315 height 45
drag, startPoint x: 242, startPoint y: 346, endPoint x: 131, endPoint y: 342, distance: 111.6
click at [131, 342] on div at bounding box center [215, 336] width 315 height 45
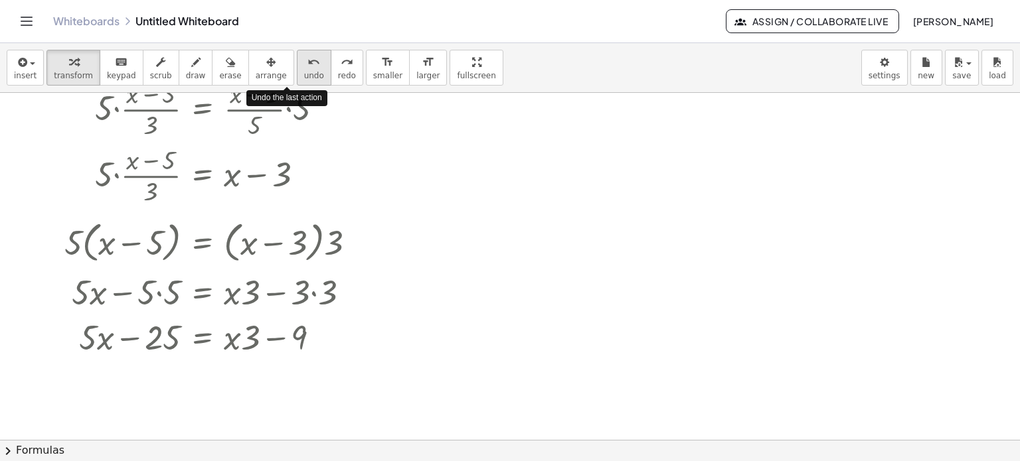
click at [307, 65] on icon "undo" at bounding box center [313, 62] width 13 height 16
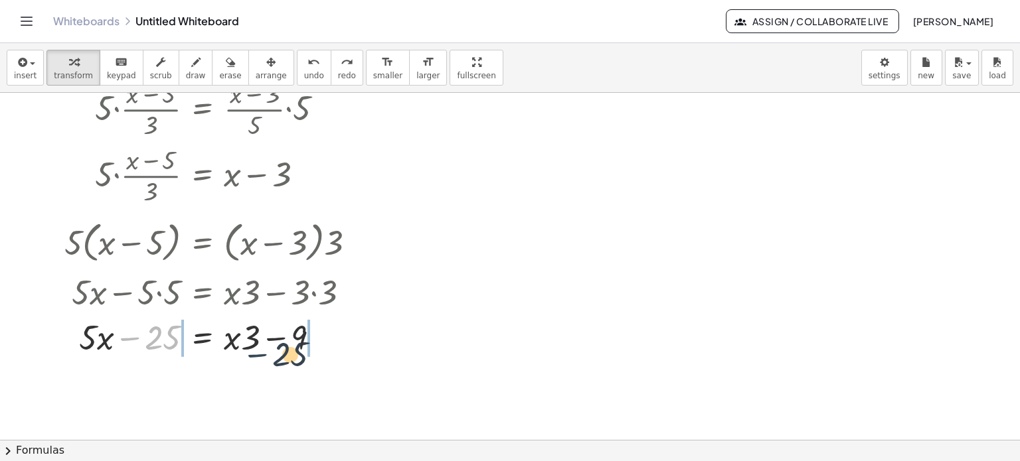
drag, startPoint x: 135, startPoint y: 337, endPoint x: 316, endPoint y: 336, distance: 180.6
click at [316, 336] on div at bounding box center [202, 336] width 319 height 45
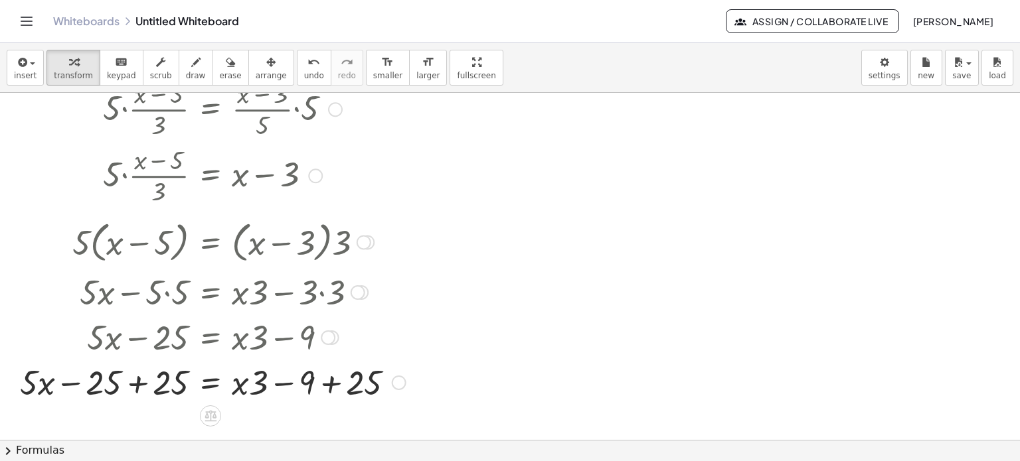
click at [135, 388] on div at bounding box center [212, 381] width 399 height 45
click at [135, 388] on div at bounding box center [239, 381] width 347 height 45
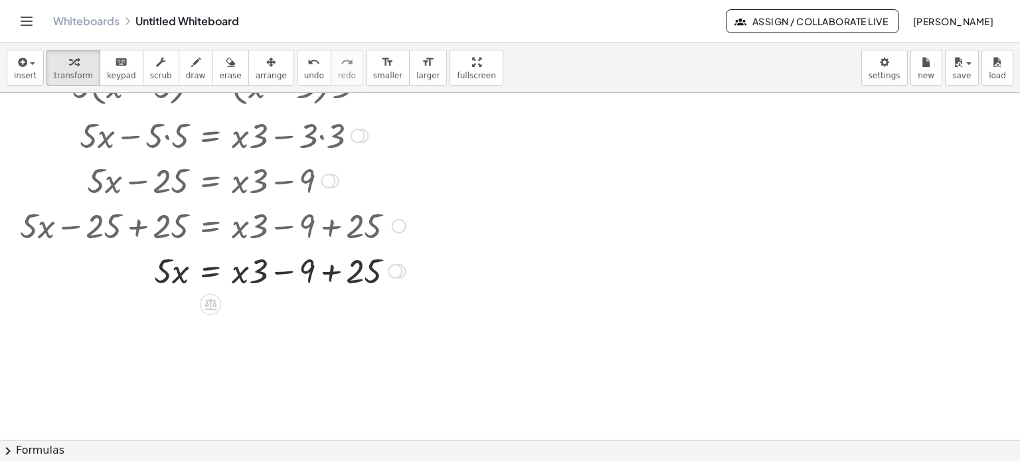
scroll to position [289, 0]
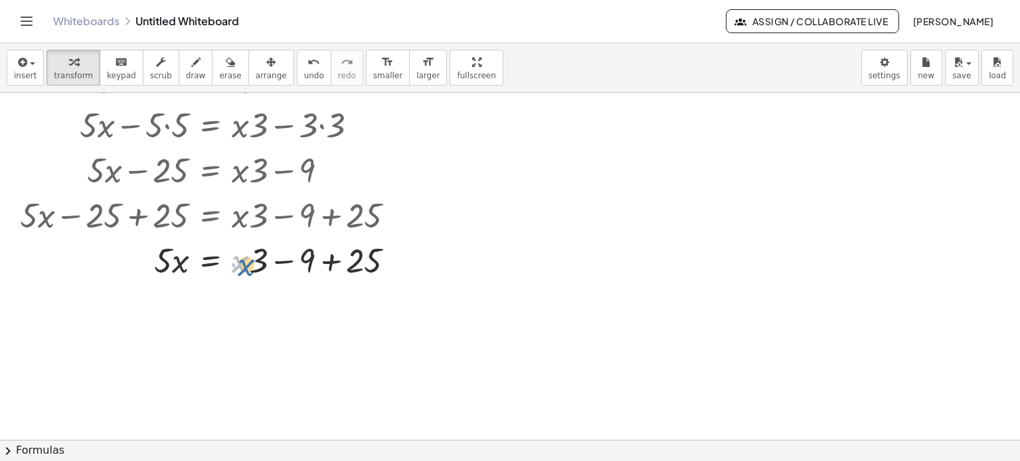
drag, startPoint x: 240, startPoint y: 265, endPoint x: 251, endPoint y: 267, distance: 11.5
click at [251, 267] on div at bounding box center [212, 259] width 399 height 45
drag, startPoint x: 252, startPoint y: 260, endPoint x: 250, endPoint y: 268, distance: 8.2
click at [250, 268] on div at bounding box center [212, 259] width 399 height 45
click at [326, 262] on div at bounding box center [212, 259] width 399 height 45
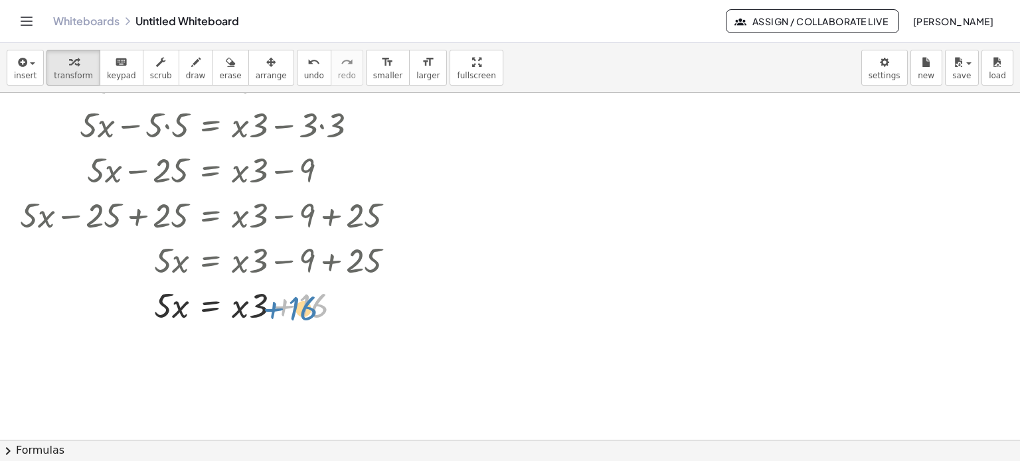
drag, startPoint x: 278, startPoint y: 305, endPoint x: 267, endPoint y: 305, distance: 10.6
click at [267, 305] on div at bounding box center [212, 304] width 399 height 45
click at [226, 305] on div at bounding box center [212, 304] width 399 height 45
drag, startPoint x: 247, startPoint y: 311, endPoint x: 254, endPoint y: 314, distance: 8.0
click at [254, 314] on div at bounding box center [212, 304] width 399 height 45
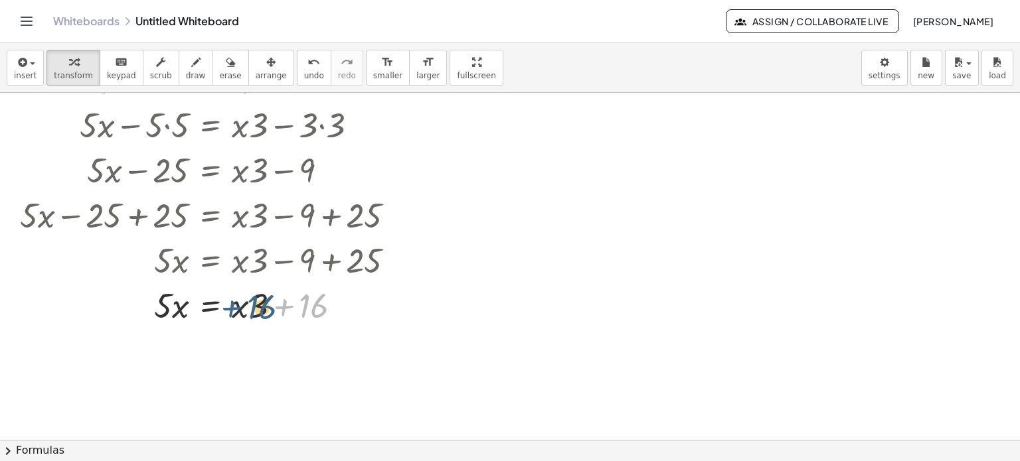
drag, startPoint x: 284, startPoint y: 307, endPoint x: 228, endPoint y: 308, distance: 56.4
click at [228, 308] on div at bounding box center [212, 304] width 399 height 45
drag, startPoint x: 285, startPoint y: 305, endPoint x: 203, endPoint y: 305, distance: 83.0
click at [203, 305] on div at bounding box center [212, 304] width 399 height 45
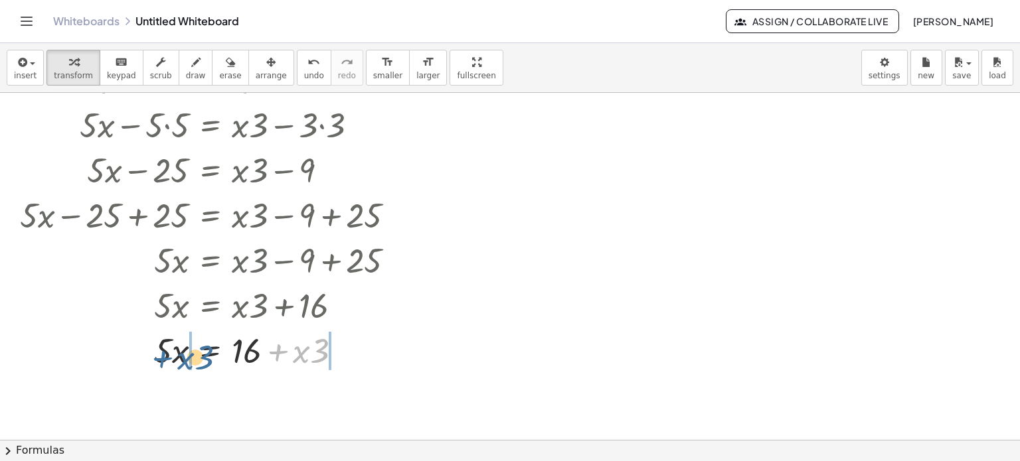
drag, startPoint x: 278, startPoint y: 355, endPoint x: 160, endPoint y: 362, distance: 118.4
click at [160, 362] on div at bounding box center [212, 349] width 399 height 45
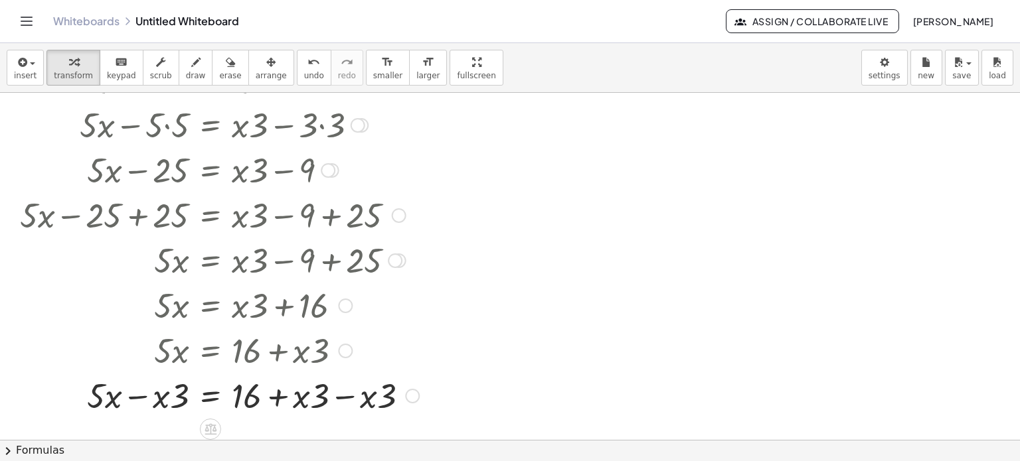
click at [341, 395] on div at bounding box center [219, 394] width 412 height 45
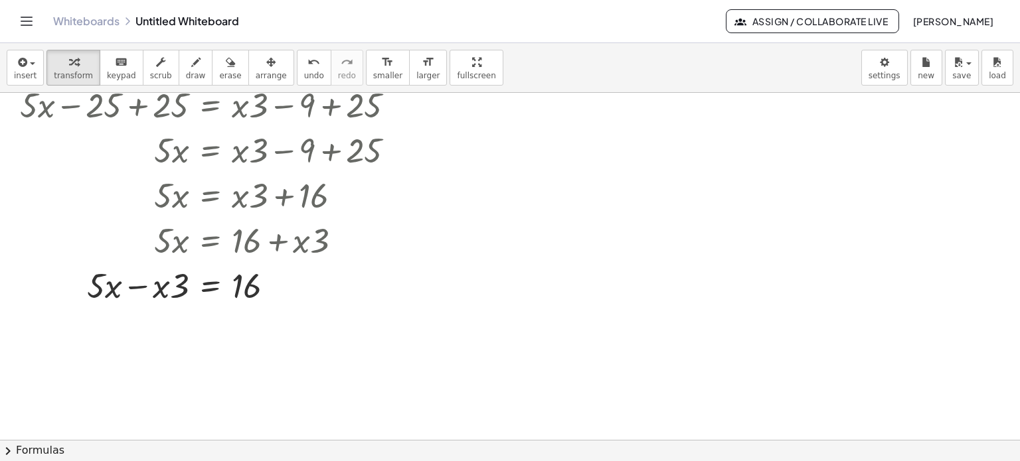
scroll to position [400, 0]
click at [138, 285] on div at bounding box center [212, 284] width 399 height 45
click at [185, 337] on div at bounding box center [212, 329] width 399 height 45
click at [204, 331] on div at bounding box center [212, 329] width 399 height 45
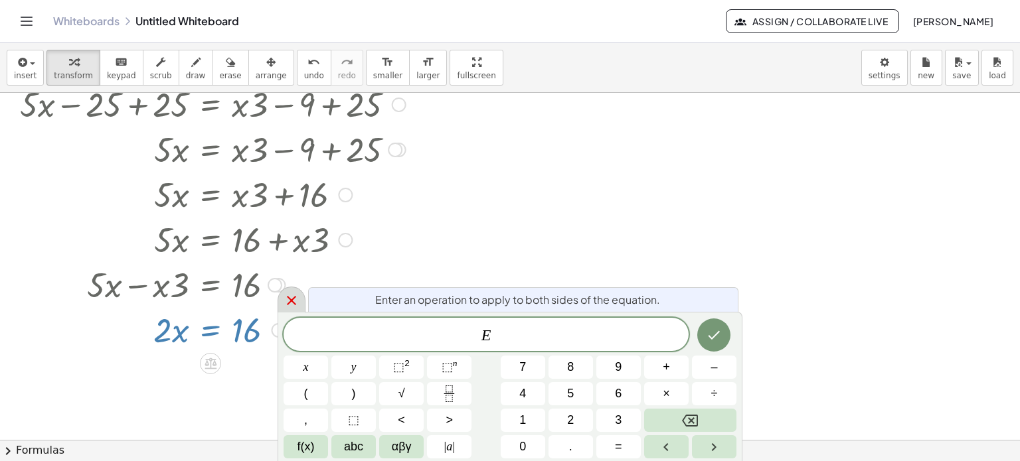
click at [295, 301] on icon at bounding box center [292, 301] width 16 height 16
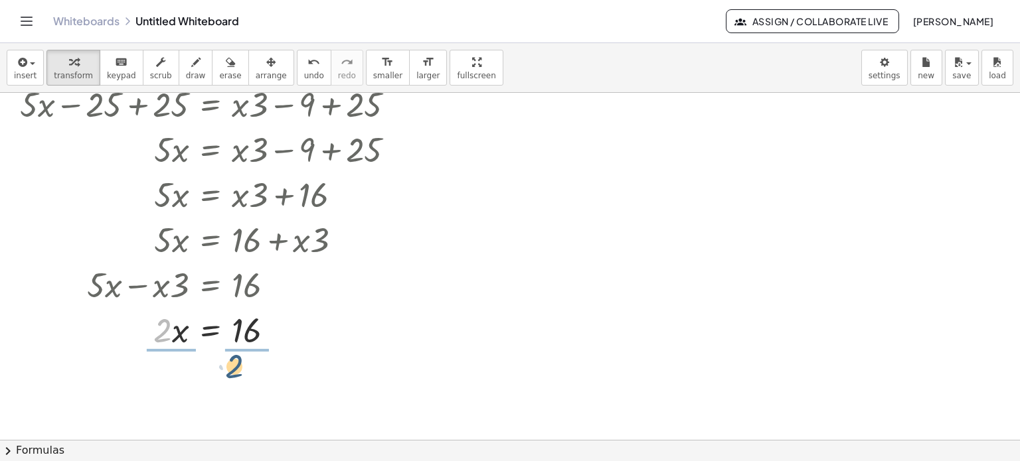
drag, startPoint x: 155, startPoint y: 337, endPoint x: 232, endPoint y: 366, distance: 82.6
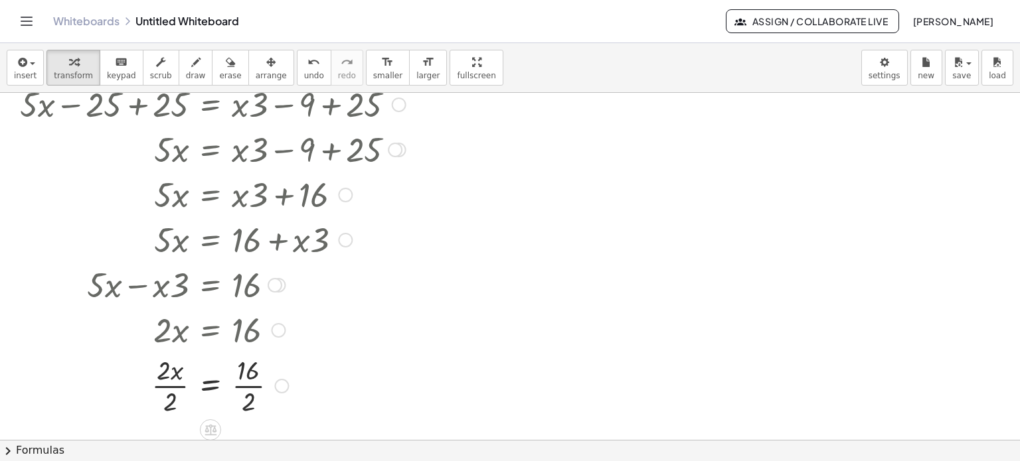
click at [169, 396] on div at bounding box center [212, 385] width 399 height 66
click at [216, 386] on div at bounding box center [212, 385] width 399 height 66
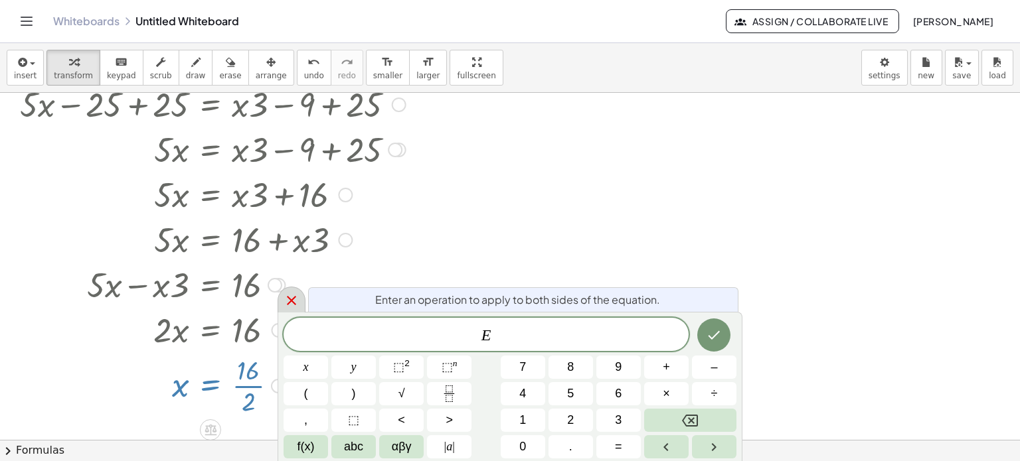
click at [290, 297] on icon at bounding box center [292, 301] width 16 height 16
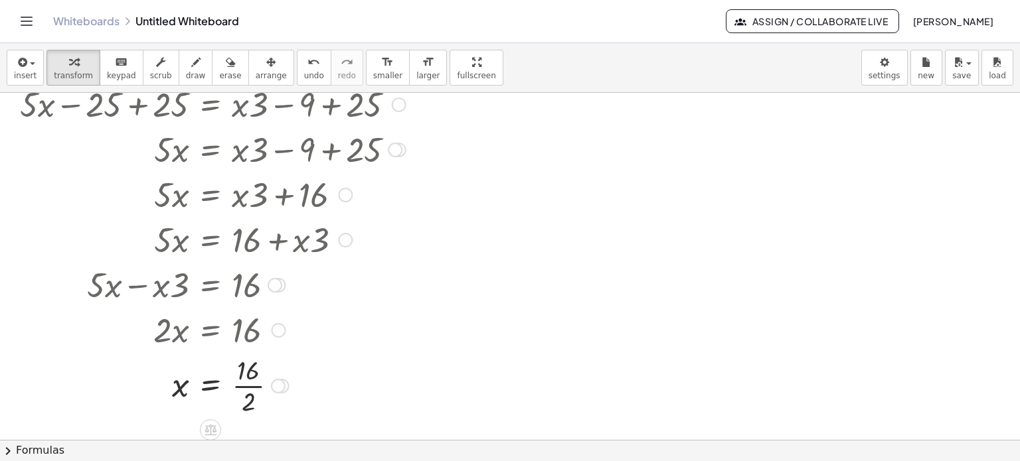
click at [244, 388] on div at bounding box center [212, 385] width 399 height 66
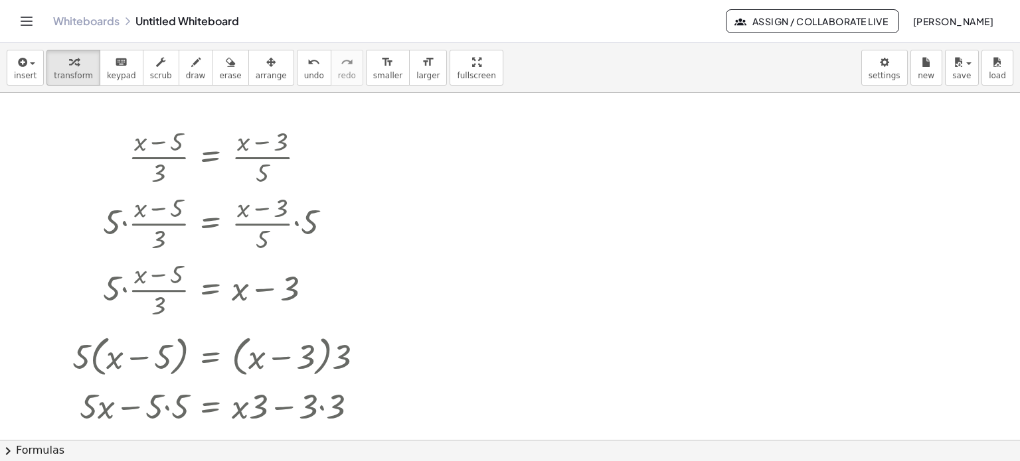
scroll to position [0, 0]
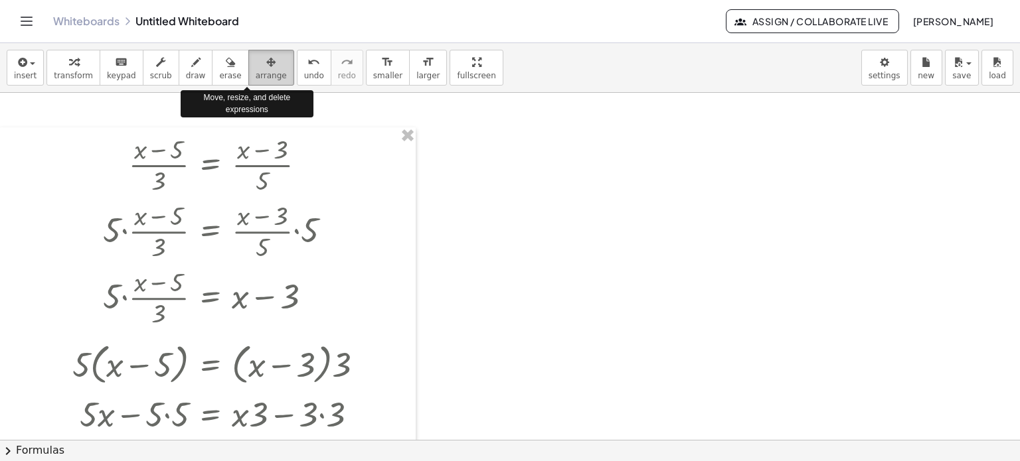
click at [256, 72] on span "arrange" at bounding box center [271, 75] width 31 height 9
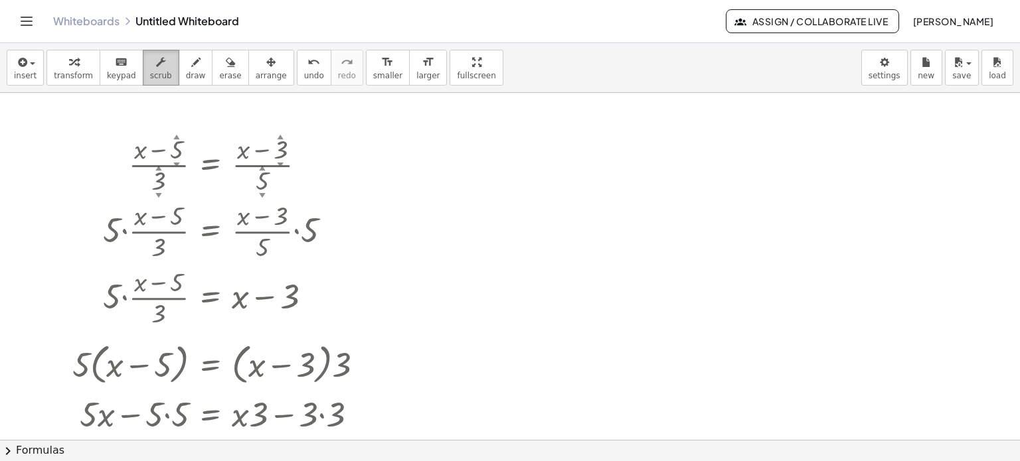
click at [154, 72] on span "scrub" at bounding box center [161, 75] width 22 height 9
click at [337, 236] on div at bounding box center [335, 231] width 15 height 15
click at [335, 231] on div "Go back to this line Copy line as LaTeX Copy derivation as LaTeX" at bounding box center [335, 231] width 15 height 15
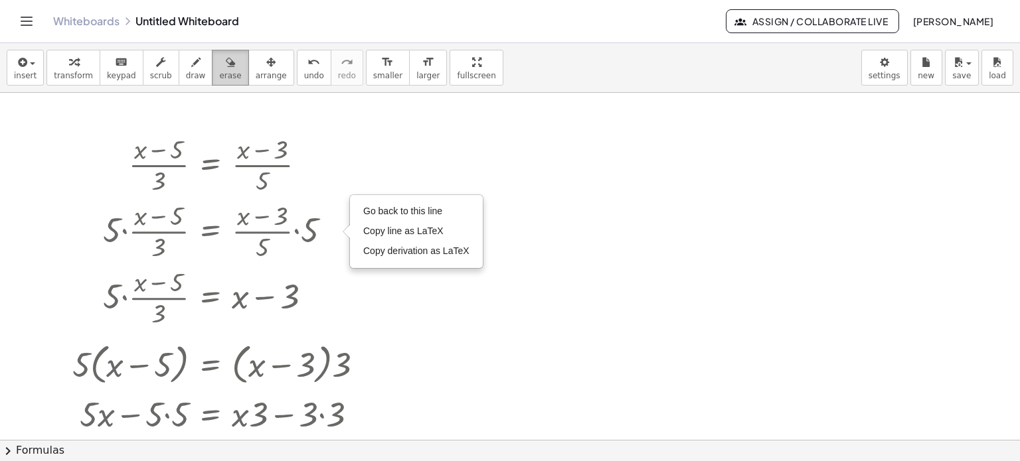
click at [219, 71] on span "erase" at bounding box center [230, 75] width 22 height 9
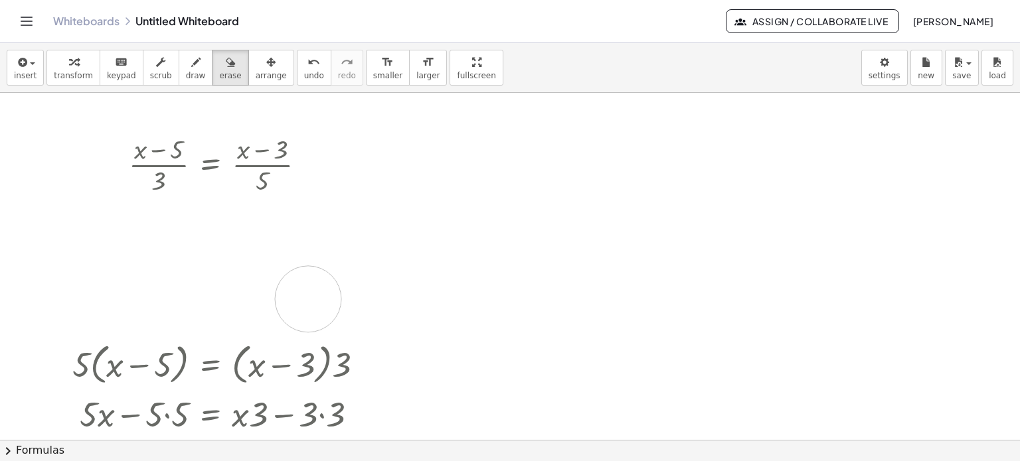
drag, startPoint x: 291, startPoint y: 222, endPoint x: 309, endPoint y: 297, distance: 76.5
click at [309, 297] on div at bounding box center [510, 453] width 1020 height 721
drag, startPoint x: 309, startPoint y: 297, endPoint x: 451, endPoint y: 229, distance: 157.4
click at [451, 229] on div at bounding box center [510, 453] width 1020 height 721
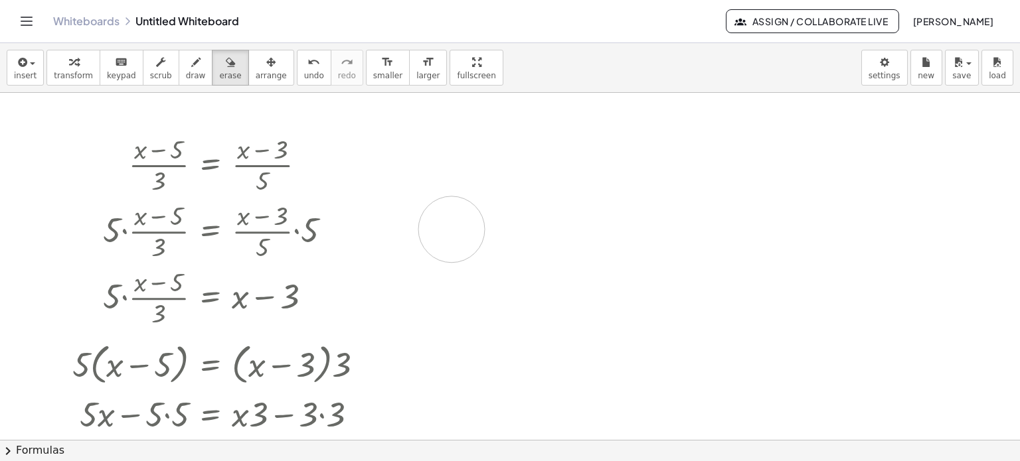
click at [451, 229] on div at bounding box center [510, 453] width 1020 height 721
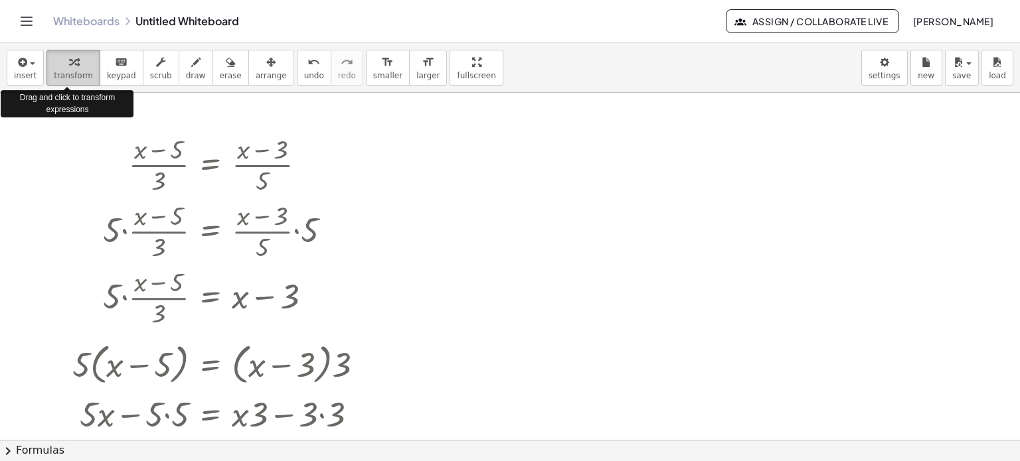
click at [77, 75] on span "transform" at bounding box center [73, 75] width 39 height 9
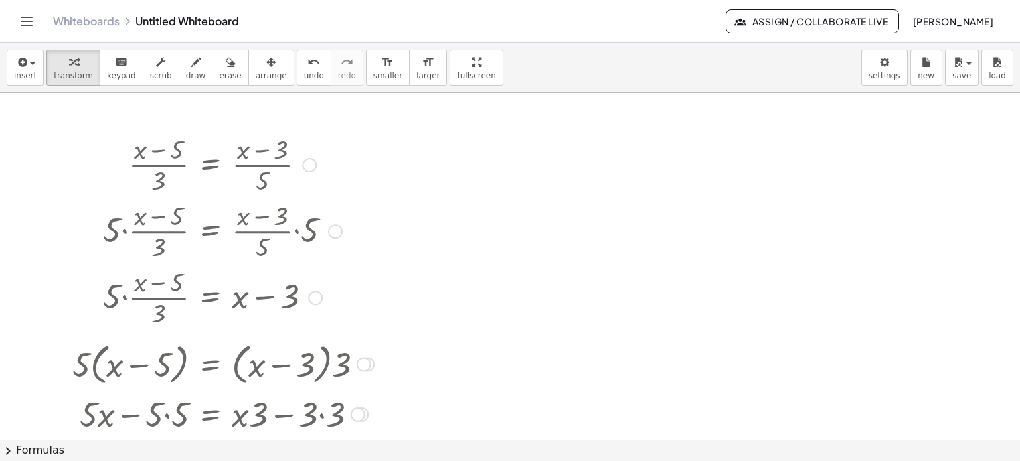
drag, startPoint x: 117, startPoint y: 228, endPoint x: 325, endPoint y: 230, distance: 208.5
click at [325, 230] on div at bounding box center [212, 230] width 399 height 66
click at [333, 230] on div "Go back to this line Copy line as LaTeX Copy derivation as LaTeX" at bounding box center [335, 231] width 15 height 15
click at [374, 214] on span "Go back to this line" at bounding box center [402, 211] width 79 height 11
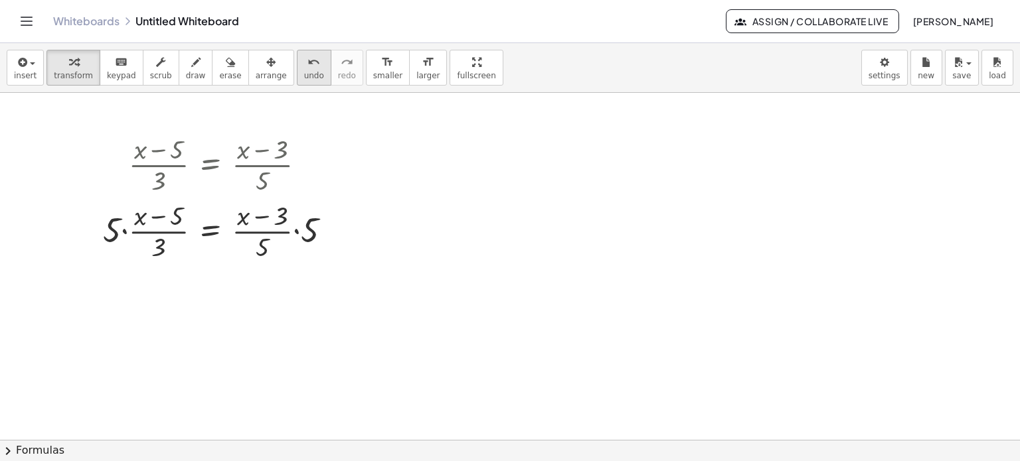
click at [304, 76] on span "undo" at bounding box center [314, 75] width 20 height 9
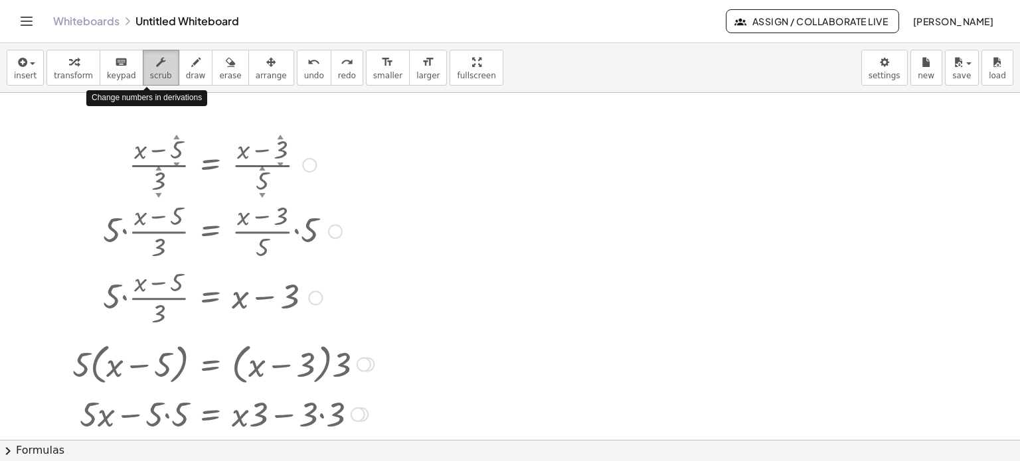
click at [143, 68] on button "scrub" at bounding box center [161, 68] width 37 height 36
click at [333, 234] on div at bounding box center [335, 231] width 15 height 15
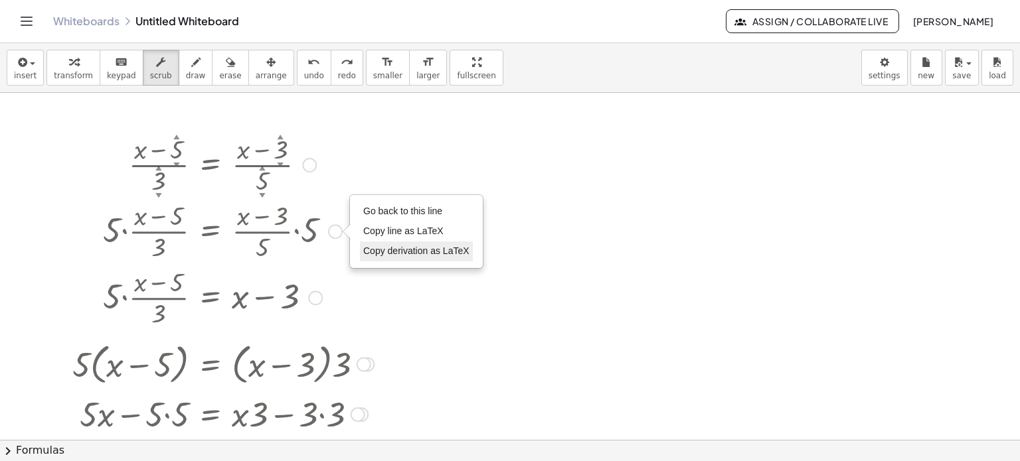
click at [377, 257] on div "Go back to this line Copy line as LaTeX Copy derivation as LaTeX" at bounding box center [416, 232] width 131 height 72
click at [377, 257] on li "Copy derivation as LaTeX" at bounding box center [416, 252] width 113 height 20
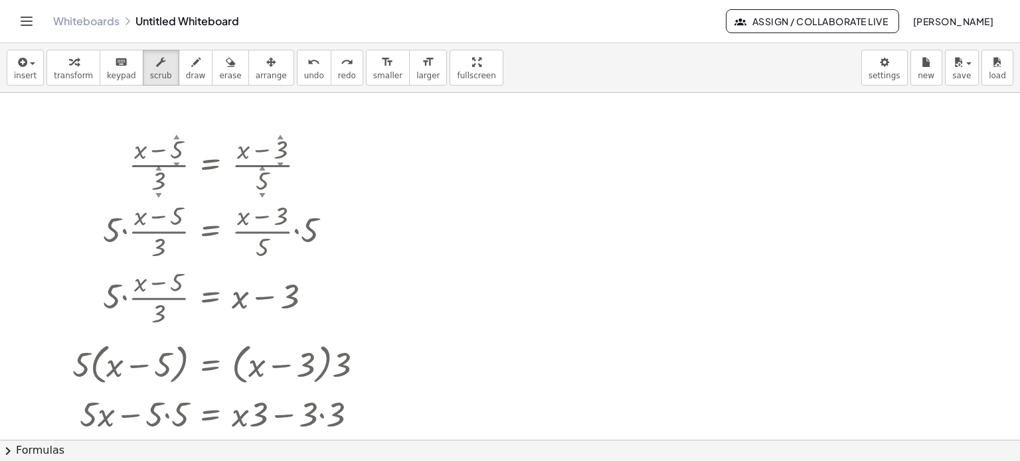
click at [804, 156] on div at bounding box center [510, 441] width 1020 height 696
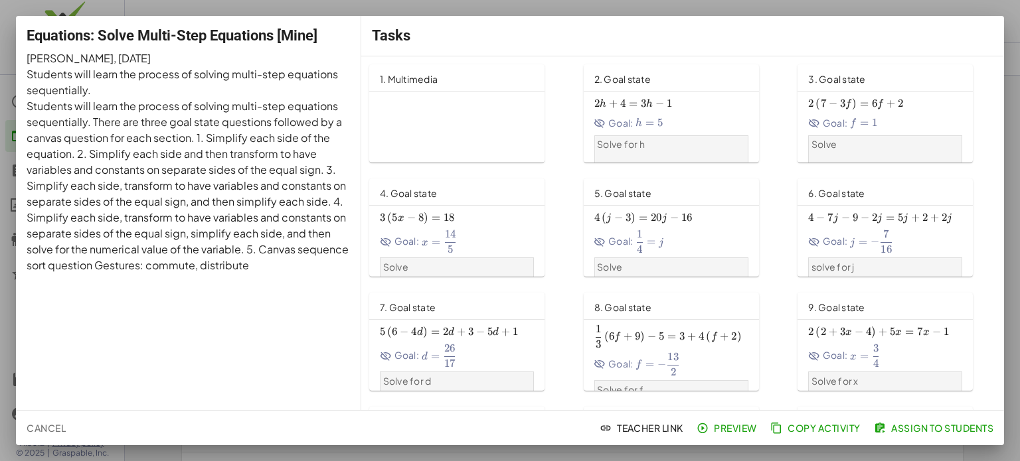
scroll to position [216, 0]
